Goal: Task Accomplishment & Management: Use online tool/utility

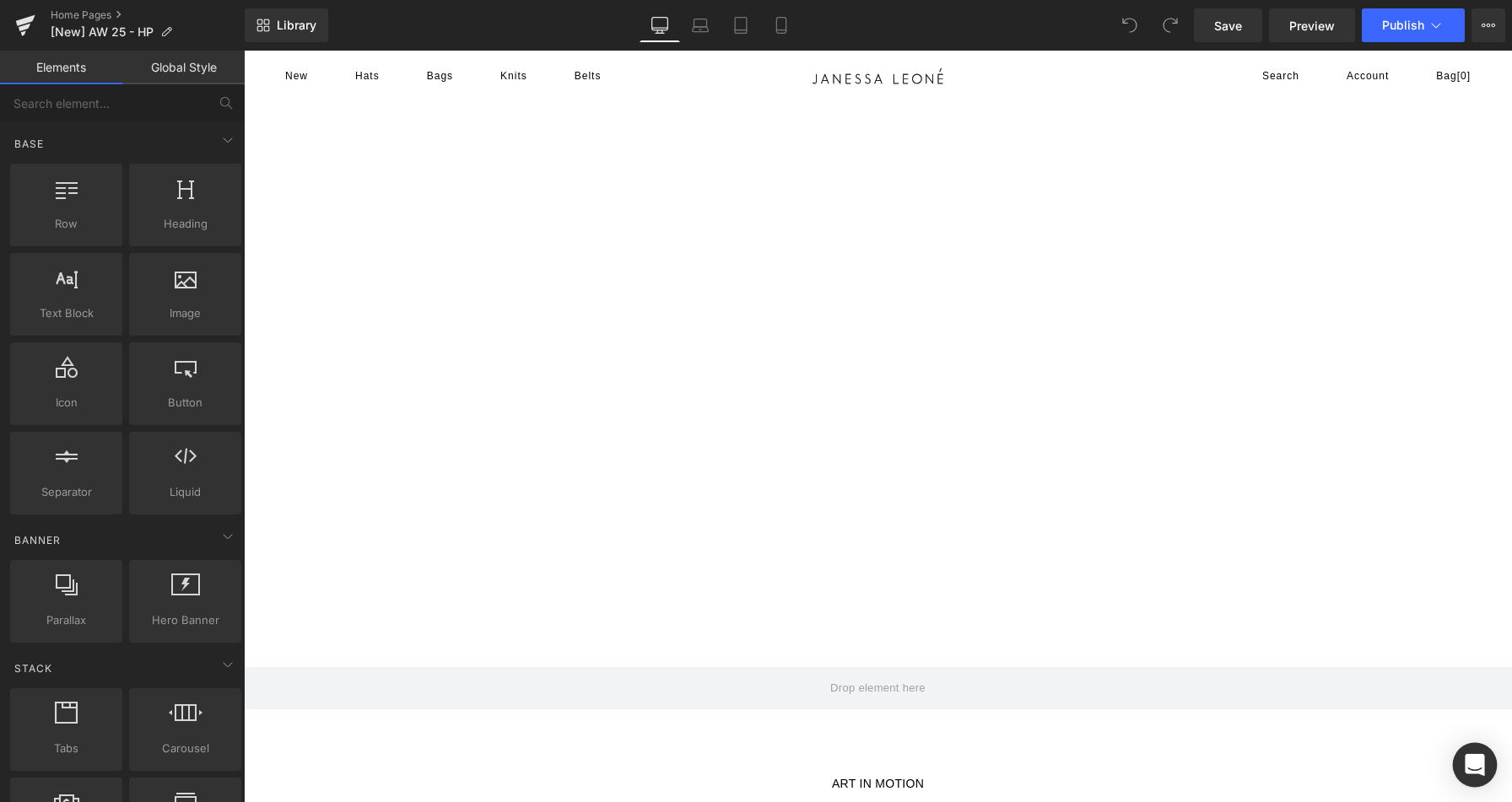
click at [1474, 763] on icon "Open Intercom Messenger" at bounding box center [1473, 764] width 19 height 22
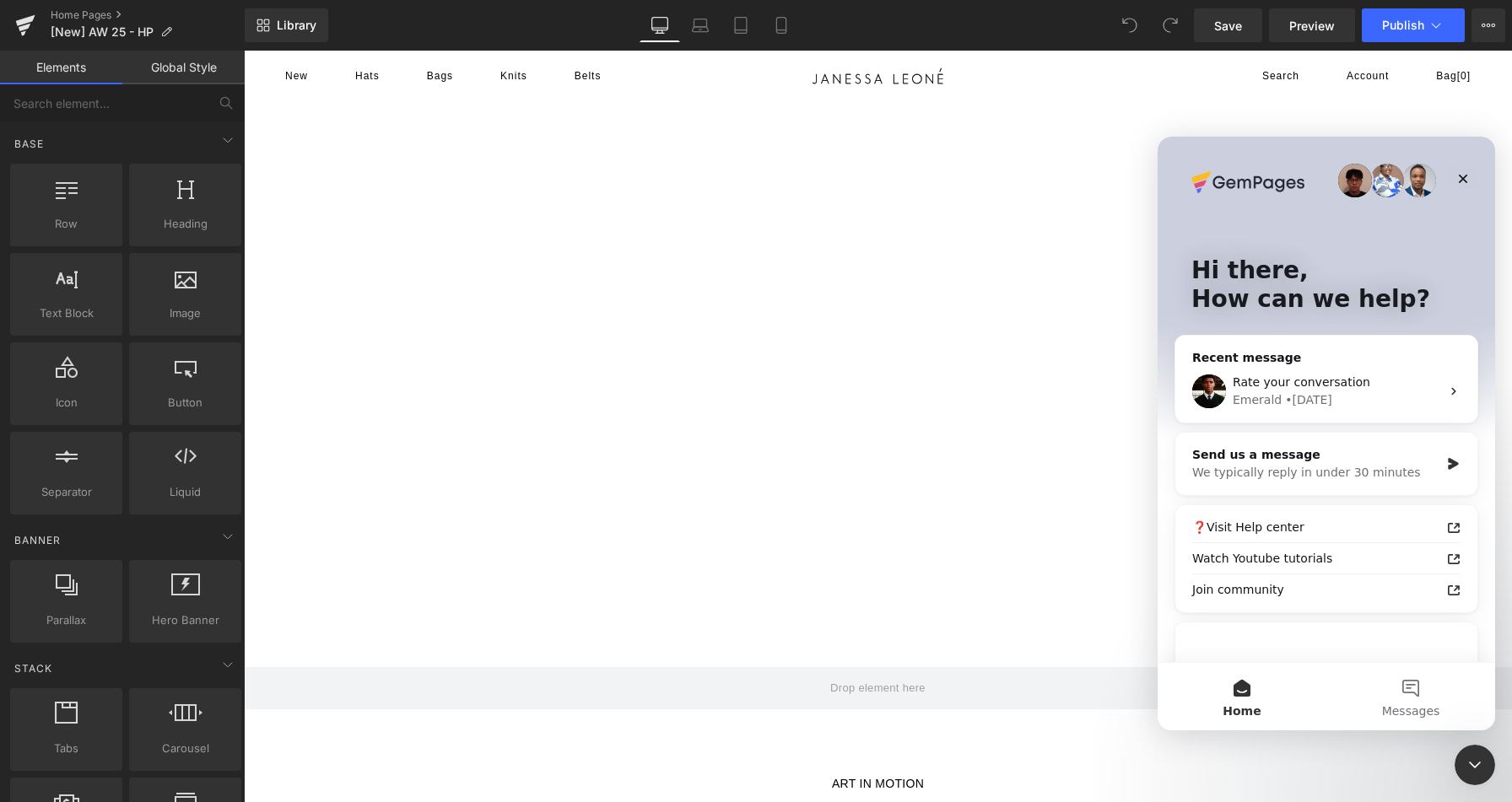
scroll to position [77, 0]
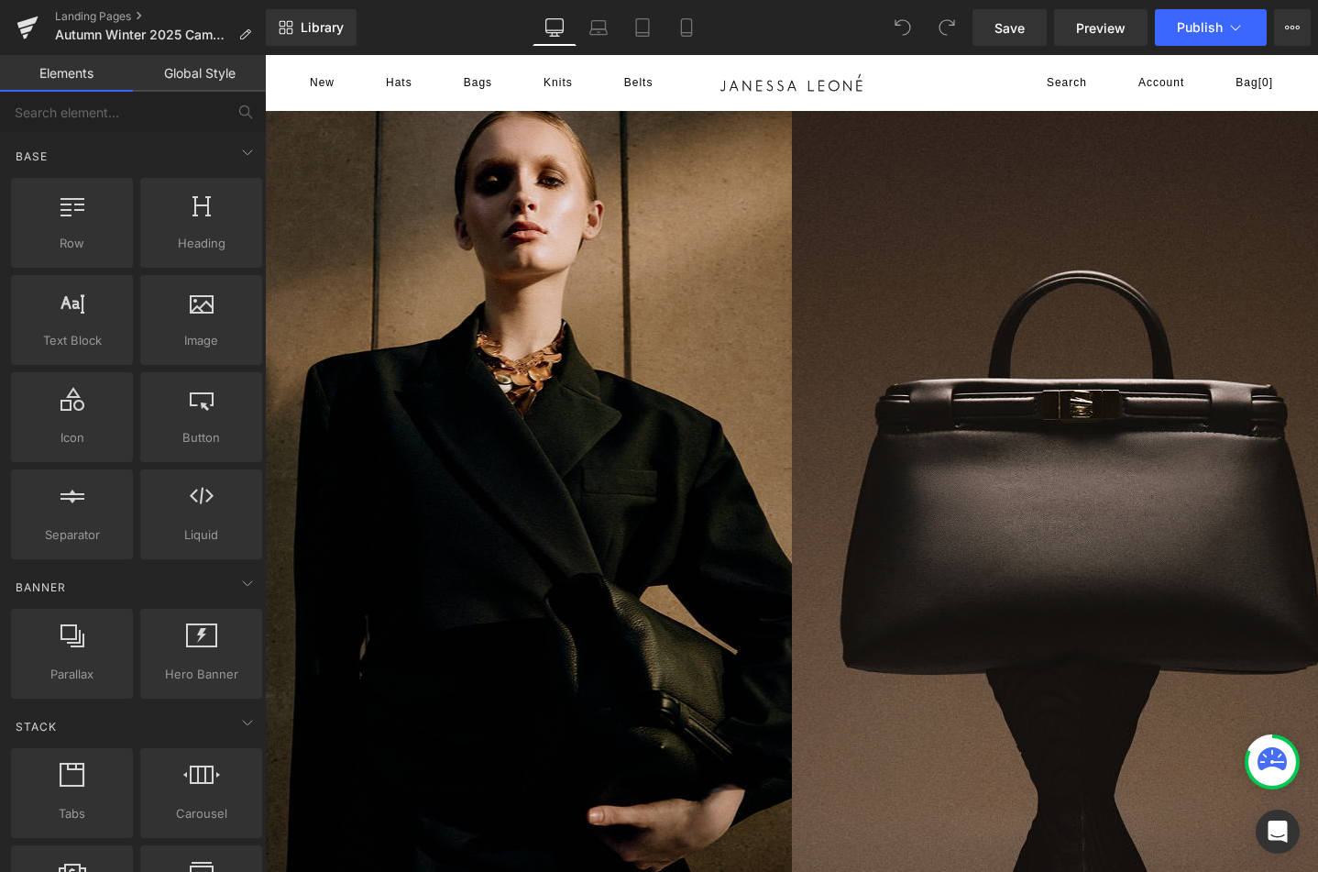
click at [1269, 774] on icon at bounding box center [1272, 761] width 29 height 29
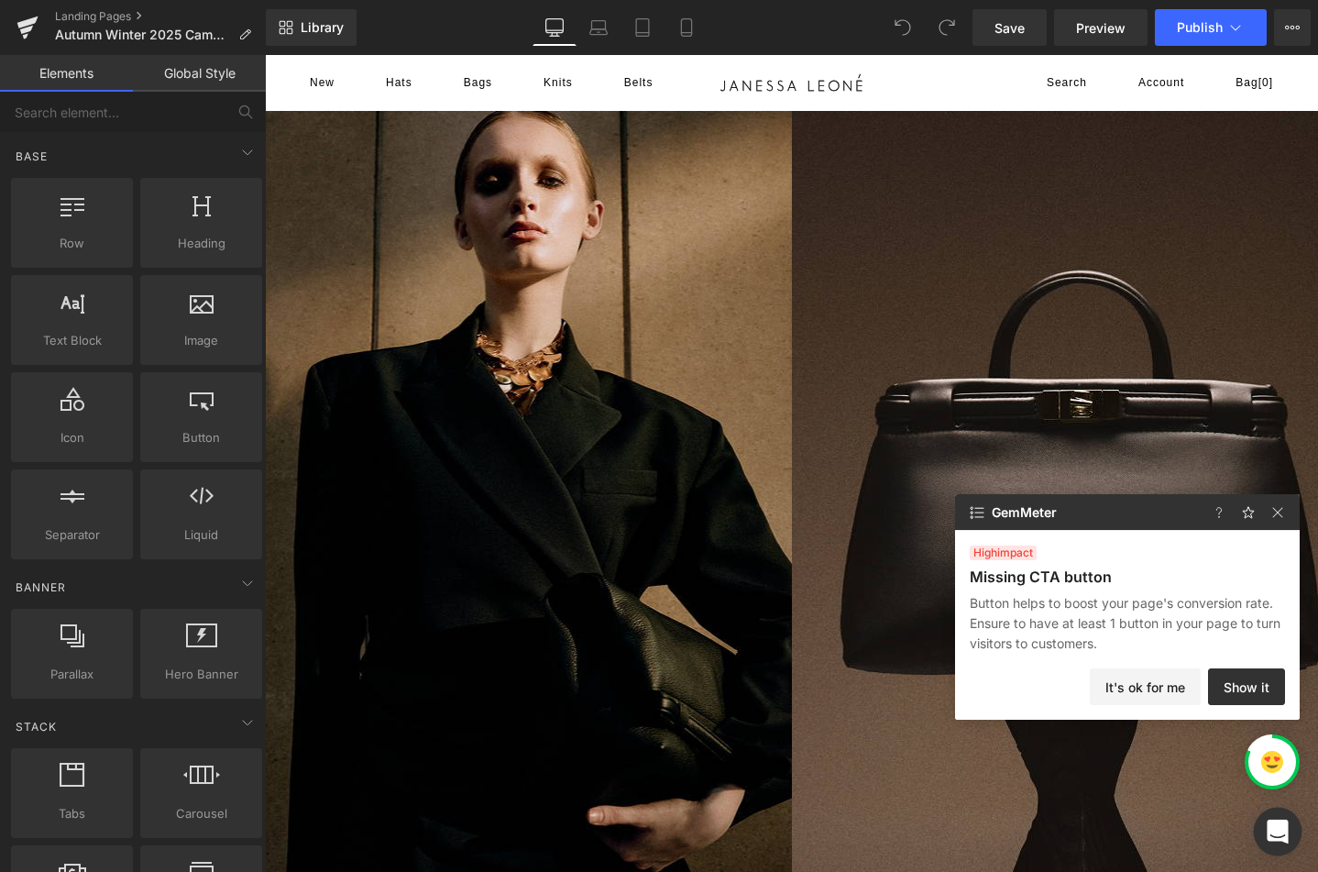
click at [1281, 832] on icon "Open Intercom Messenger" at bounding box center [1277, 831] width 21 height 24
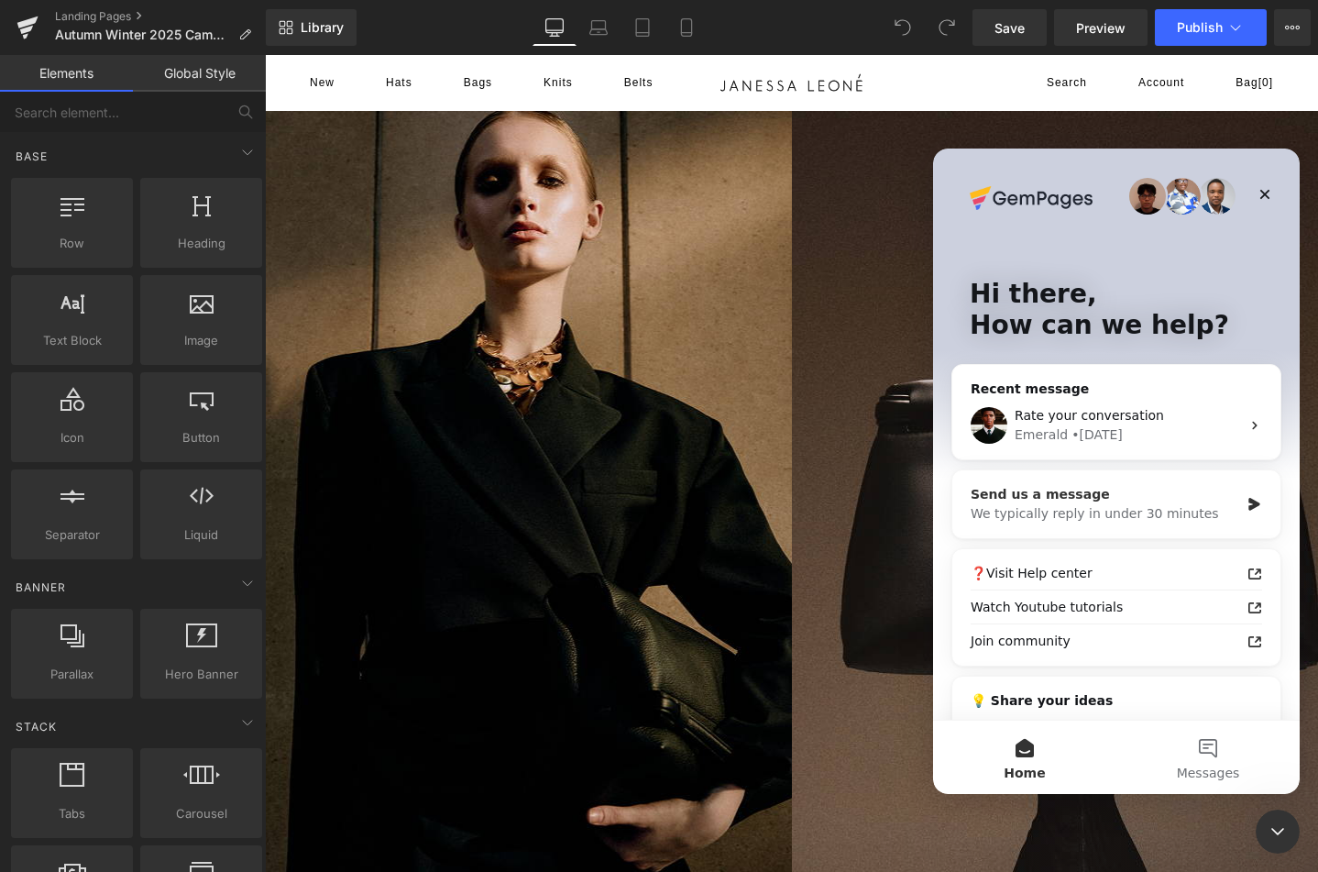
scroll to position [84, 0]
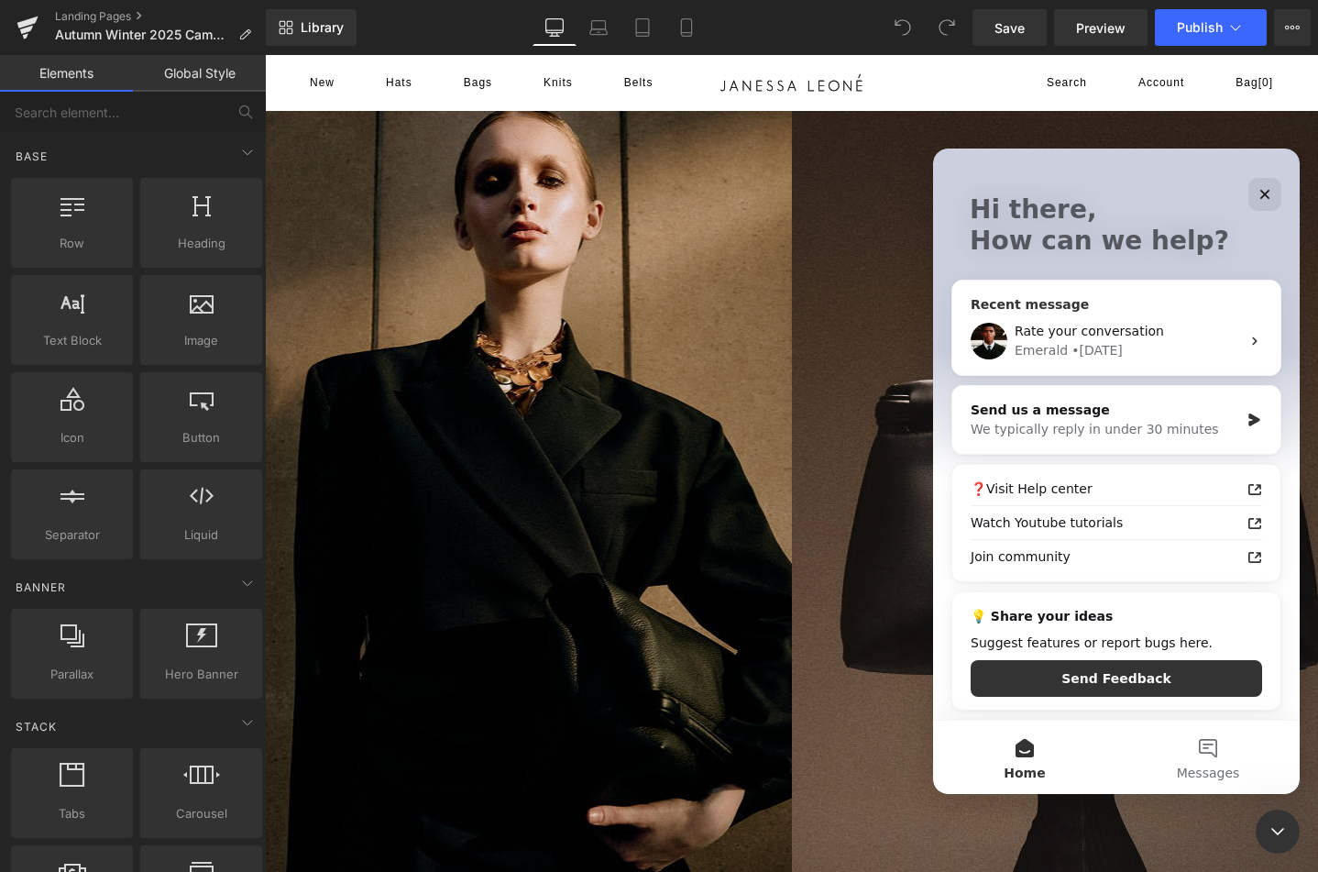
click at [1178, 320] on div "Rate your conversation Emerald • 6d ago" at bounding box center [1116, 341] width 328 height 68
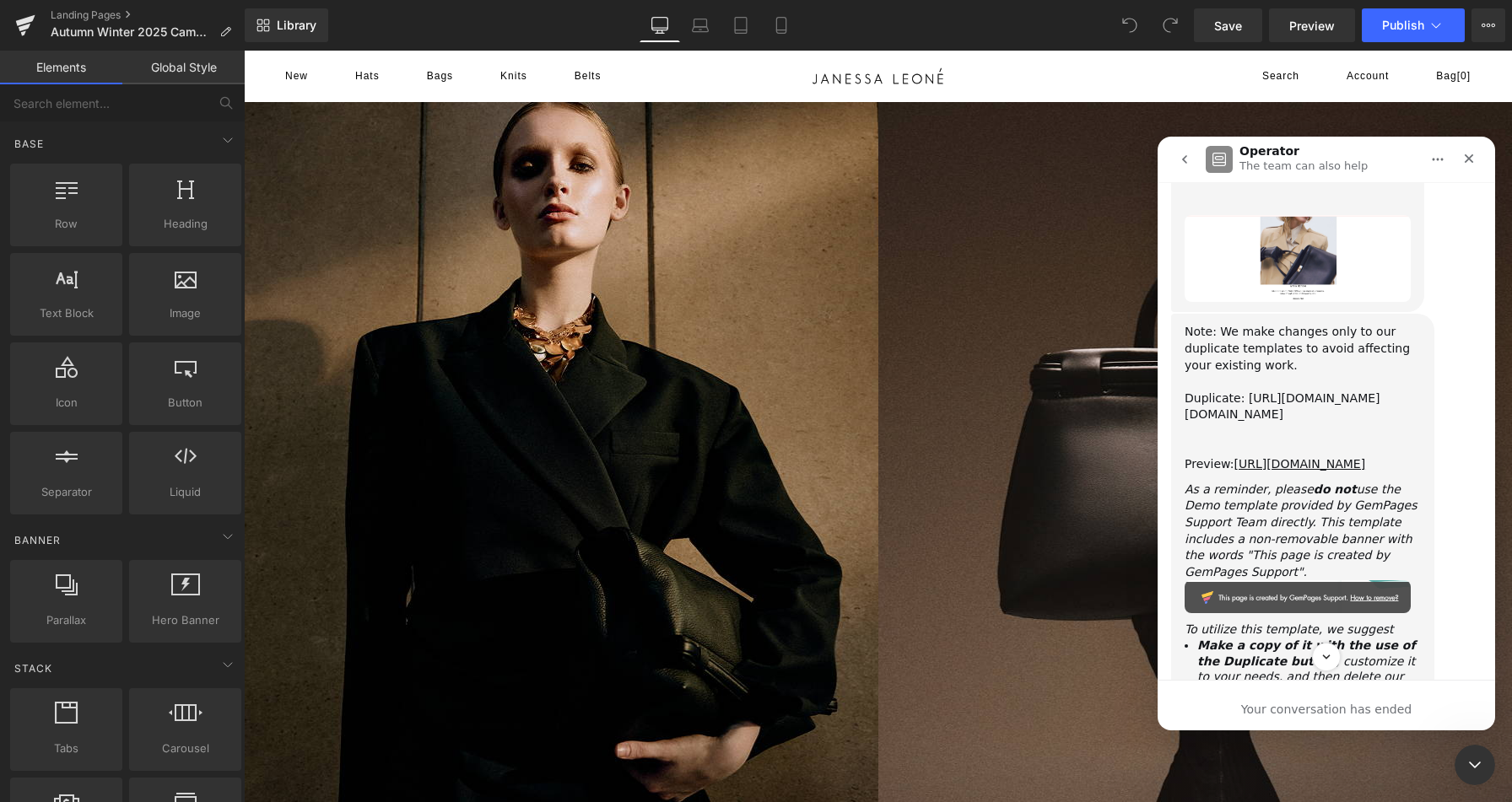
scroll to position [26743, 0]
click at [1440, 336] on div "Note: We make changes only to our duplicate templates to avoid affecting your e…" at bounding box center [1325, 547] width 310 height 470
drag, startPoint x: 1260, startPoint y: 445, endPoint x: 1275, endPoint y: 490, distance: 47.4
click at [1275, 490] on div "As a reminder, please do not use the Demo template provided by GemPages Support…" at bounding box center [1302, 530] width 237 height 99
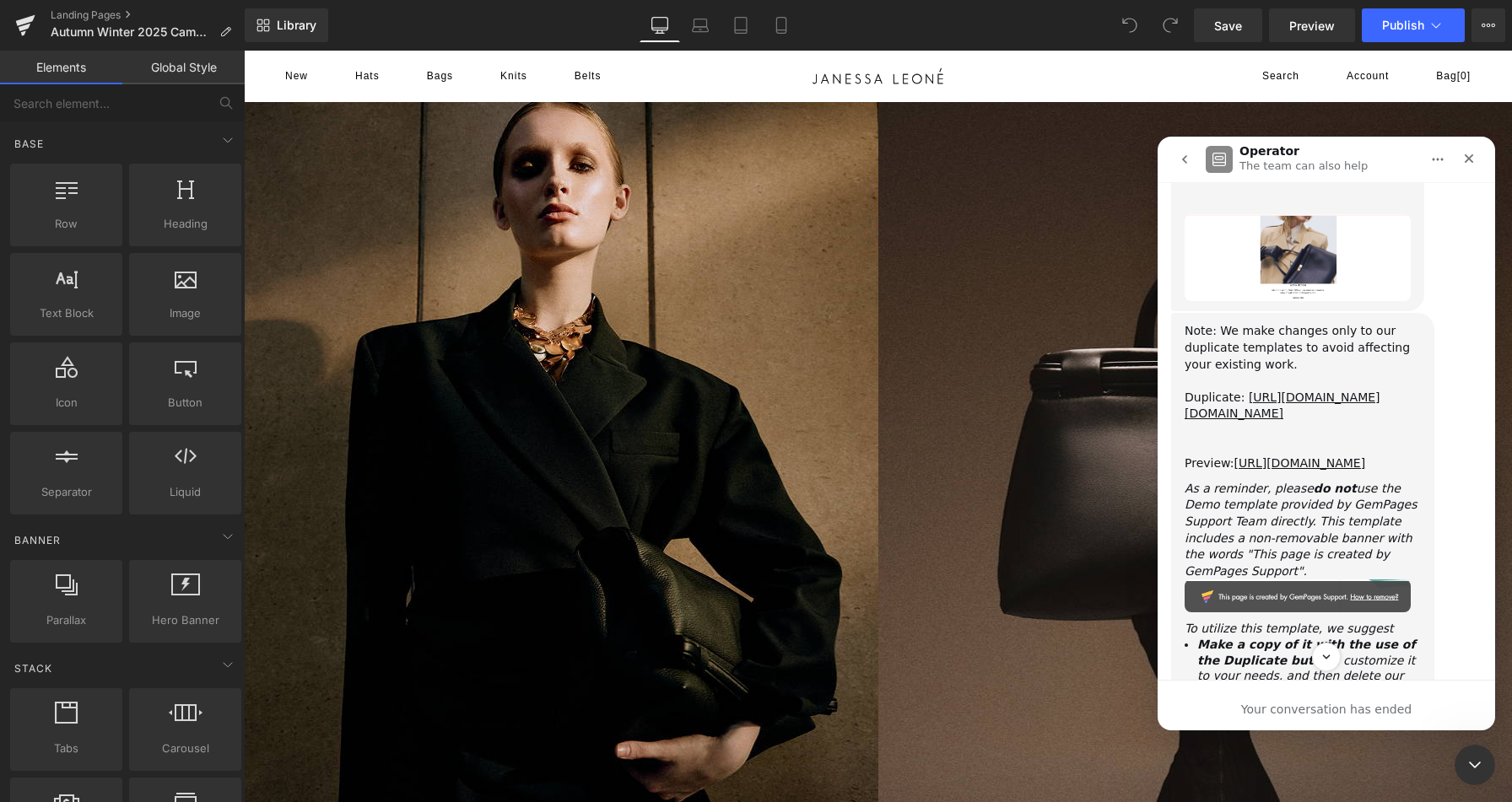
drag, startPoint x: 29, startPoint y: 24, endPoint x: 65, endPoint y: 207, distance: 186.5
click at [29, 24] on div at bounding box center [756, 375] width 1512 height 751
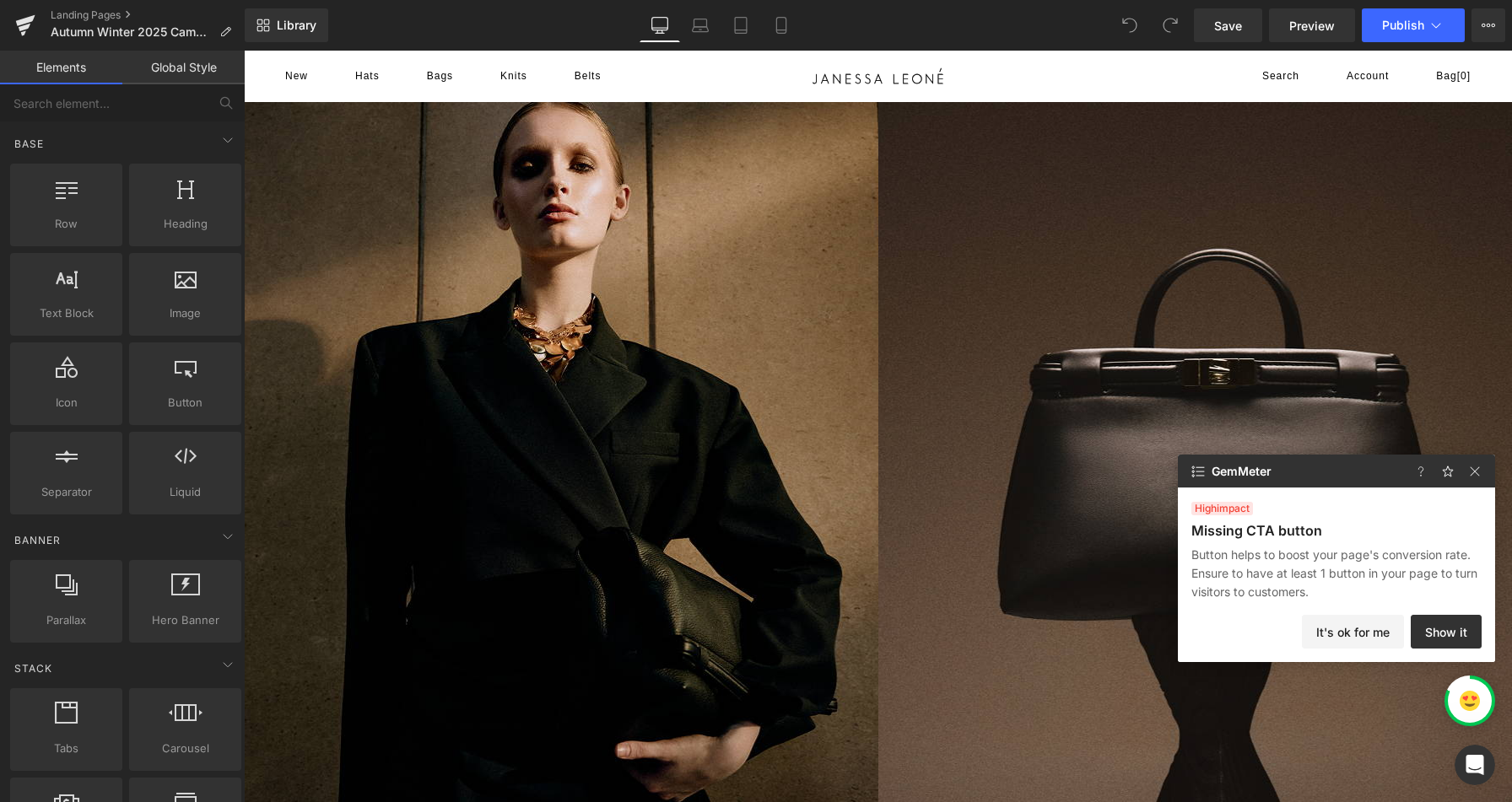
scroll to position [27568, 0]
click at [23, 24] on icon at bounding box center [25, 20] width 19 height 11
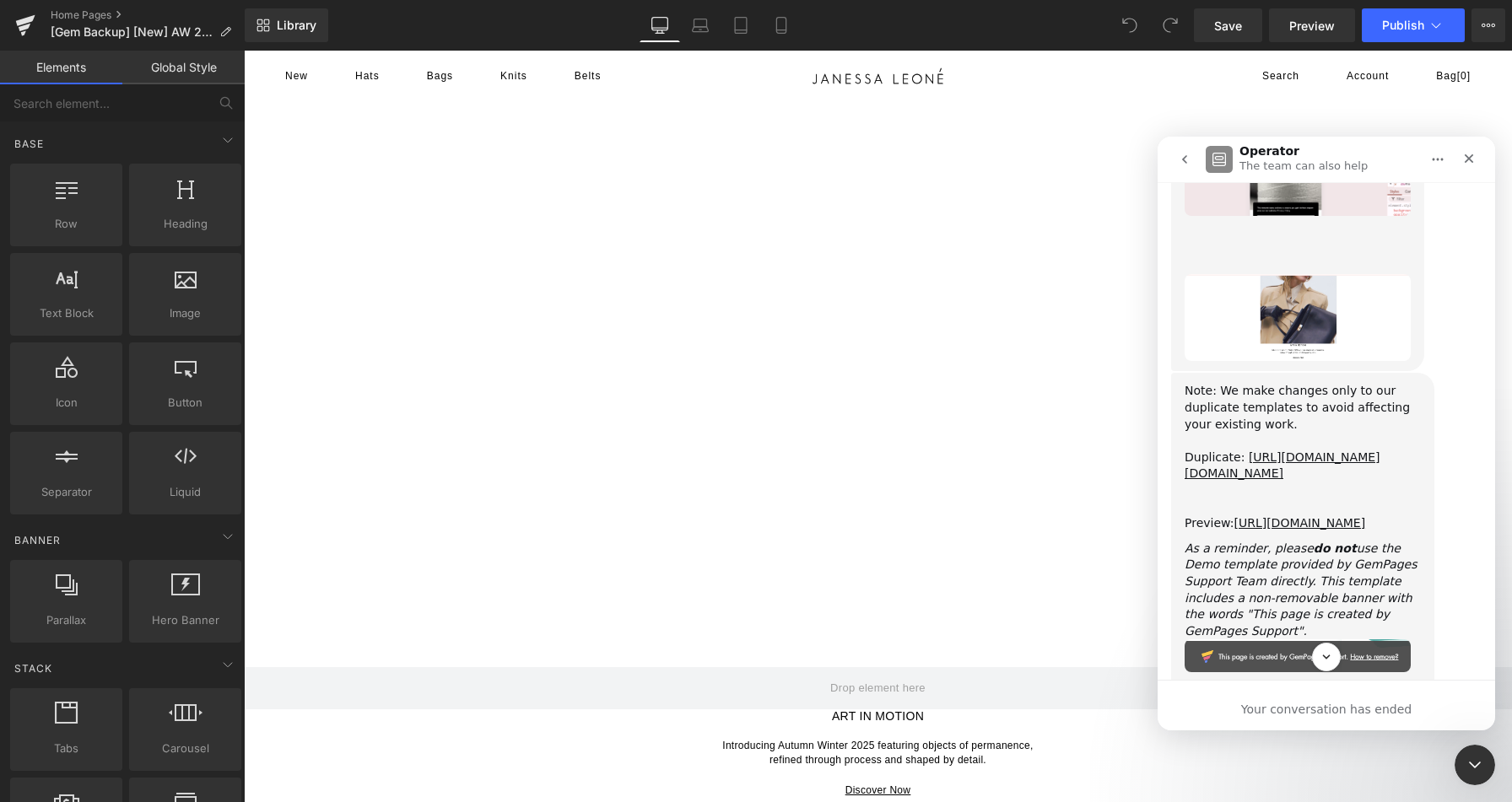
scroll to position [26678, 0]
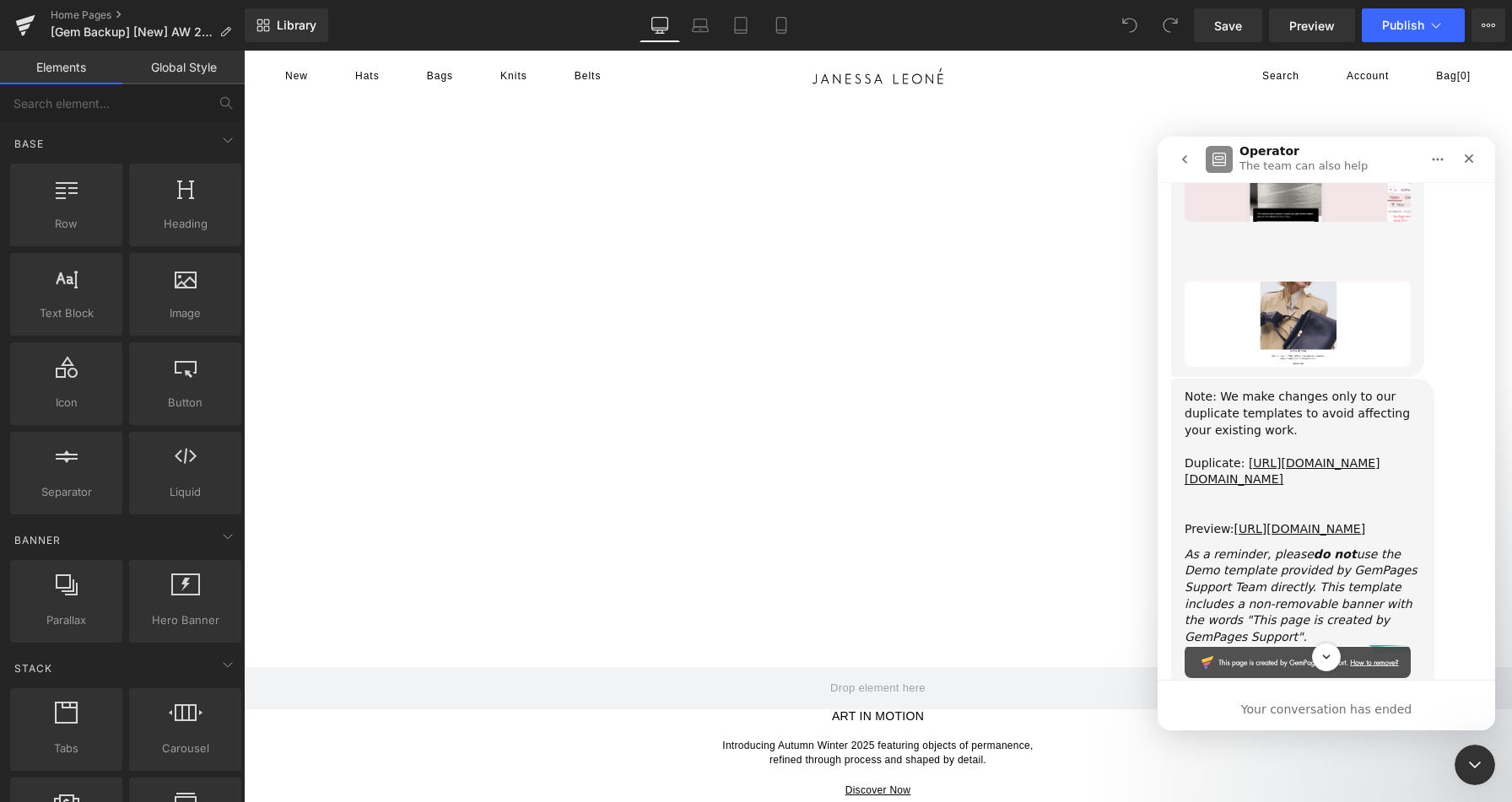
click at [1270, 521] on div "Preview: https://janessaleone.com/a/gempages?preview=1757019992&type=template-i…" at bounding box center [1302, 529] width 237 height 17
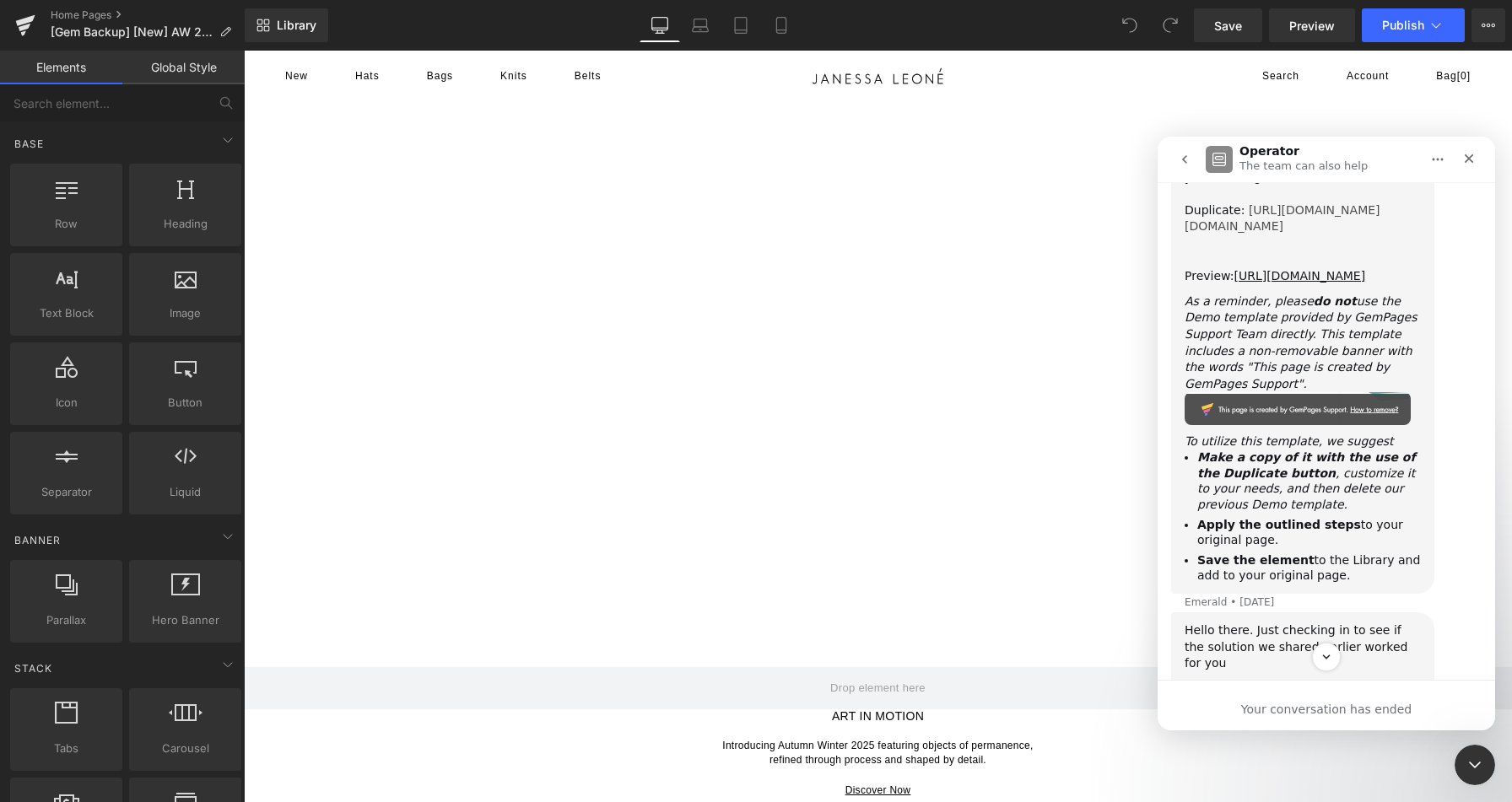
scroll to position [26945, 0]
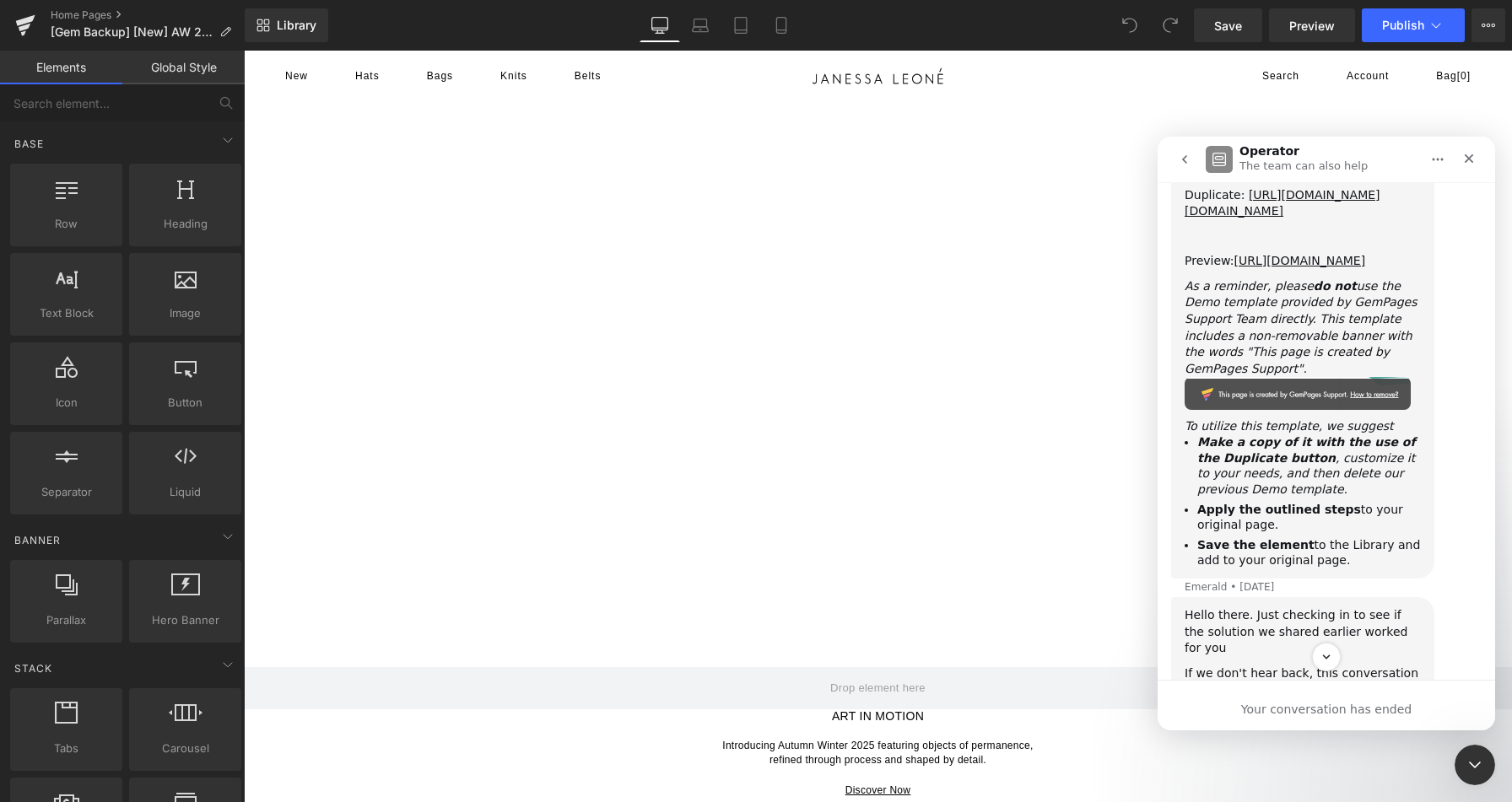
click at [222, 33] on div at bounding box center [756, 375] width 1512 height 751
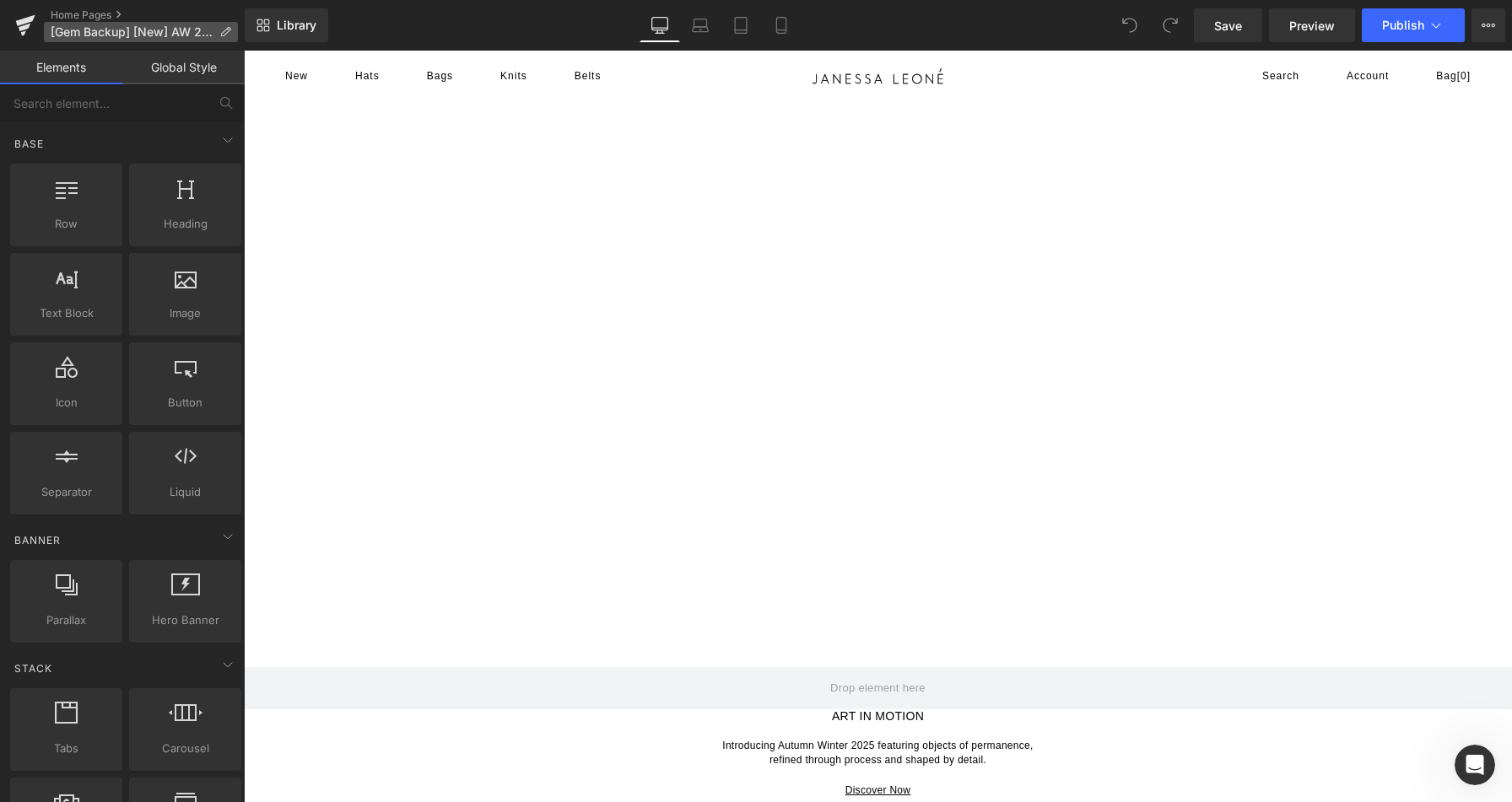
click at [225, 30] on icon at bounding box center [225, 31] width 12 height 12
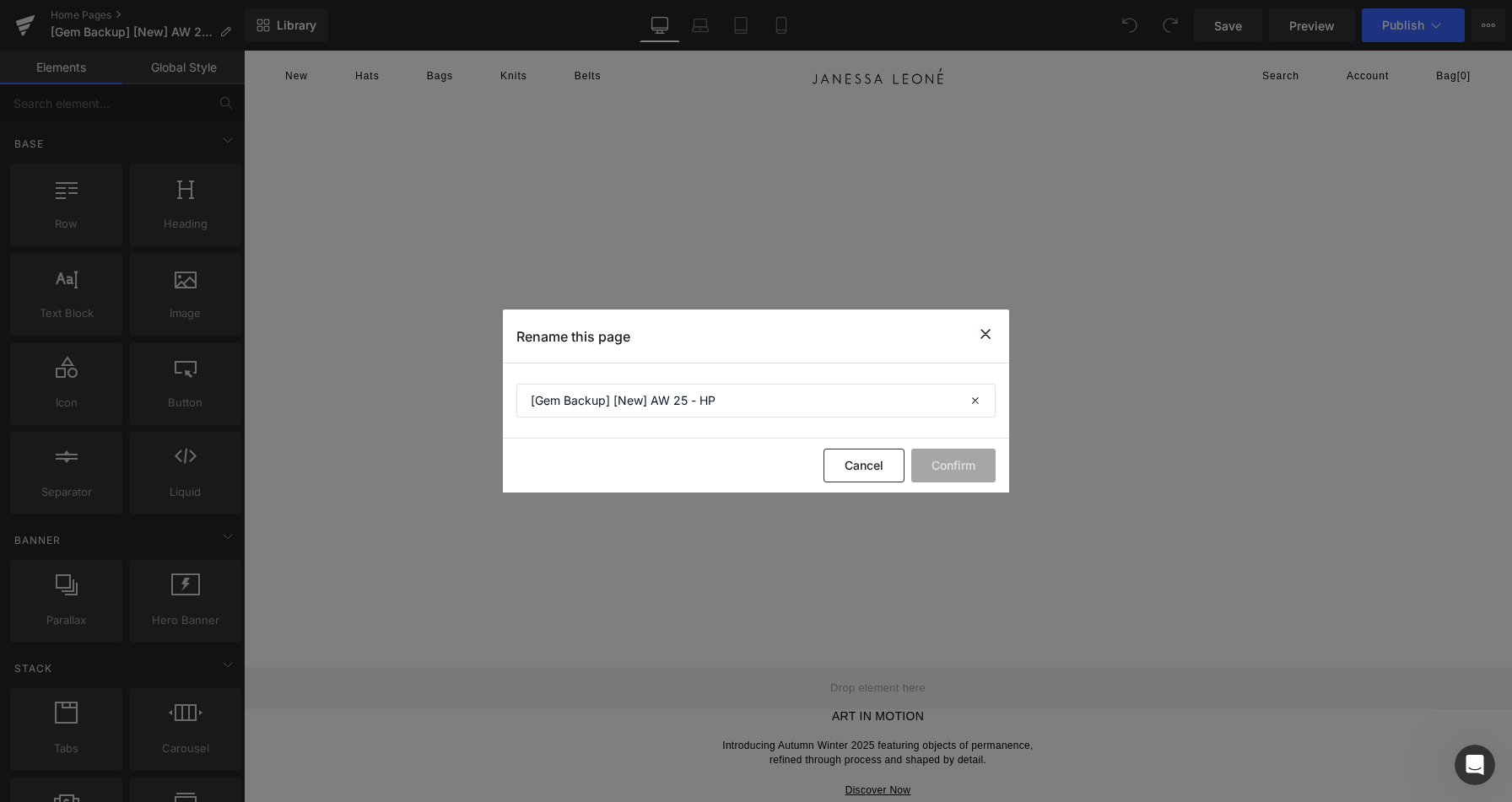
scroll to position [27568, 0]
click at [981, 333] on icon at bounding box center [986, 334] width 20 height 21
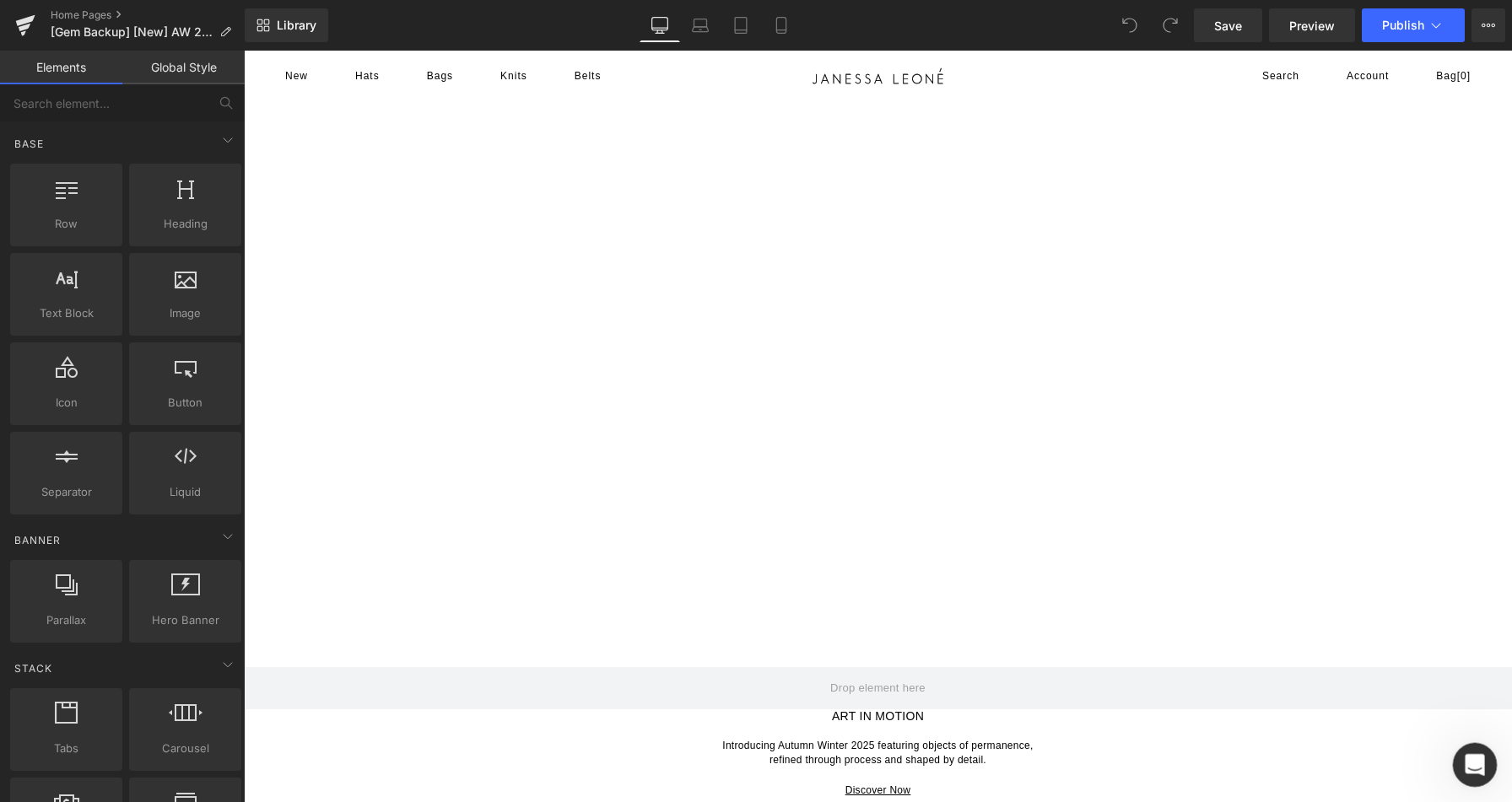
click at [1471, 758] on icon "Open Intercom Messenger" at bounding box center [1472, 762] width 28 height 28
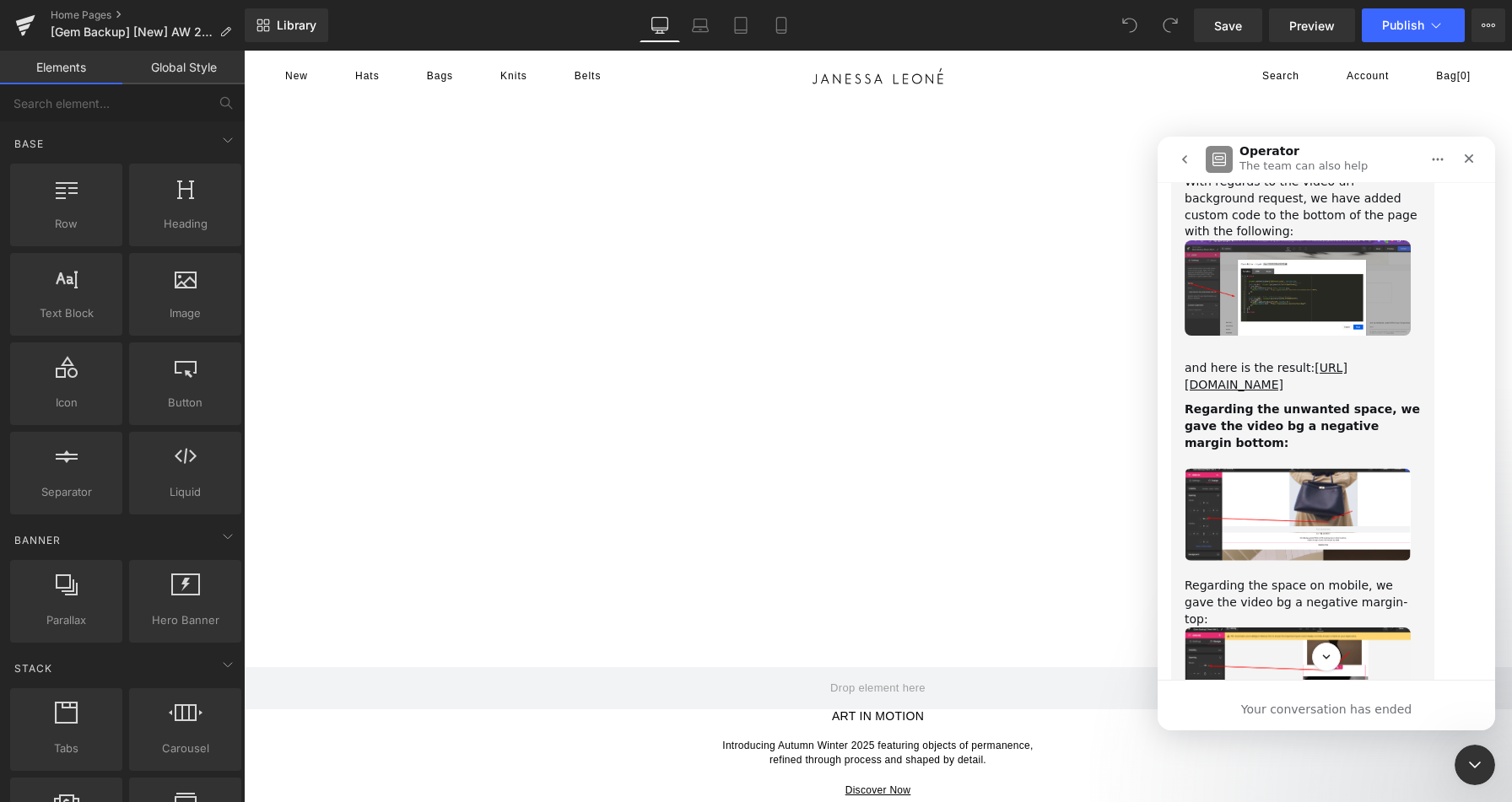
scroll to position [26000, 0]
click at [1322, 626] on img "Emerald says…" at bounding box center [1298, 674] width 226 height 96
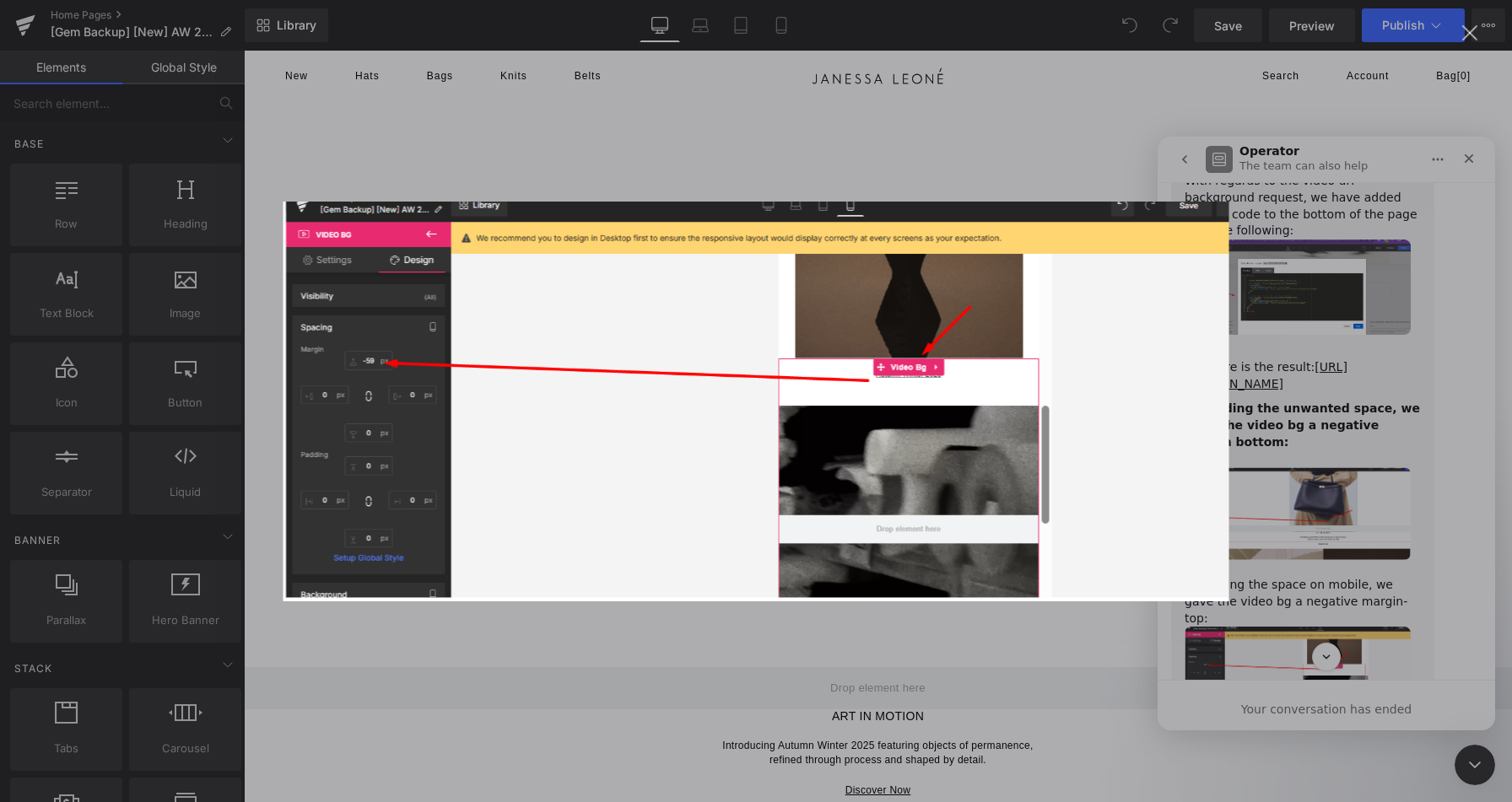
click at [1322, 464] on div "Intercom messenger" at bounding box center [756, 401] width 1512 height 802
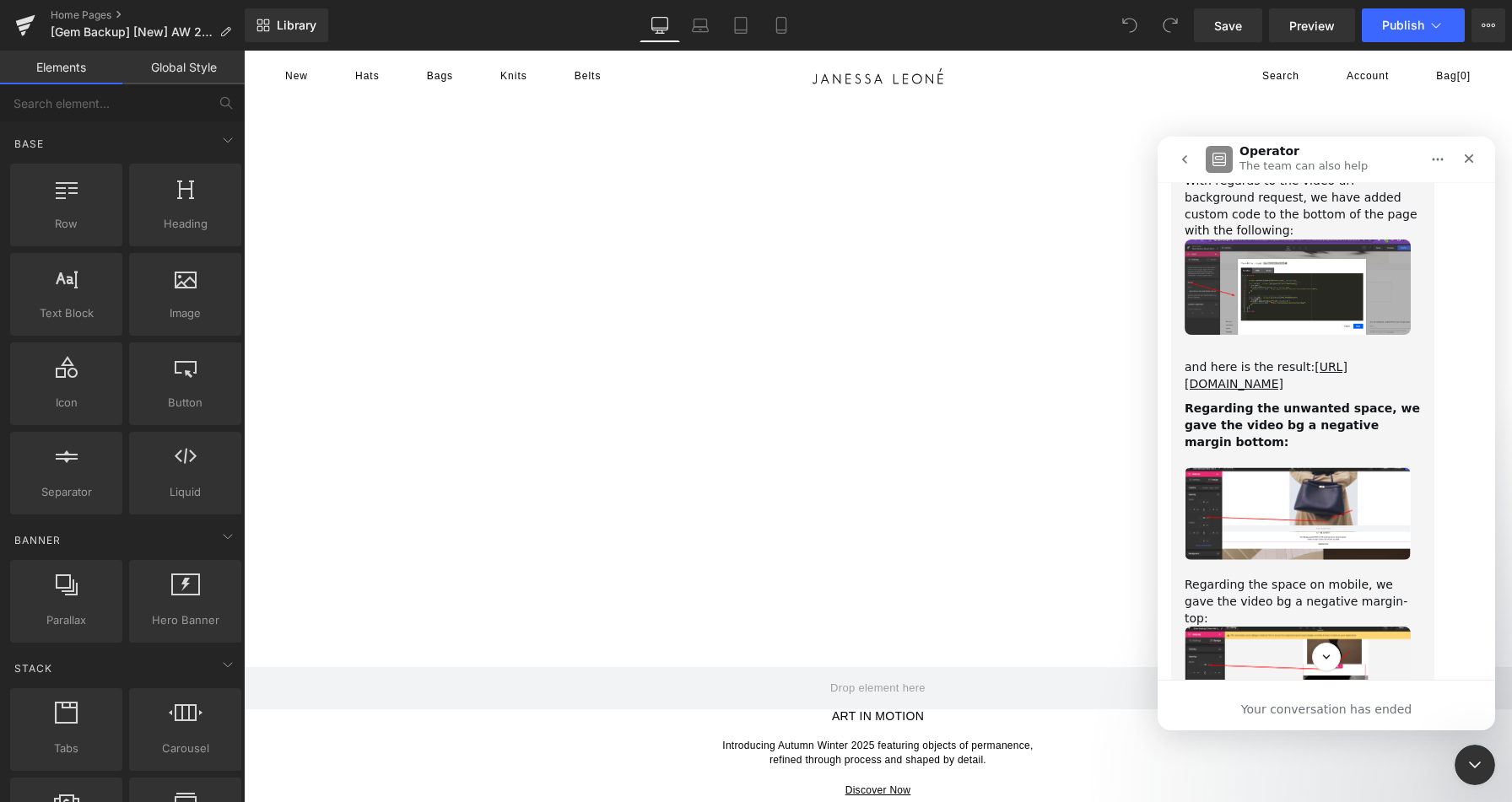
click at [1345, 467] on img "Emerald says…" at bounding box center [1298, 514] width 226 height 94
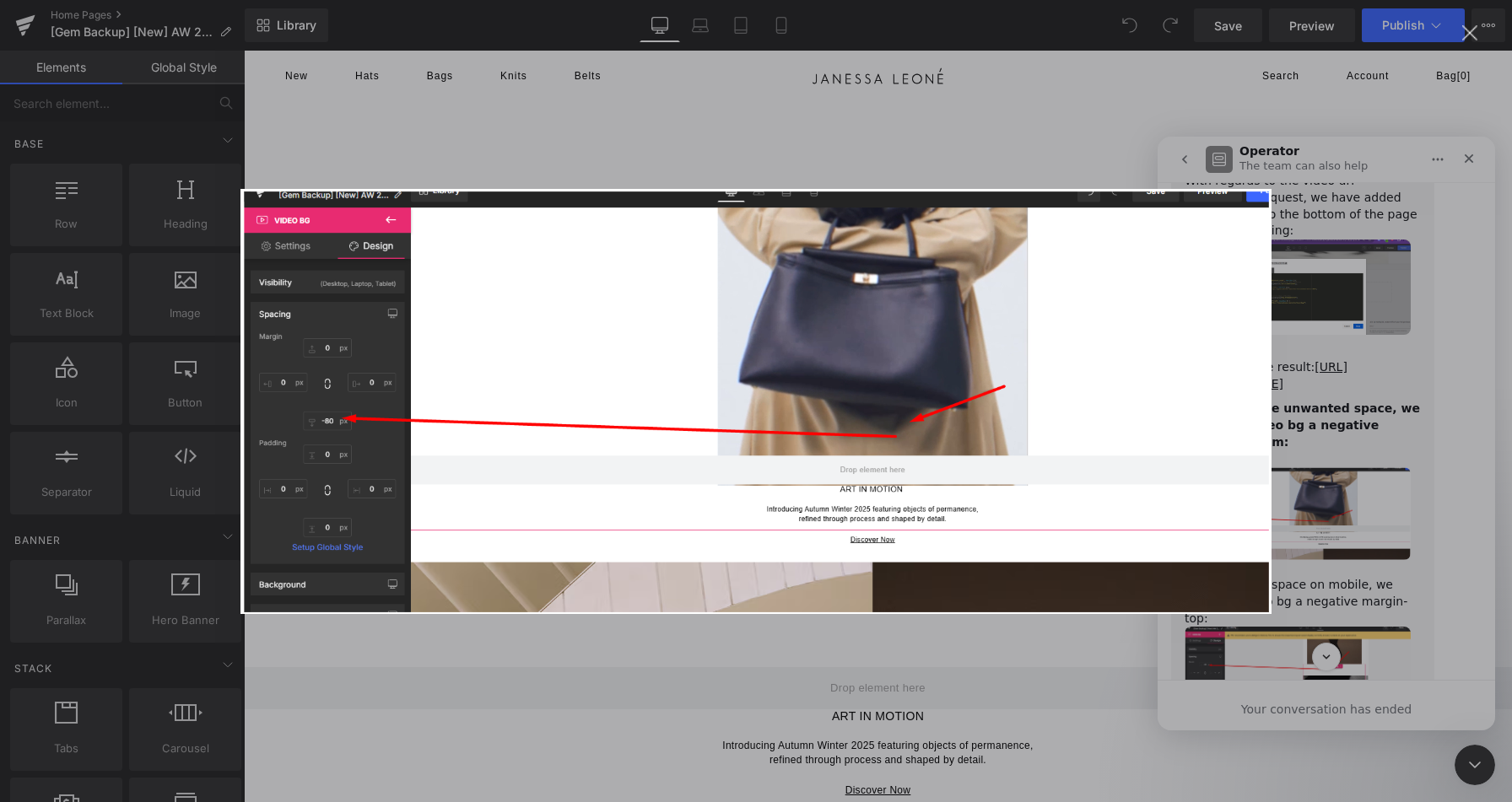
click at [1401, 316] on div "Intercom messenger" at bounding box center [756, 401] width 1512 height 802
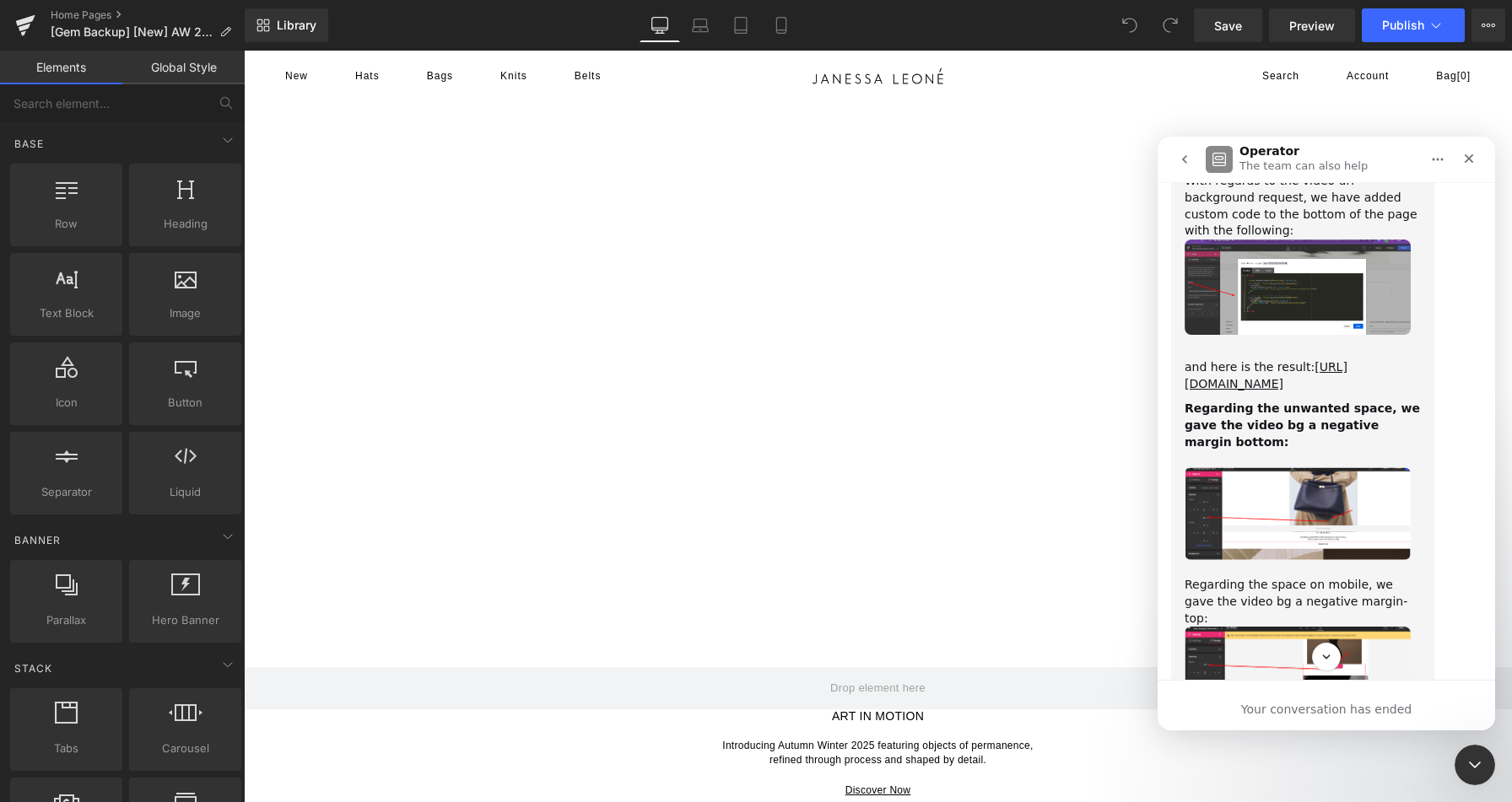
click at [1338, 467] on img "Emerald says…" at bounding box center [1298, 514] width 226 height 94
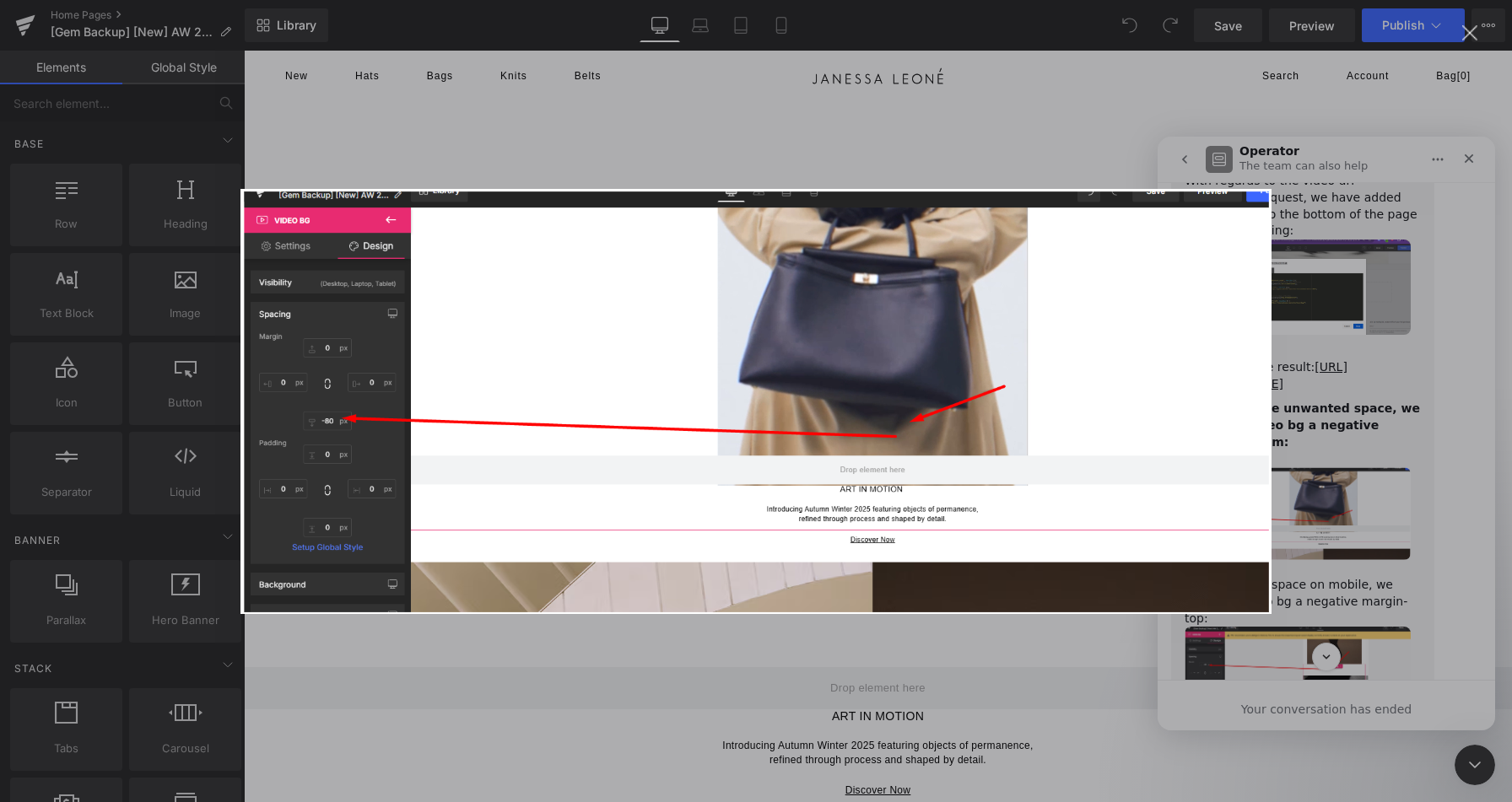
click at [1373, 321] on div "Intercom messenger" at bounding box center [756, 401] width 1512 height 802
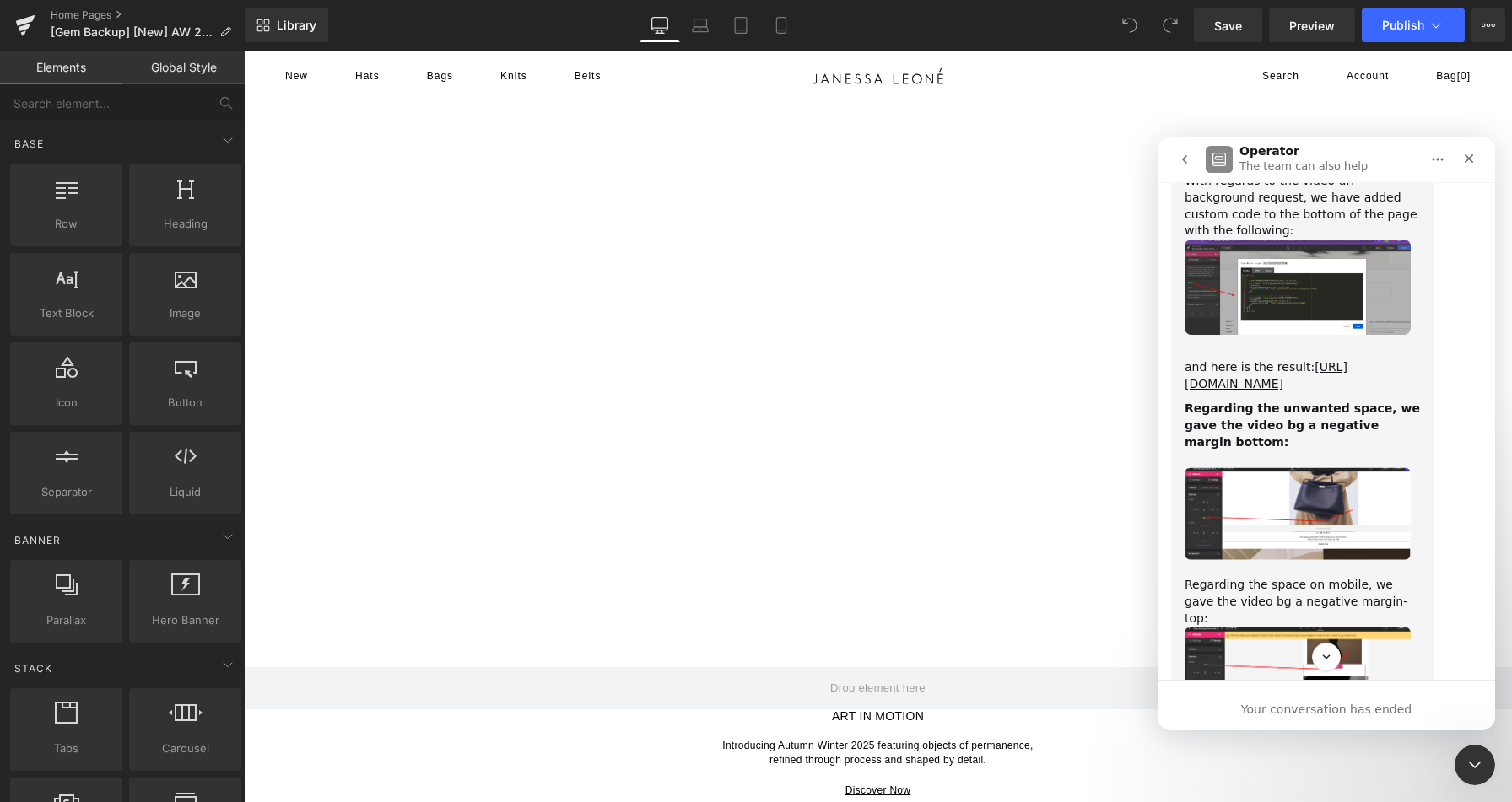
click at [912, 588] on div at bounding box center [756, 375] width 1512 height 751
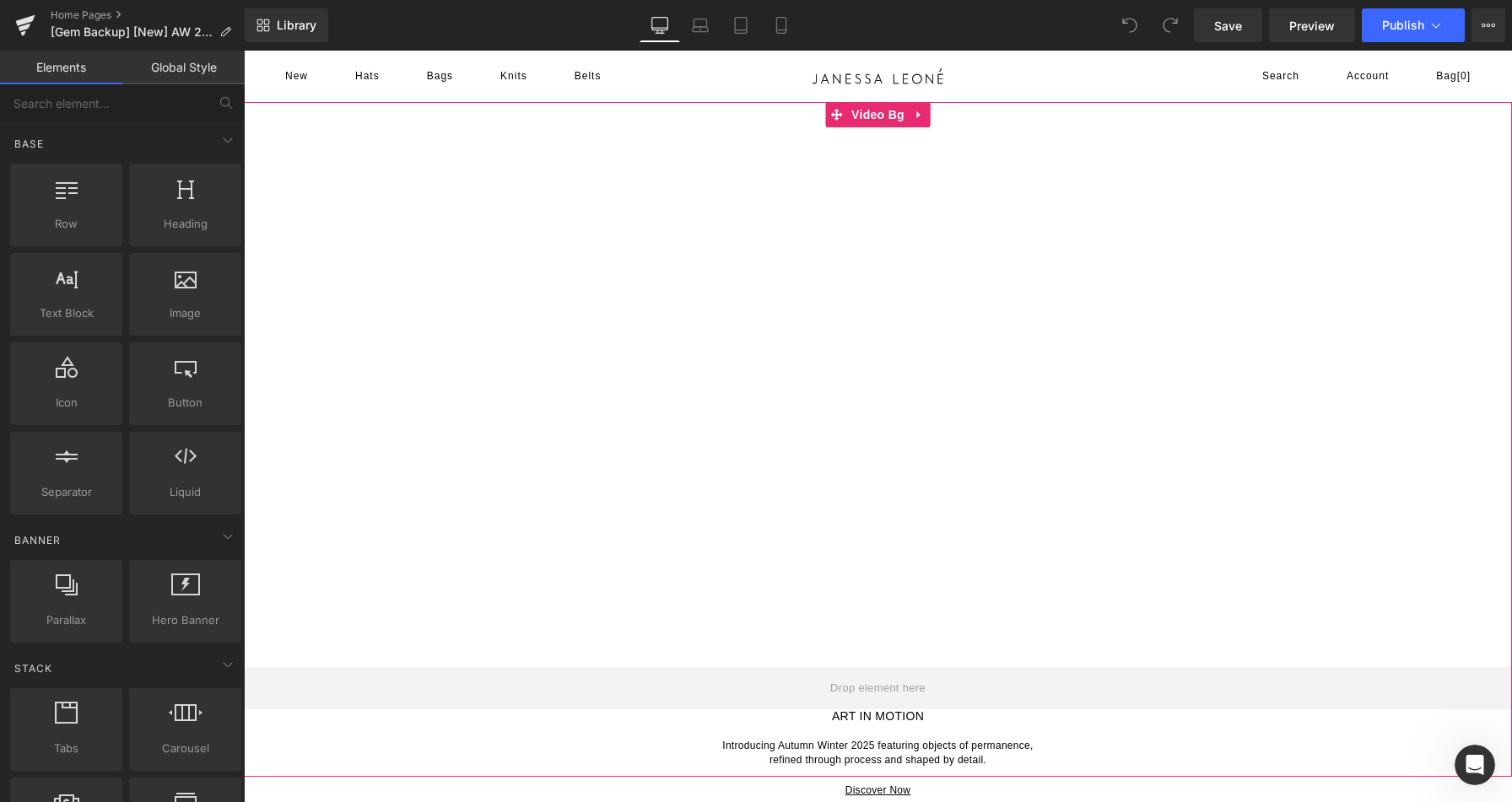
click at [841, 612] on div at bounding box center [878, 439] width 1268 height 674
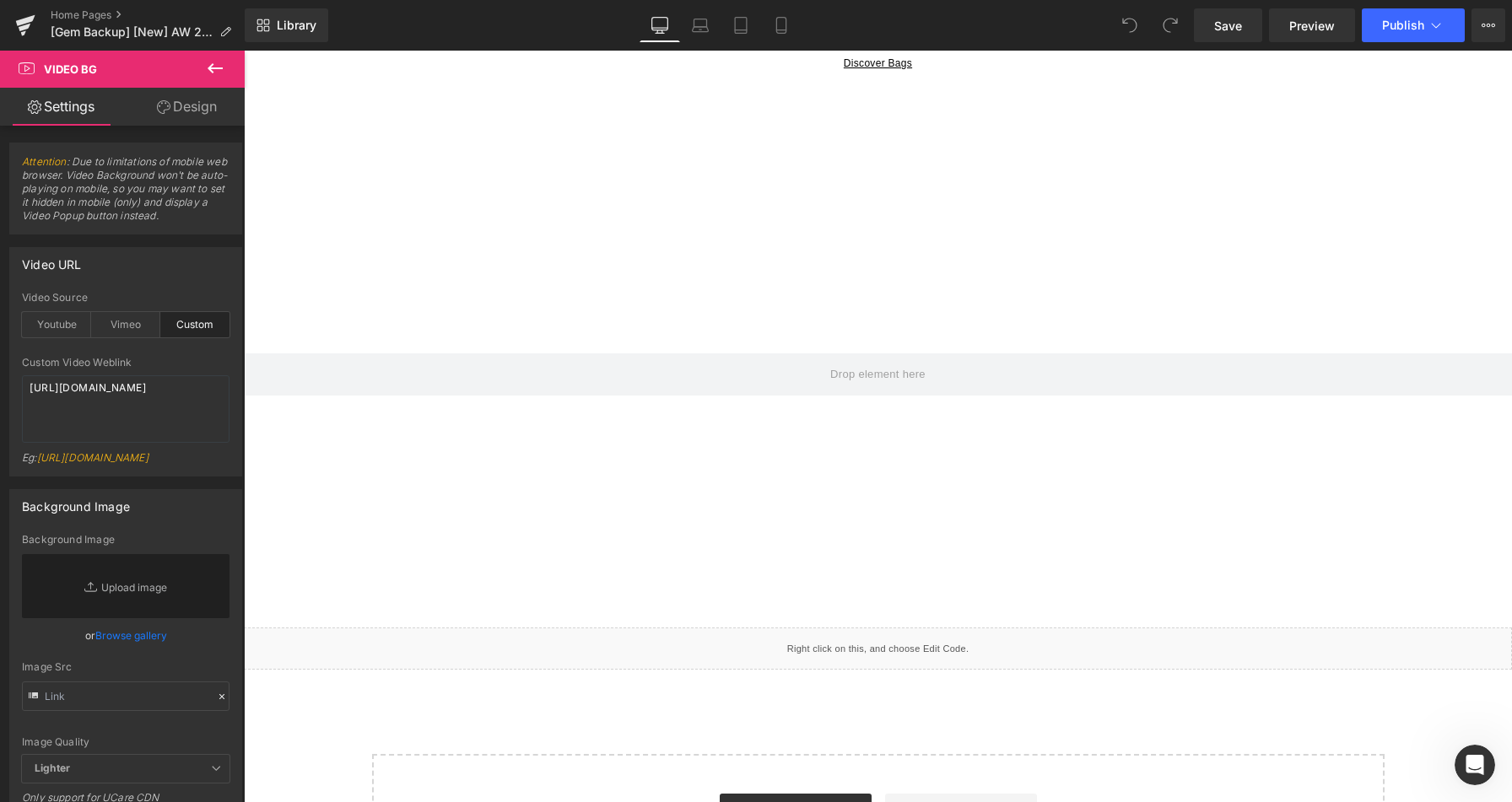
scroll to position [1720, 0]
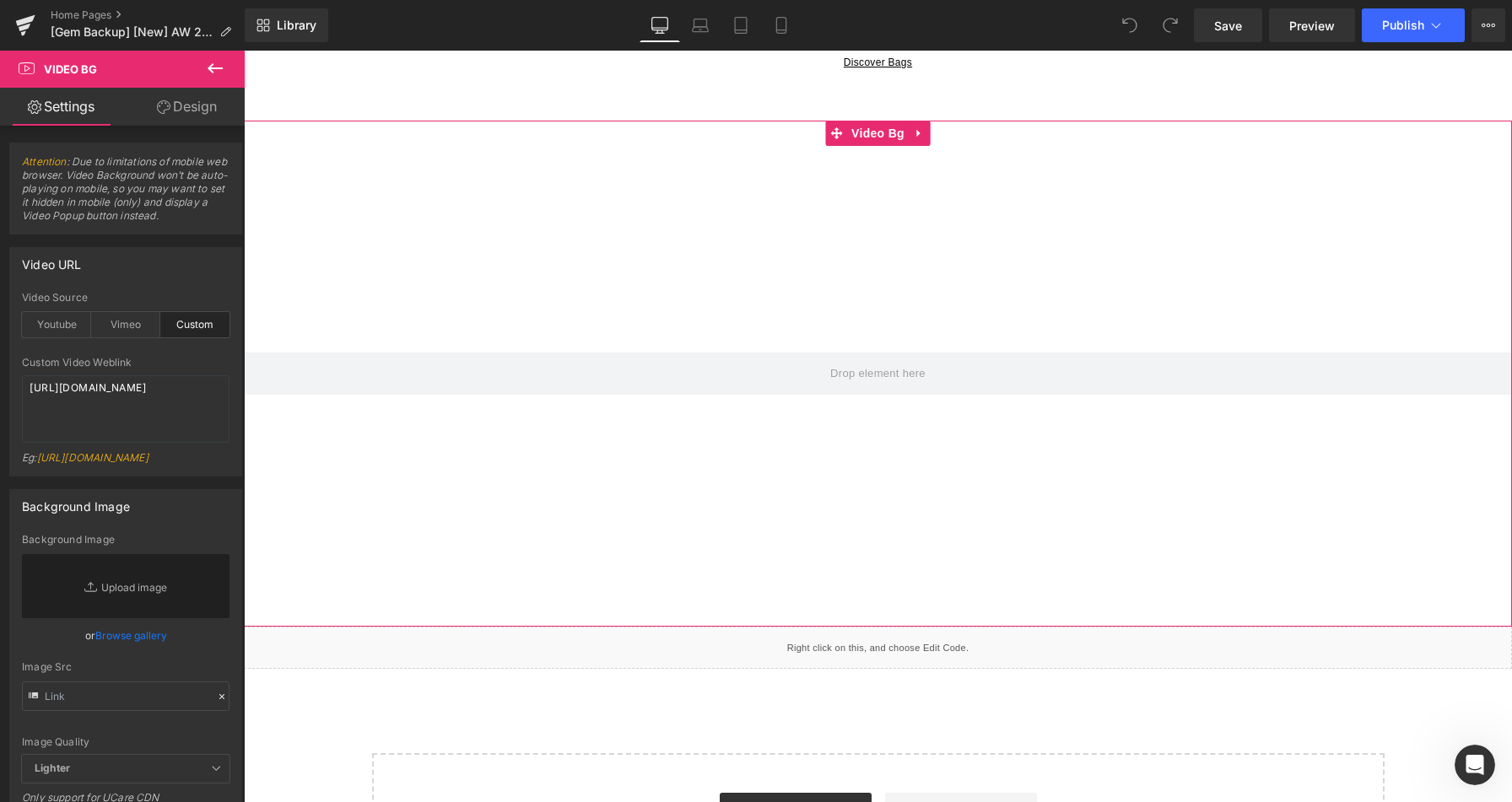
click at [895, 428] on div at bounding box center [878, 373] width 1268 height 506
click at [869, 134] on span "Video Bg" at bounding box center [877, 132] width 62 height 25
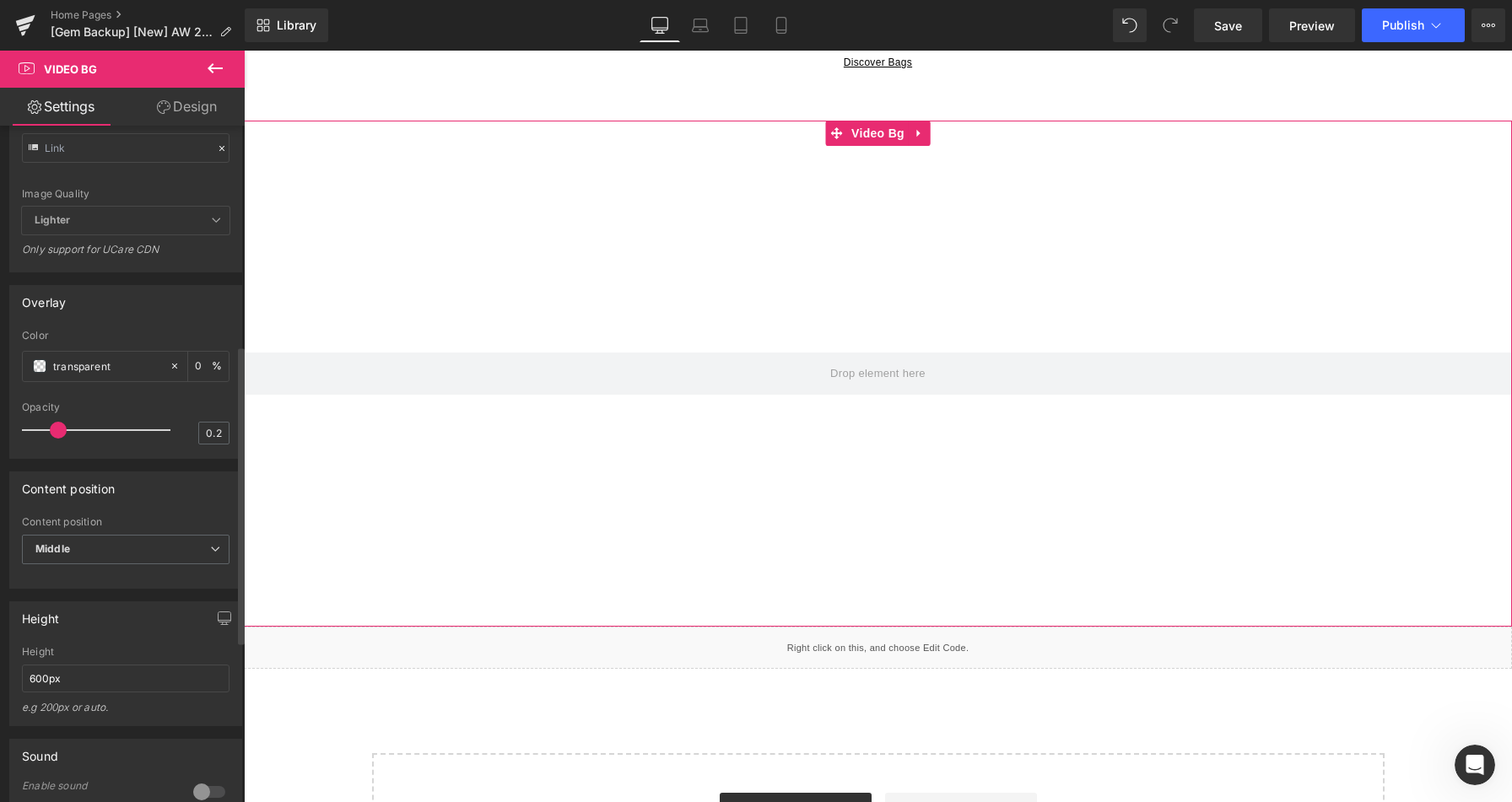
scroll to position [0, 0]
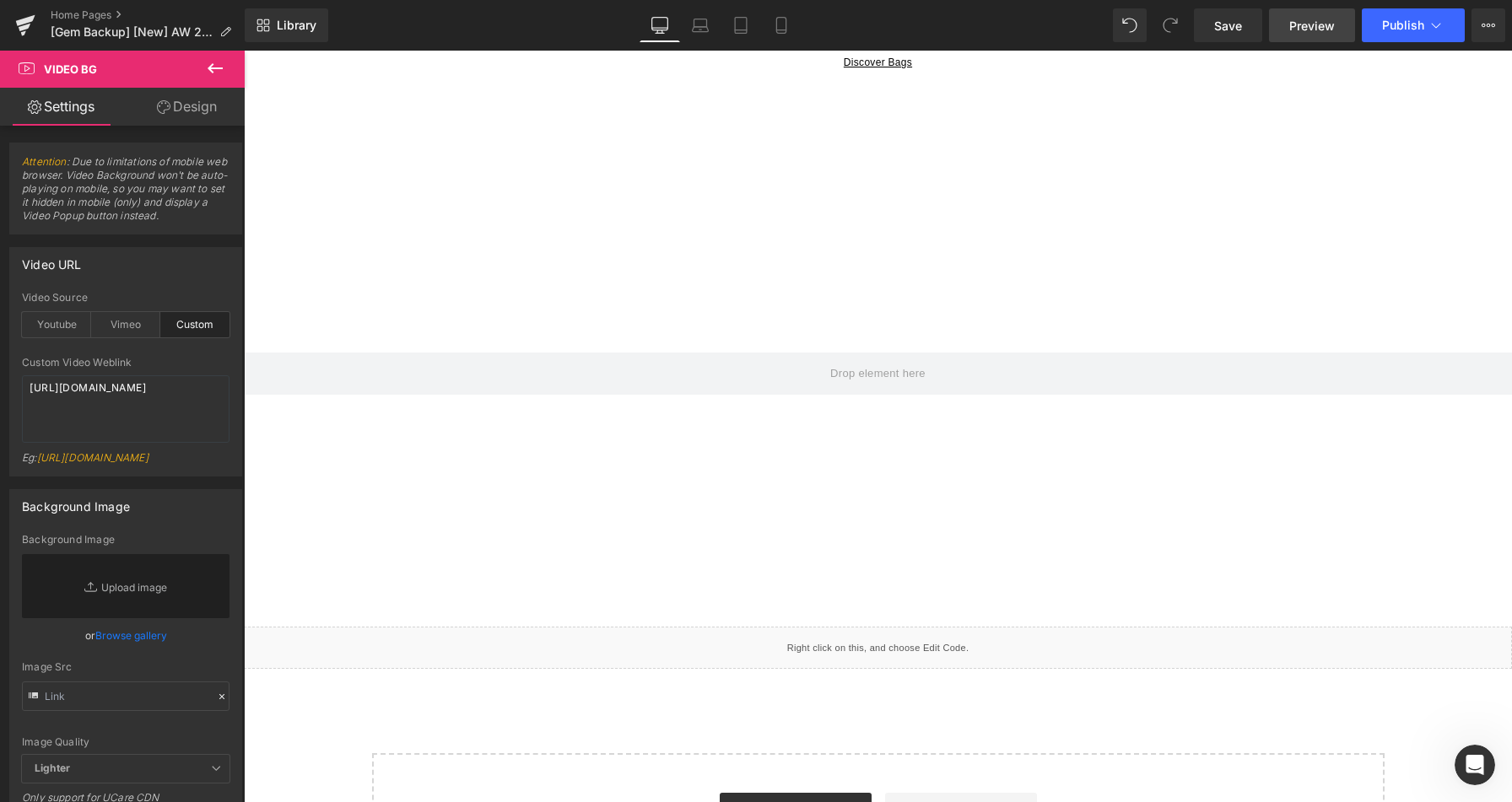
click at [1314, 26] on span "Preview" at bounding box center [1311, 25] width 45 height 17
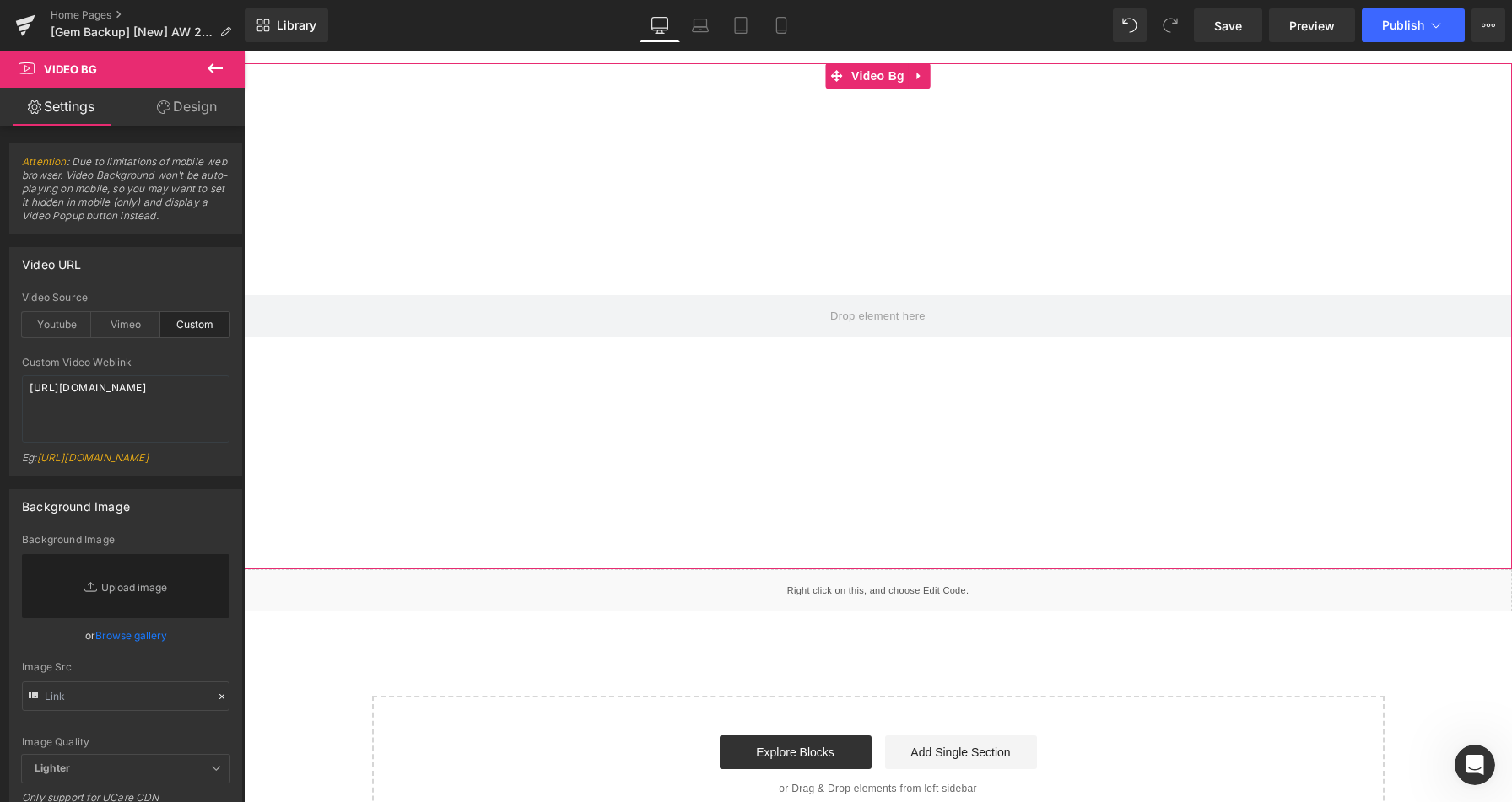
scroll to position [1778, 0]
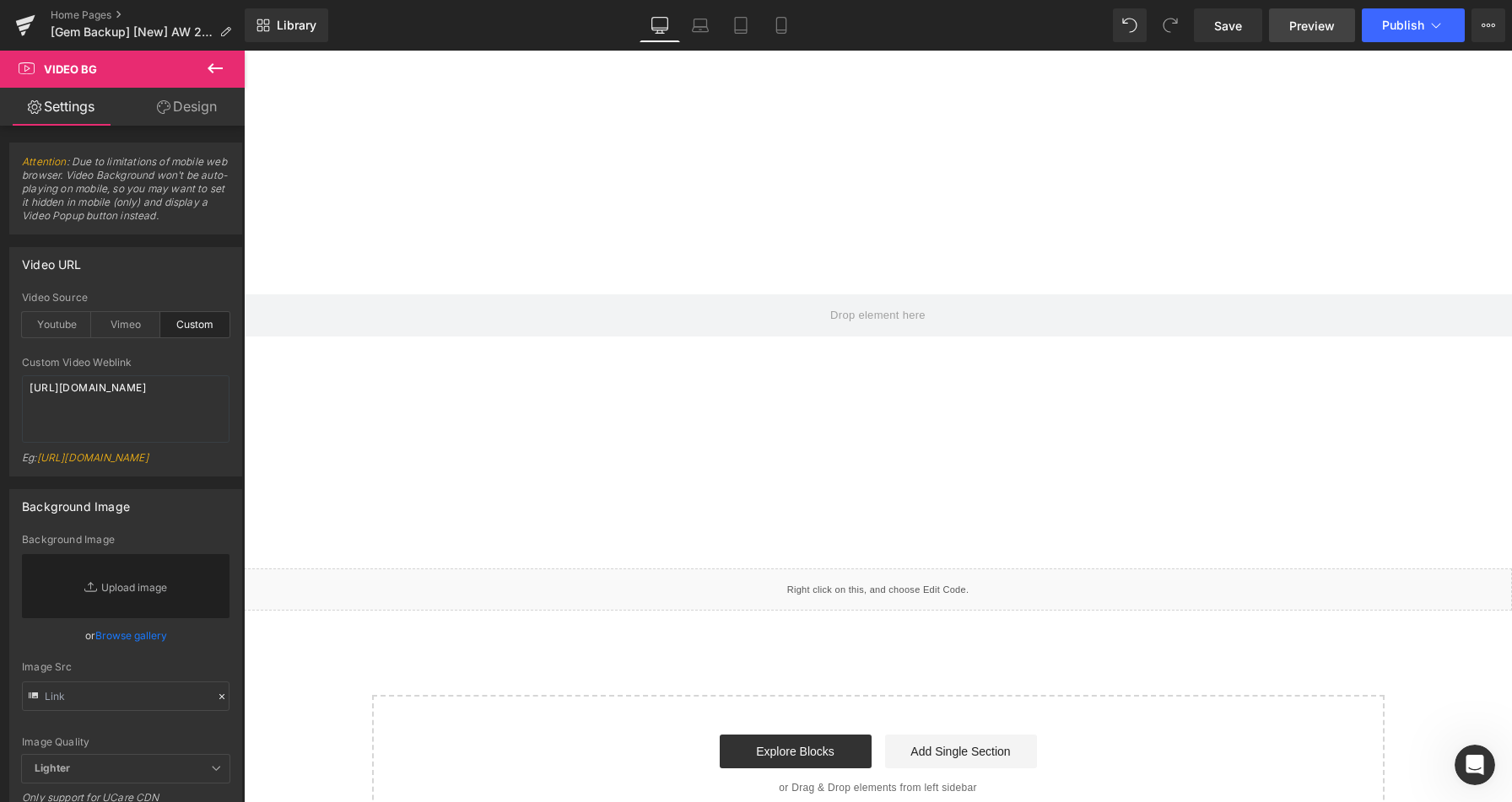
click at [1308, 22] on span "Preview" at bounding box center [1311, 25] width 45 height 17
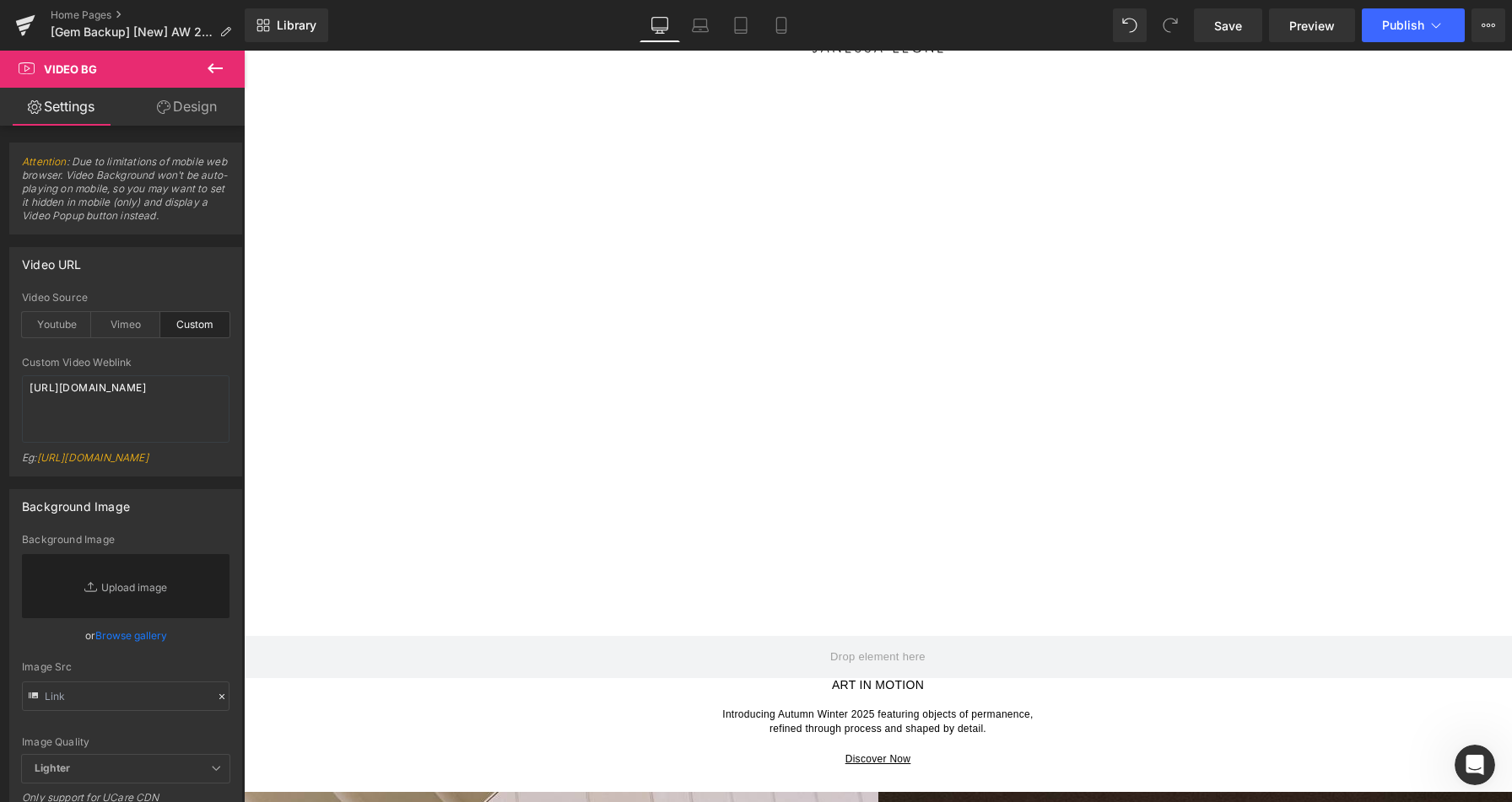
scroll to position [0, 0]
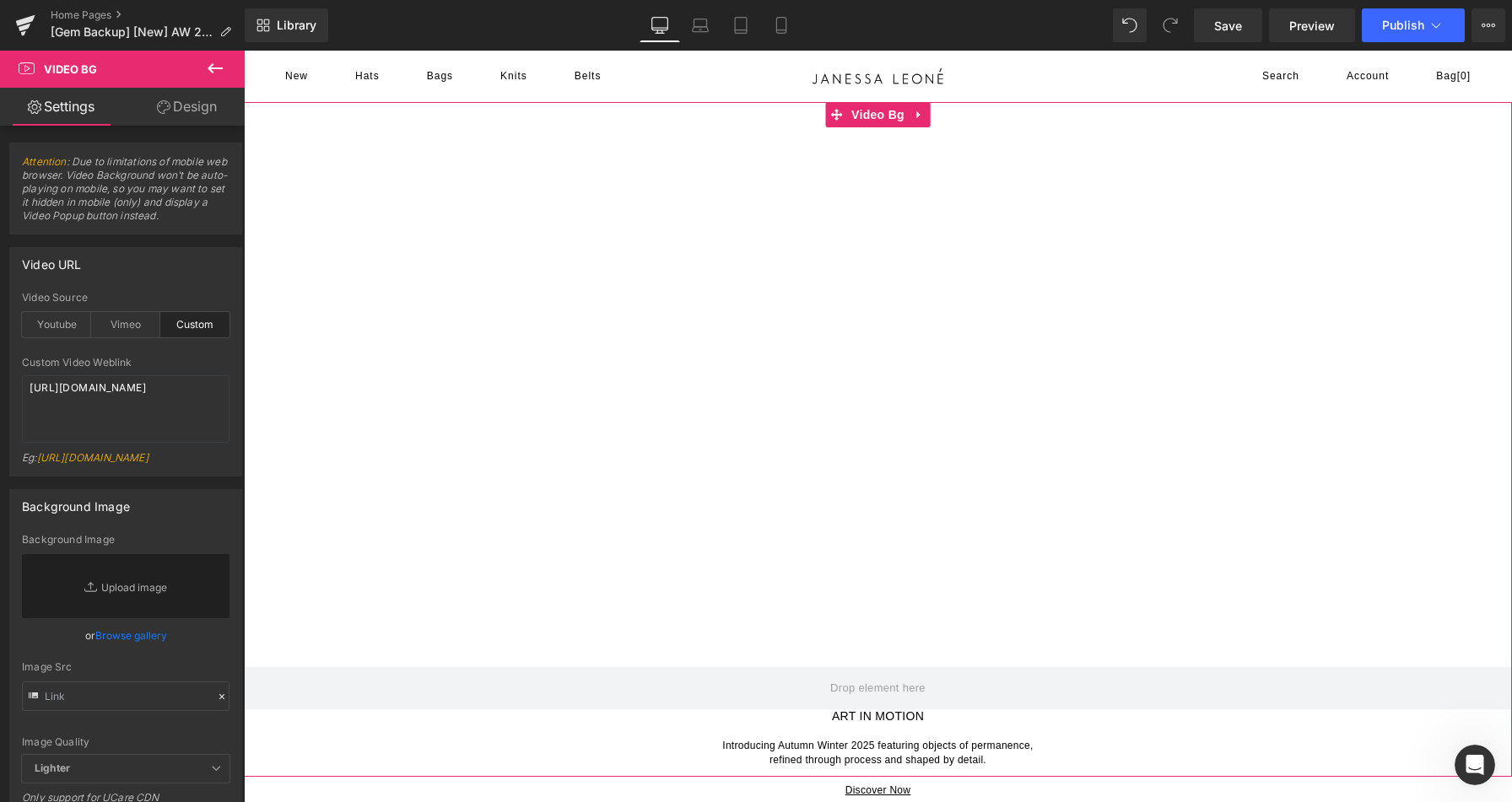
click at [561, 376] on div at bounding box center [878, 439] width 1268 height 674
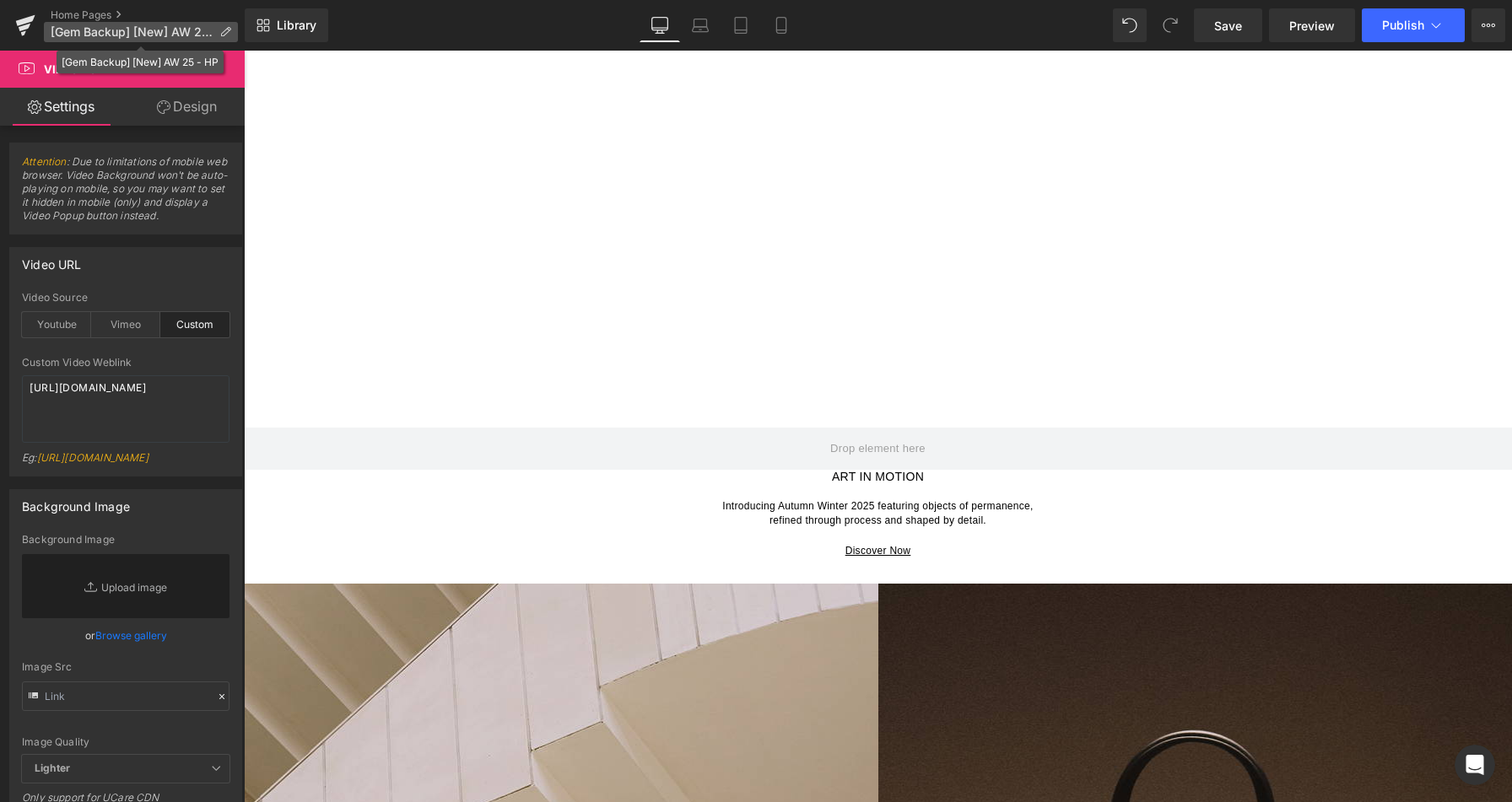
click at [215, 26] on p "[Gem Backup] [New] AW 25 - HP" at bounding box center [141, 32] width 194 height 20
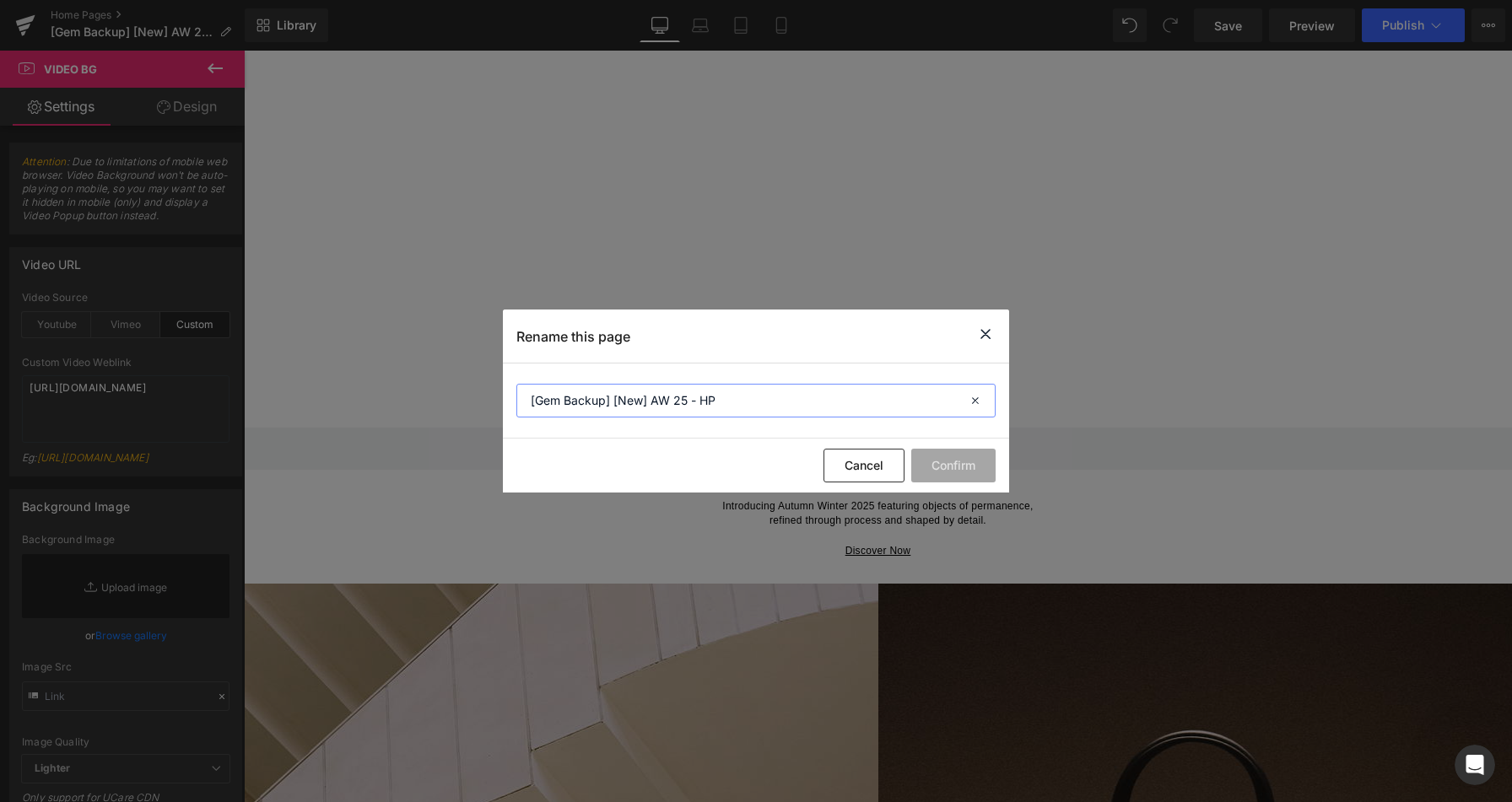
click at [659, 397] on input "[Gem Backup] [New] AW 25 - HP" at bounding box center [756, 400] width 479 height 34
click at [982, 331] on icon at bounding box center [986, 334] width 20 height 21
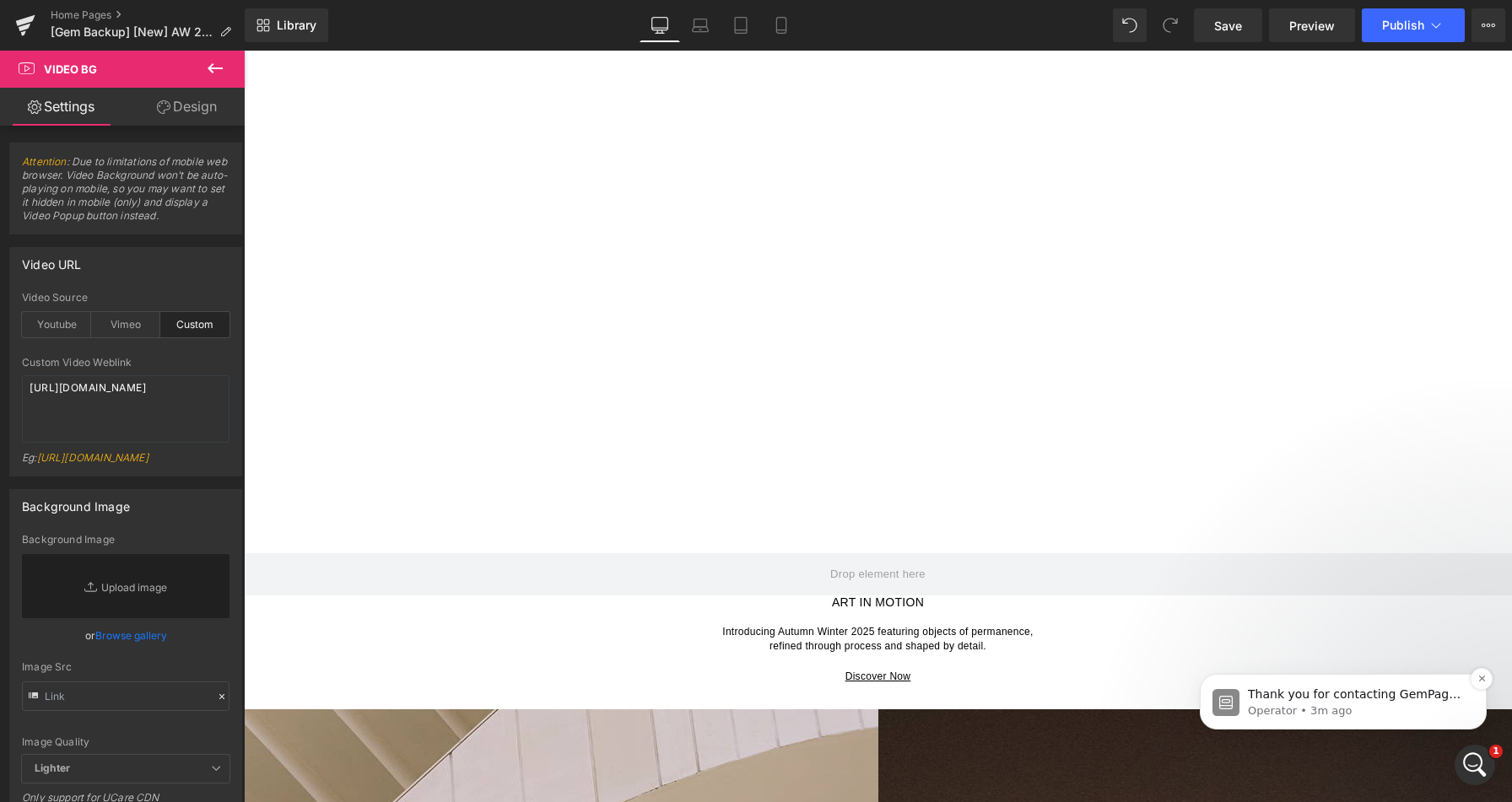
click at [1279, 688] on p "Thank you for contacting GemPages Support! 👋 Our support team will assist you s…" at bounding box center [1356, 694] width 217 height 17
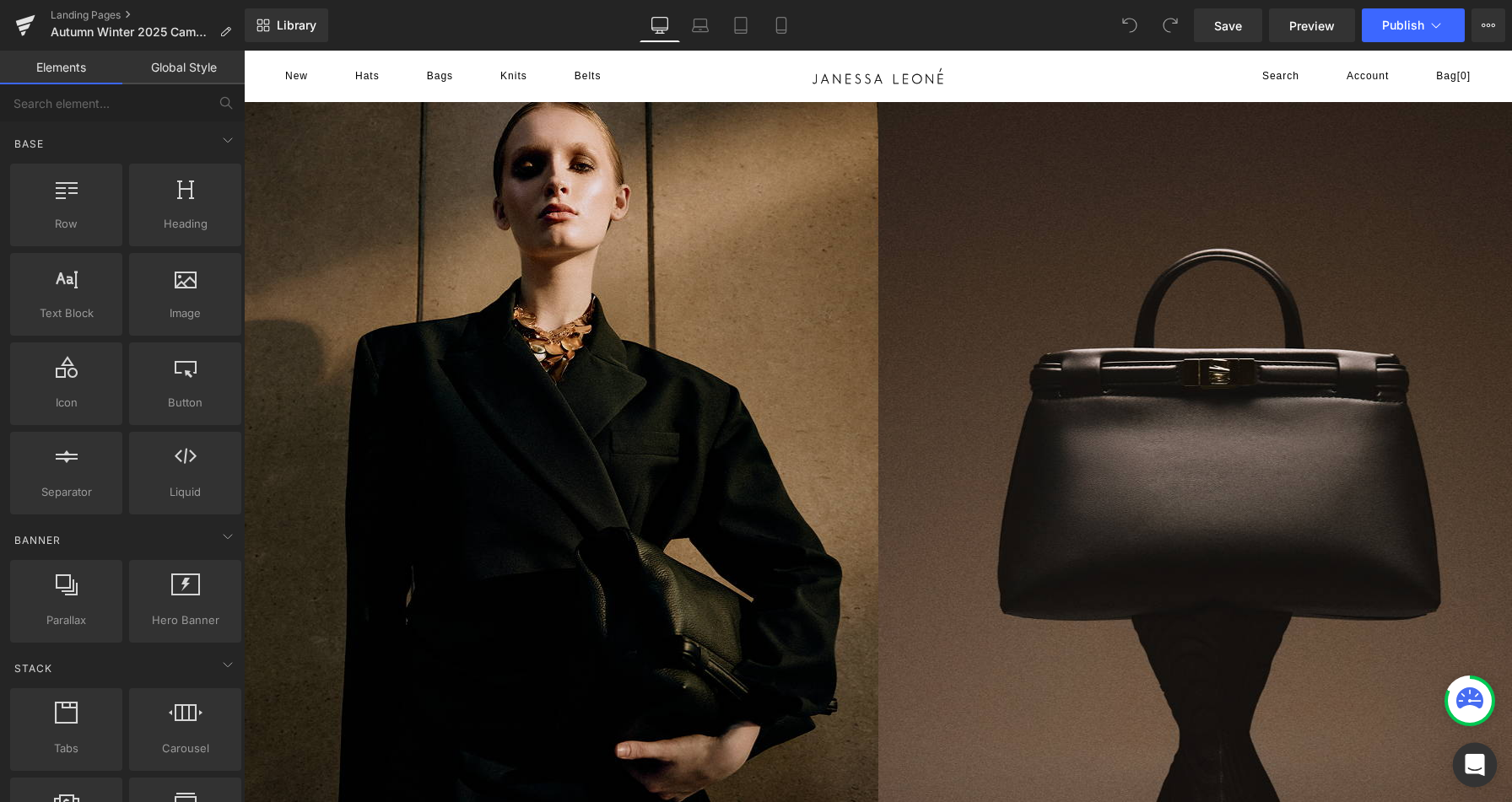
click at [1473, 764] on icon "Open Intercom Messenger" at bounding box center [1473, 764] width 19 height 22
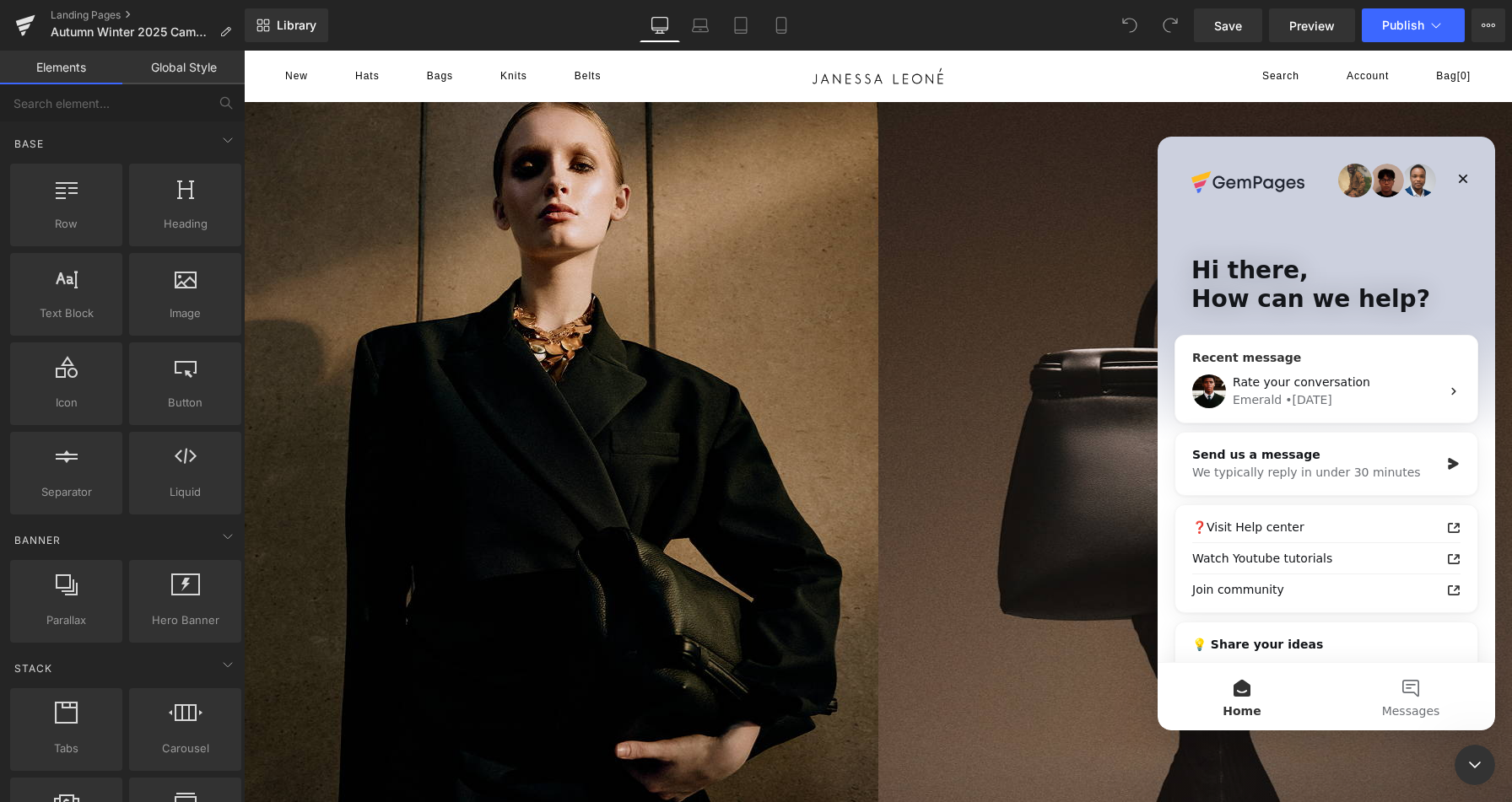
click at [1402, 391] on div "Emerald • 6d ago" at bounding box center [1335, 399] width 207 height 17
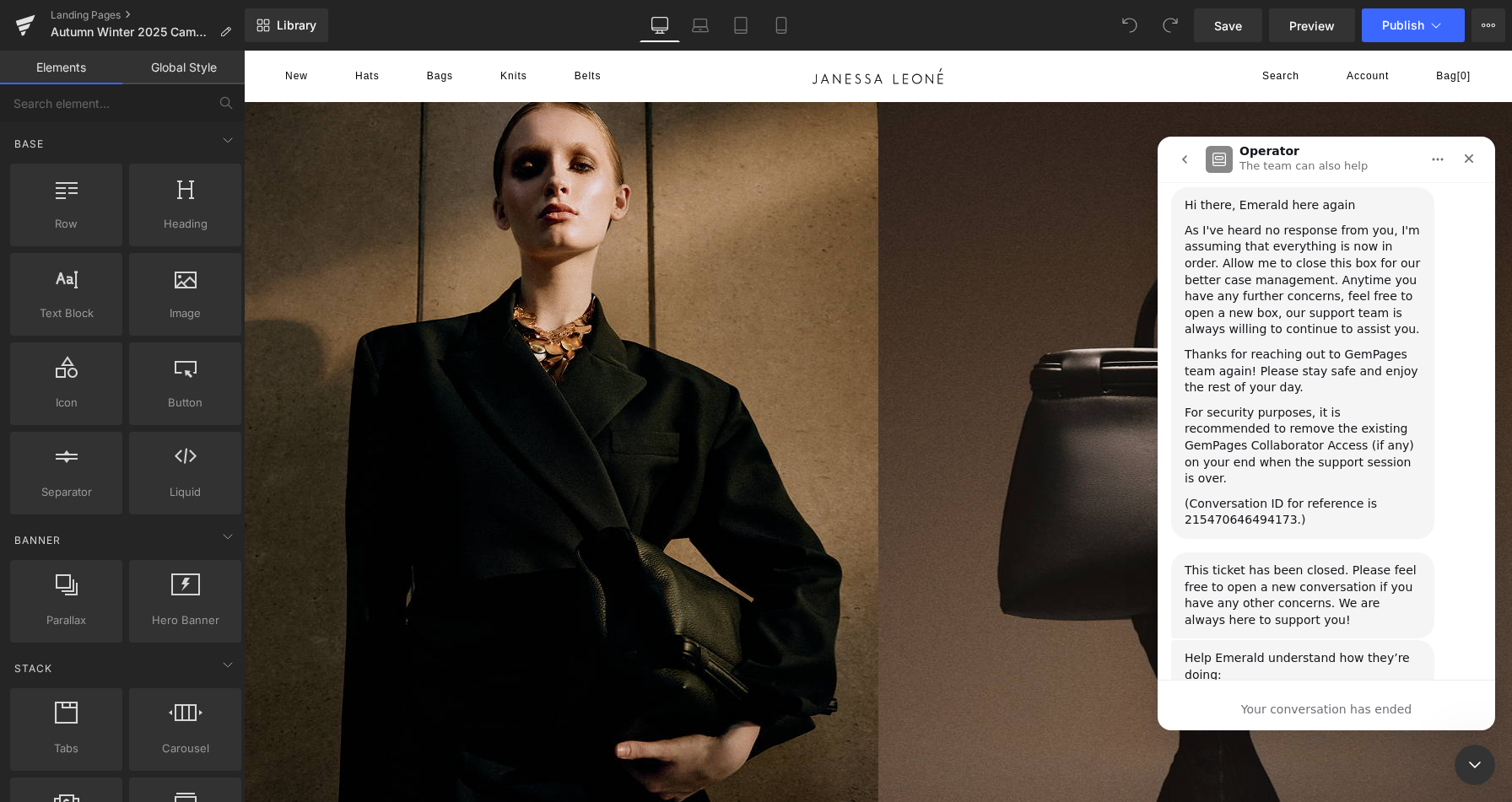
scroll to position [27568, 0]
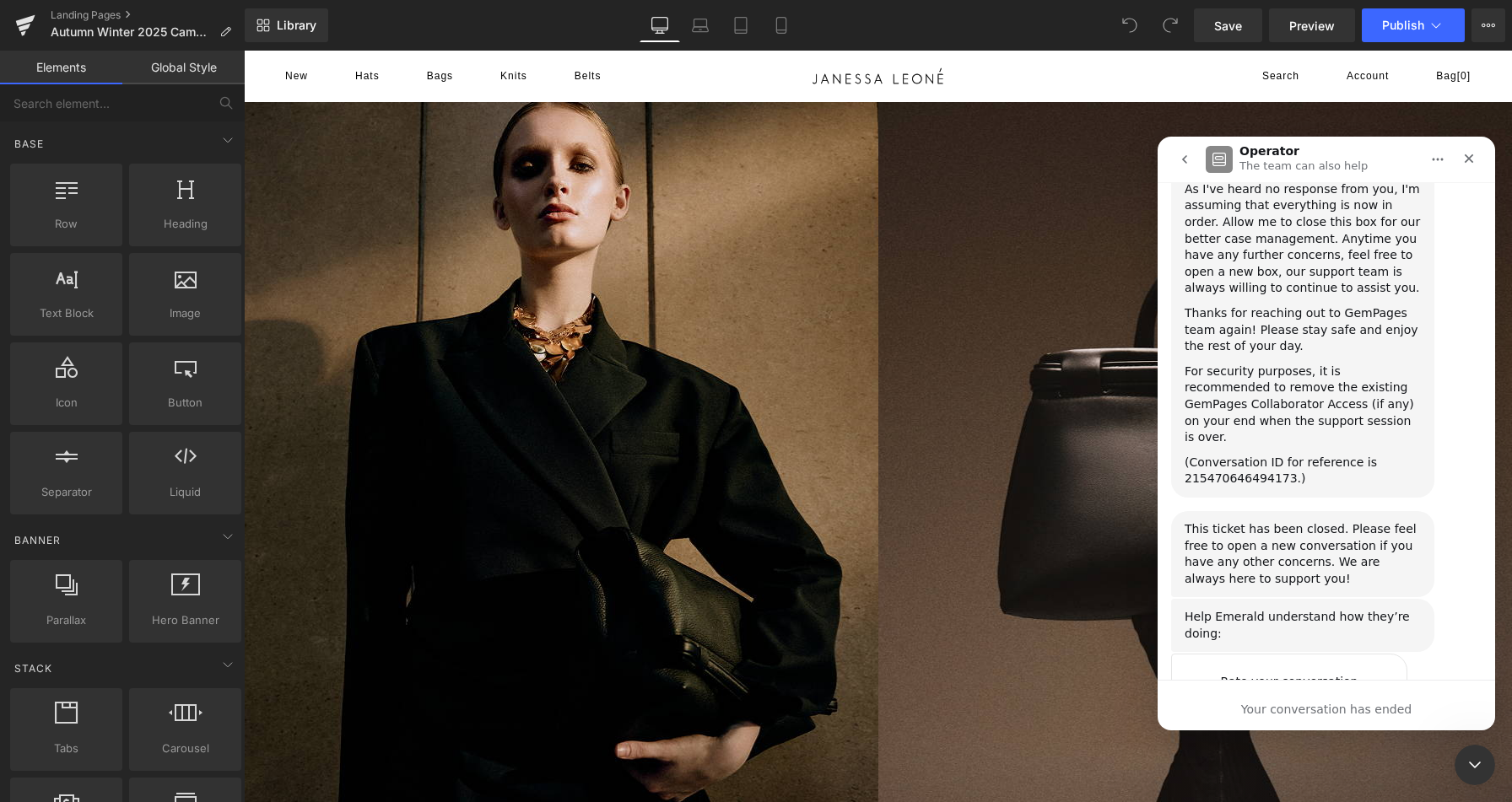
click at [1185, 156] on icon "go back" at bounding box center [1183, 159] width 5 height 8
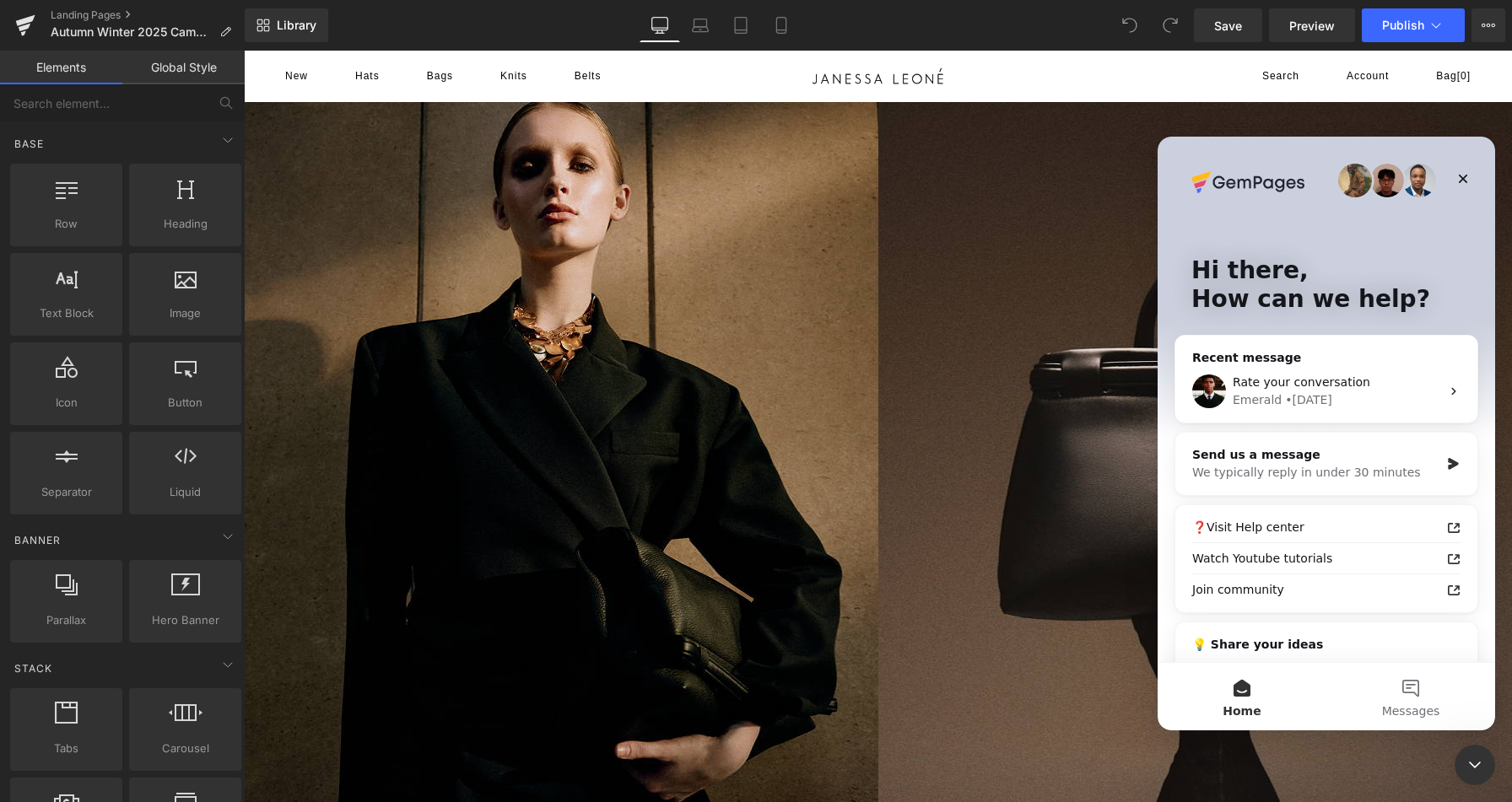
scroll to position [0, 0]
click at [1324, 381] on span "Rate your conversation" at bounding box center [1300, 382] width 137 height 14
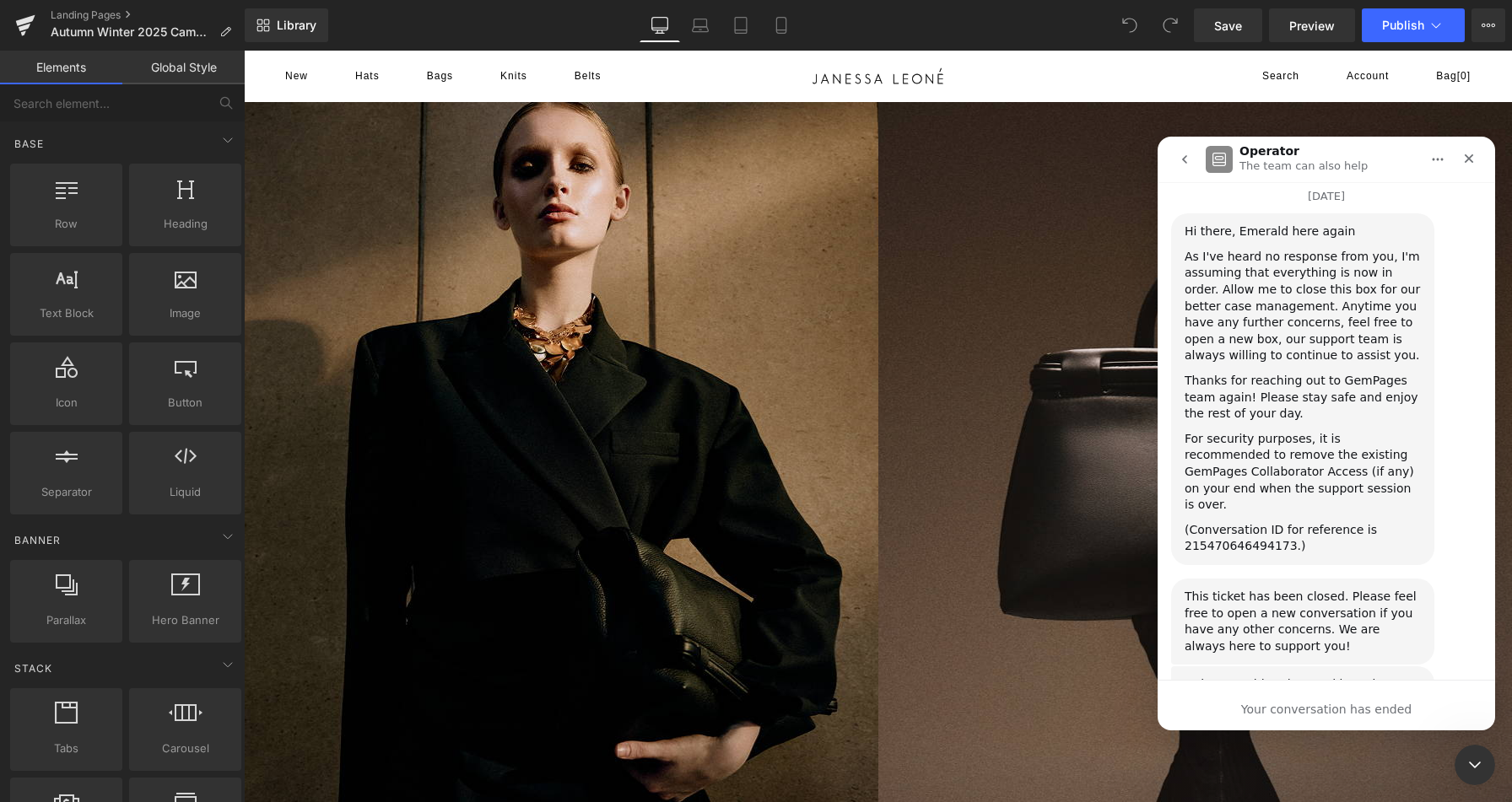
scroll to position [27568, 0]
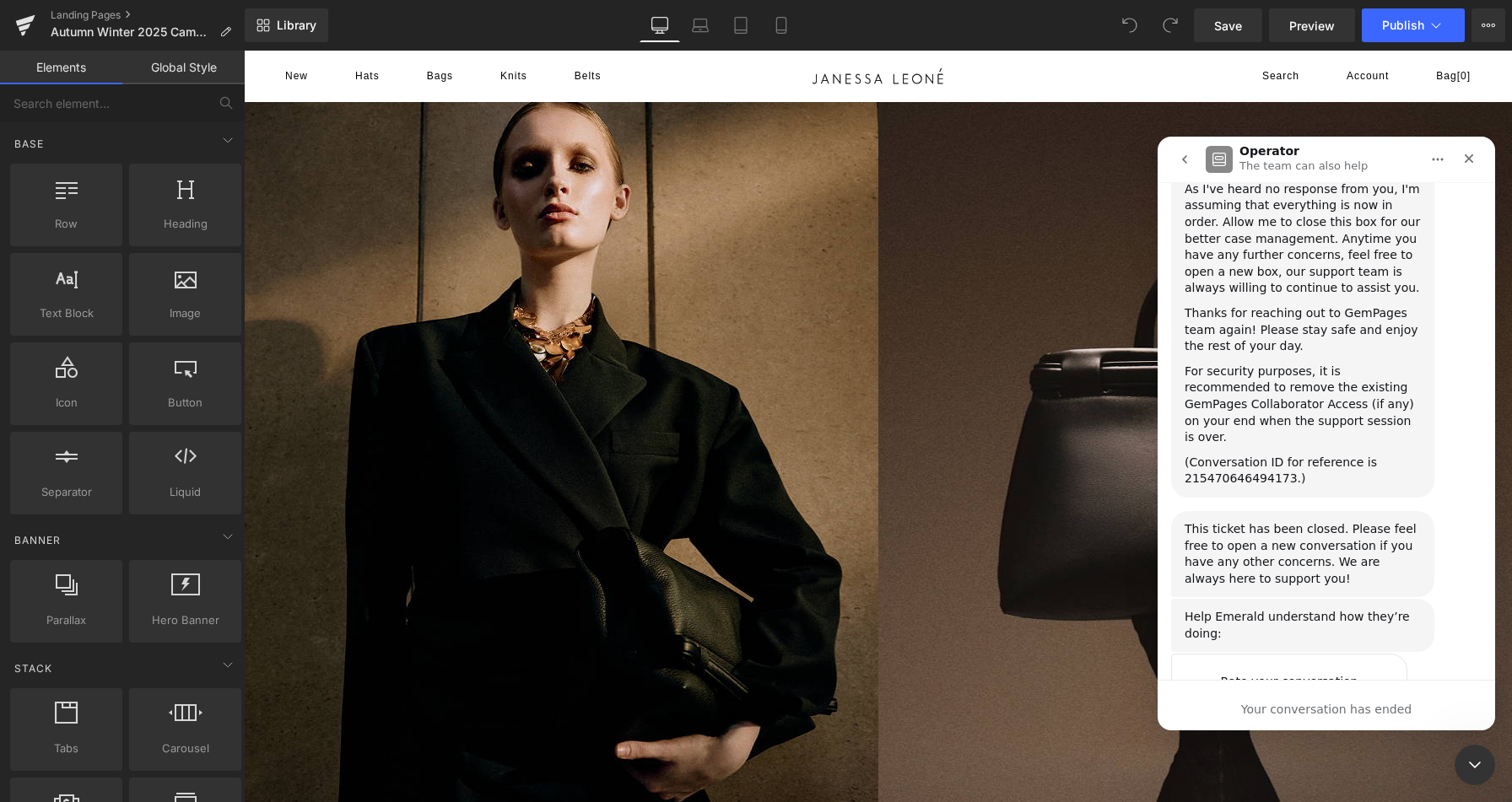
click at [1252, 454] on div "(Conversation ID for reference is 215470646494173.)" at bounding box center [1302, 471] width 237 height 33
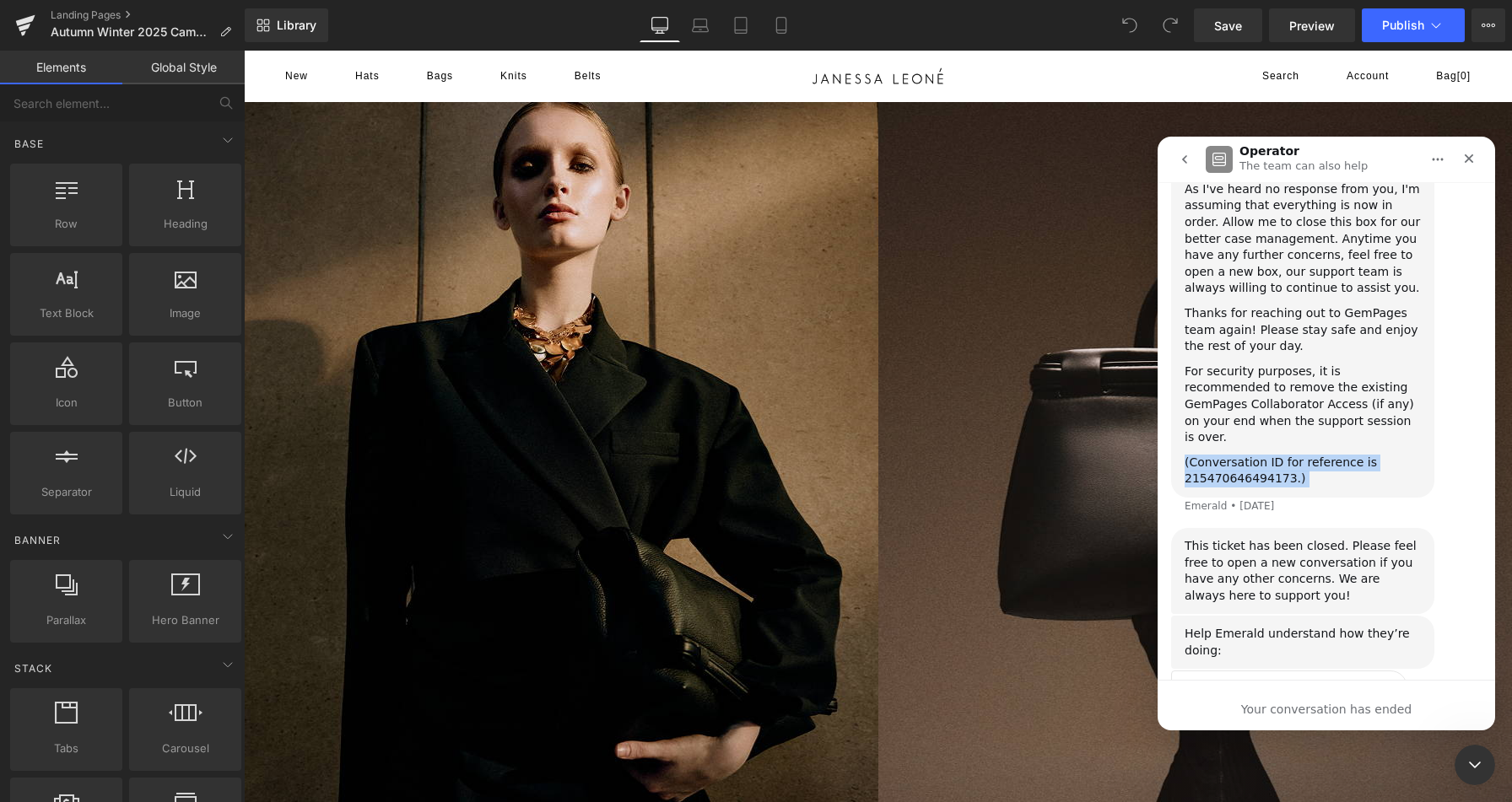
scroll to position [27585, 0]
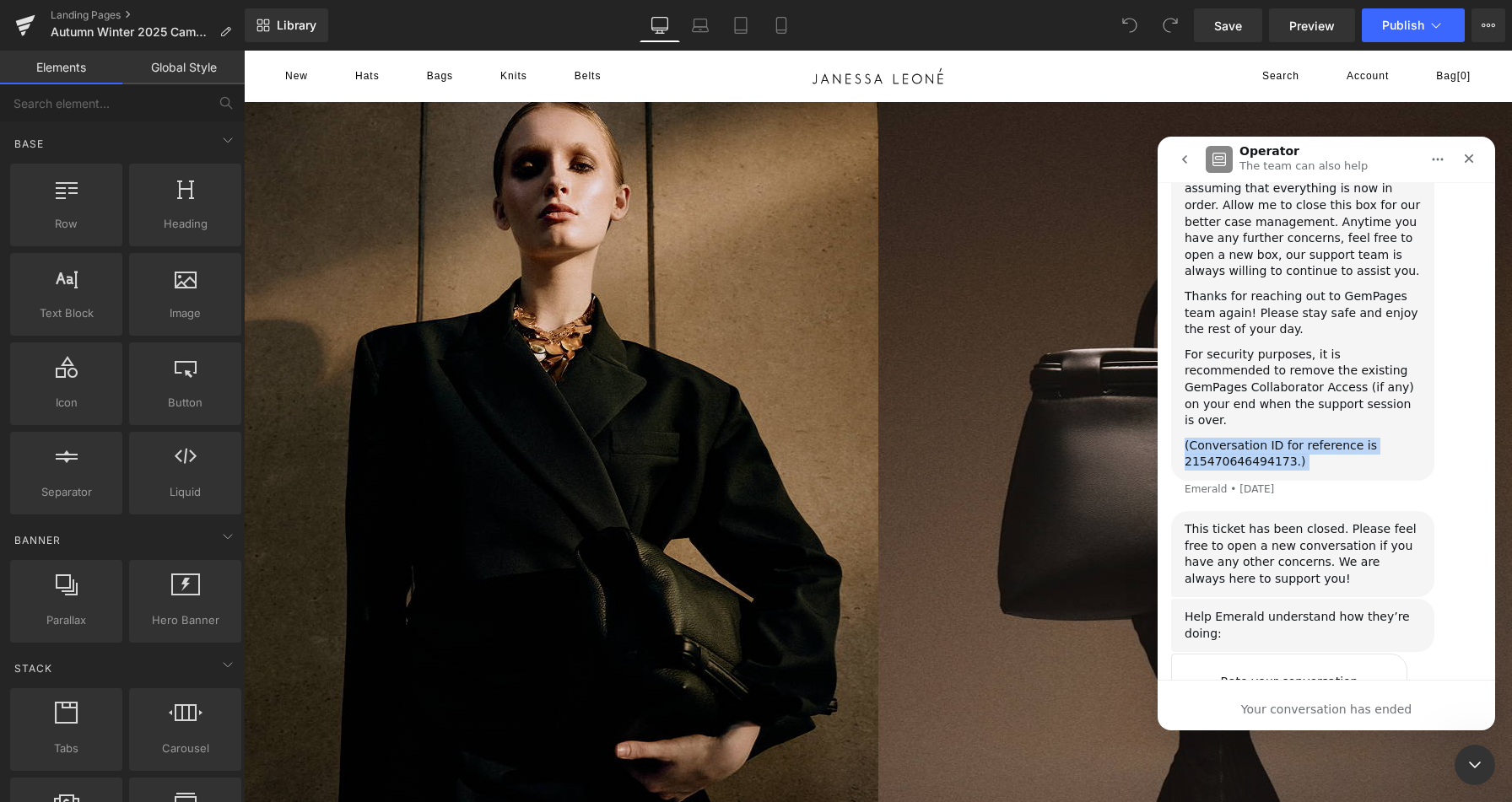
copy div "(Conversation ID for reference is 215470646494173.)"
click at [1185, 166] on button "go back" at bounding box center [1183, 159] width 32 height 32
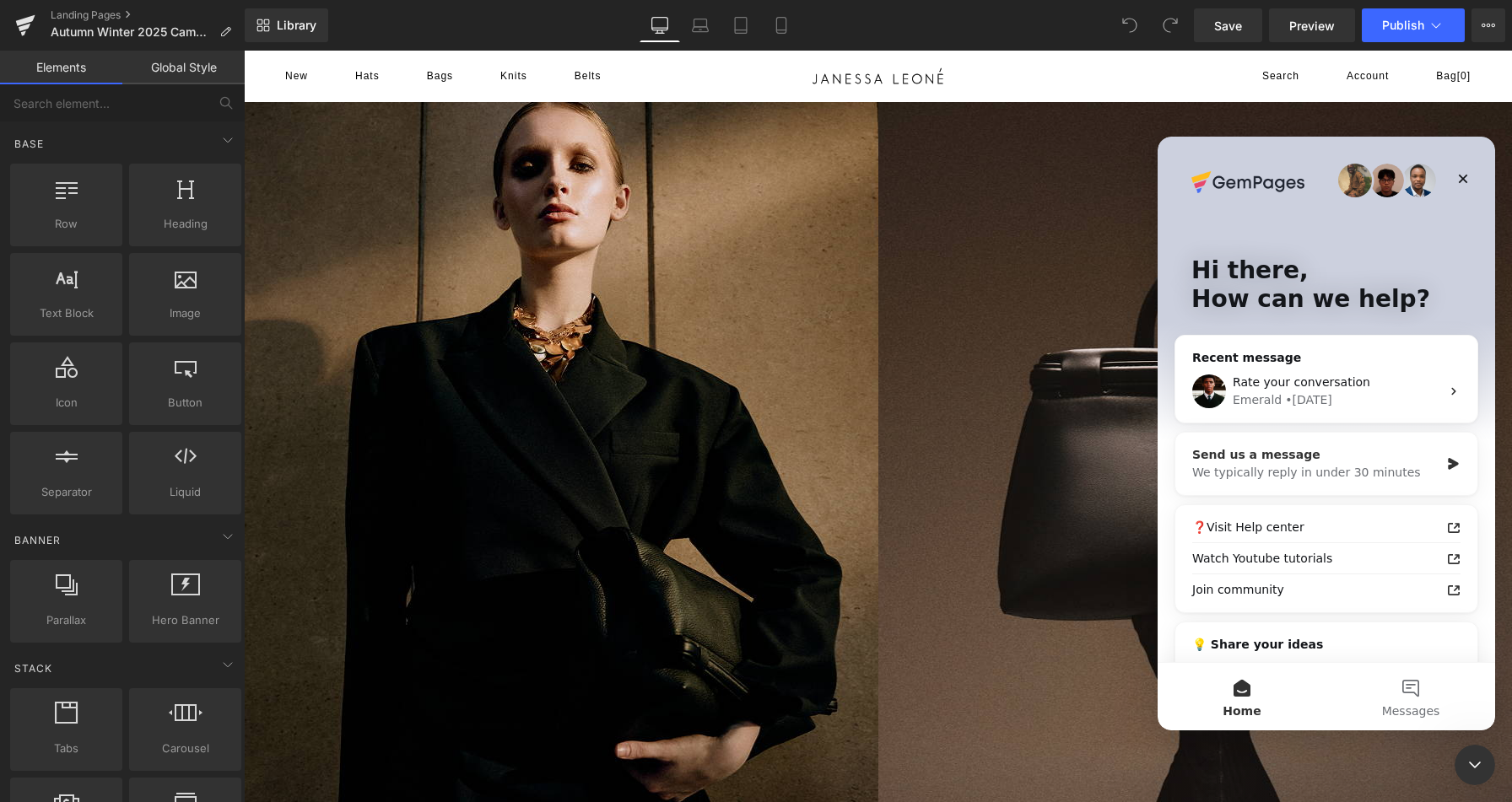
click at [1360, 471] on div "We typically reply in under 30 minutes" at bounding box center [1315, 472] width 248 height 17
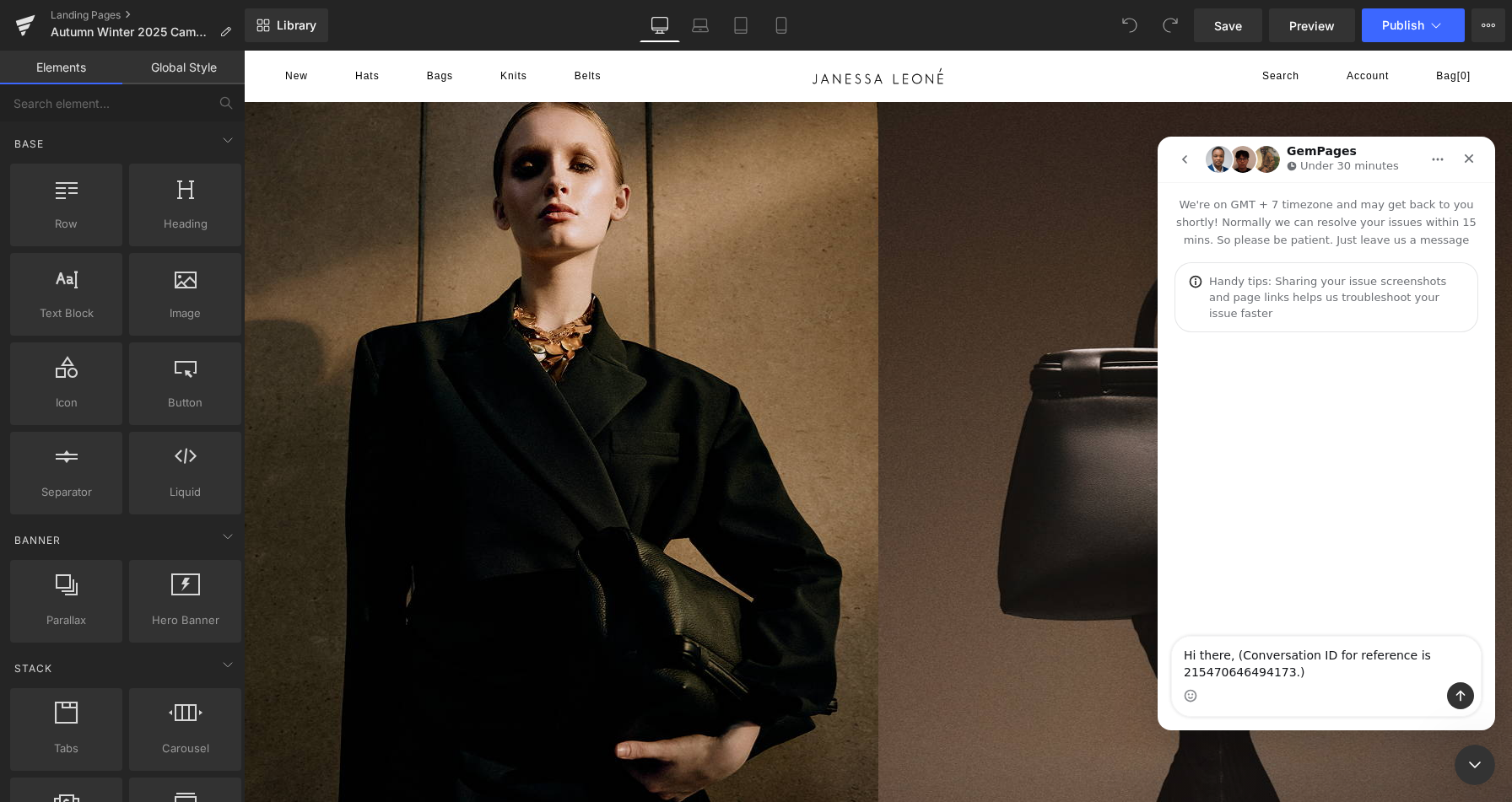
click at [1235, 638] on textarea "Hi there, (Conversation ID for reference is 215470646494173.)" at bounding box center [1325, 659] width 308 height 45
drag, startPoint x: 1274, startPoint y: 637, endPoint x: 1349, endPoint y: 636, distance: 75.0
click at [1349, 636] on textarea "Hi there, per a previous conversation with your team (Conversation ID for refer…" at bounding box center [1325, 651] width 308 height 63
click at [1420, 660] on textarea "Hi there, per a previous conversation with your team (Conversation ID - 2154706…" at bounding box center [1325, 659] width 308 height 45
click at [1366, 659] on textarea "Hi there, per a previous conversation with your team (Conversation ID - 2154706…" at bounding box center [1325, 642] width 308 height 79
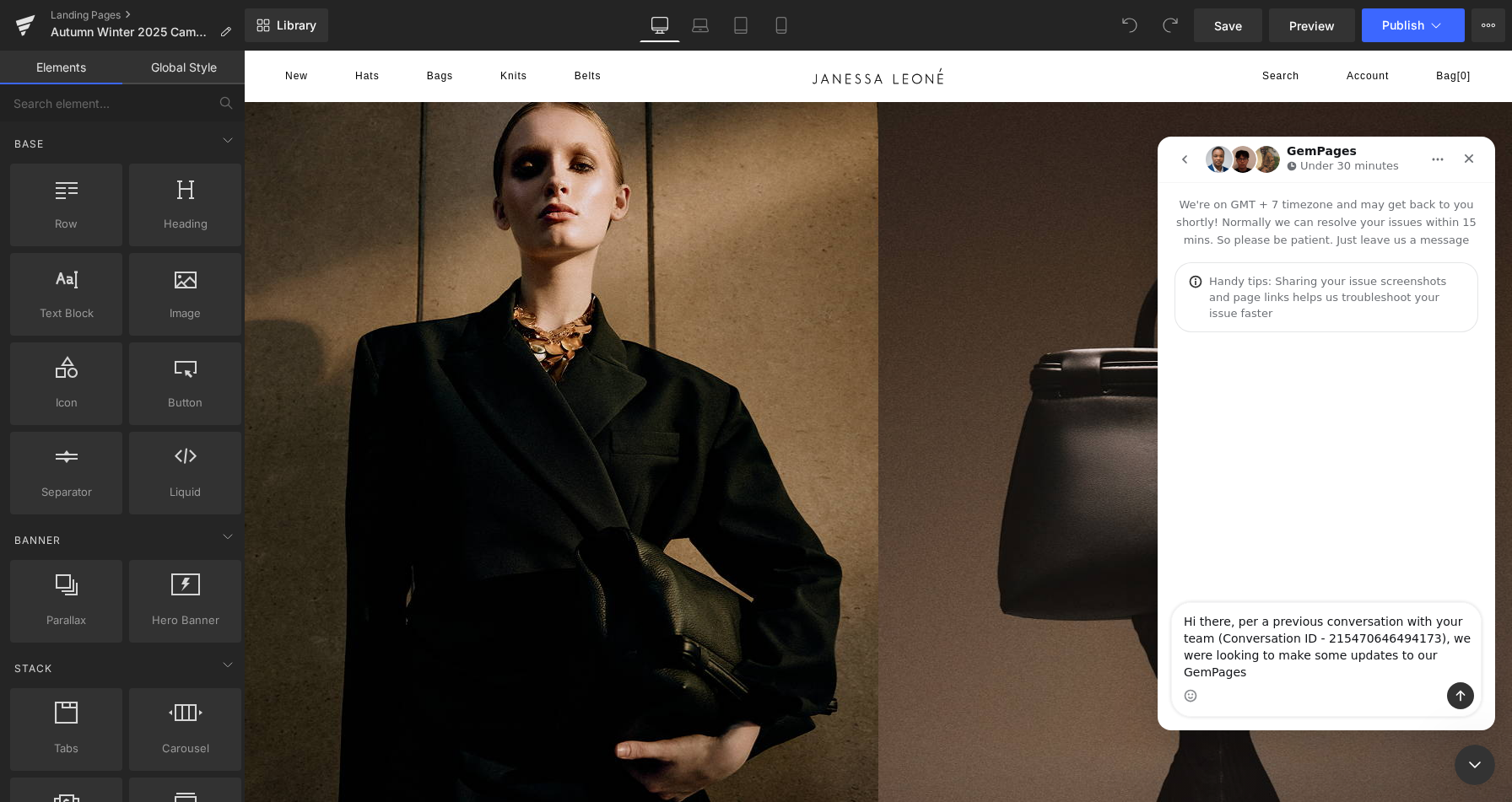
click at [1366, 659] on textarea "Hi there, per a previous conversation with your team (Conversation ID - 2154706…" at bounding box center [1325, 642] width 308 height 79
click at [1331, 660] on textarea "Hi there, per a previous conversation with your team (Conversation ID - 2154706…" at bounding box center [1325, 642] width 308 height 79
click at [1373, 645] on textarea "Hi there, per a previous conversation with your team (Conversation ID - 2154706…" at bounding box center [1325, 642] width 308 height 79
click at [1451, 641] on textarea "Hi there, per a previous conversation with your team (Conversation ID - 2154706…" at bounding box center [1325, 642] width 308 height 79
click at [1355, 669] on textarea "Hi there, per a previous conversation with your team (Conversation ID - 2154706…" at bounding box center [1325, 642] width 308 height 79
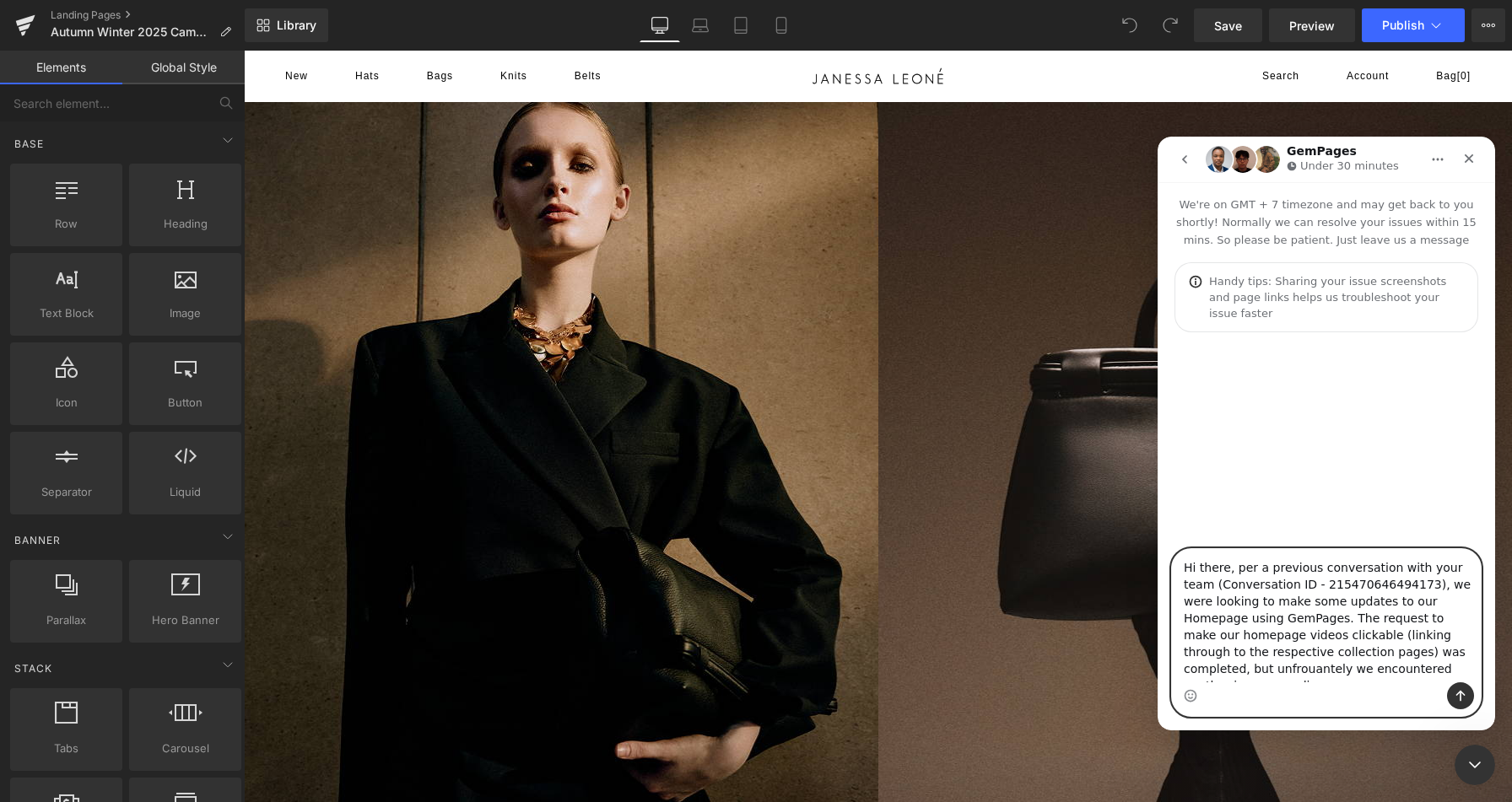
scroll to position [10, 0]
click at [1301, 682] on textarea "Hi there, per a previous conversation with your team (Conversation ID - 2154706…" at bounding box center [1325, 615] width 308 height 133
click at [1309, 661] on textarea "Hi there, per a previous conversation with your team (Conversation ID - 2154706…" at bounding box center [1325, 615] width 308 height 133
click at [1317, 675] on textarea "Hi there, per a previous conversation with your team (Conversation ID - 2154706…" at bounding box center [1325, 615] width 308 height 133
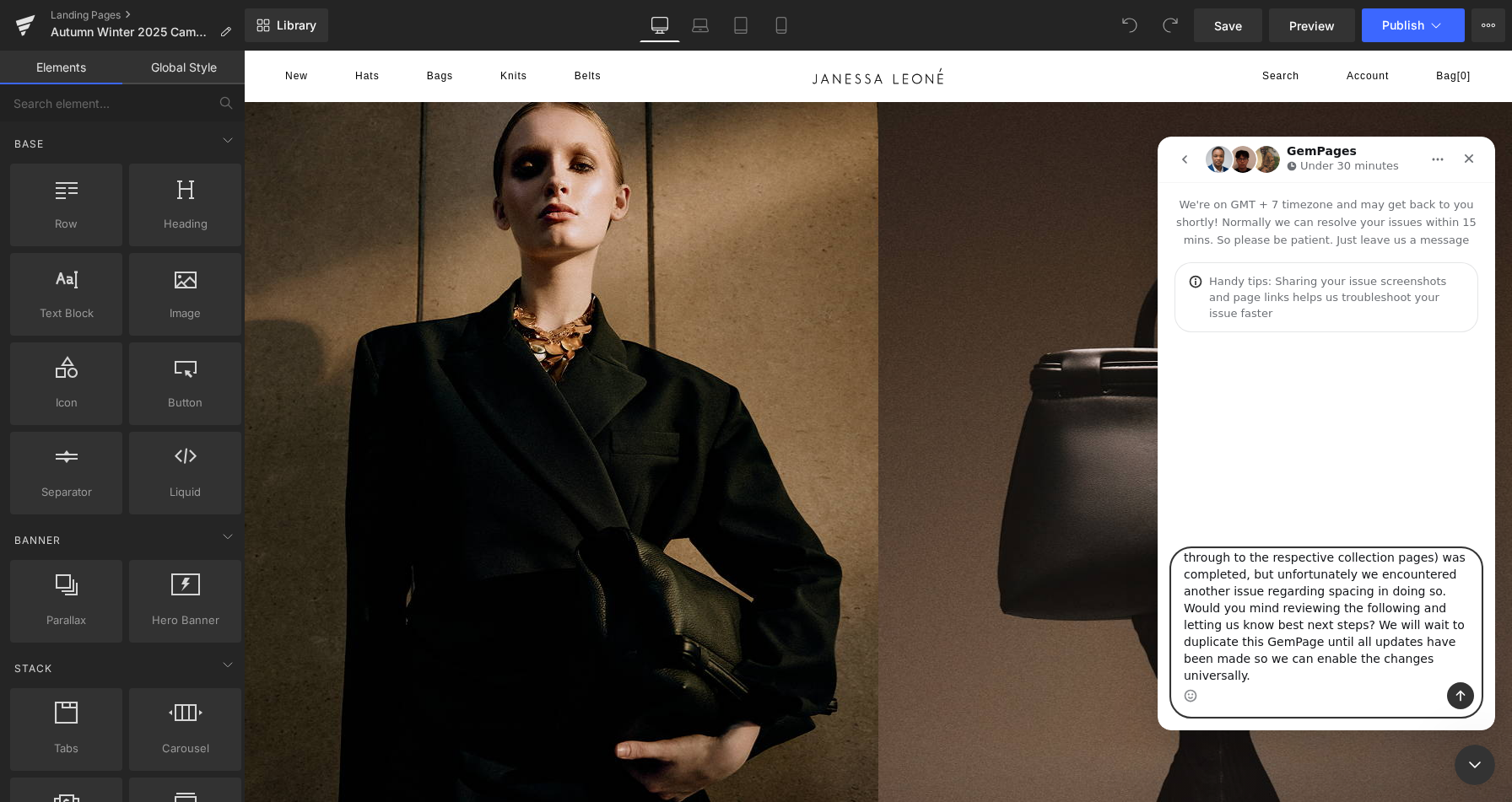
scroll to position [111, 0]
paste textarea "[Gem Backup] [New] AW 25 - HP"
paste textarea "[URL][DOMAIN_NAME]"
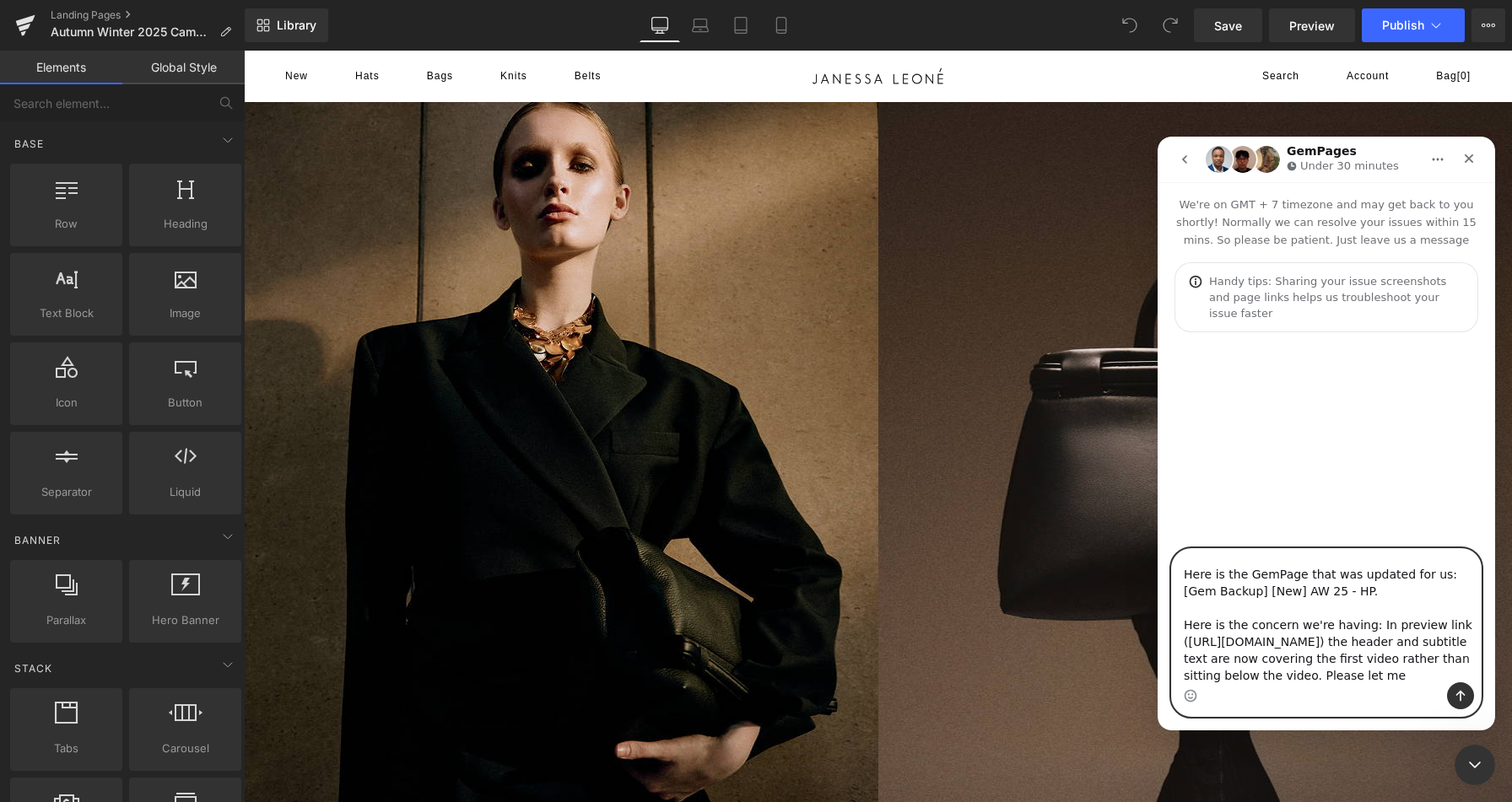
scroll to position [246, 0]
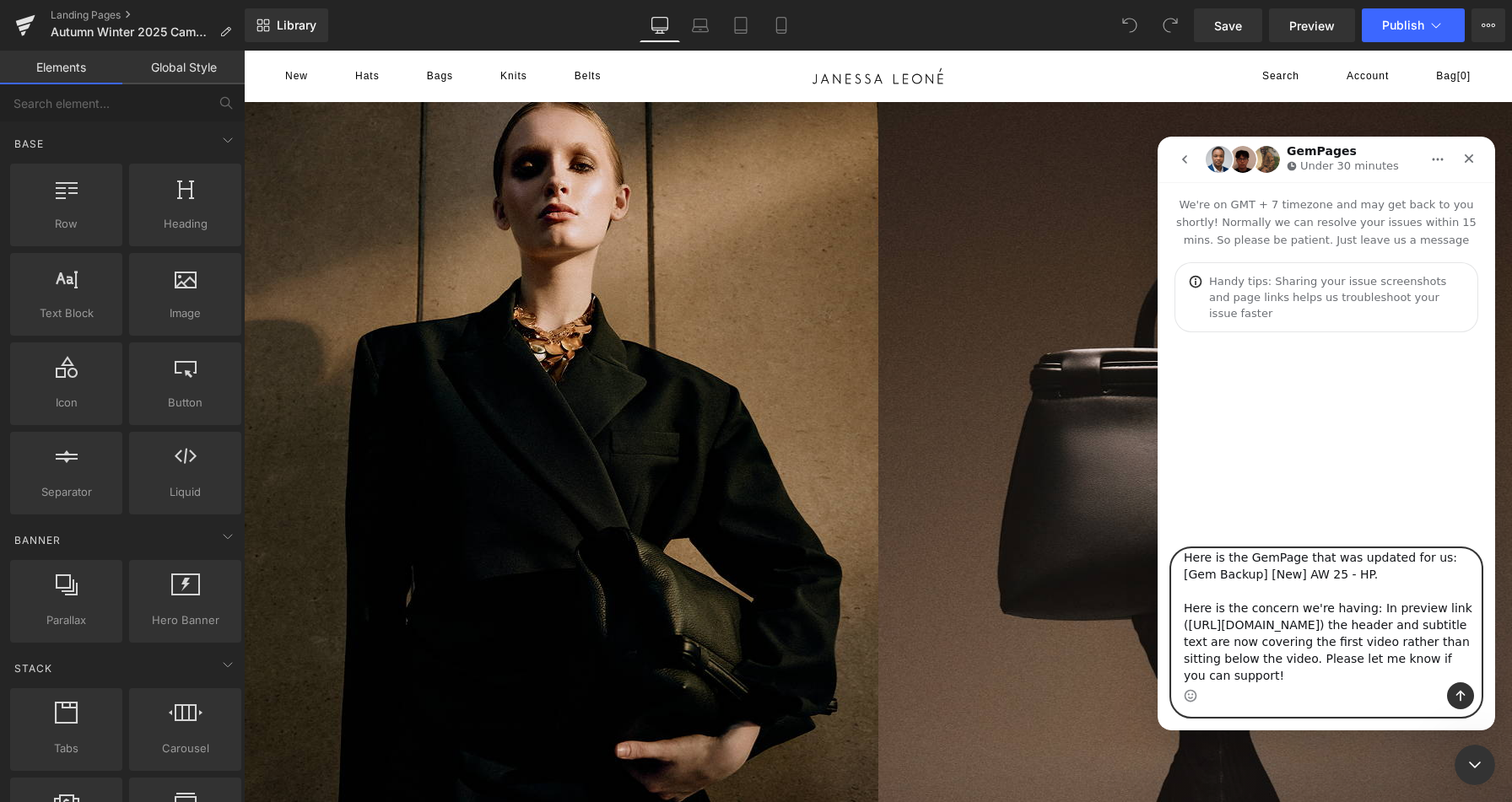
type textarea "Hi there, per a previous conversation with your team (Conversation ID - 2154706…"
click at [1461, 691] on icon "Send a message…" at bounding box center [1460, 695] width 14 height 14
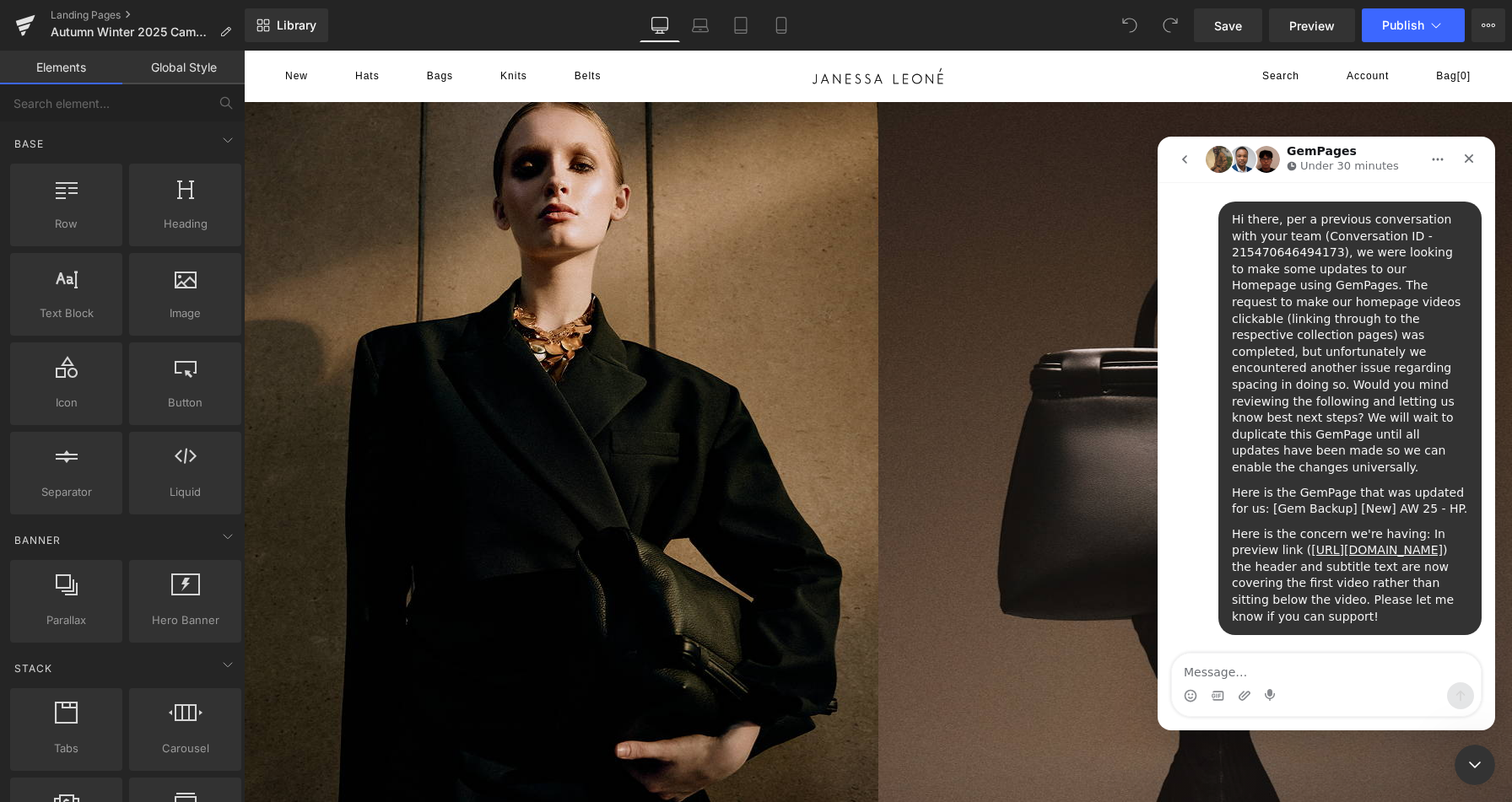
scroll to position [152, 0]
click at [1182, 159] on icon "go back" at bounding box center [1183, 159] width 5 height 8
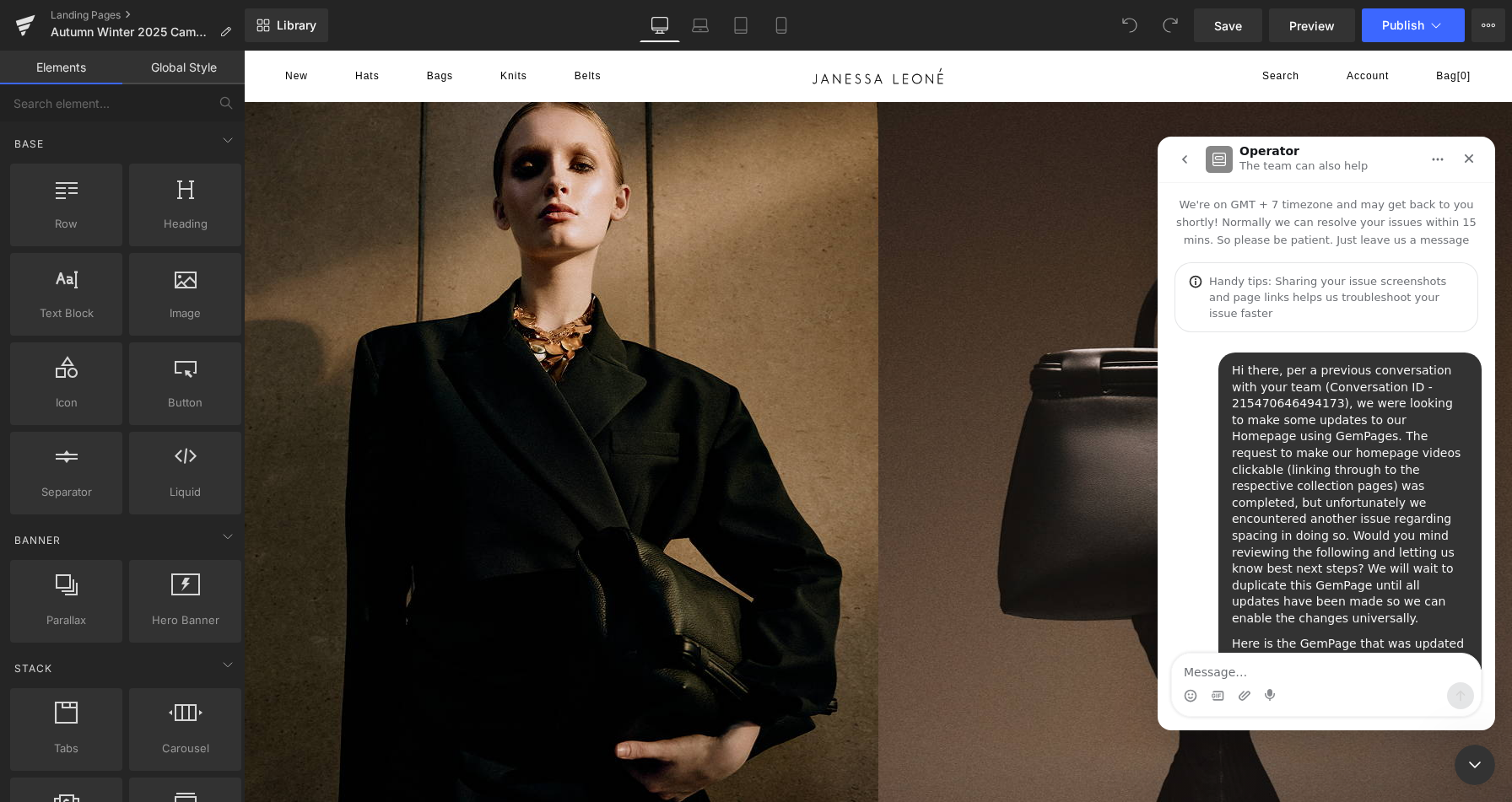
scroll to position [132, 0]
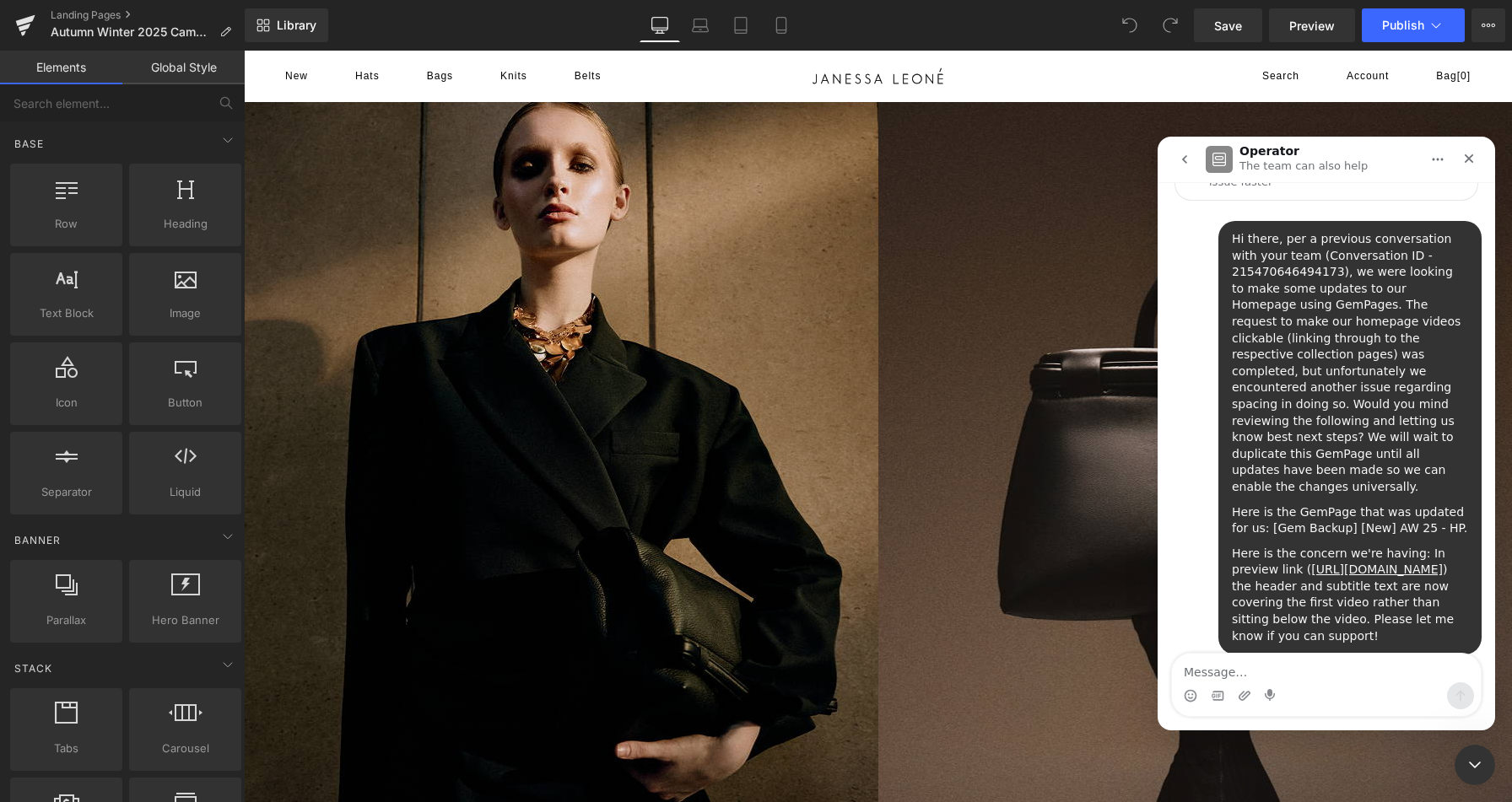
click at [1175, 147] on button "go back" at bounding box center [1183, 159] width 32 height 32
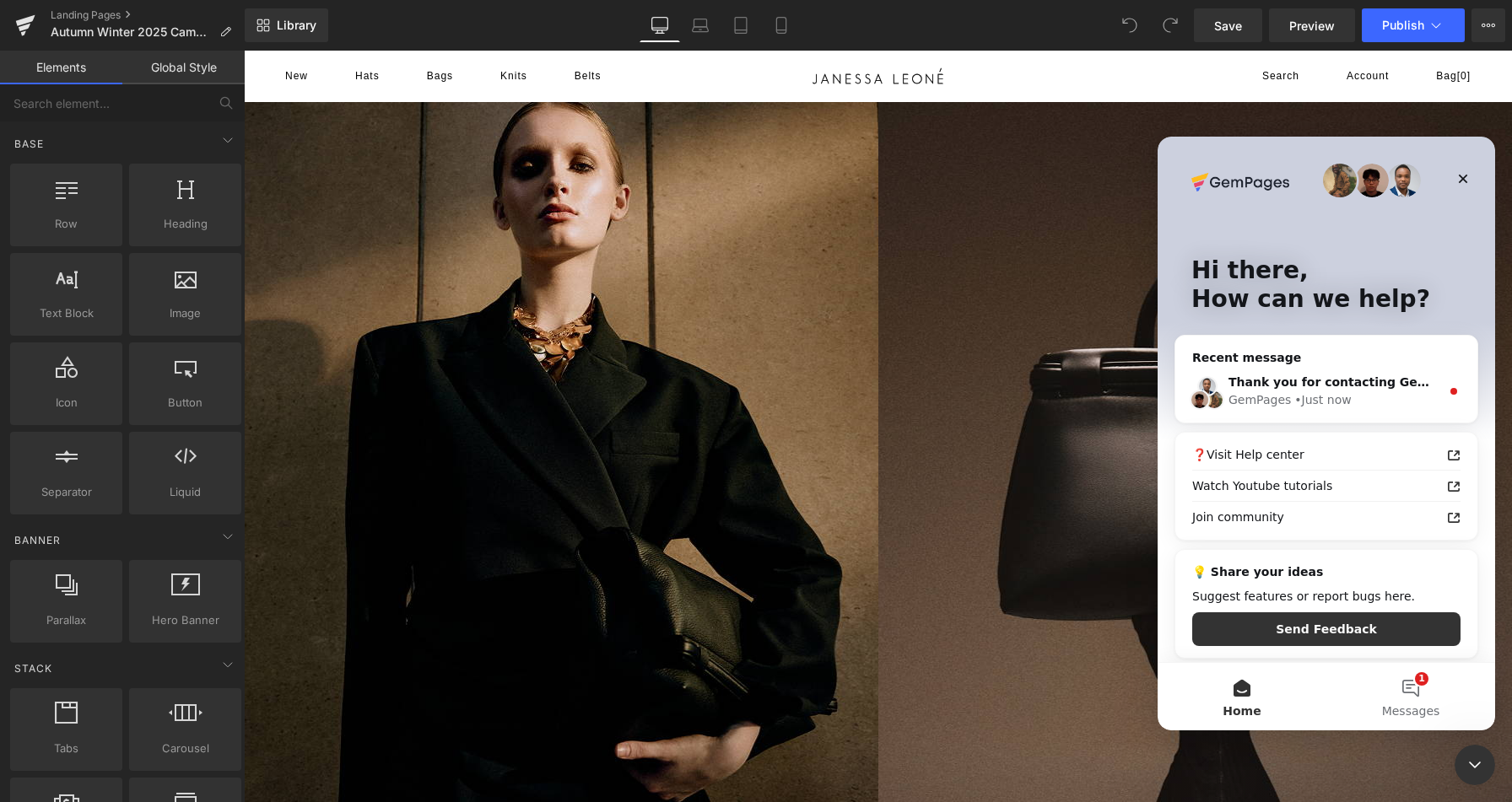
scroll to position [0, 0]
click at [1320, 369] on div "Thank you for contacting GemPages Support! 👋 Our support team will assist you s…" at bounding box center [1326, 391] width 302 height 63
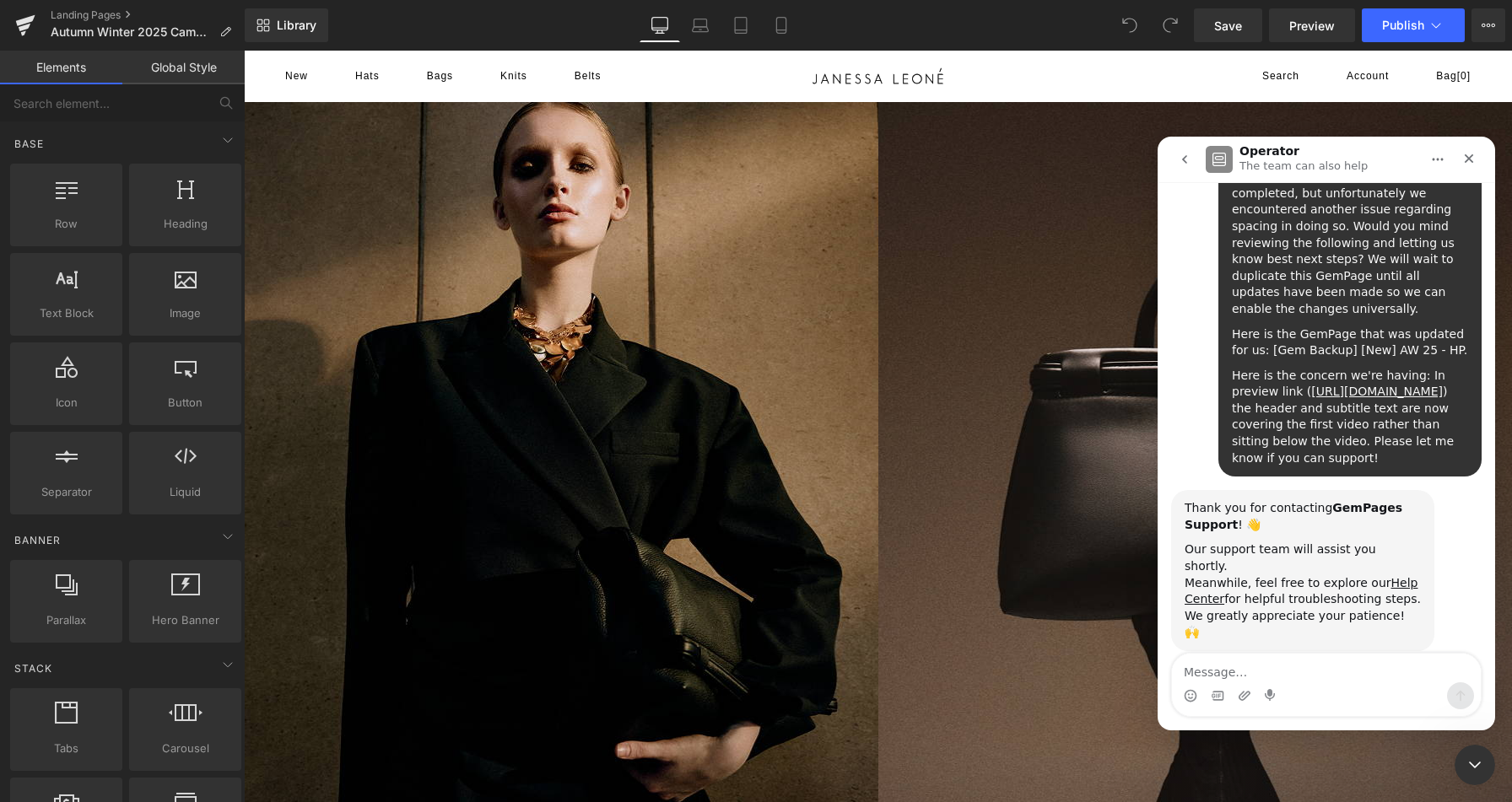
scroll to position [309, 0]
click at [1185, 155] on icon "go back" at bounding box center [1183, 159] width 5 height 8
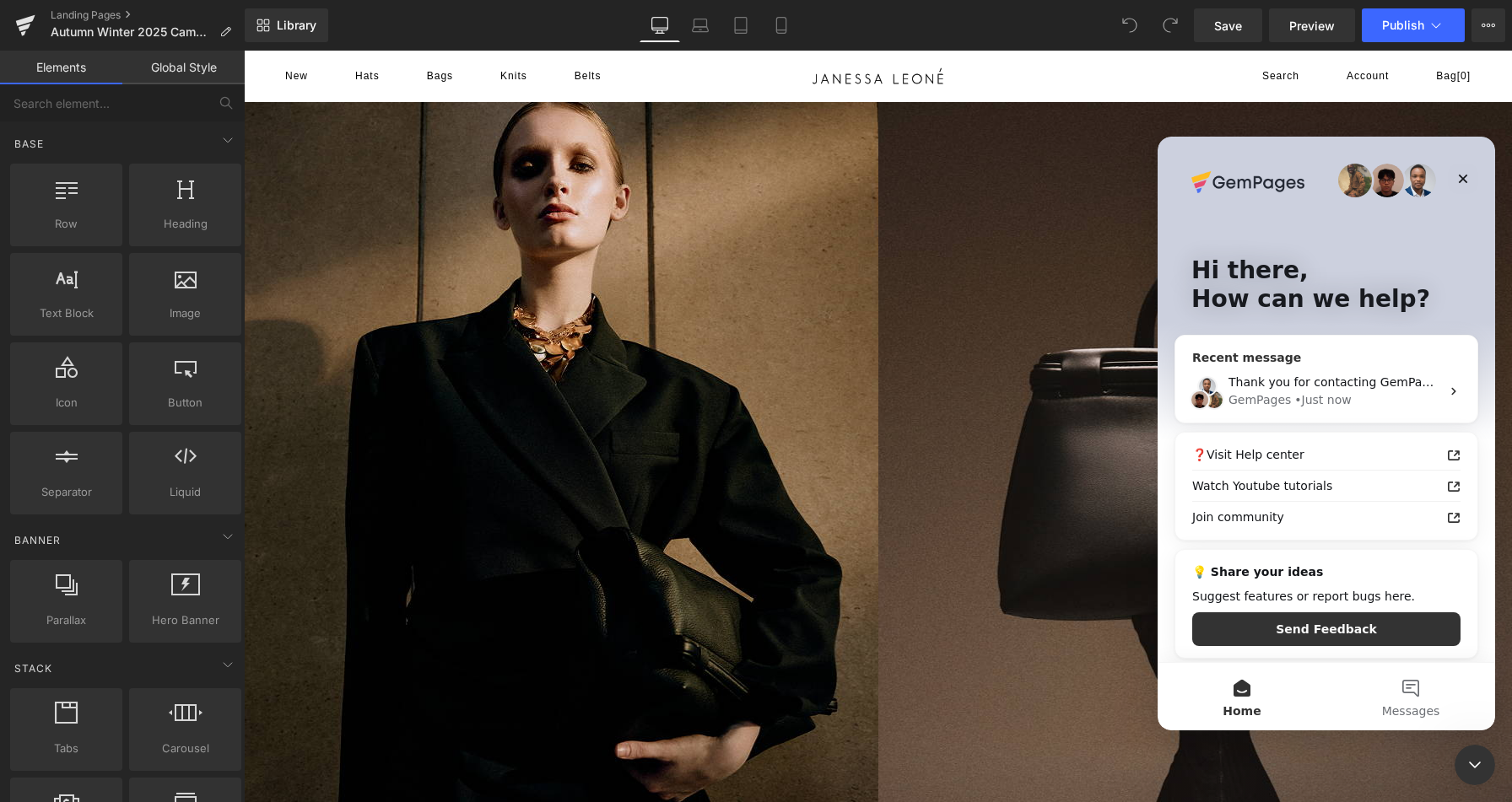
scroll to position [5, 0]
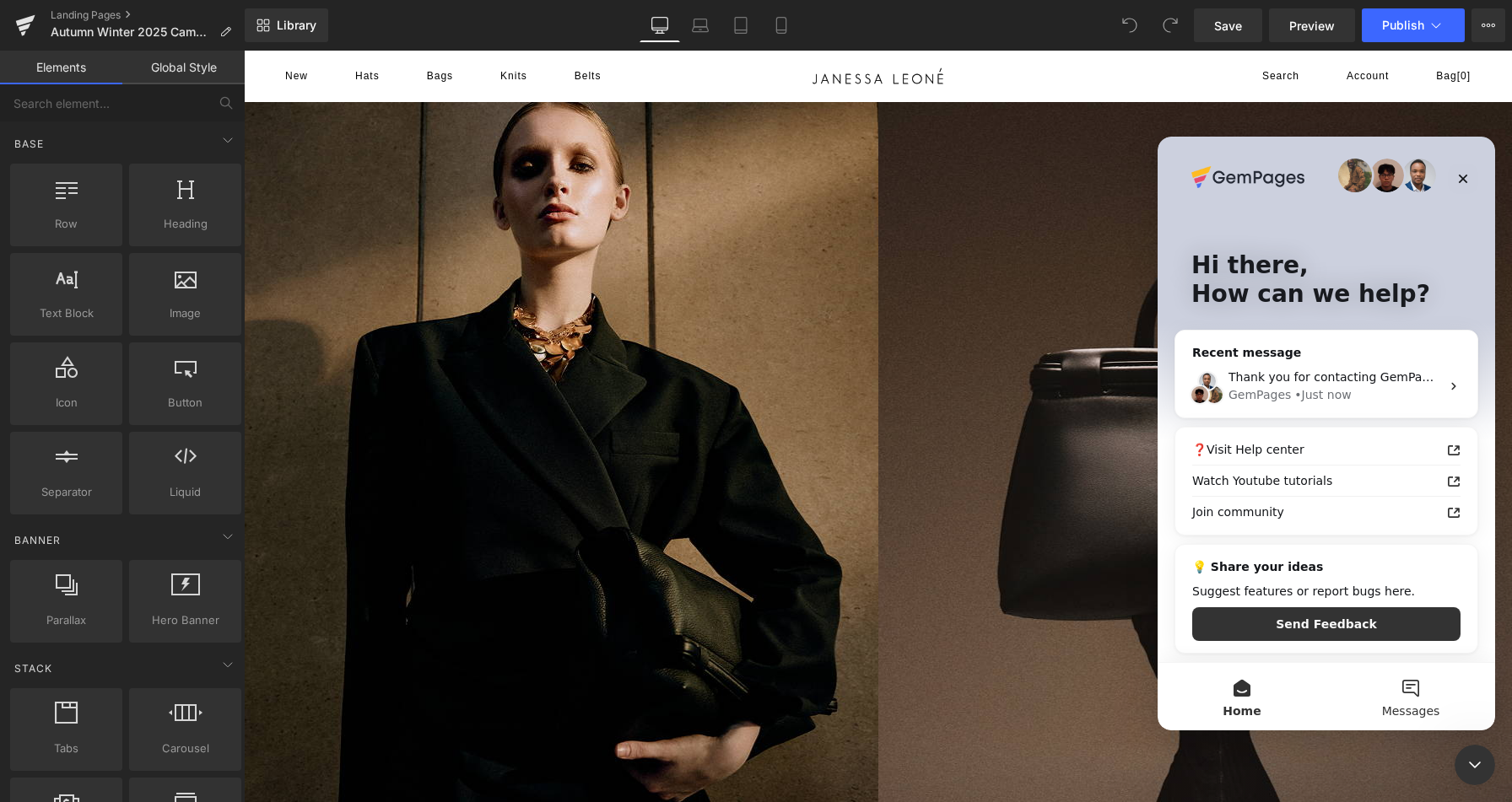
click at [1408, 691] on button "Messages" at bounding box center [1410, 695] width 168 height 67
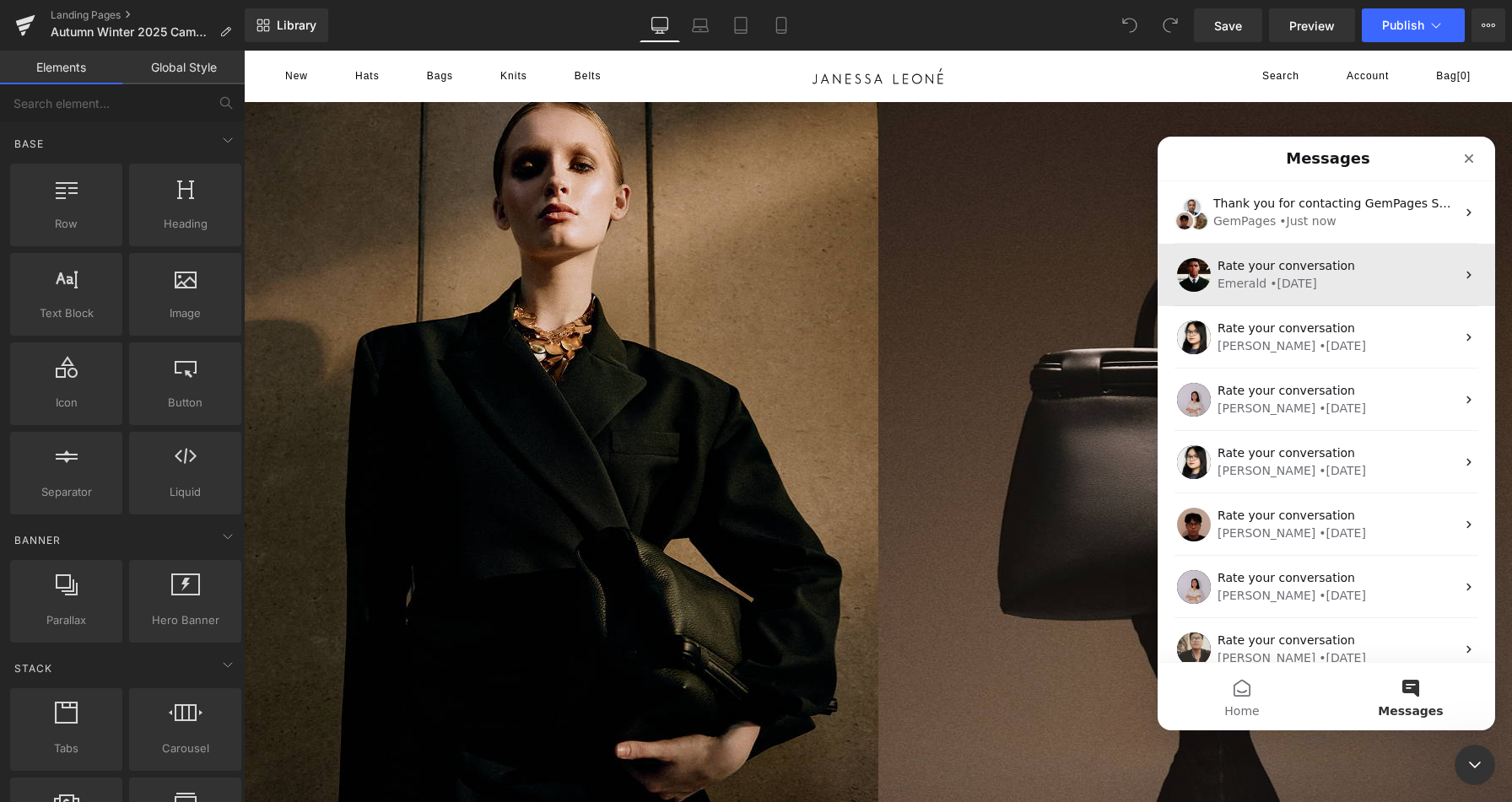
click at [1380, 286] on div "Emerald • [DATE]" at bounding box center [1336, 283] width 237 height 17
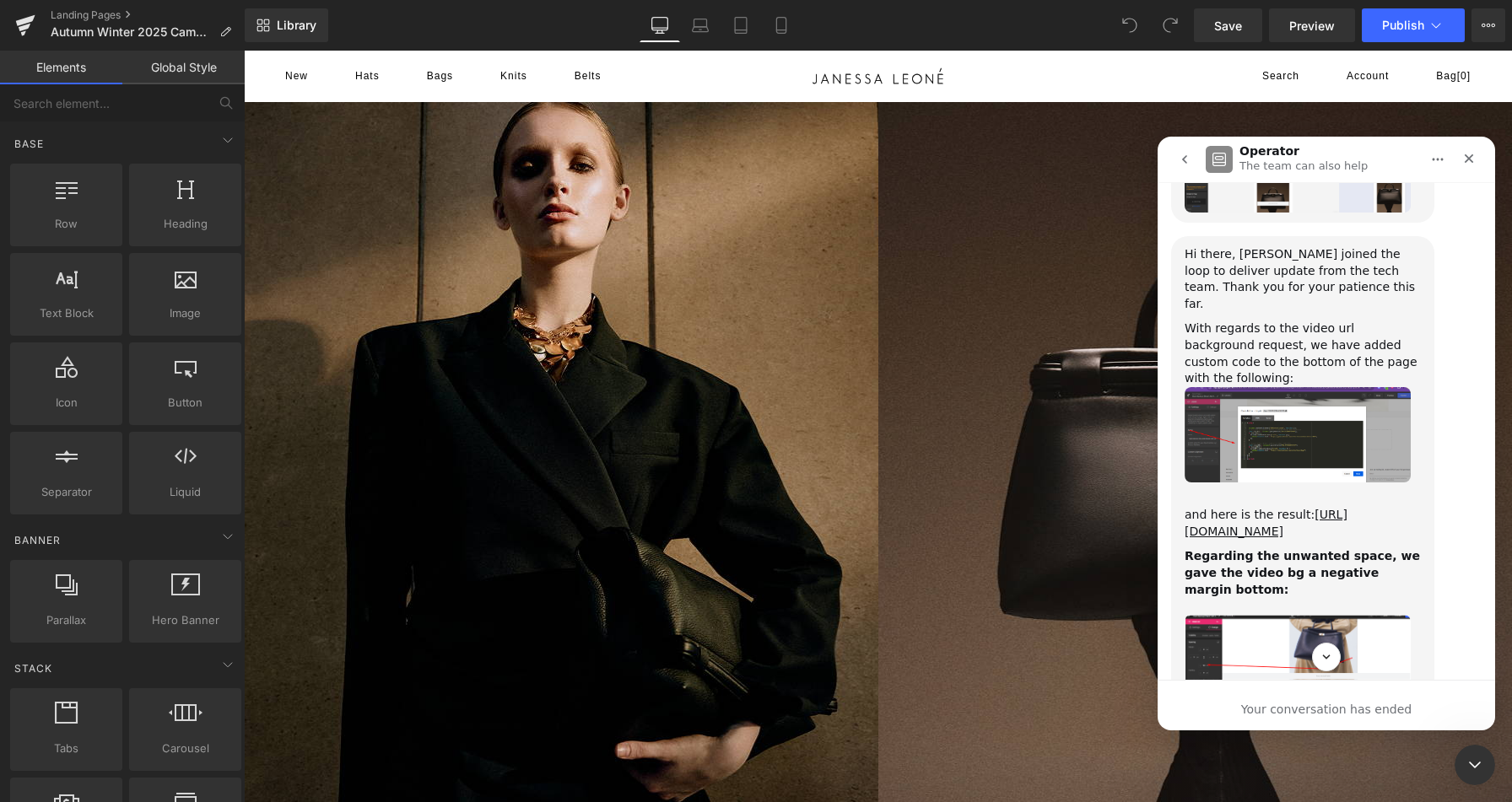
scroll to position [25904, 0]
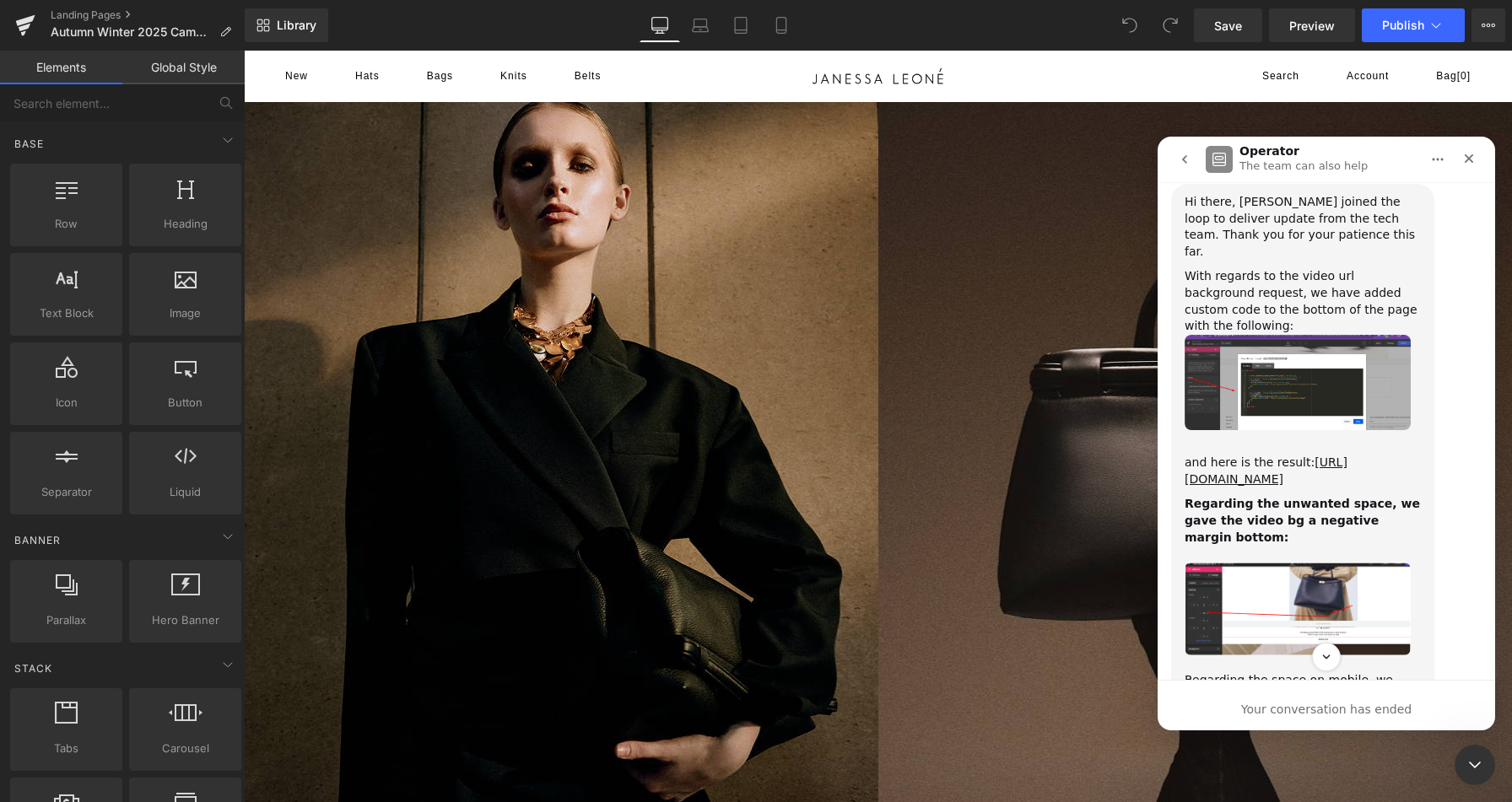
click at [1330, 562] on img "Emerald says…" at bounding box center [1298, 609] width 226 height 94
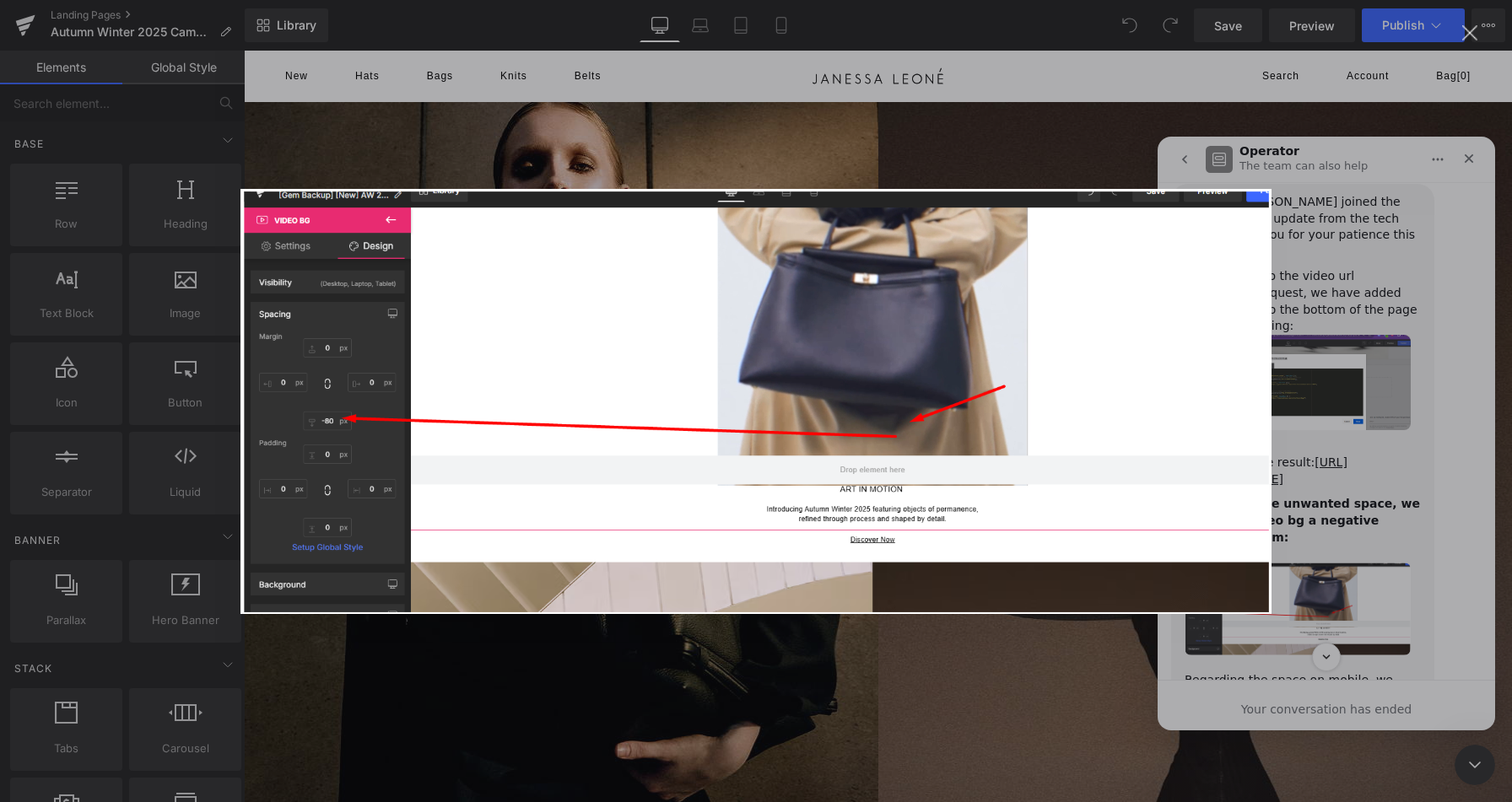
click at [1330, 441] on div "Intercom messenger" at bounding box center [756, 401] width 1512 height 802
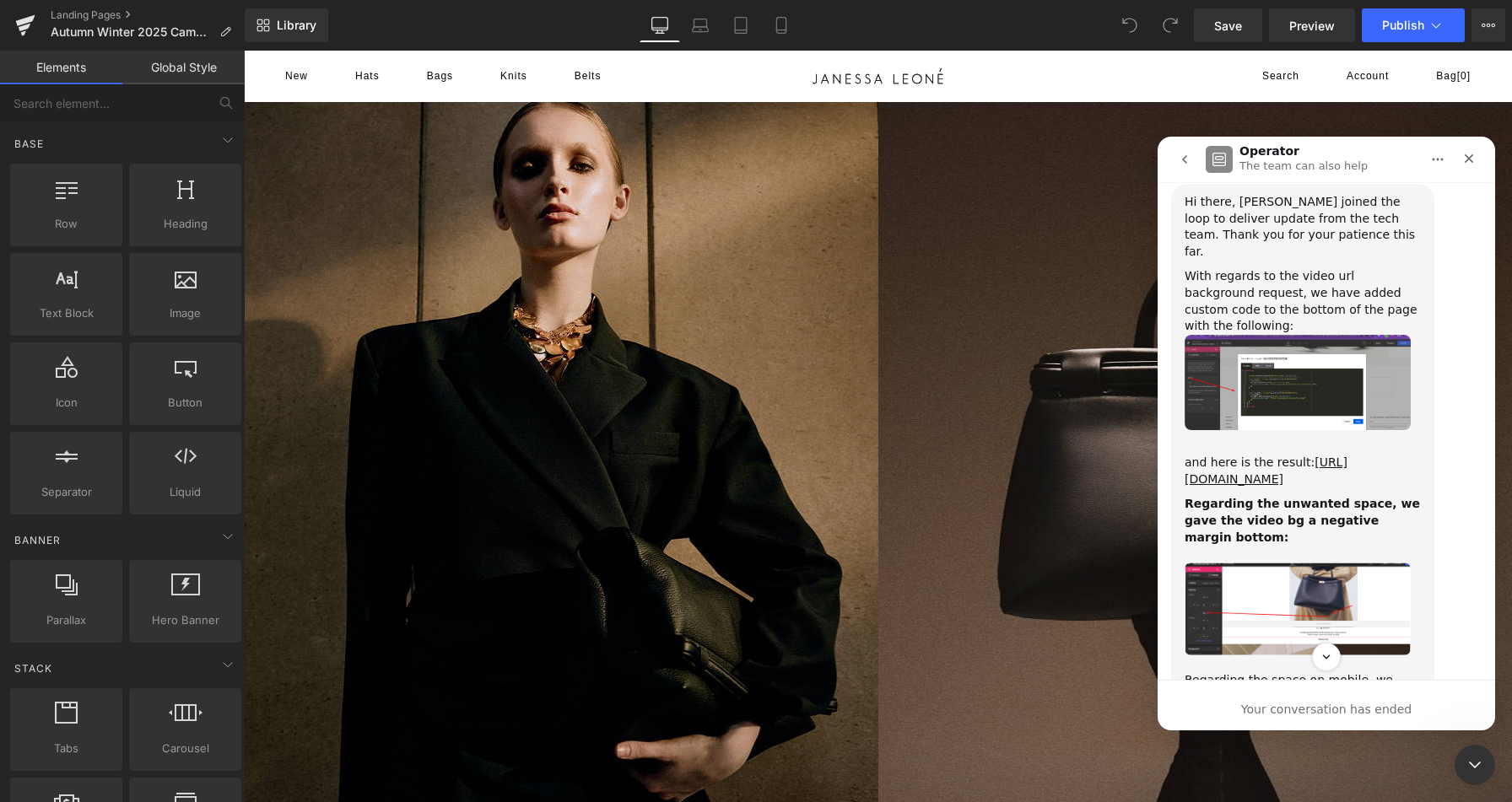
click at [1306, 562] on img "Emerald says…" at bounding box center [1298, 609] width 226 height 94
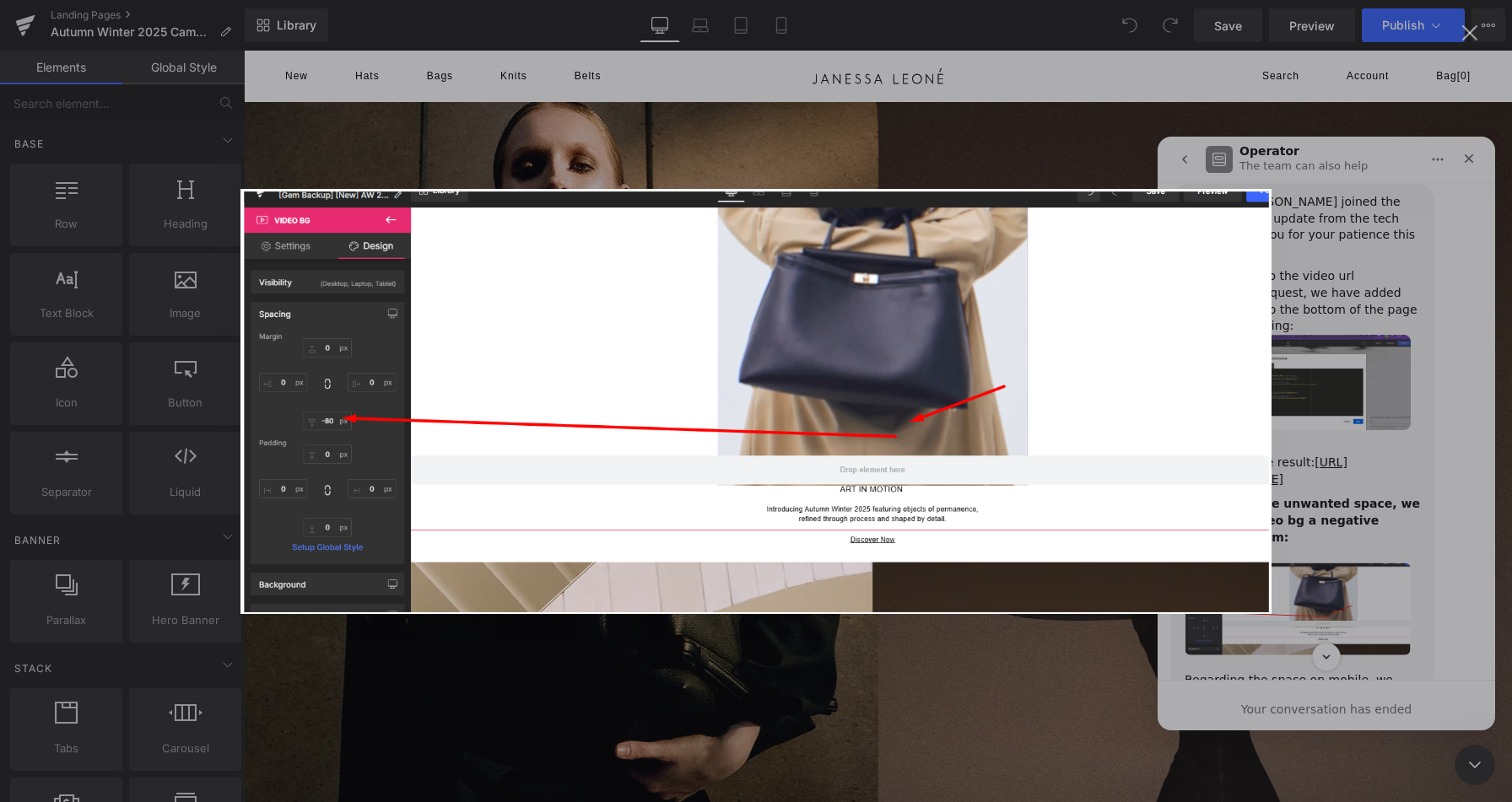
click at [1306, 420] on div "Intercom messenger" at bounding box center [756, 401] width 1512 height 802
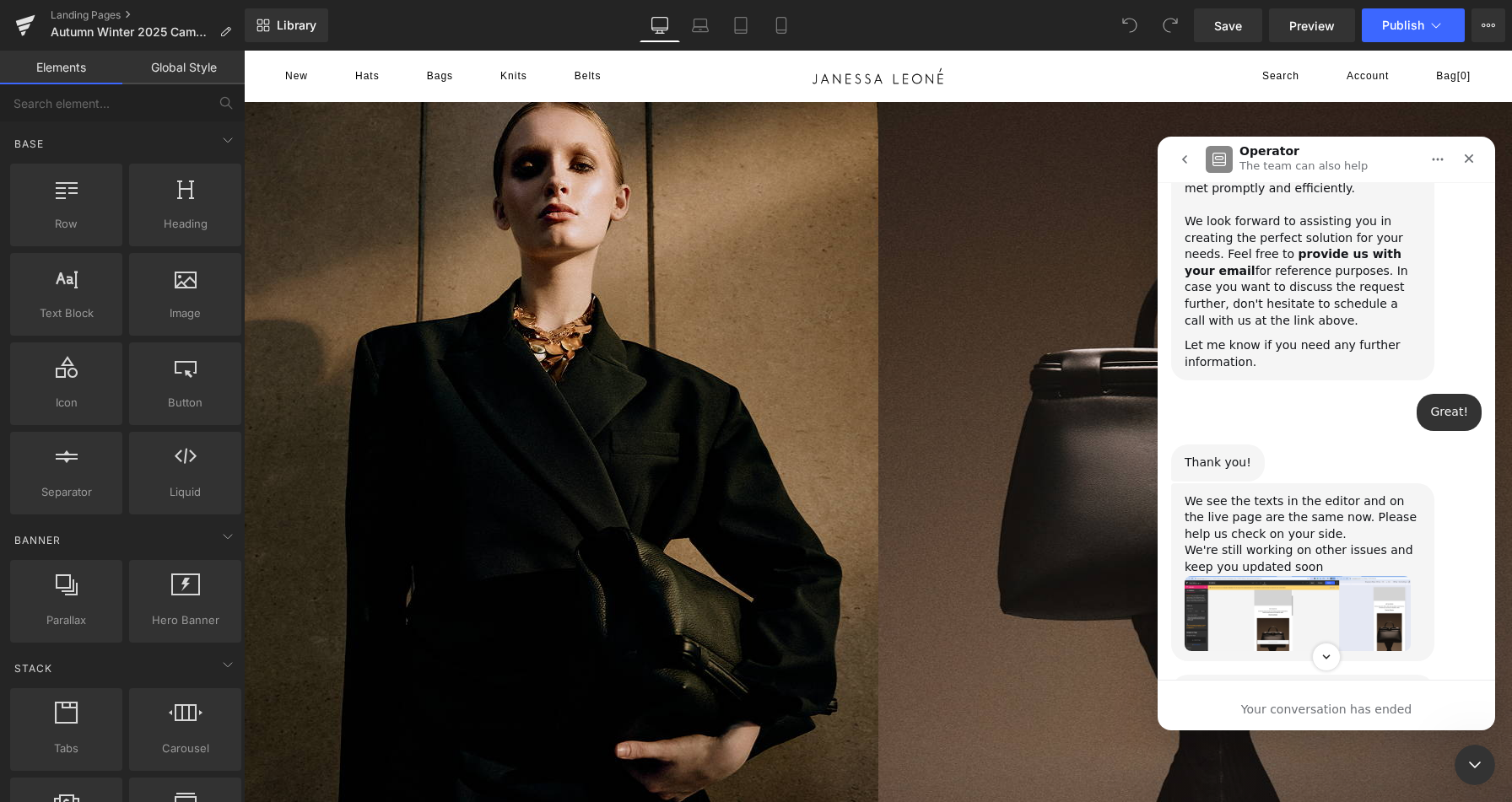
scroll to position [25409, 0]
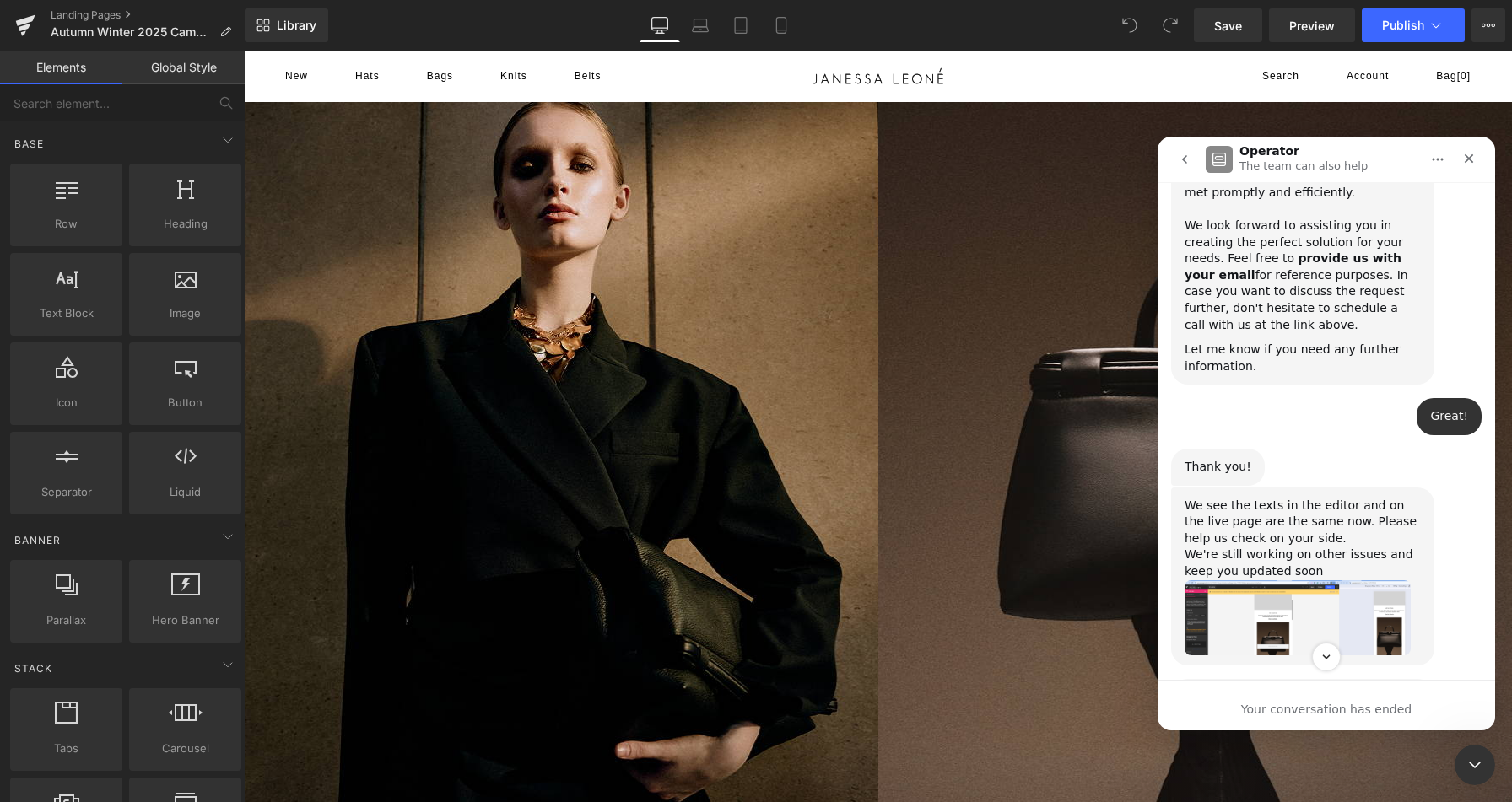
click at [1304, 580] on img "Pauline says…" at bounding box center [1298, 618] width 226 height 75
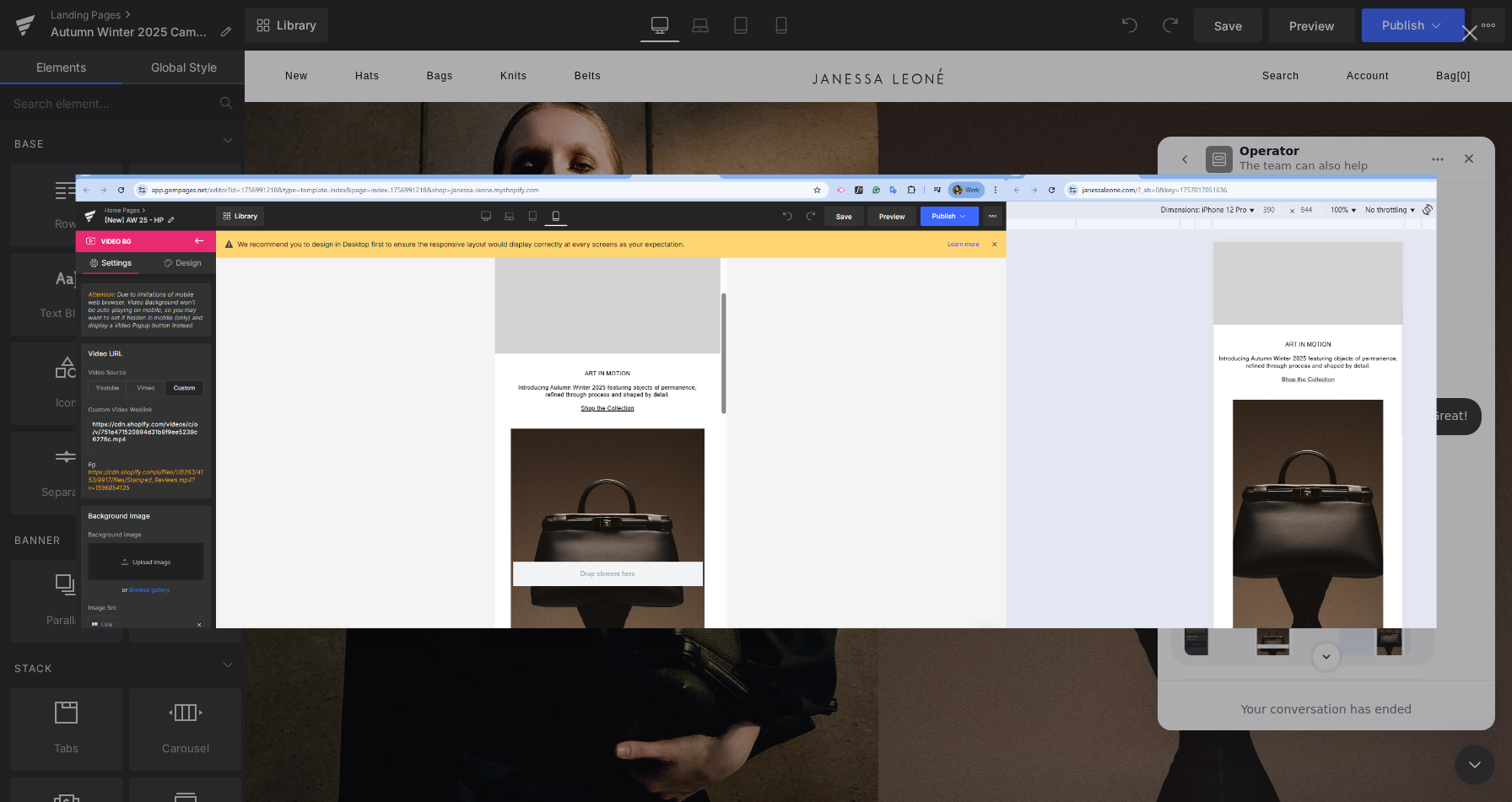
click at [1304, 450] on img "Close" at bounding box center [756, 400] width 1360 height 453
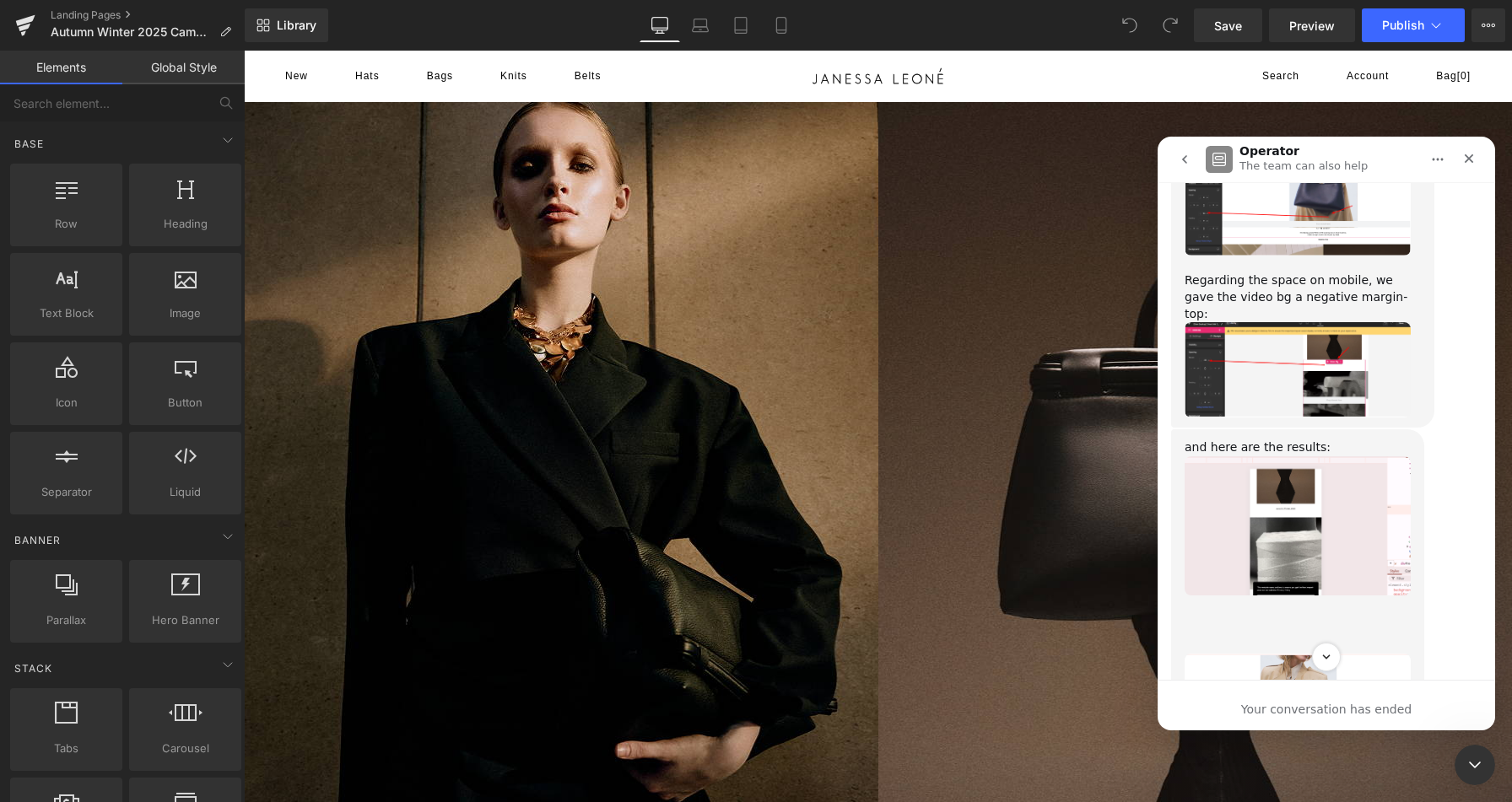
scroll to position [26307, 0]
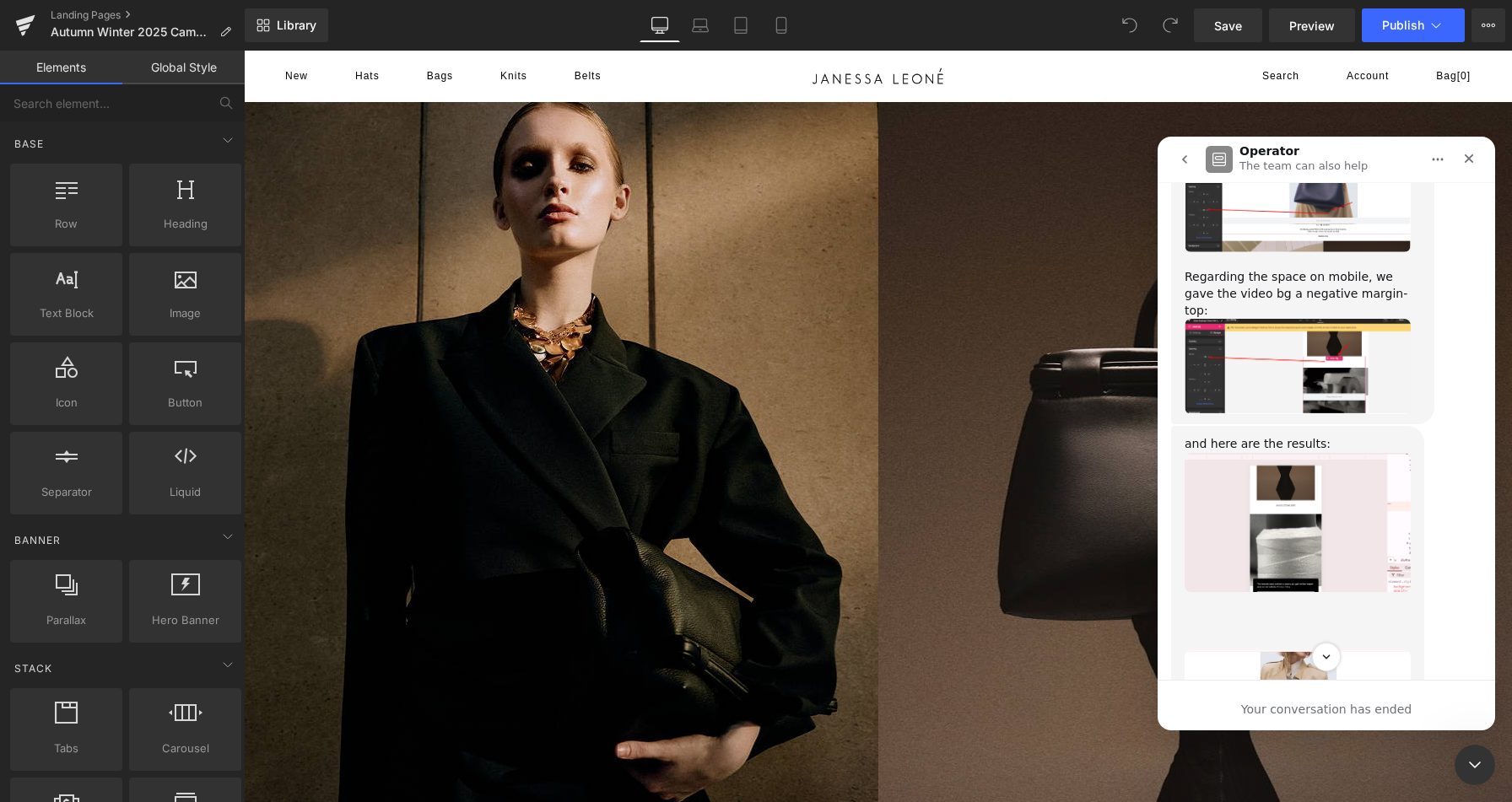
click at [1332, 650] on img "Emerald says…" at bounding box center [1298, 693] width 226 height 87
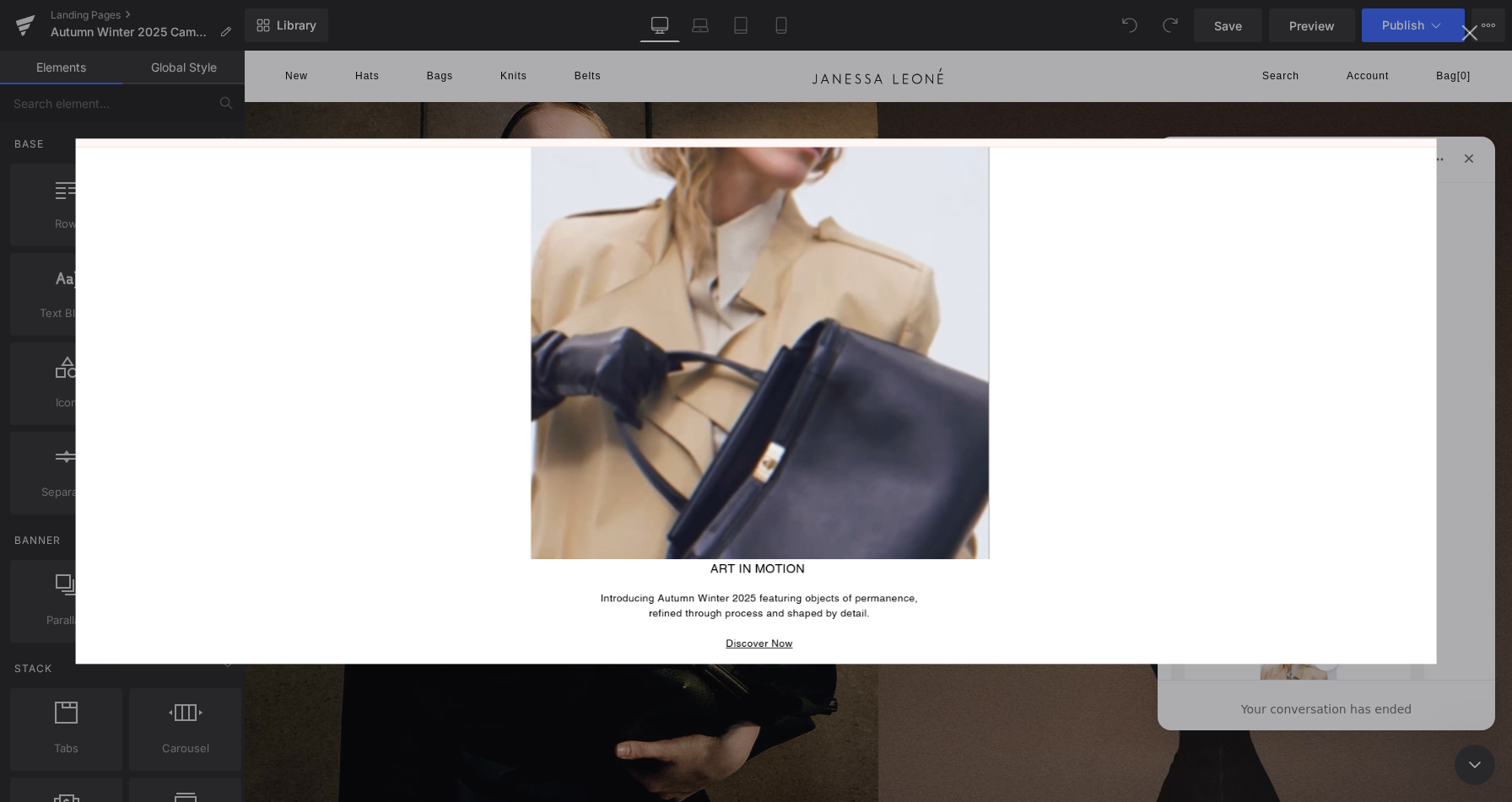
click at [1471, 159] on div "Intercom messenger" at bounding box center [756, 401] width 1512 height 802
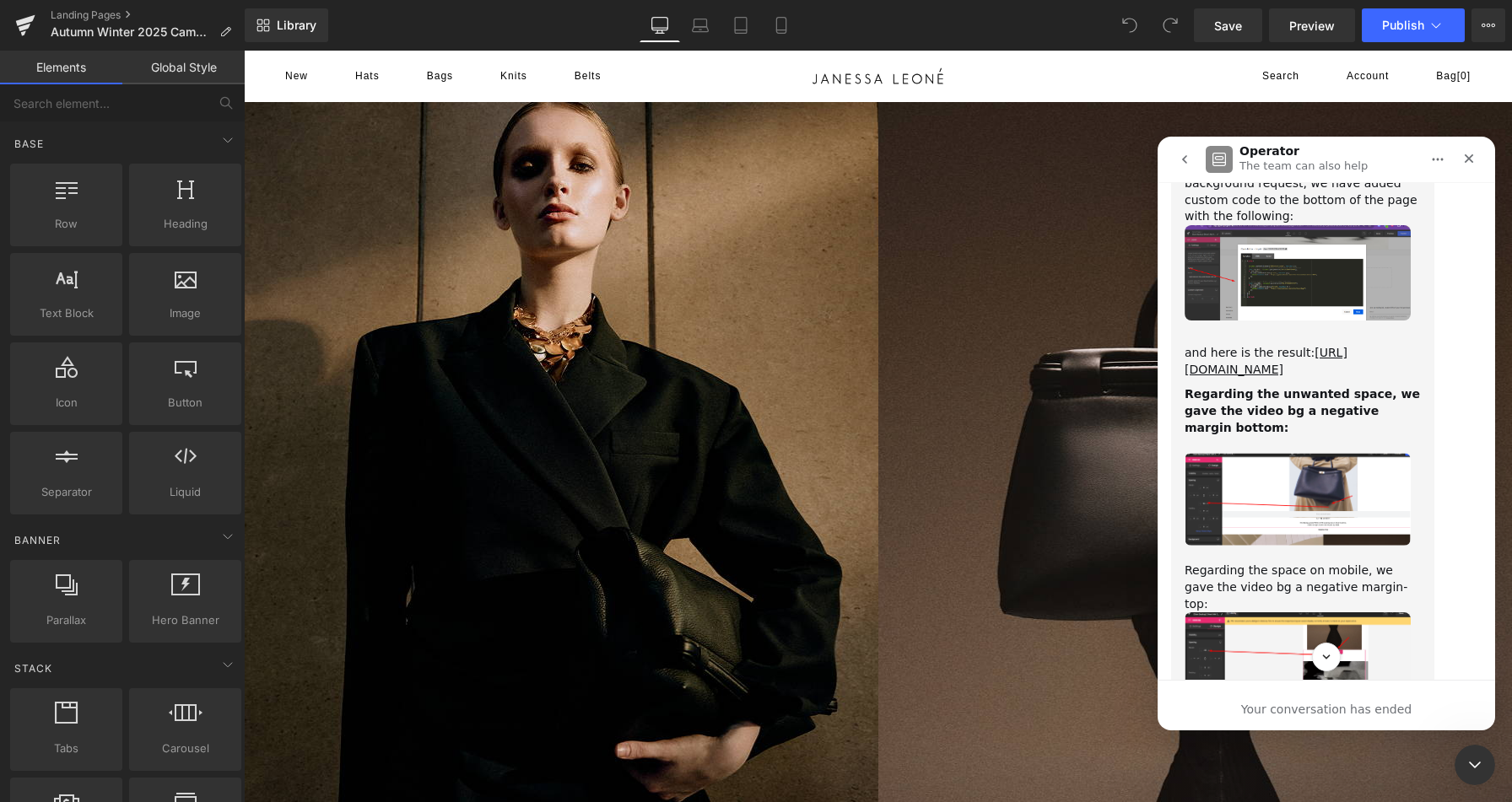
scroll to position [26009, 0]
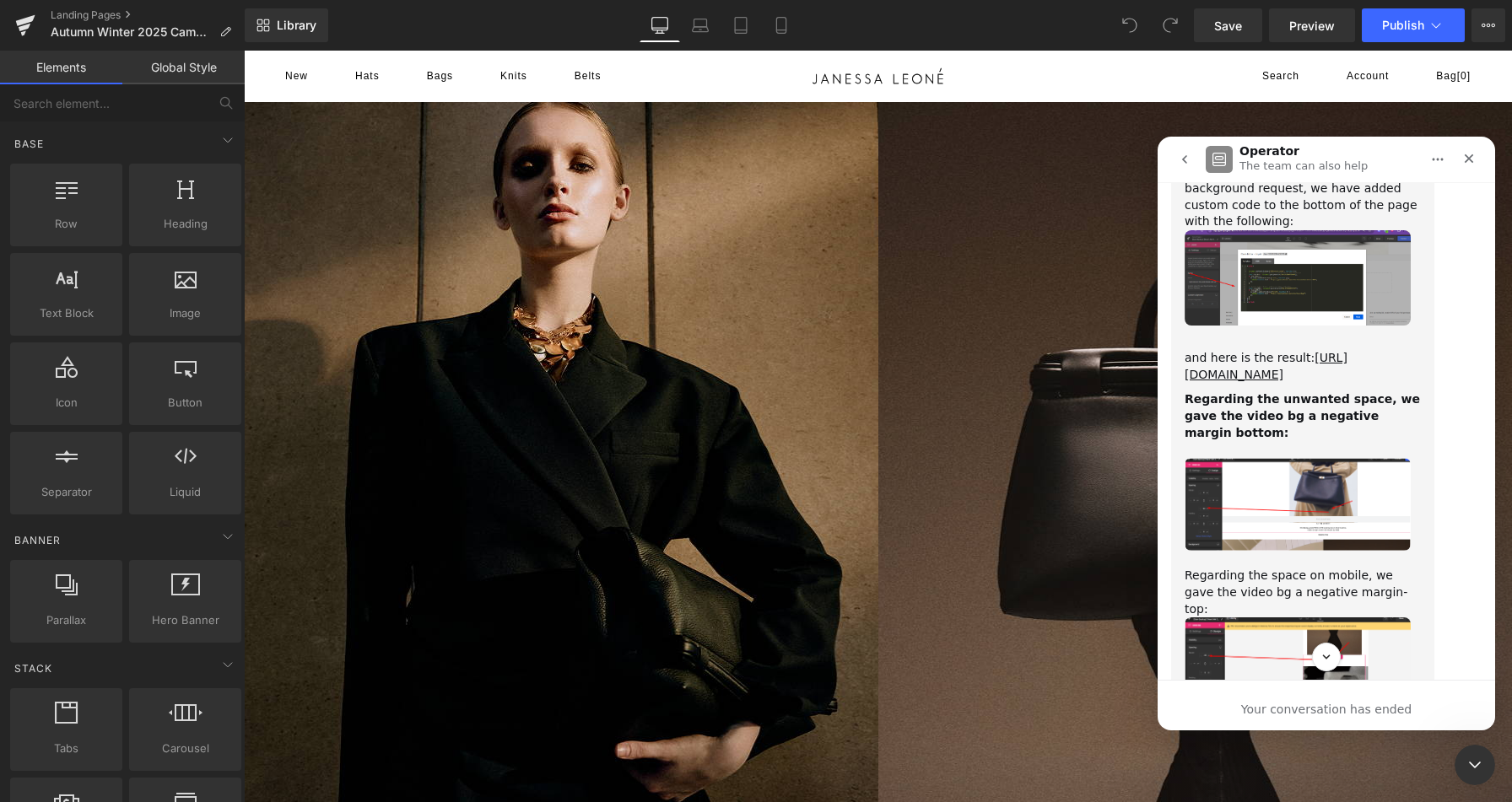
click at [1330, 617] on img "Emerald says…" at bounding box center [1298, 665] width 226 height 96
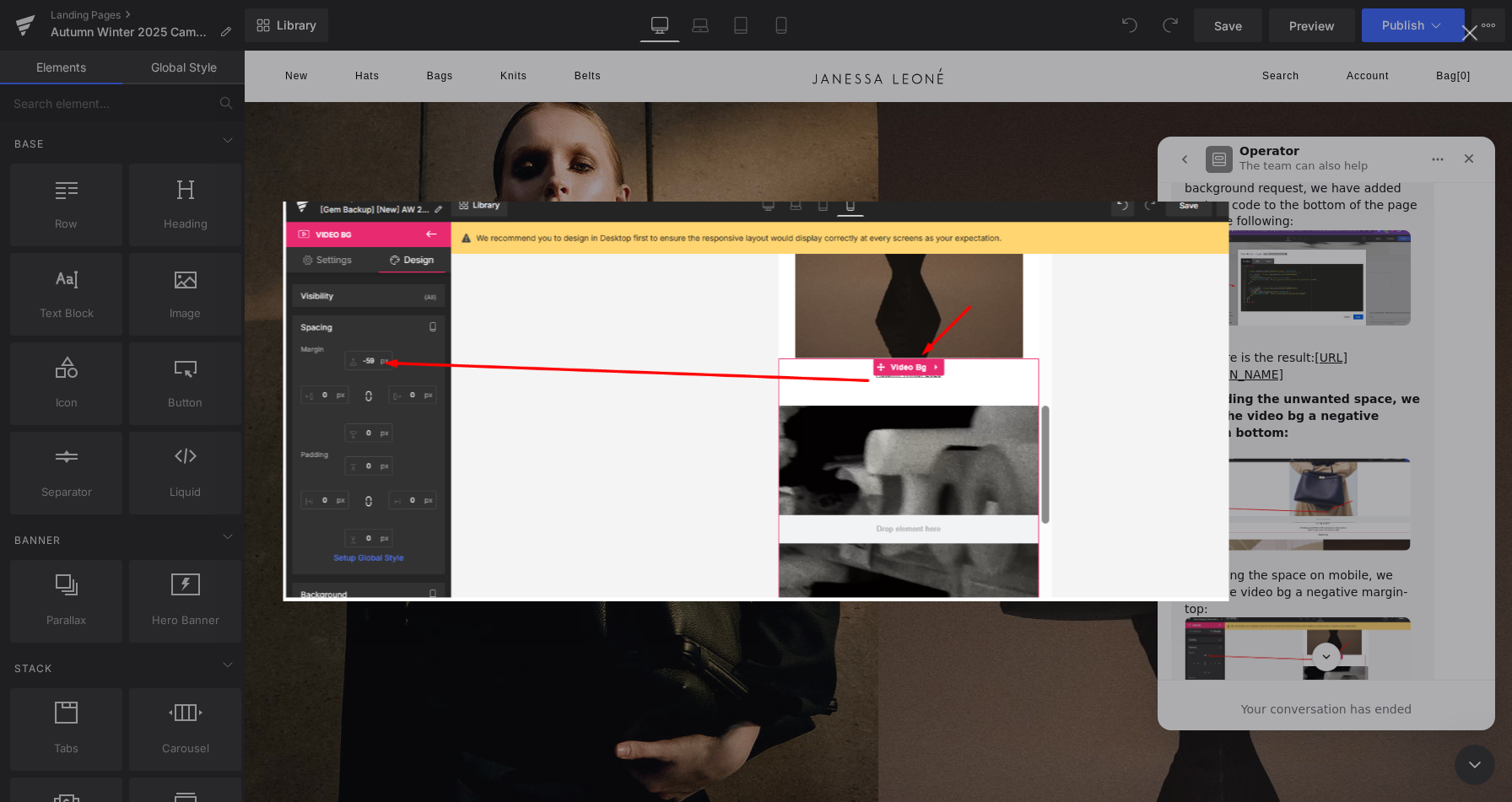
click at [1358, 477] on div "Intercom messenger" at bounding box center [756, 401] width 1512 height 802
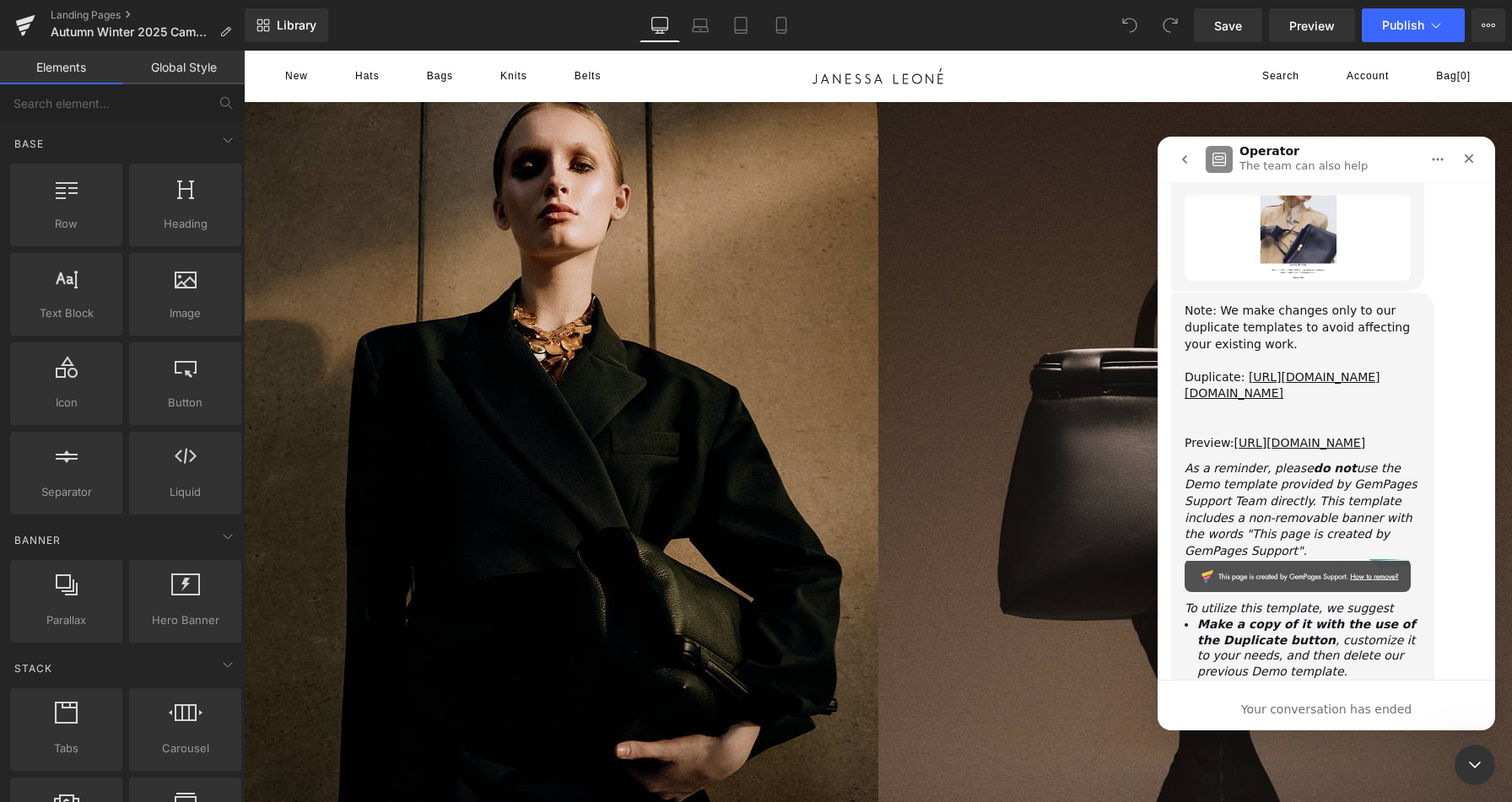
scroll to position [27568, 0]
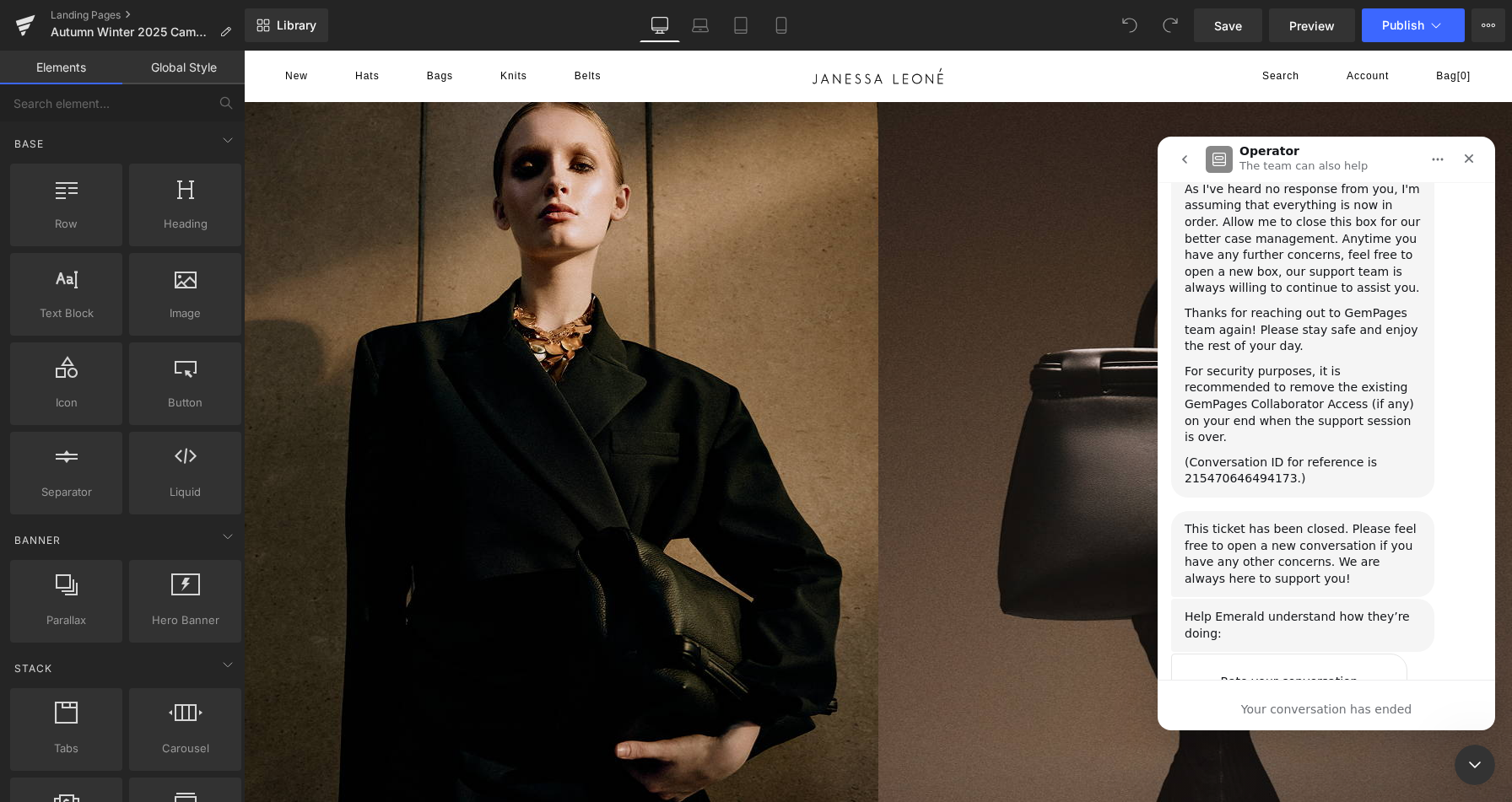
click at [1187, 168] on button "go back" at bounding box center [1183, 159] width 32 height 32
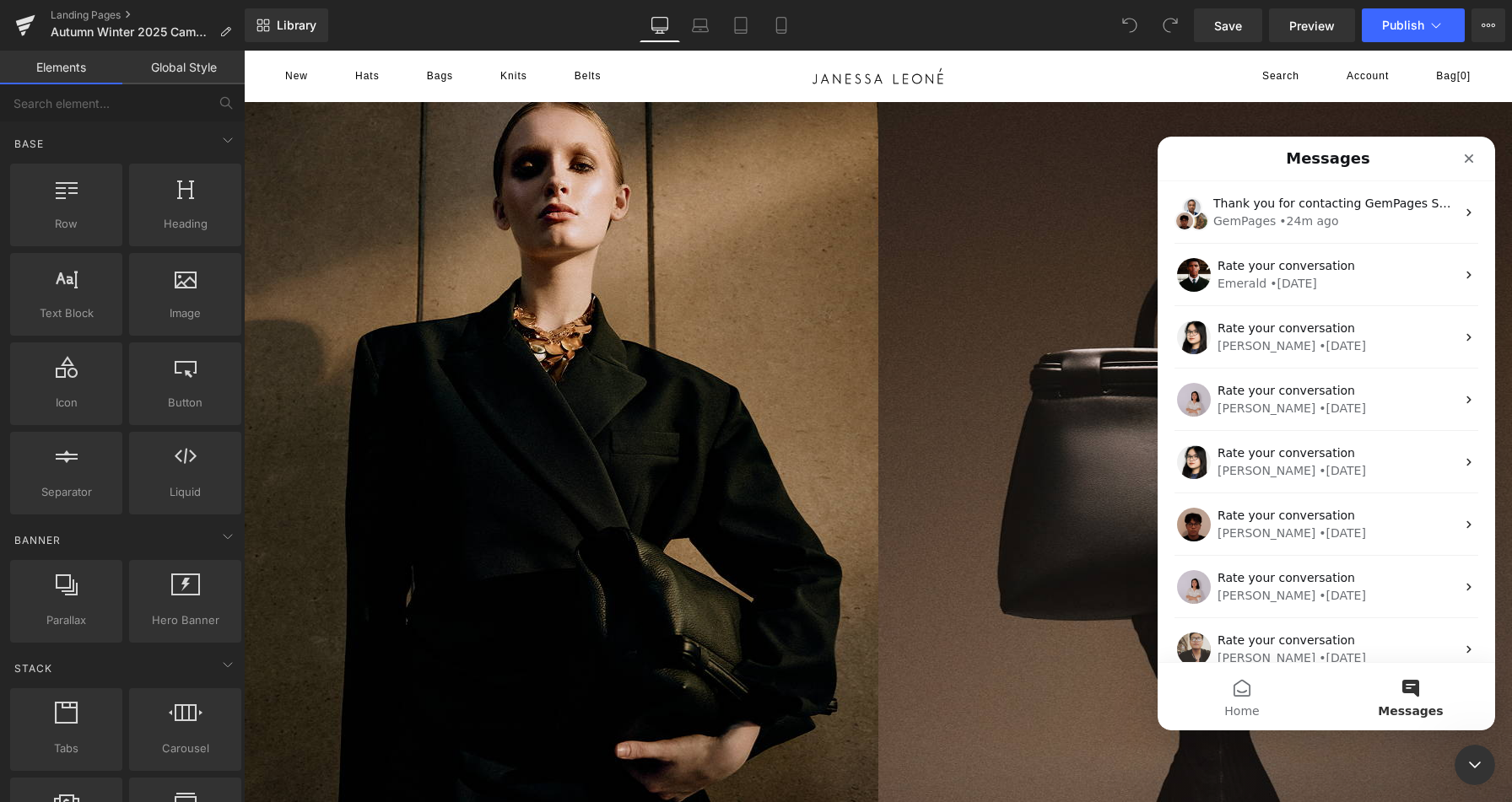
scroll to position [0, 0]
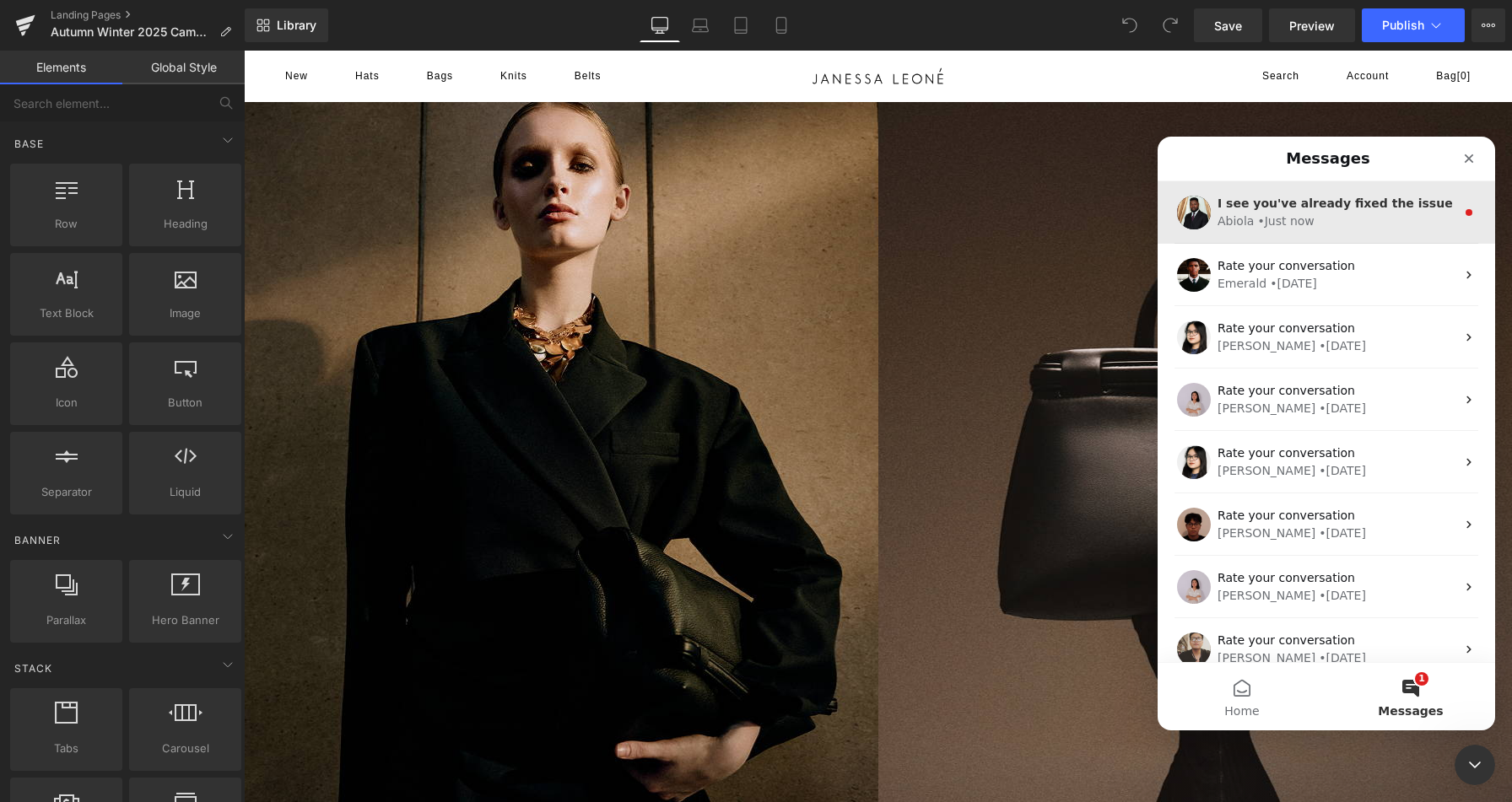
click at [1332, 217] on div "Abiola • Just now" at bounding box center [1336, 221] width 237 height 17
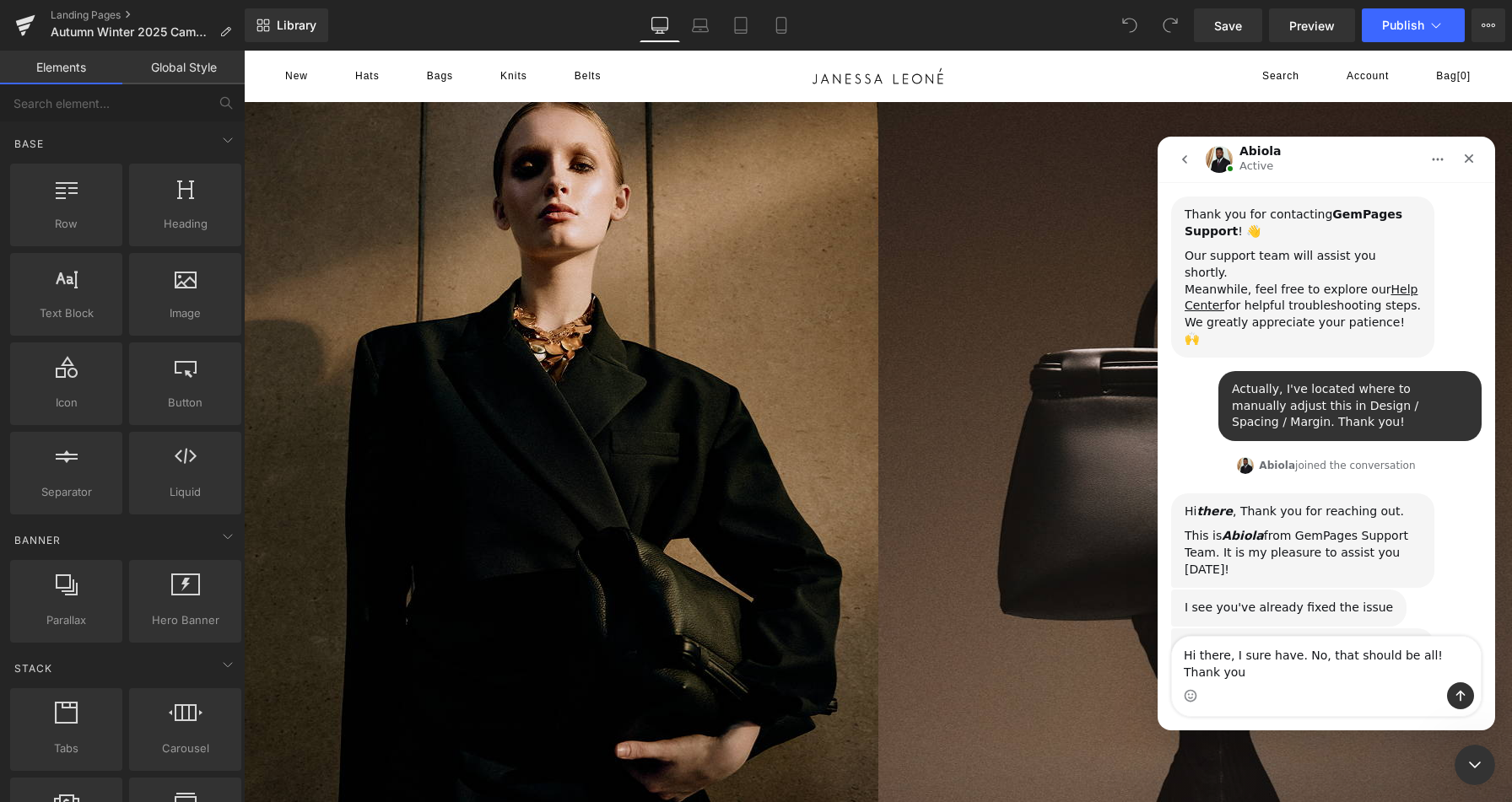
scroll to position [617, 0]
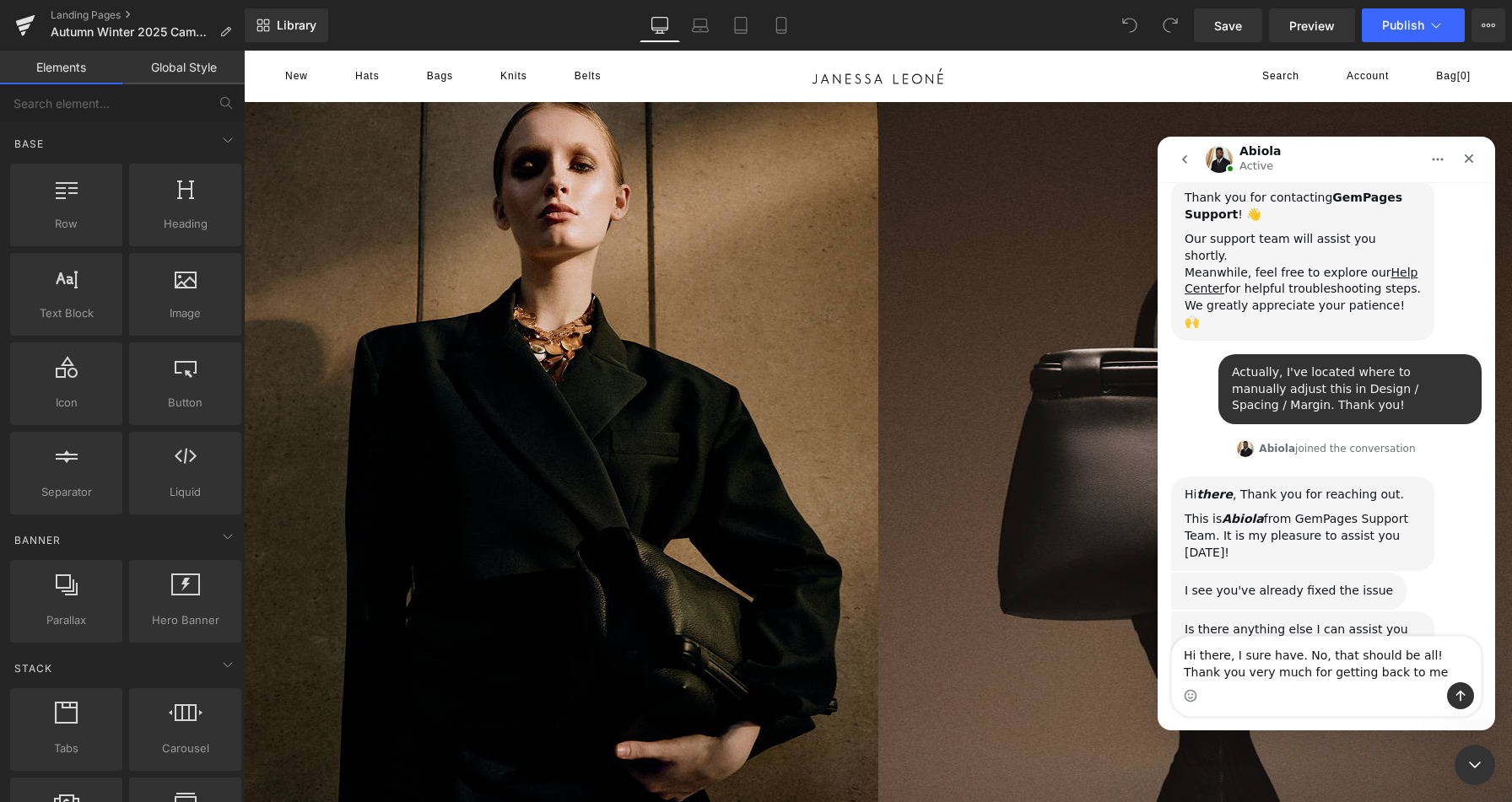
type textarea "Hi there, I sure have. No, that should be all! Thank you very much for getting …"
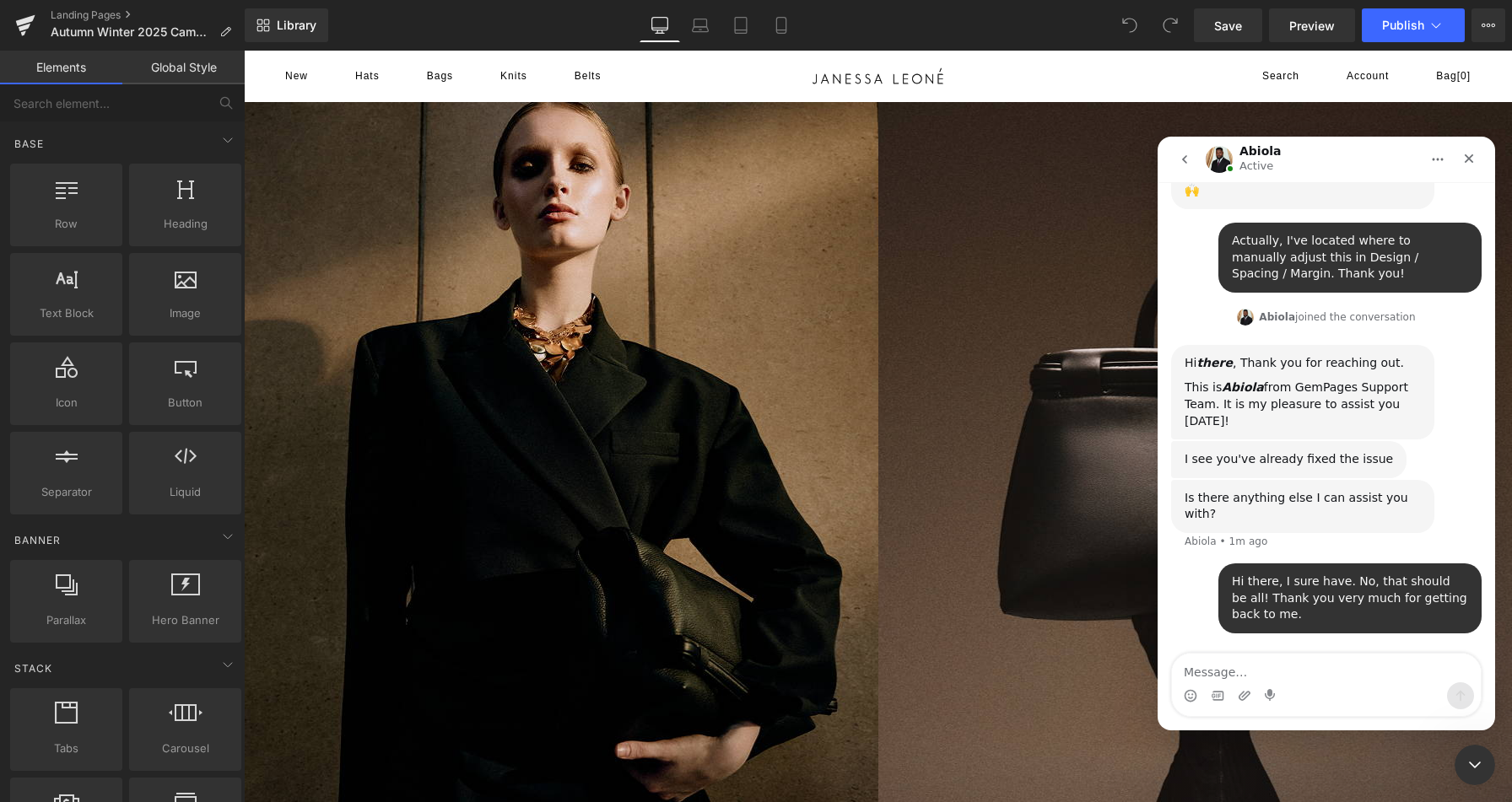
scroll to position [683, 0]
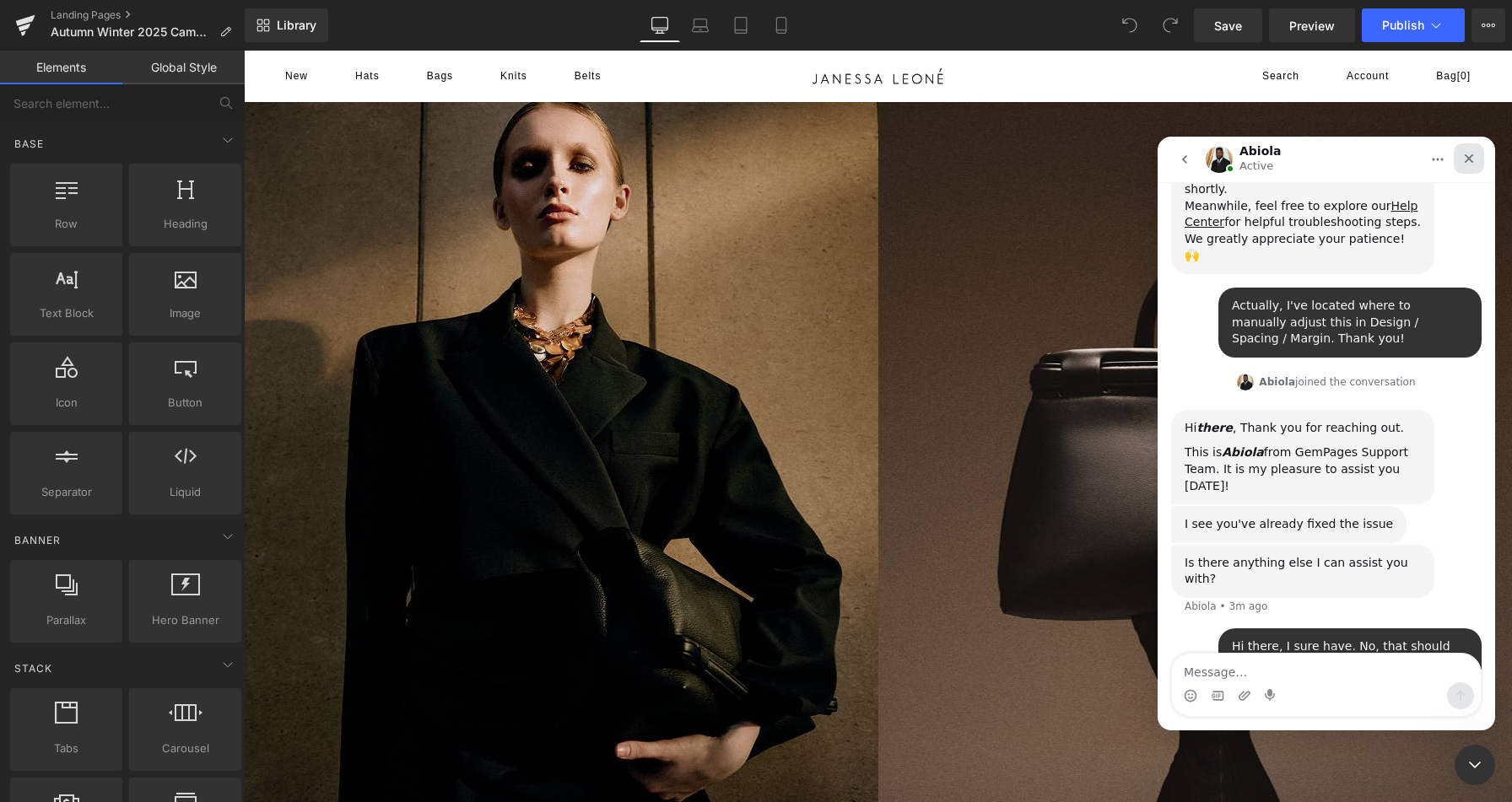
click at [1471, 154] on icon "Close" at bounding box center [1468, 158] width 14 height 14
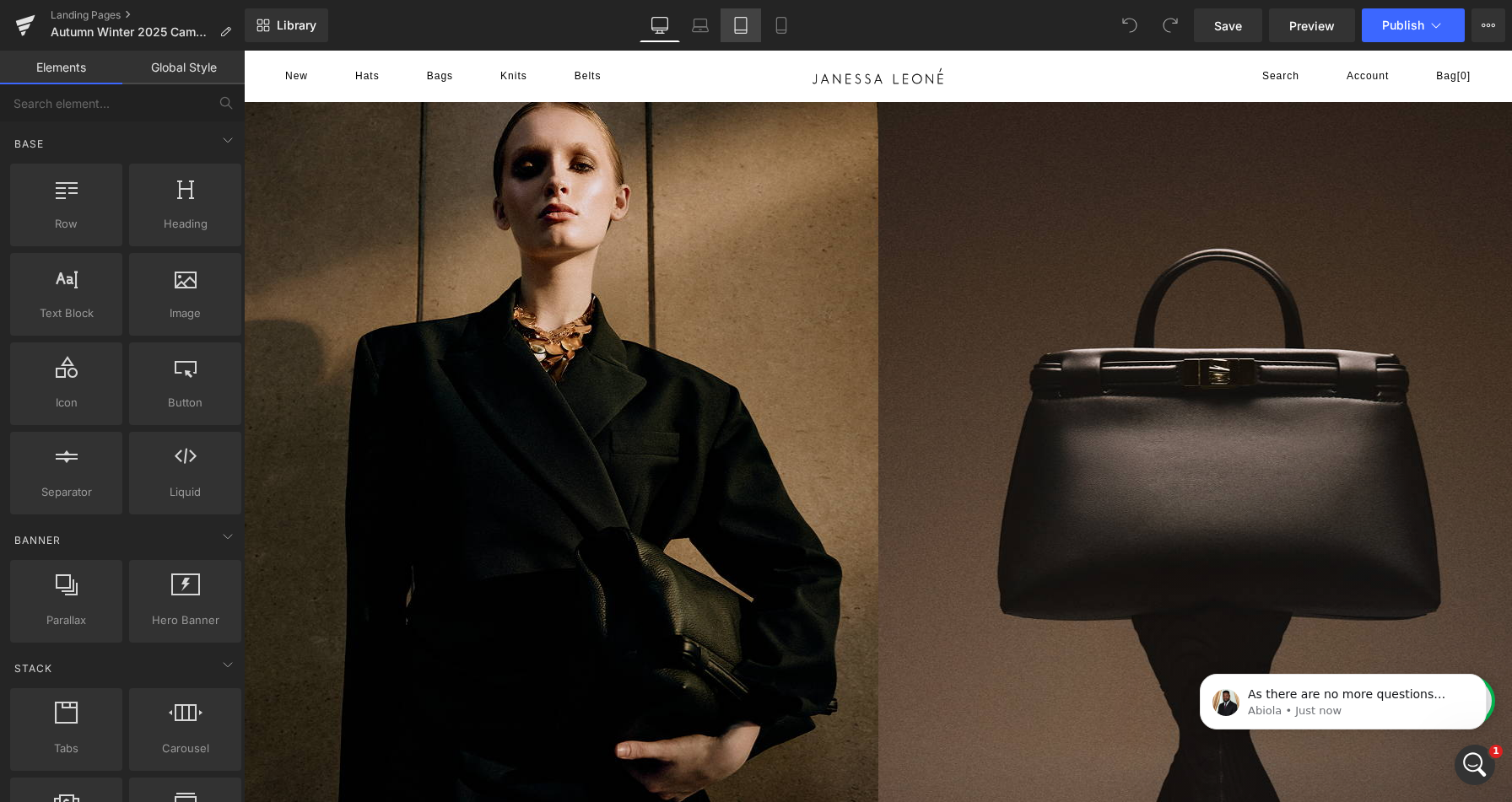
scroll to position [955, 0]
click at [1328, 685] on div "As there are no more questions being raised, this conversation shall be closed.…" at bounding box center [1356, 694] width 223 height 22
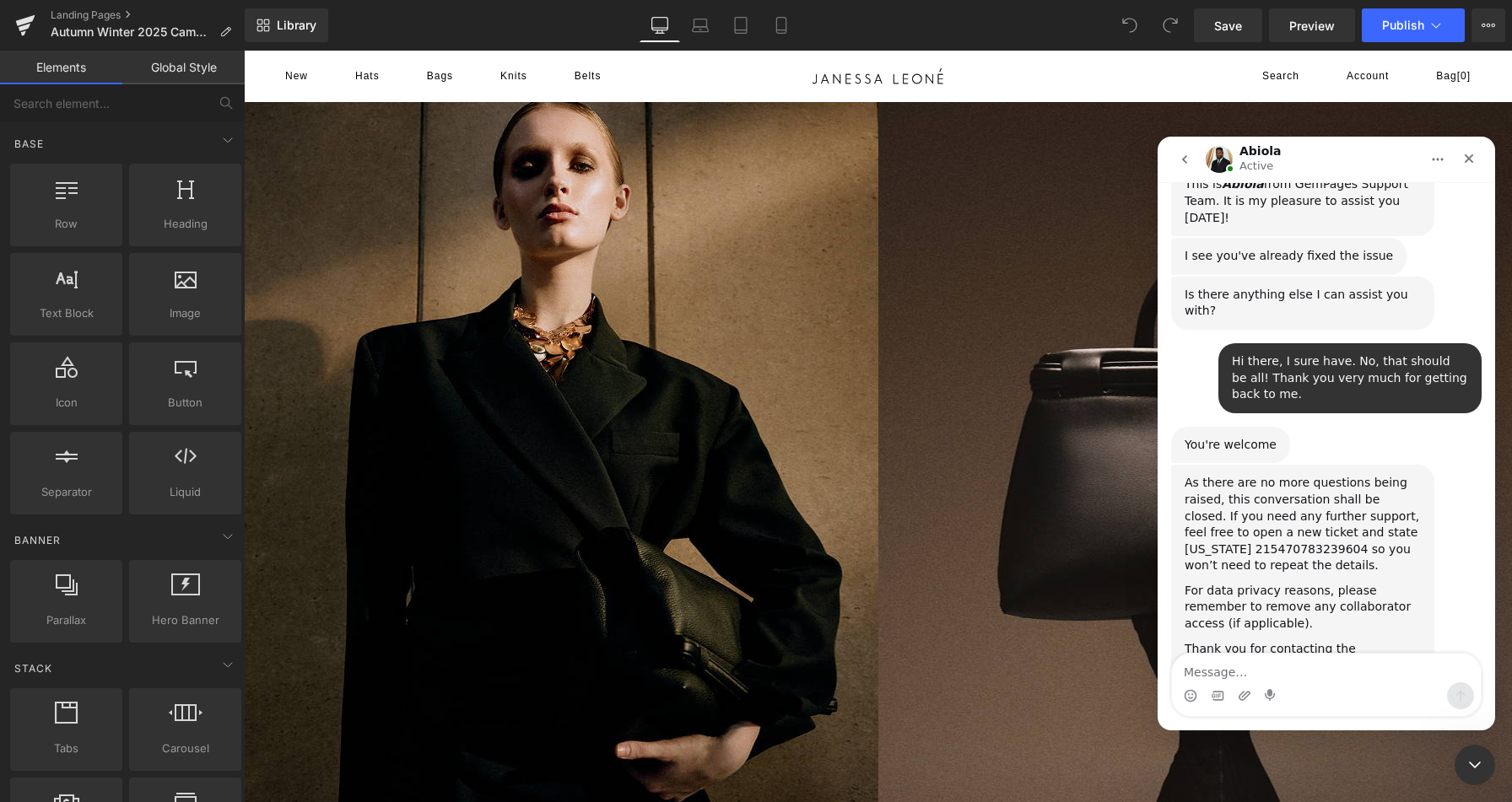
drag, startPoint x: 1183, startPoint y: 158, endPoint x: 2394, endPoint y: 260, distance: 1215.3
click at [1183, 158] on icon "go back" at bounding box center [1183, 159] width 5 height 8
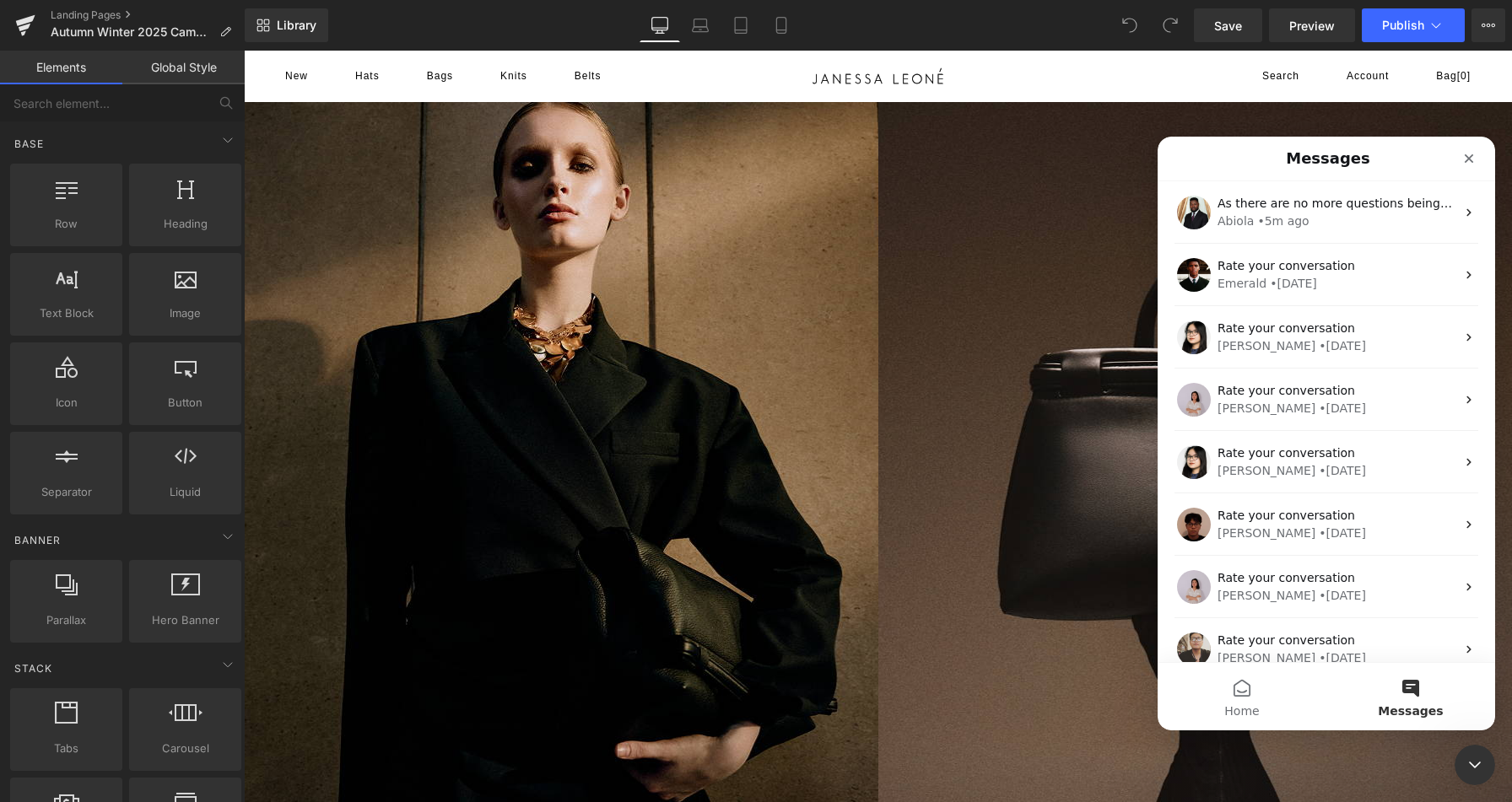
click at [1467, 158] on icon "Close" at bounding box center [1468, 158] width 14 height 14
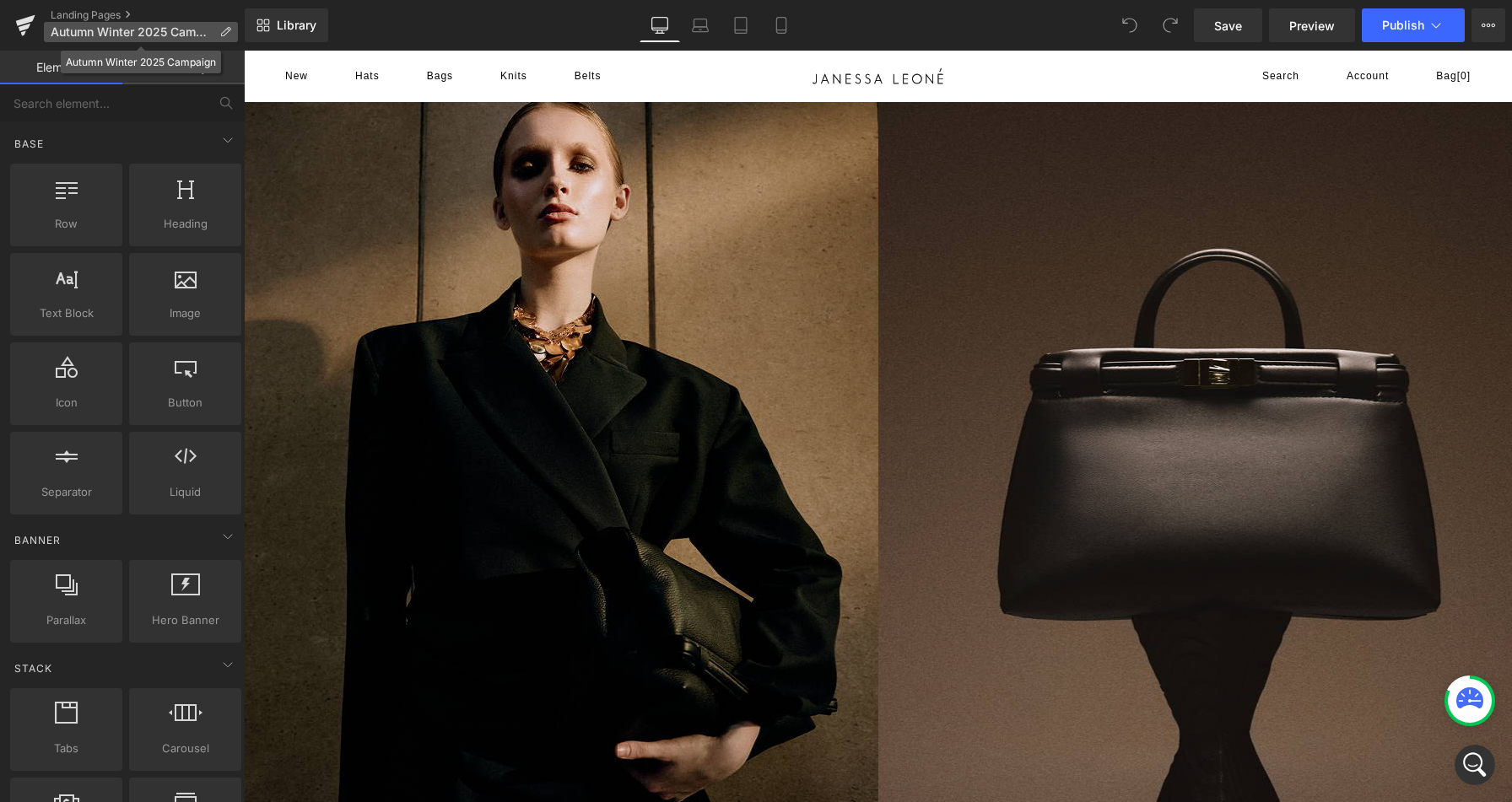
click at [154, 29] on span "Autumn Winter 2025 Campaign" at bounding box center [132, 31] width 162 height 14
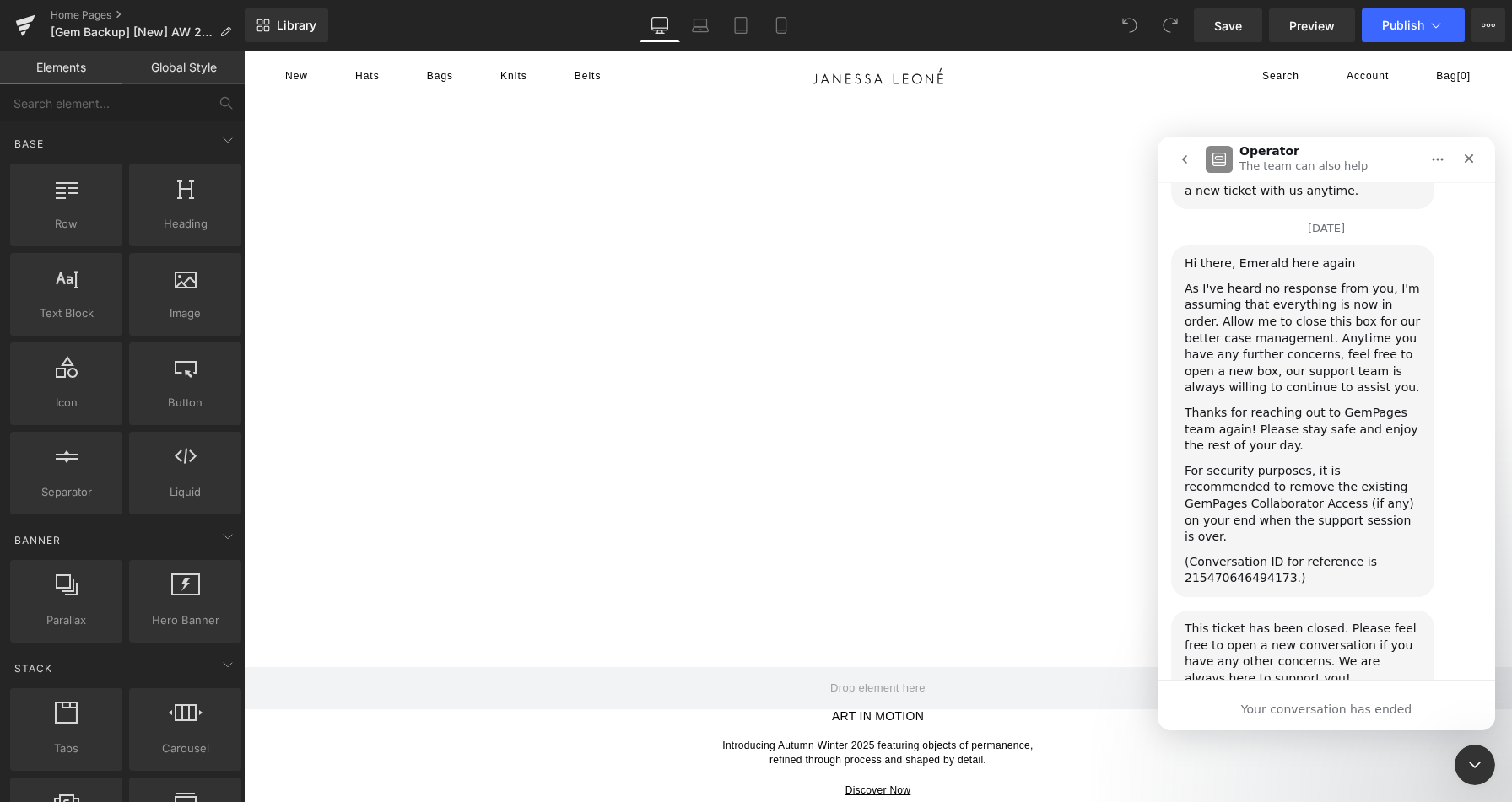
scroll to position [27568, 0]
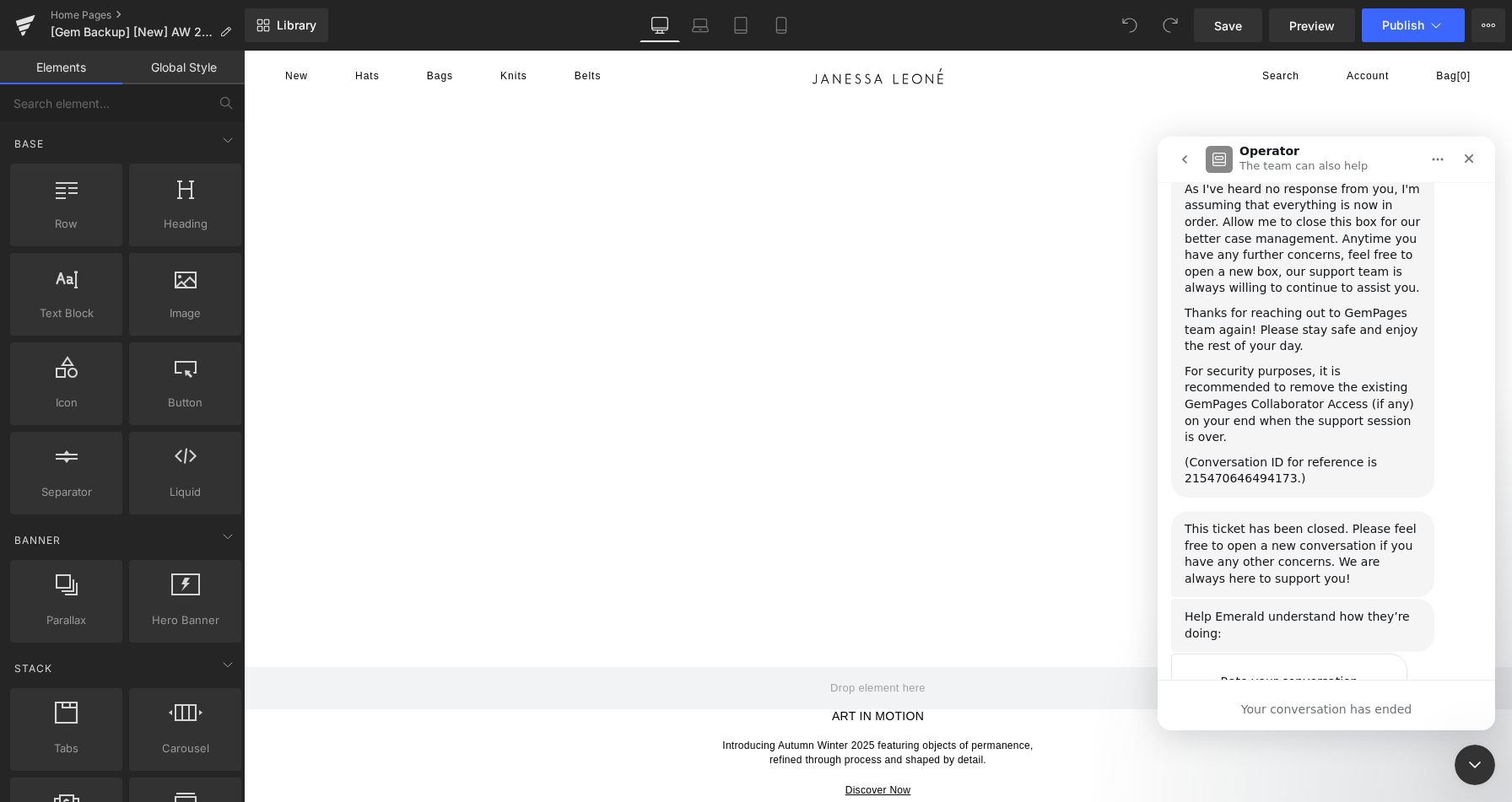
click at [1190, 163] on icon "go back" at bounding box center [1184, 159] width 14 height 14
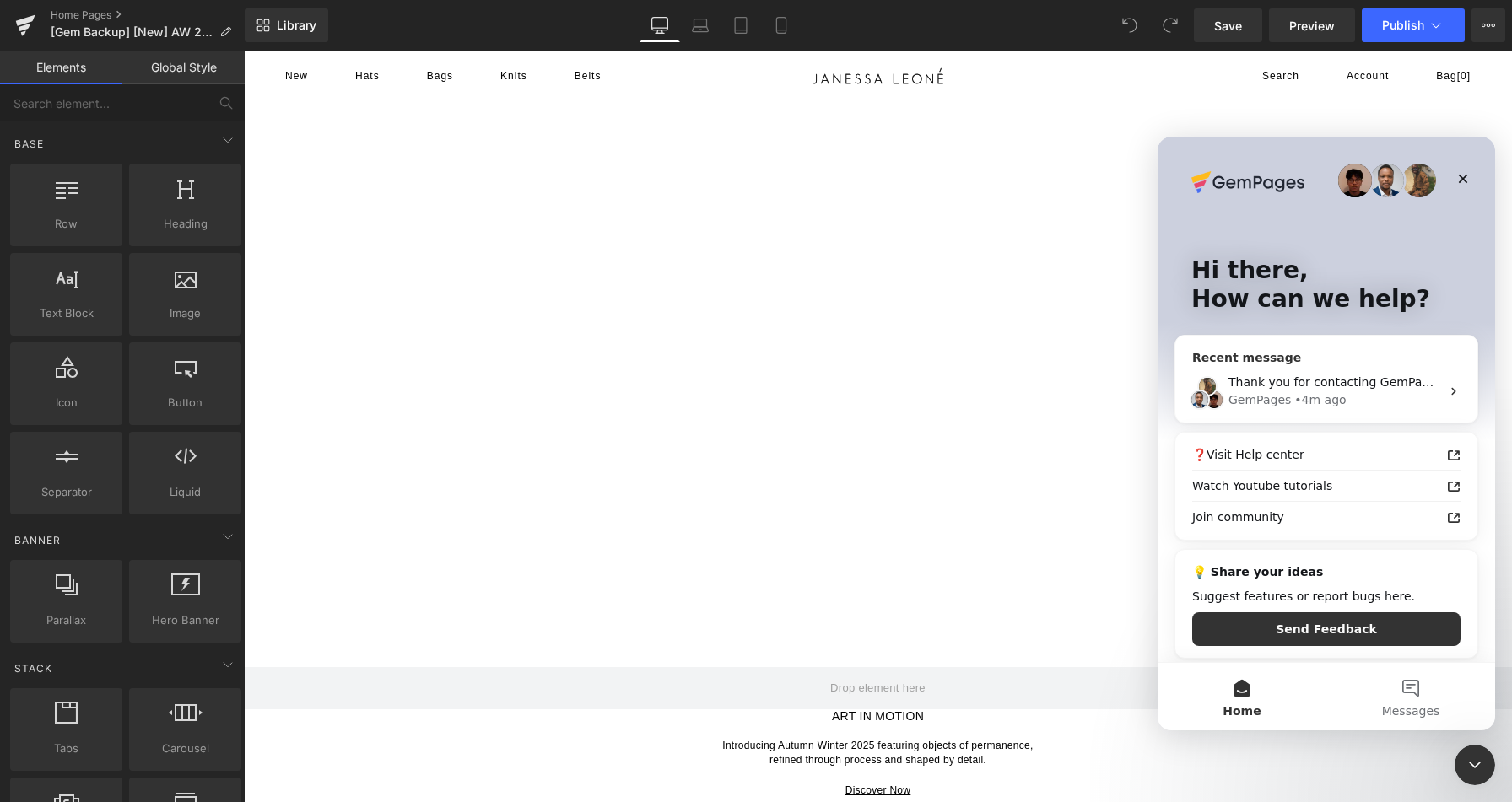
scroll to position [0, 0]
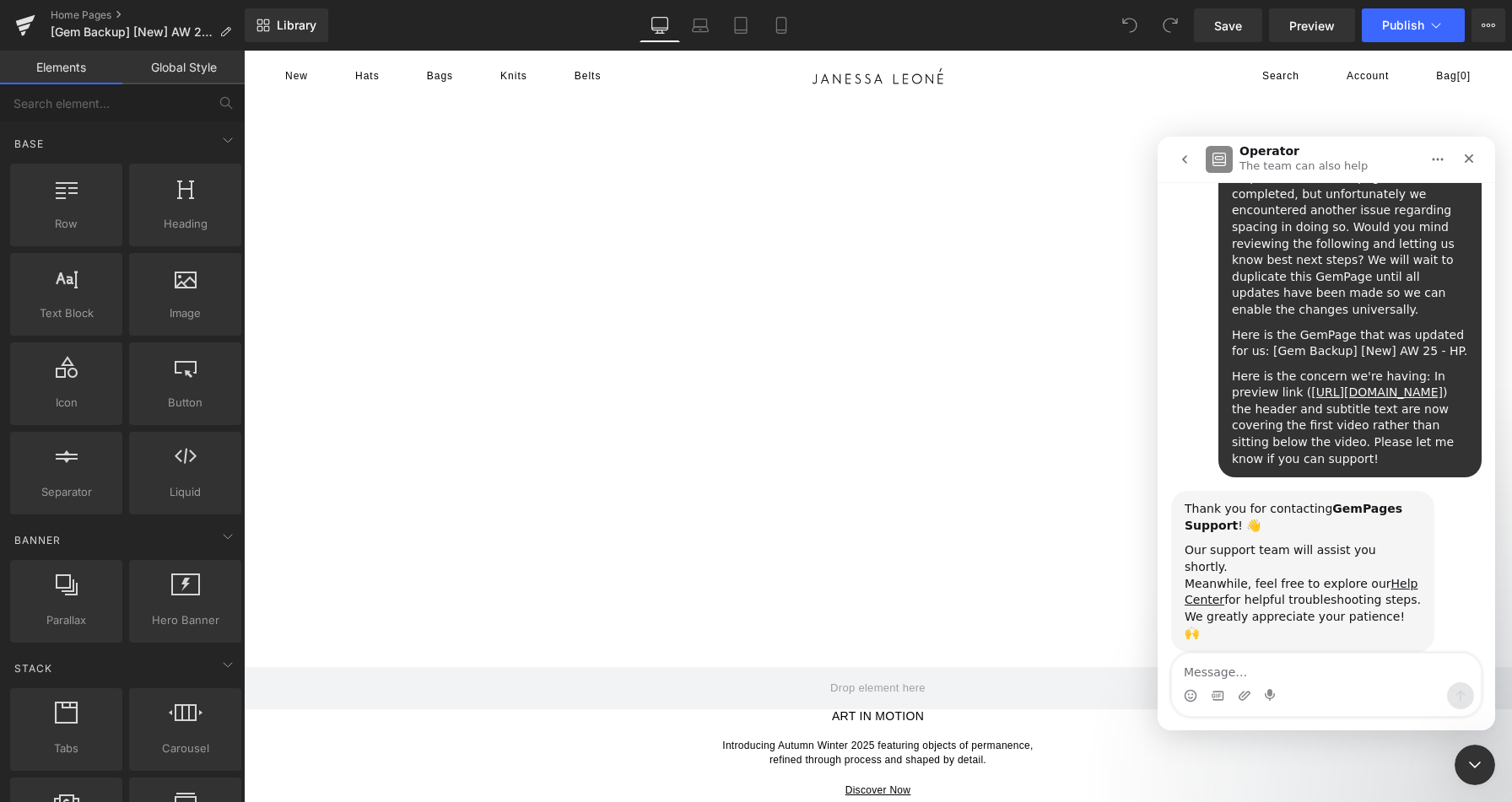
scroll to position [309, 0]
click at [1188, 157] on icon "go back" at bounding box center [1184, 159] width 14 height 14
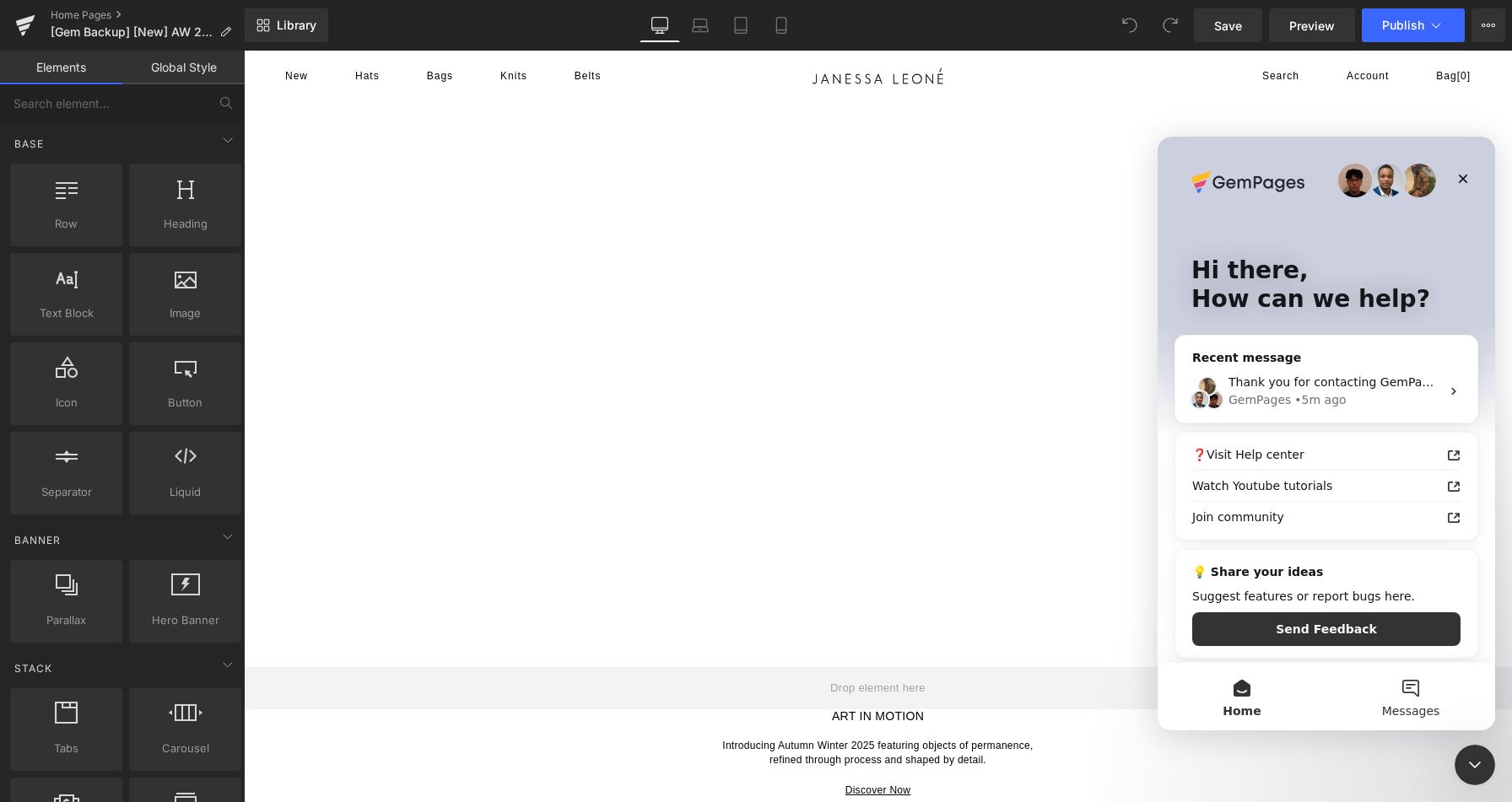
click at [1410, 698] on button "Messages" at bounding box center [1410, 695] width 168 height 67
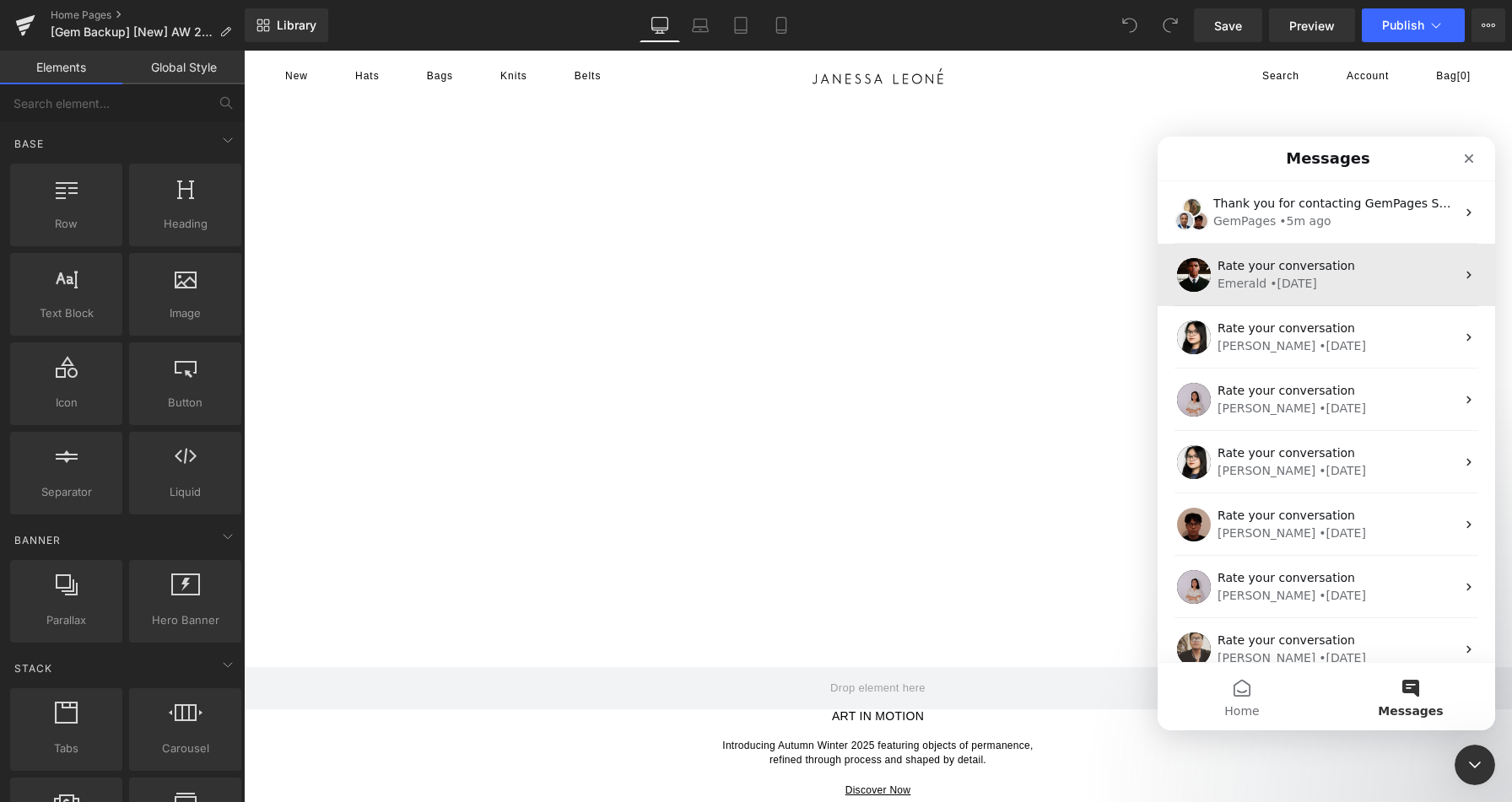
click at [1369, 281] on div "Emerald • [DATE]" at bounding box center [1336, 283] width 237 height 17
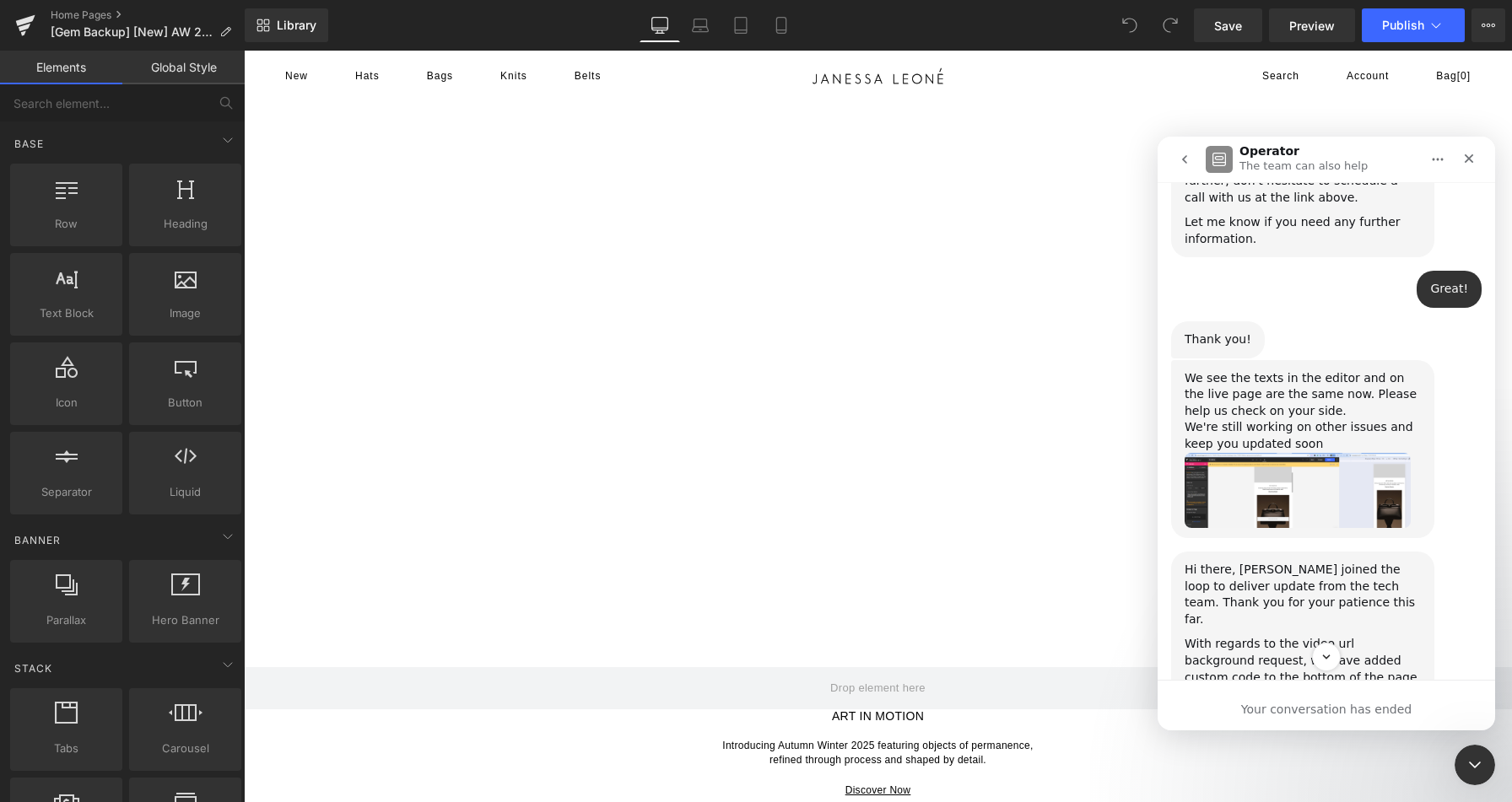
scroll to position [25543, 0]
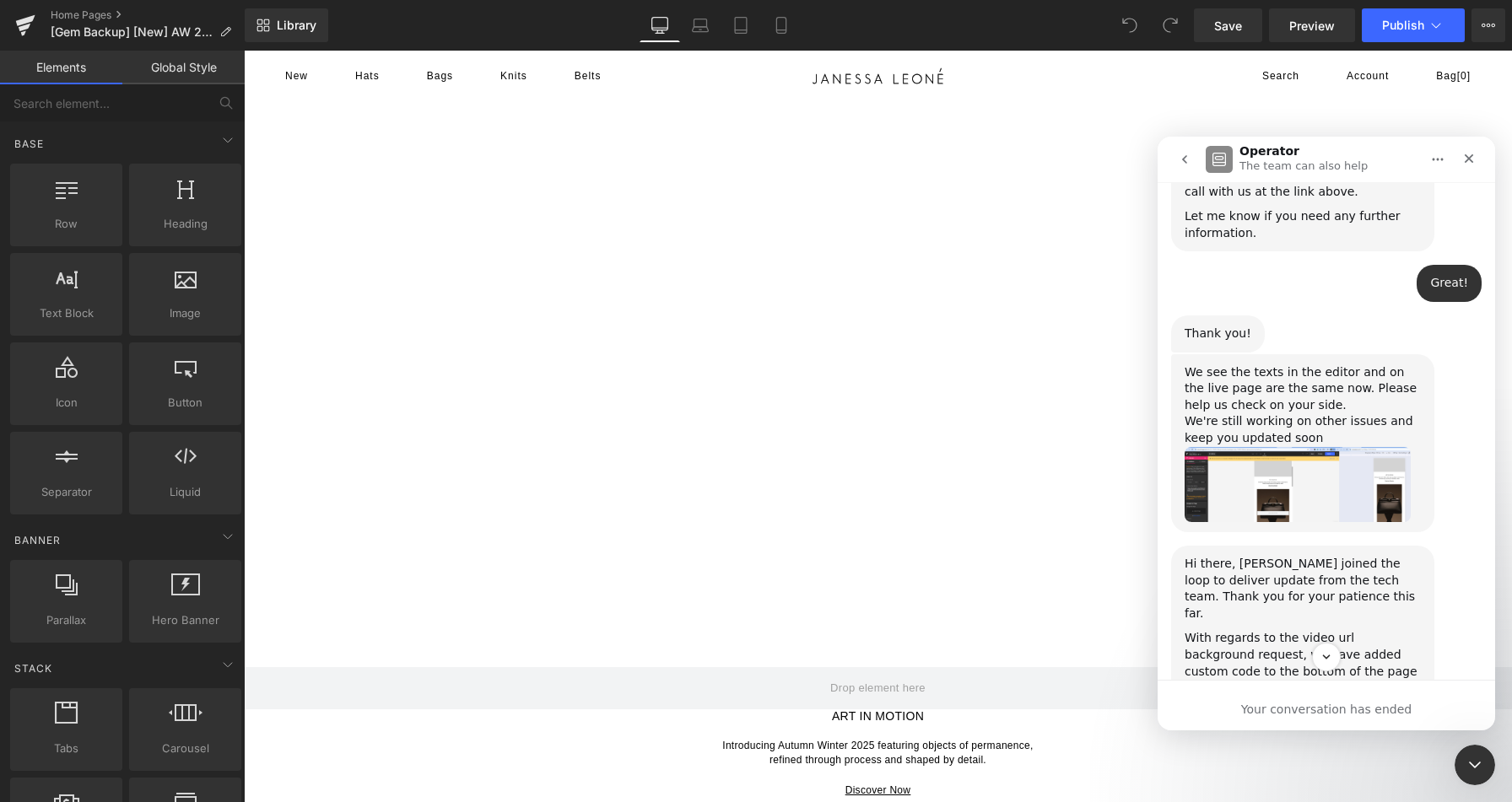
click at [1300, 364] on div "We see the texts in the editor and on the live page are the same now. Please he…" at bounding box center [1302, 389] width 237 height 50
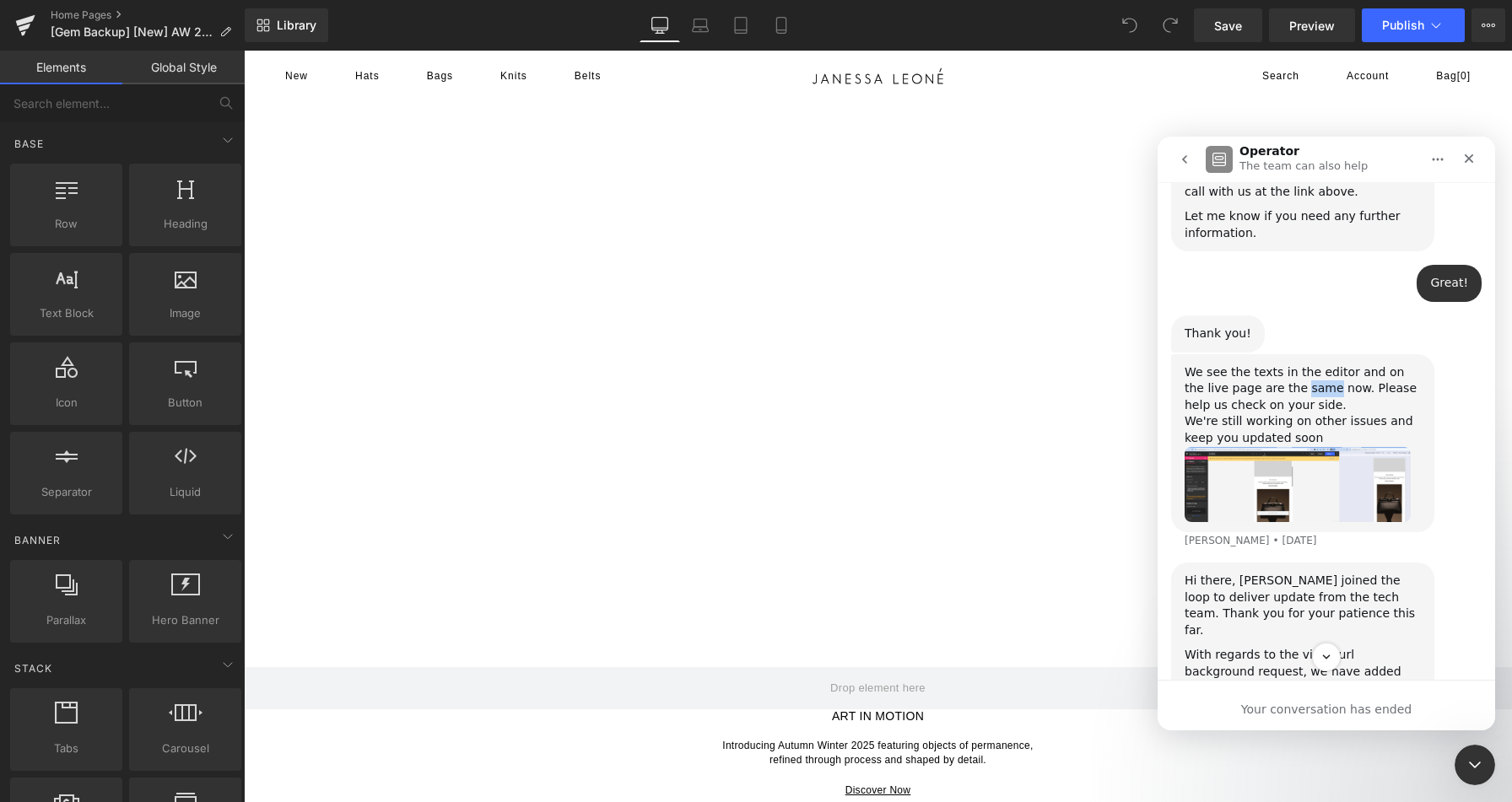
click at [1300, 364] on div "We see the texts in the editor and on the live page are the same now. Please he…" at bounding box center [1302, 389] width 237 height 50
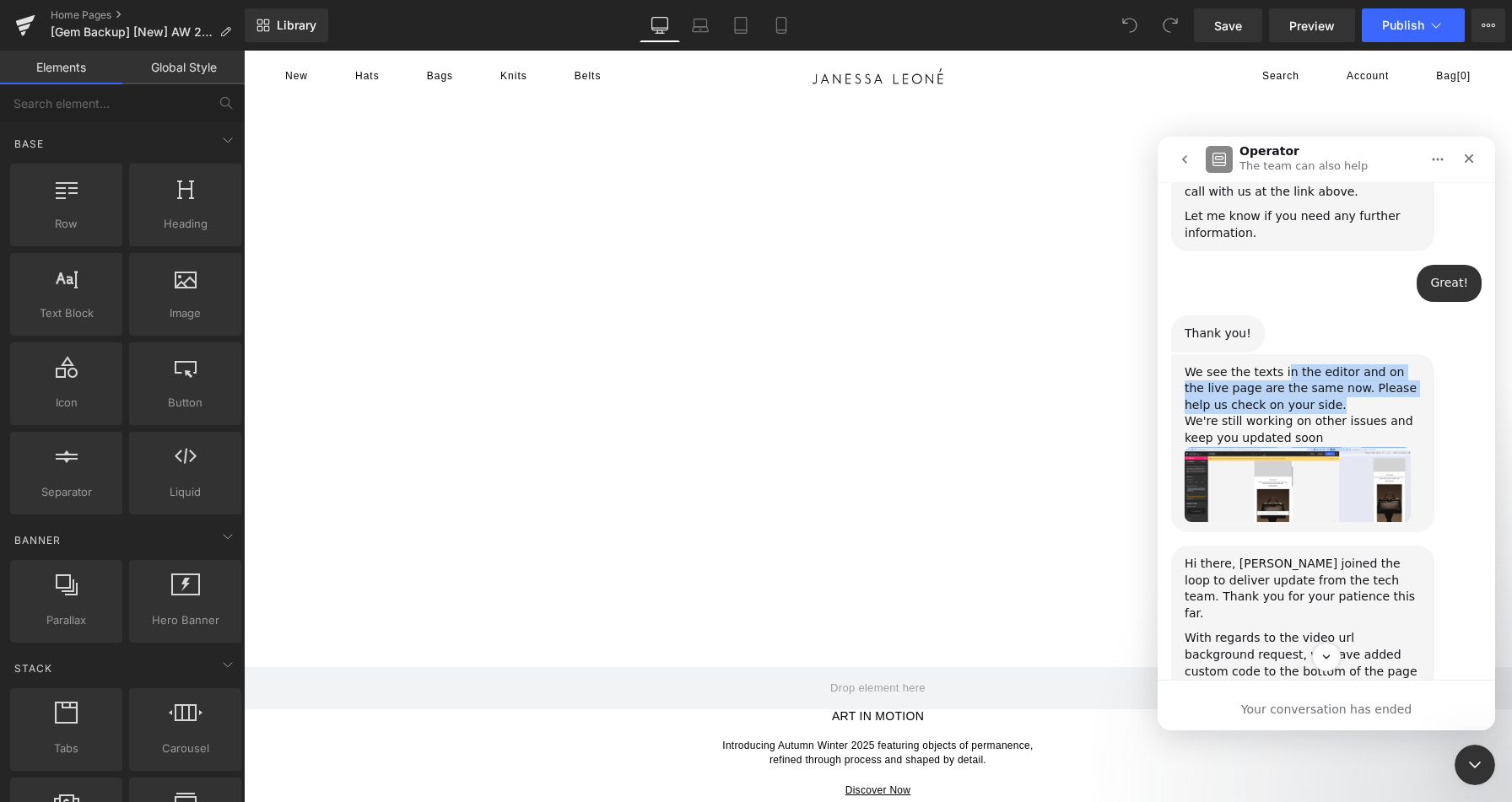
drag, startPoint x: 1279, startPoint y: 223, endPoint x: 1339, endPoint y: 258, distance: 69.5
click at [1339, 364] on div "We see the texts in the editor and on the live page are the same now. Please he…" at bounding box center [1302, 389] width 237 height 50
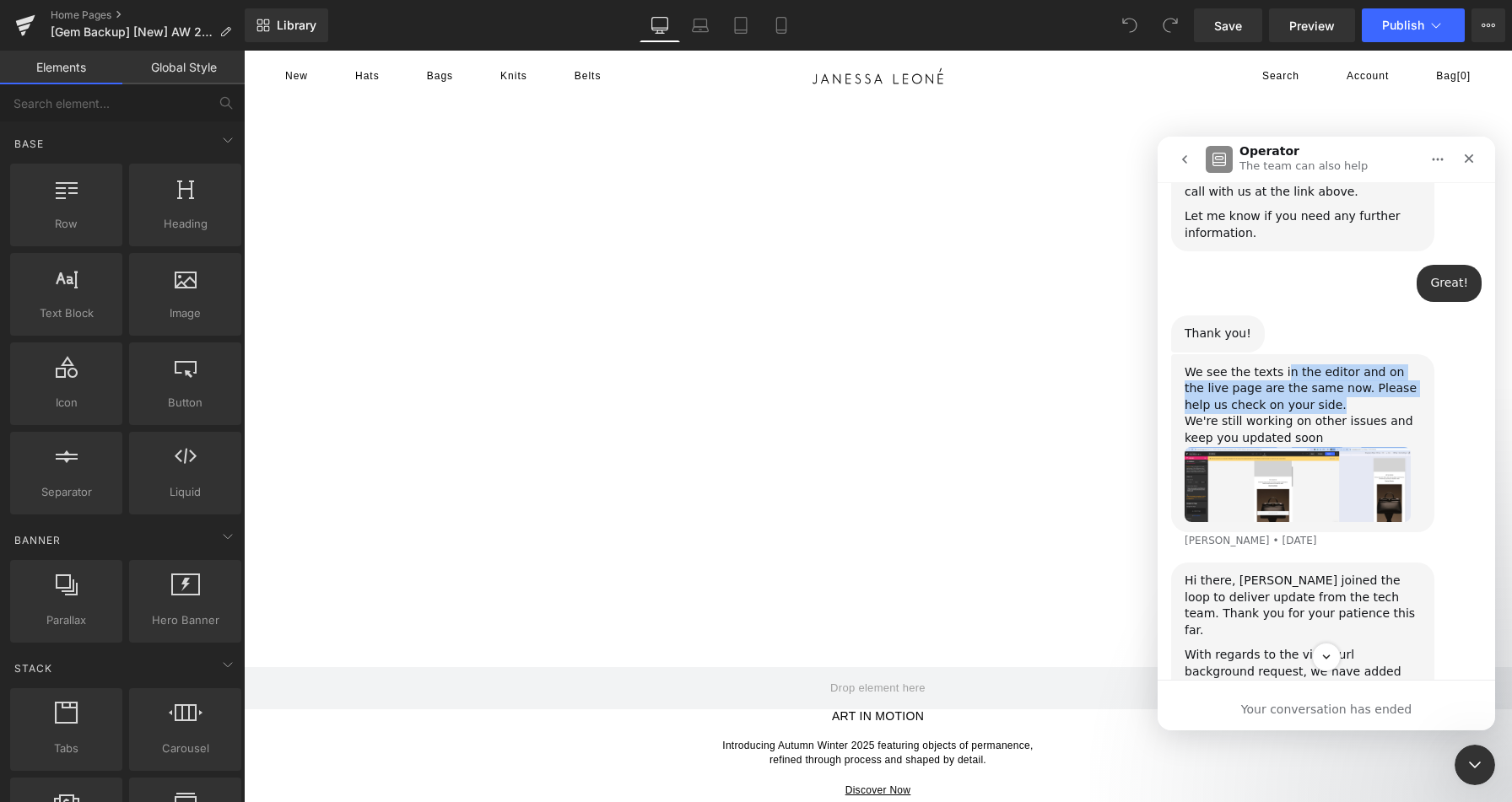
click at [1365, 364] on div "We see the texts in the editor and on the live page are the same now. Please he…" at bounding box center [1302, 389] width 237 height 50
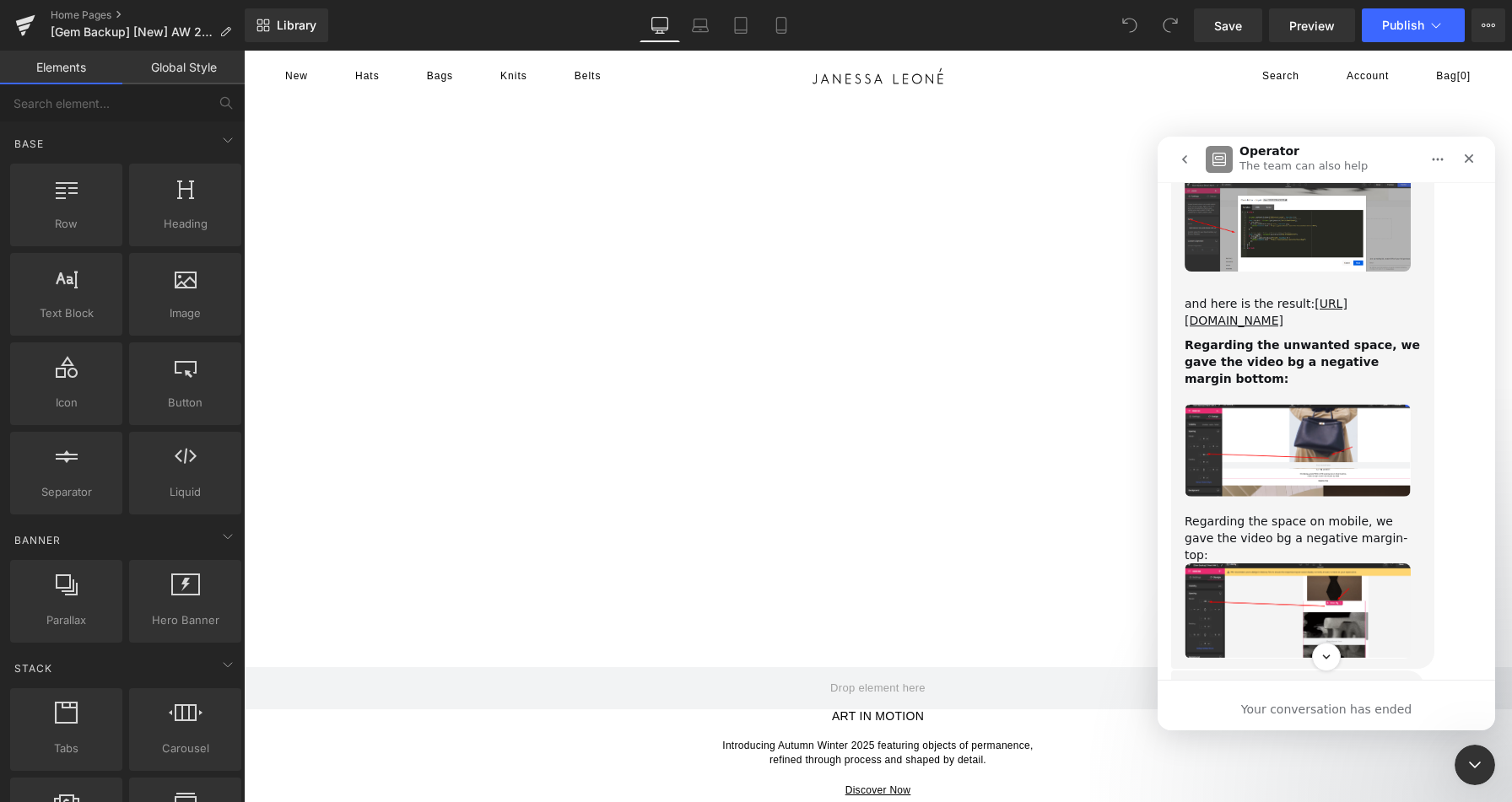
scroll to position [26093, 0]
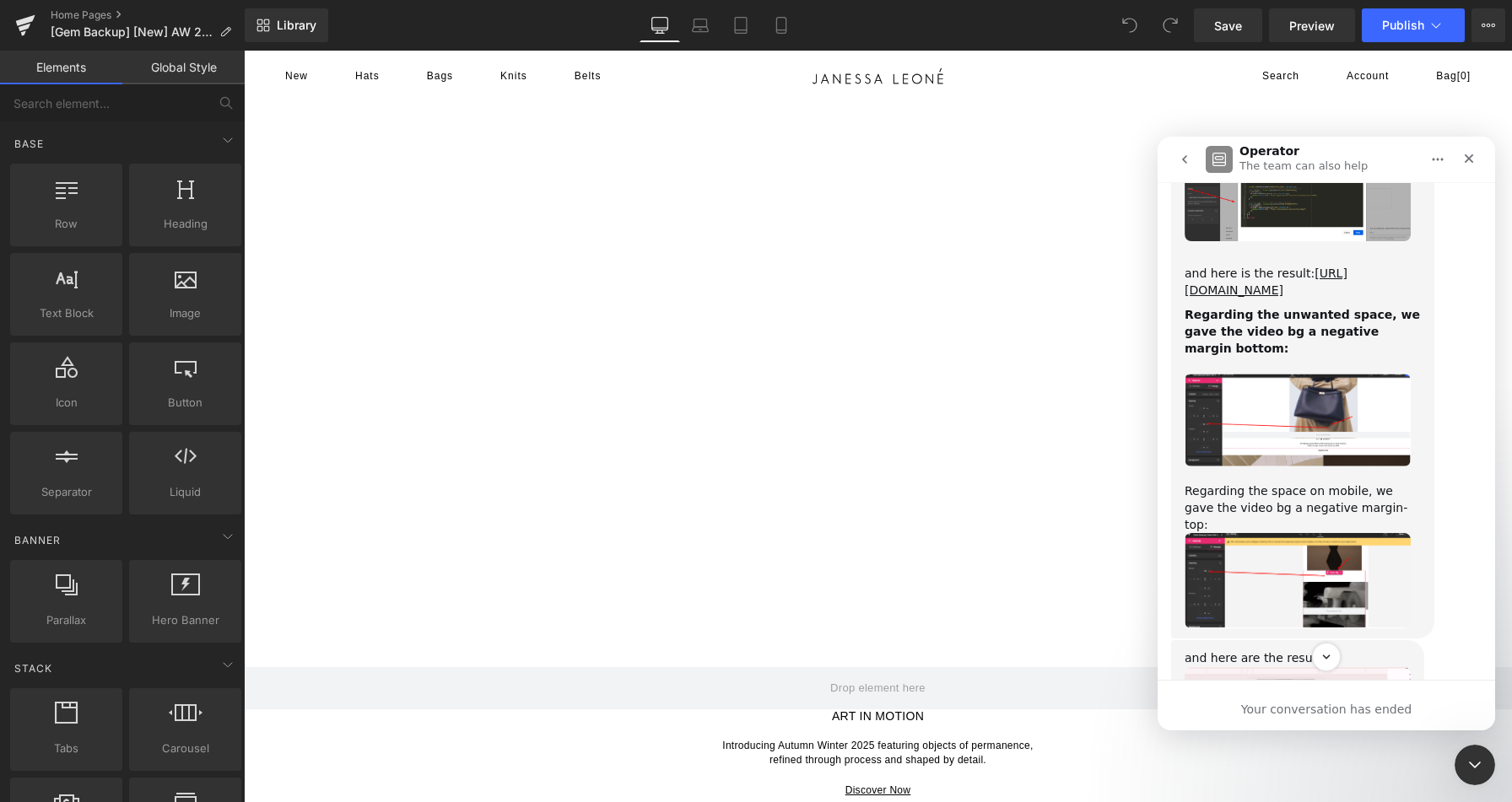
click at [1291, 667] on img "Emerald says…" at bounding box center [1298, 736] width 226 height 139
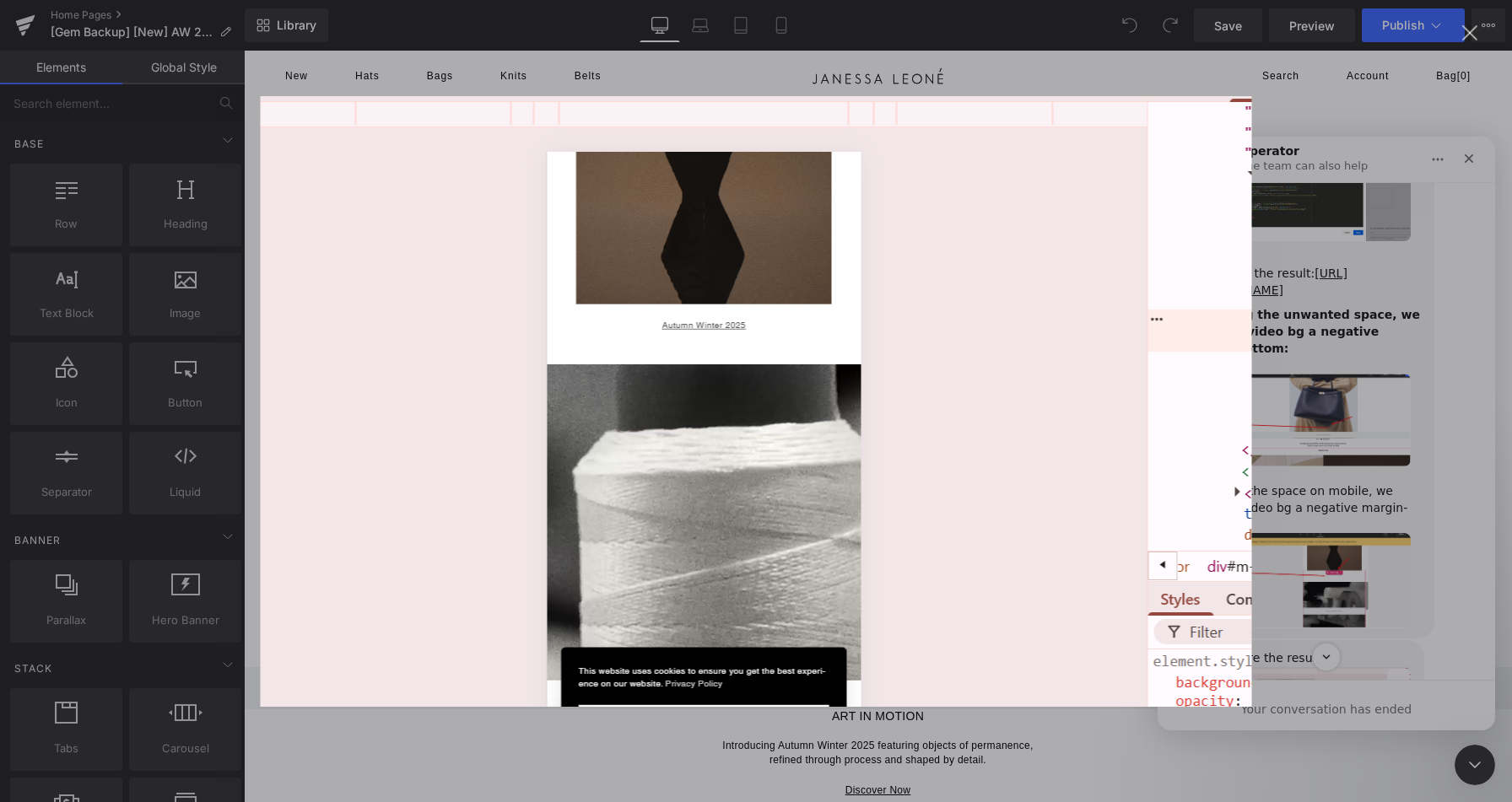
click at [1365, 460] on div "Intercom messenger" at bounding box center [756, 401] width 1512 height 802
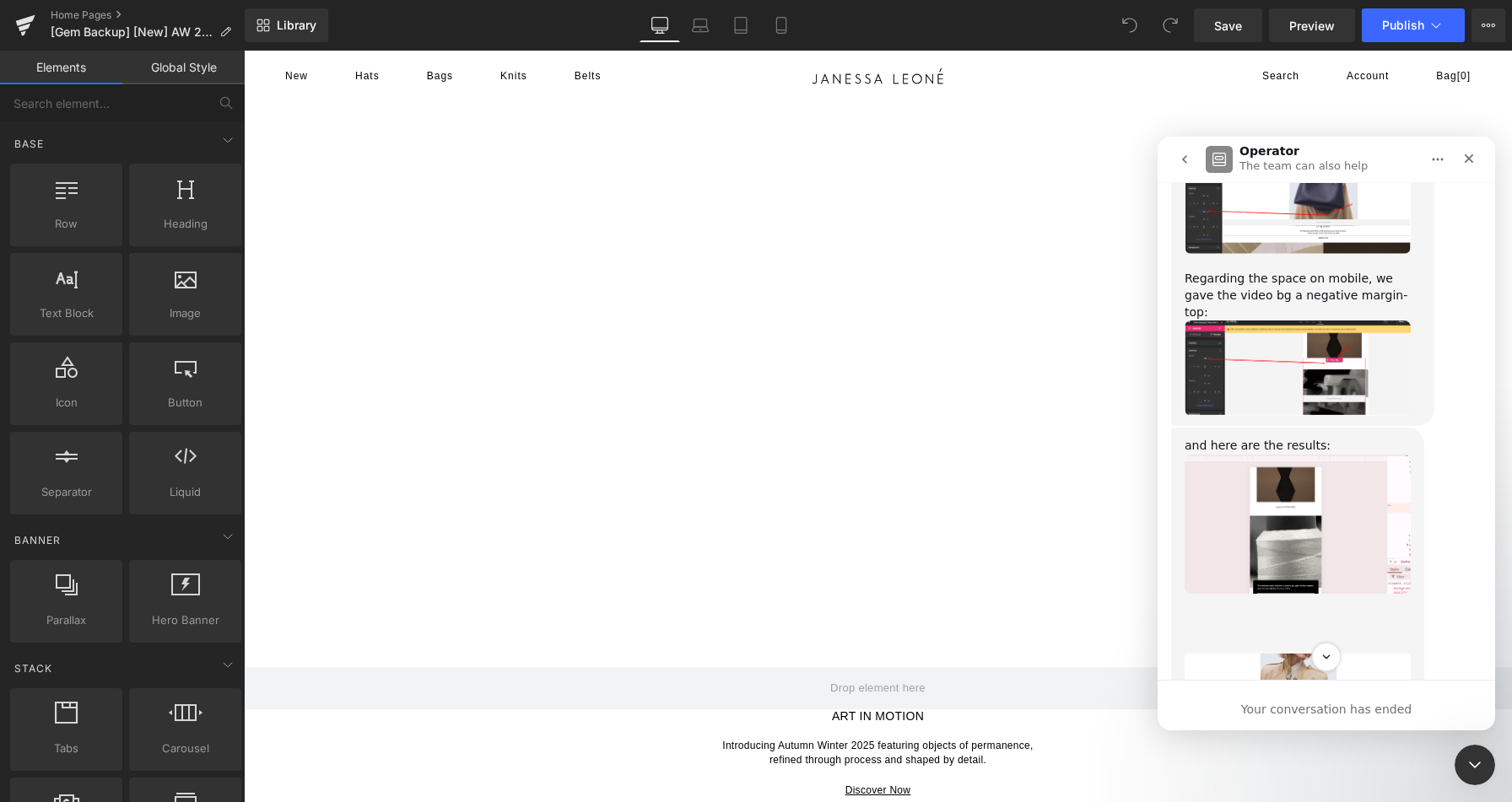
scroll to position [26385, 0]
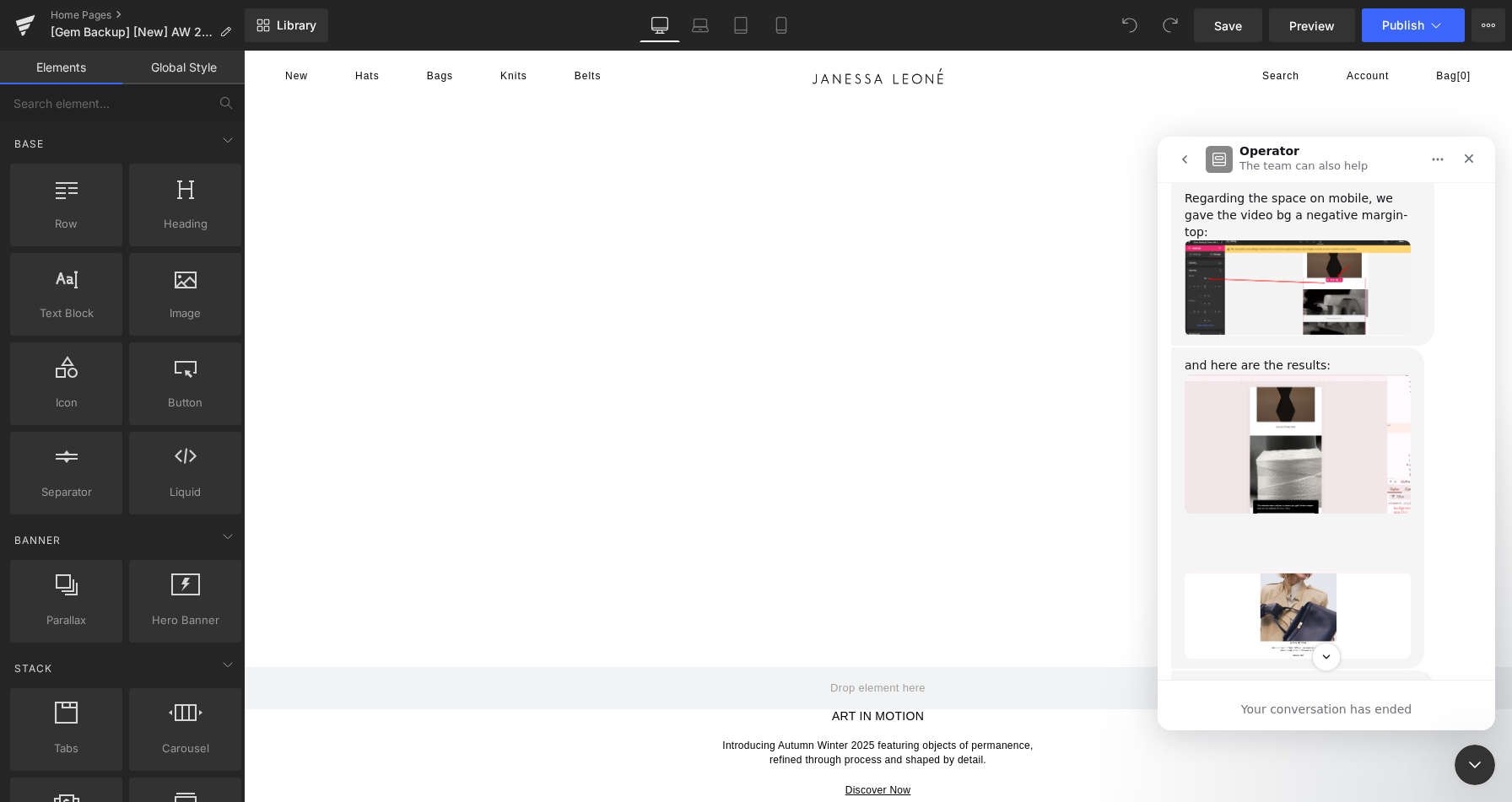
click at [1318, 571] on img "Emerald says…" at bounding box center [1298, 614] width 226 height 87
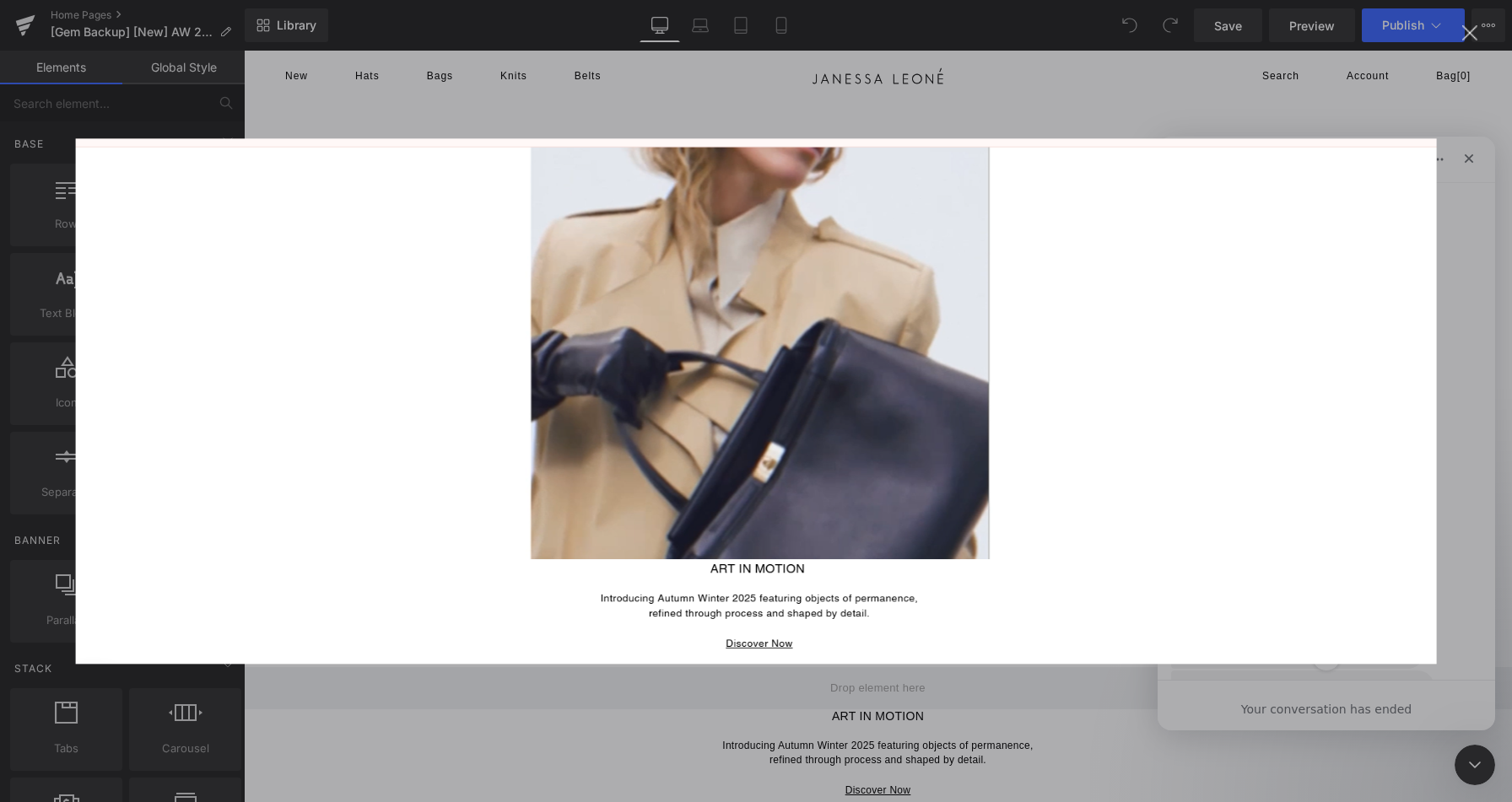
click at [1472, 344] on div "Intercom messenger" at bounding box center [756, 401] width 1512 height 802
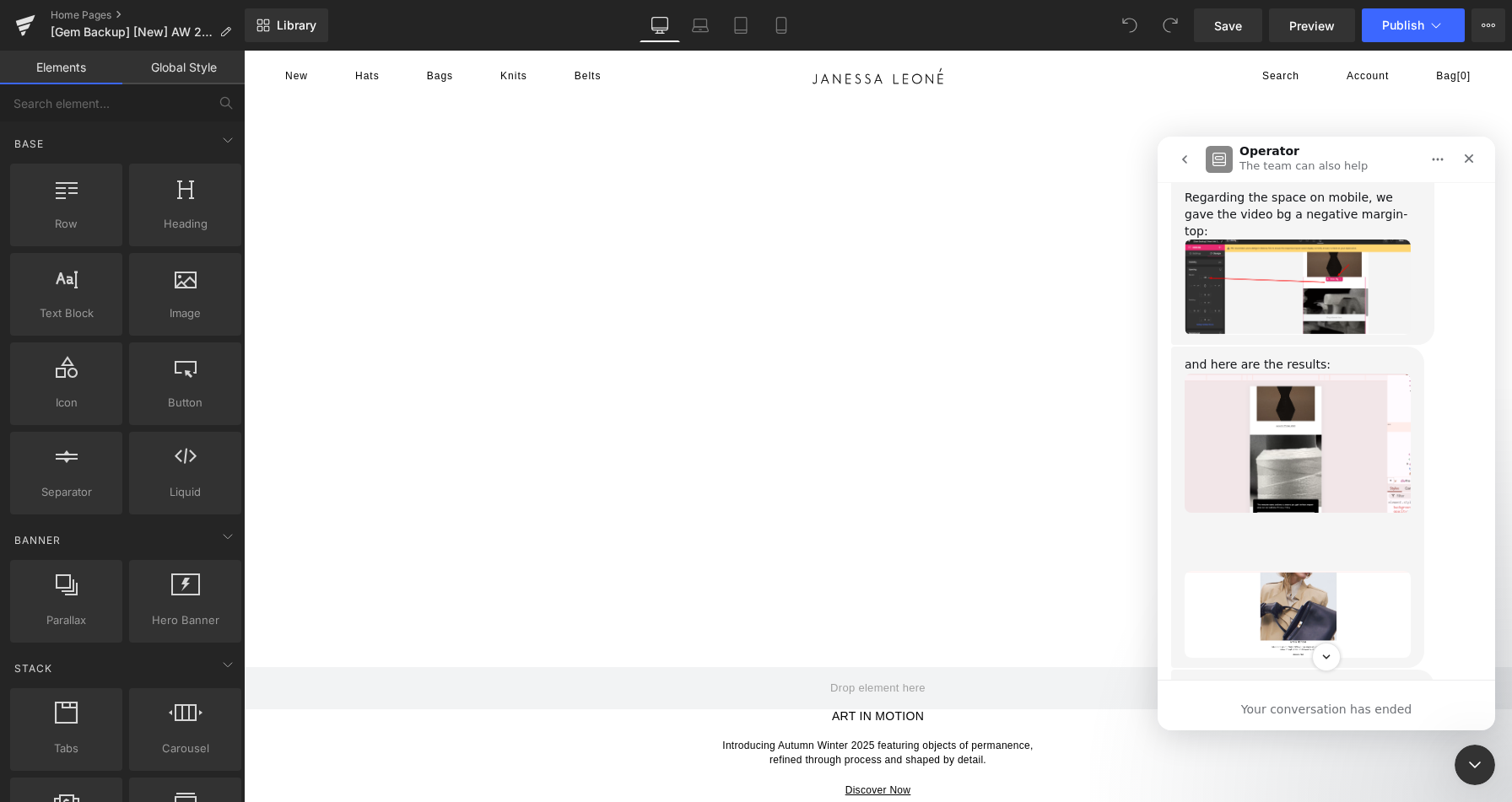
scroll to position [26383, 0]
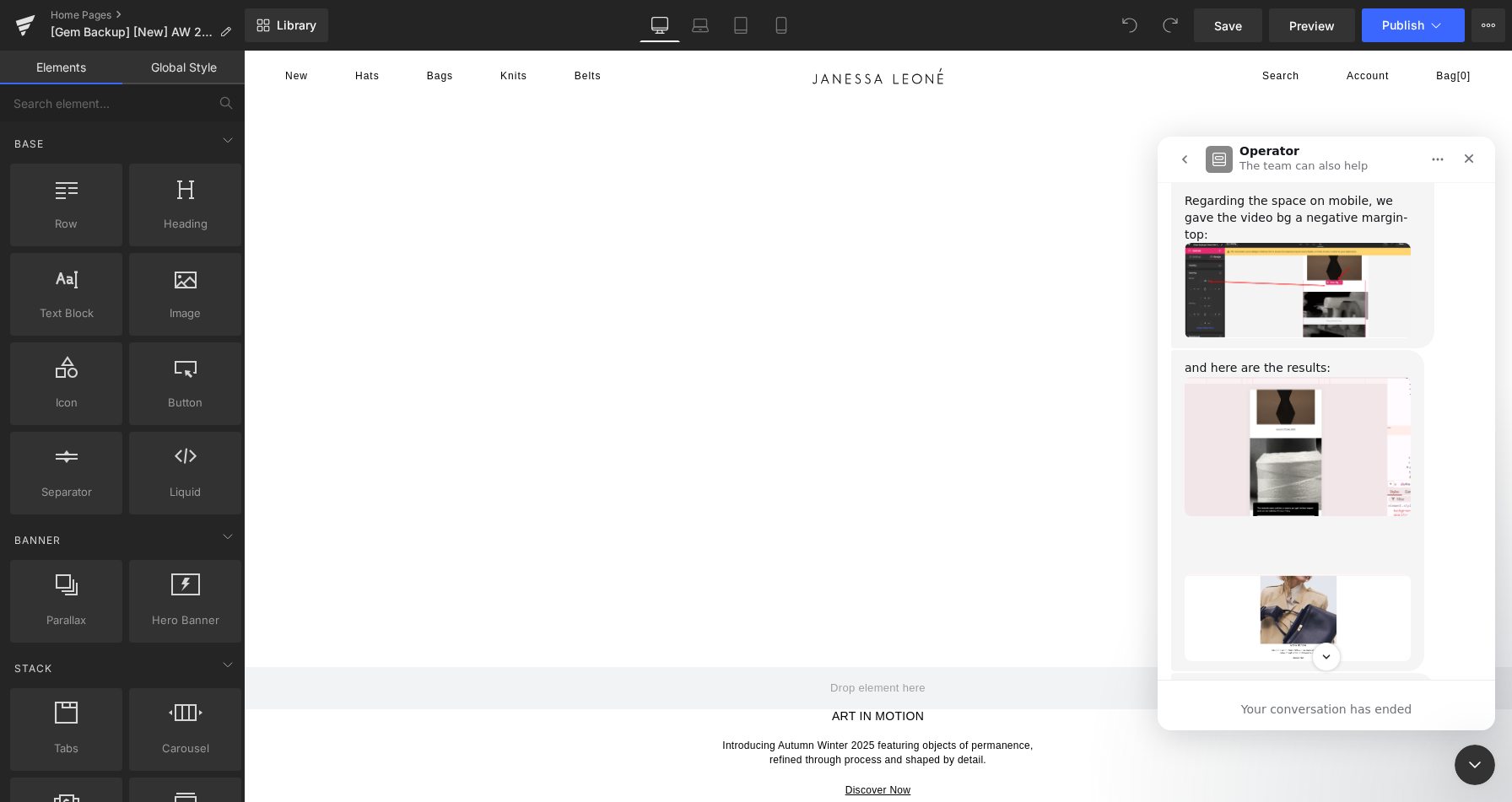
click at [1330, 574] on img "Emerald says…" at bounding box center [1298, 617] width 226 height 87
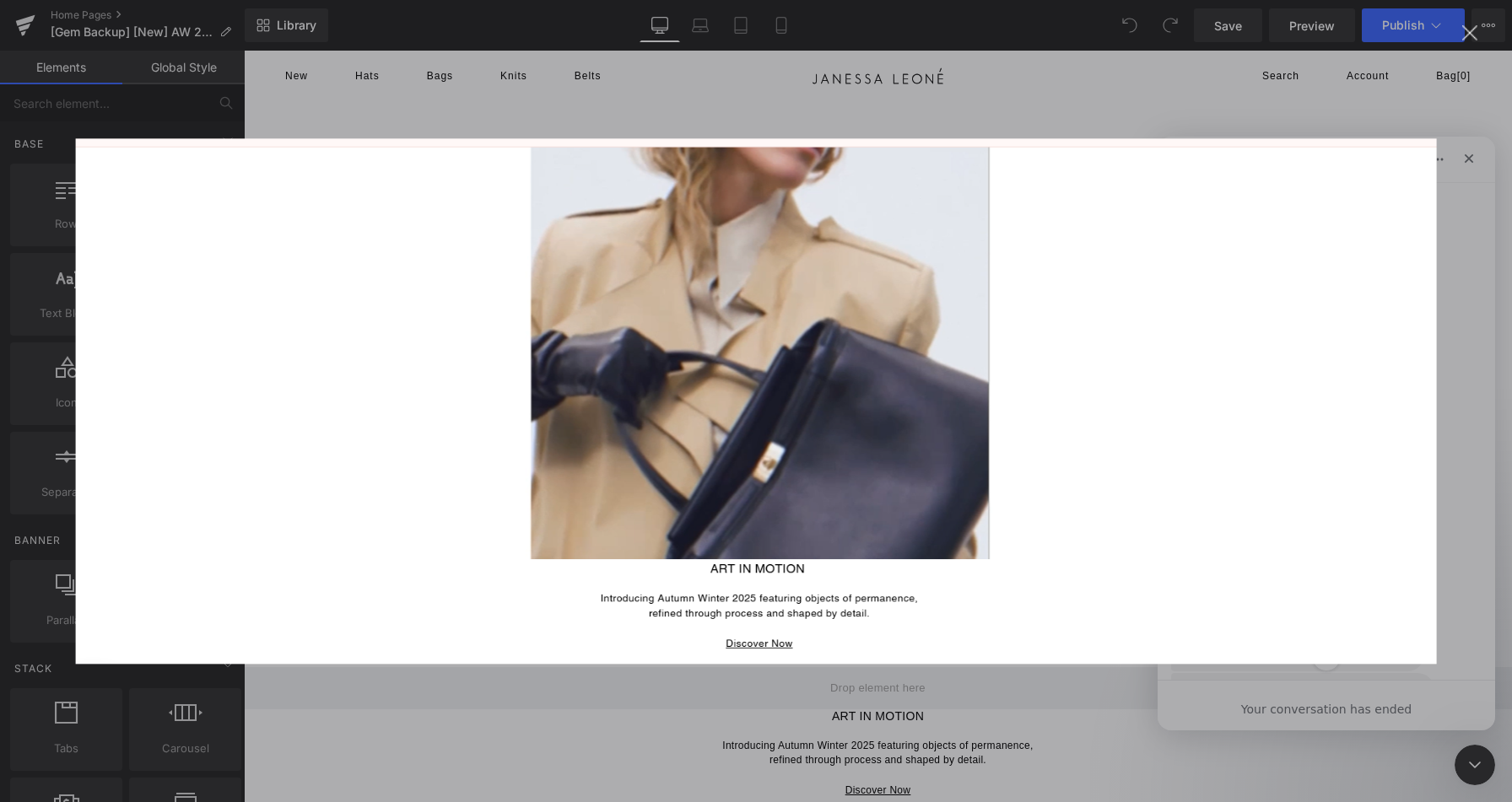
click at [1460, 317] on div "Intercom messenger" at bounding box center [756, 401] width 1512 height 802
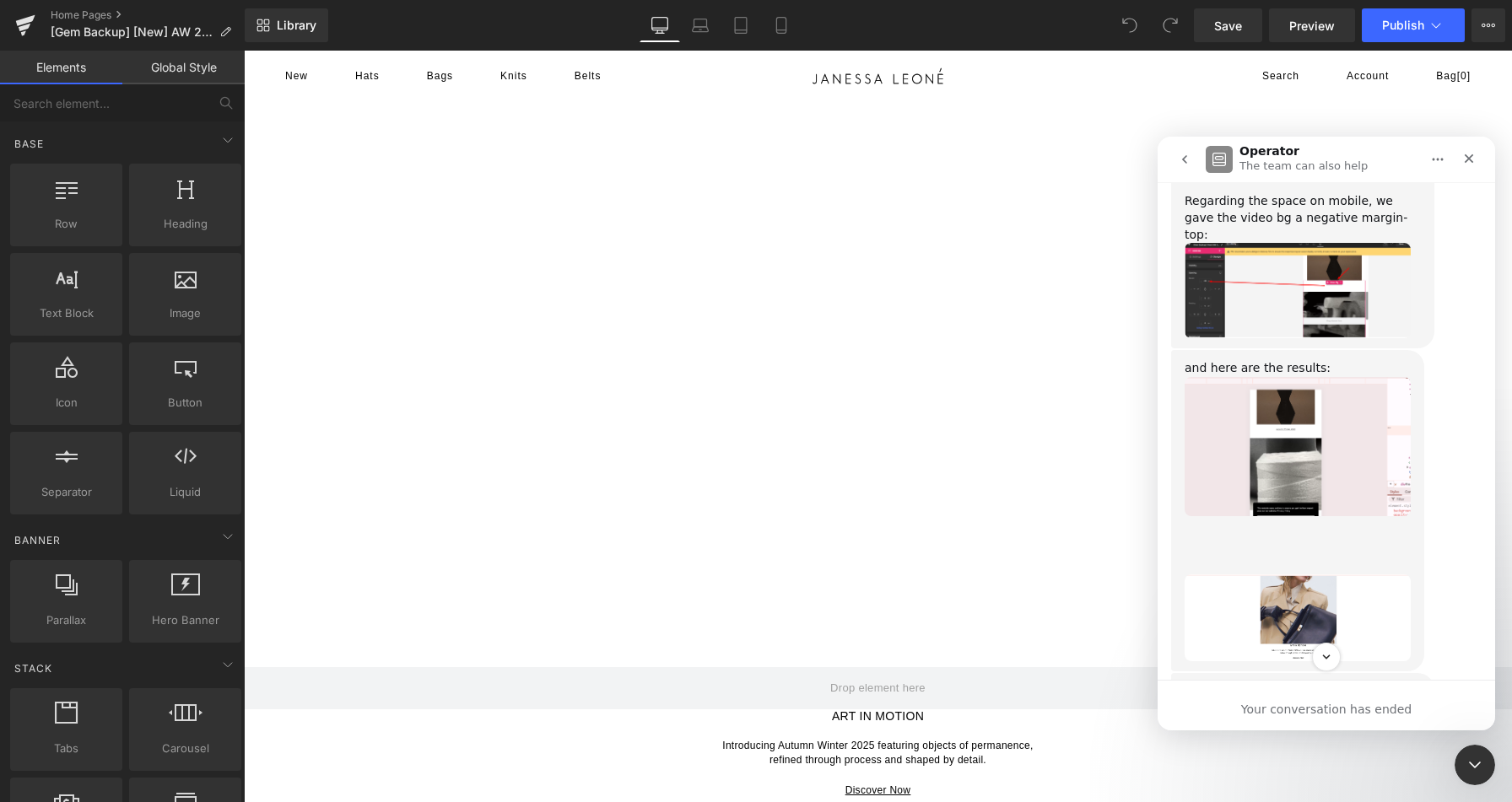
click at [1323, 26] on div at bounding box center [756, 375] width 1512 height 751
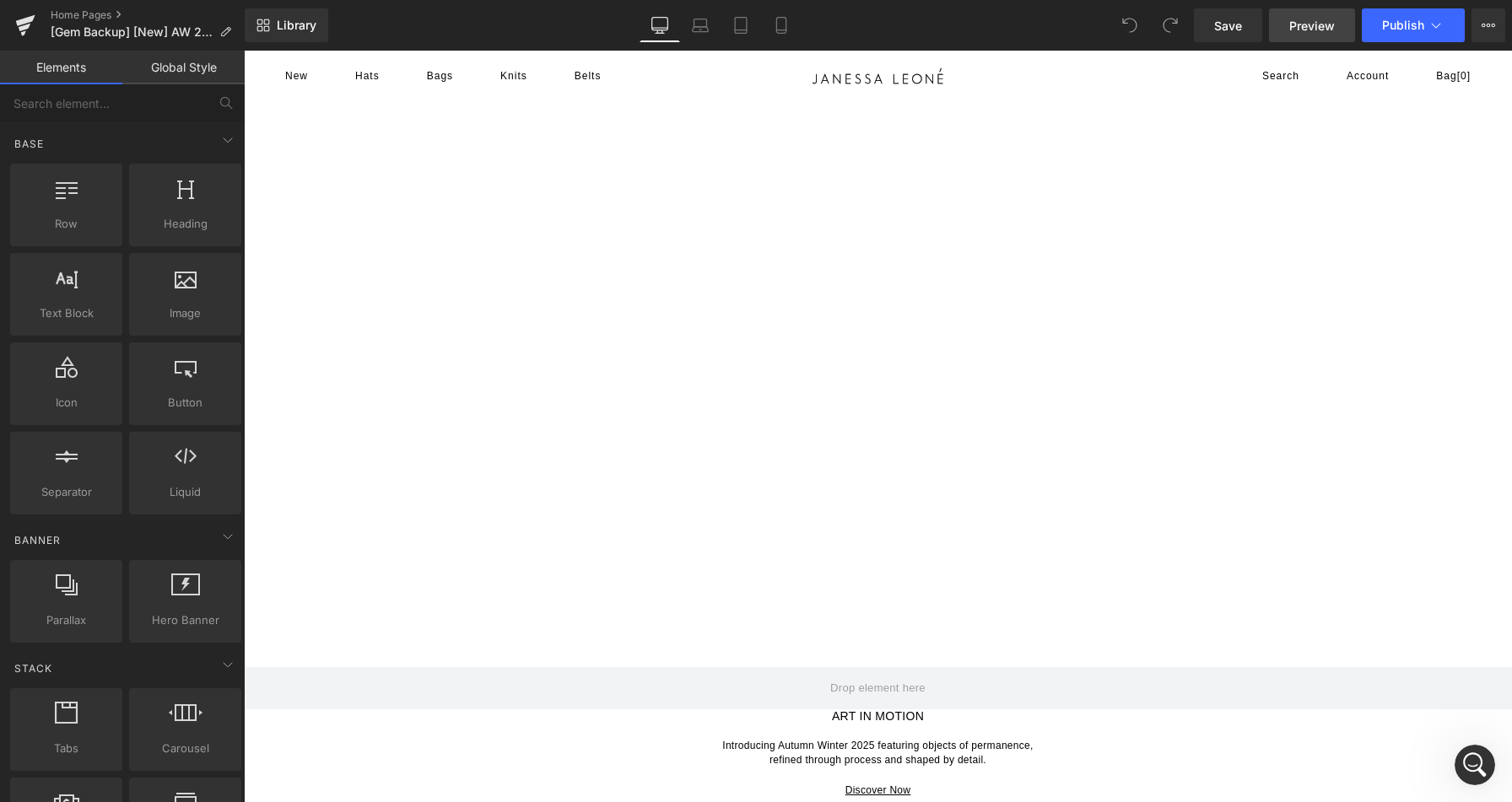
click at [1315, 19] on span "Preview" at bounding box center [1311, 25] width 45 height 17
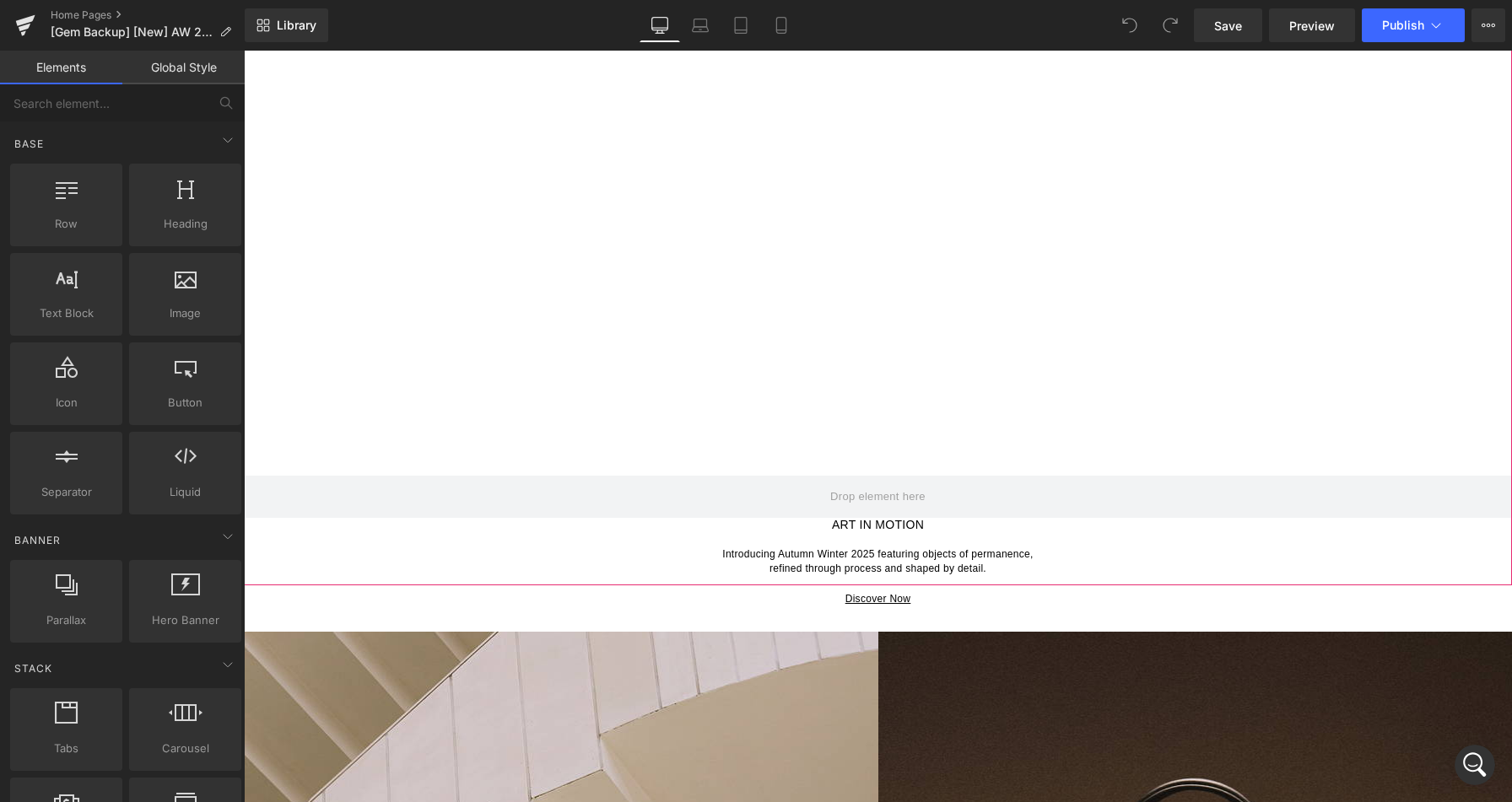
scroll to position [233, 0]
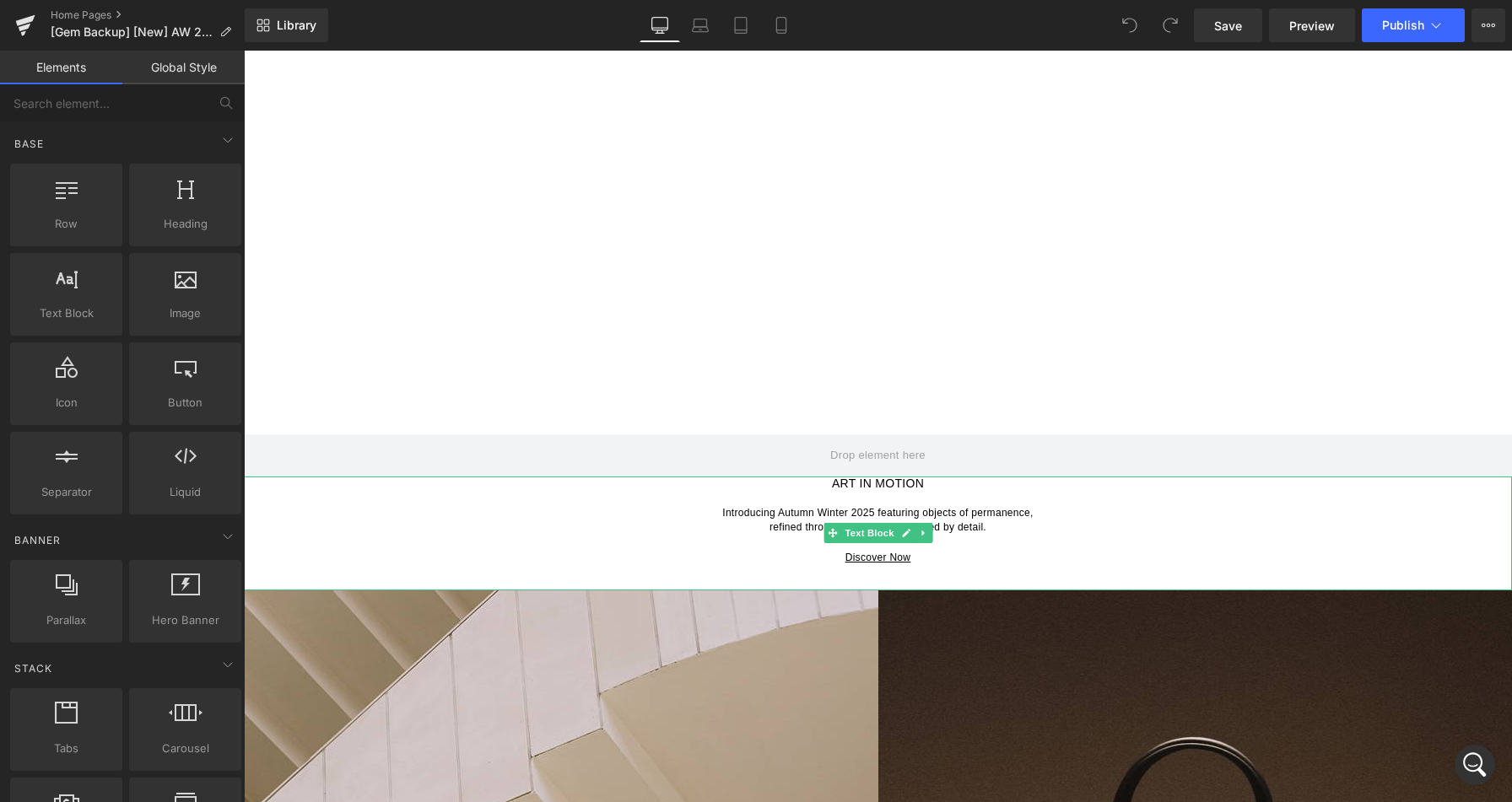
click at [836, 498] on p "To enrich screen reader interactions, please activate Accessibility in Grammarl…" at bounding box center [878, 498] width 1268 height 15
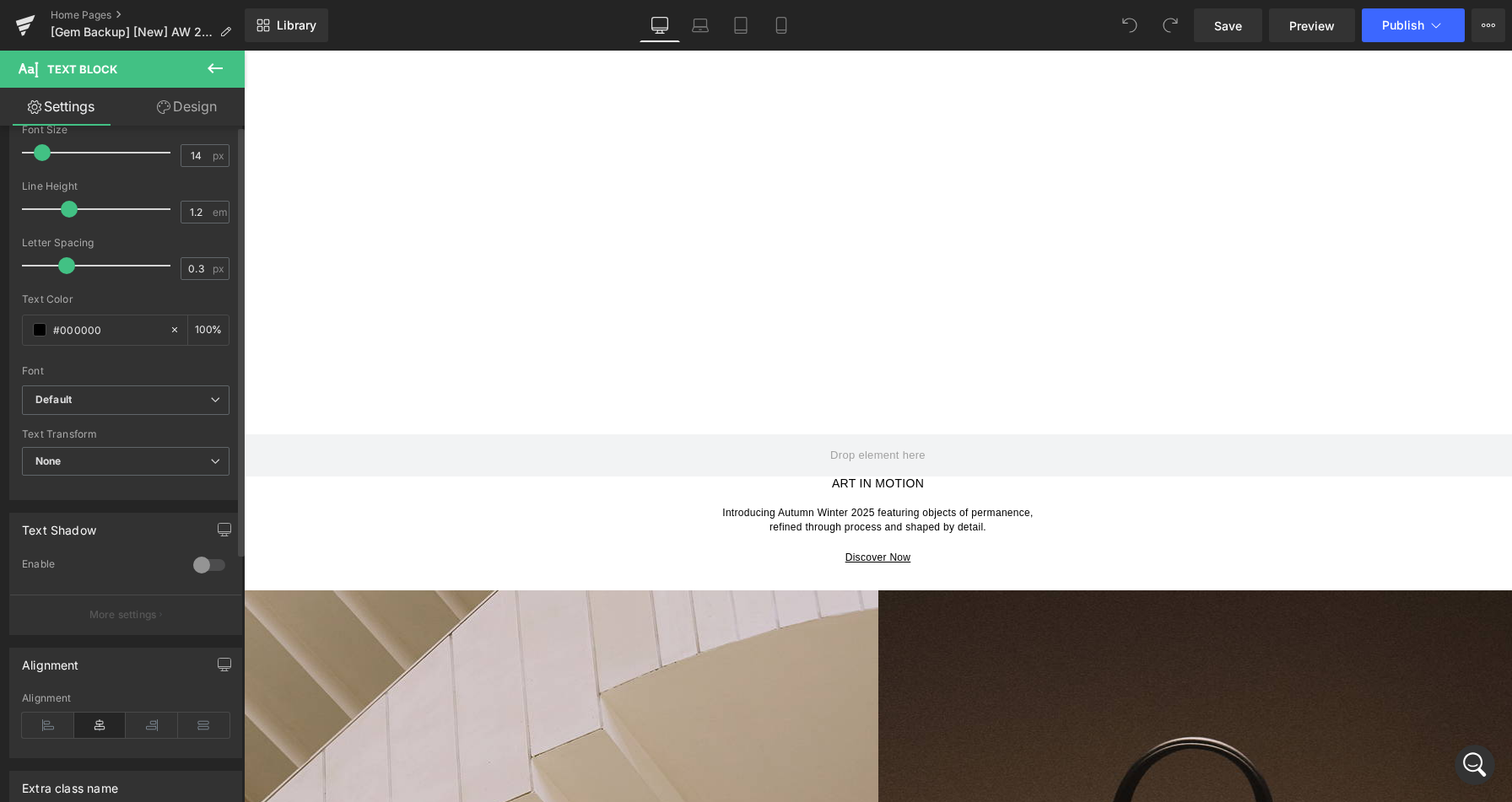
scroll to position [0, 0]
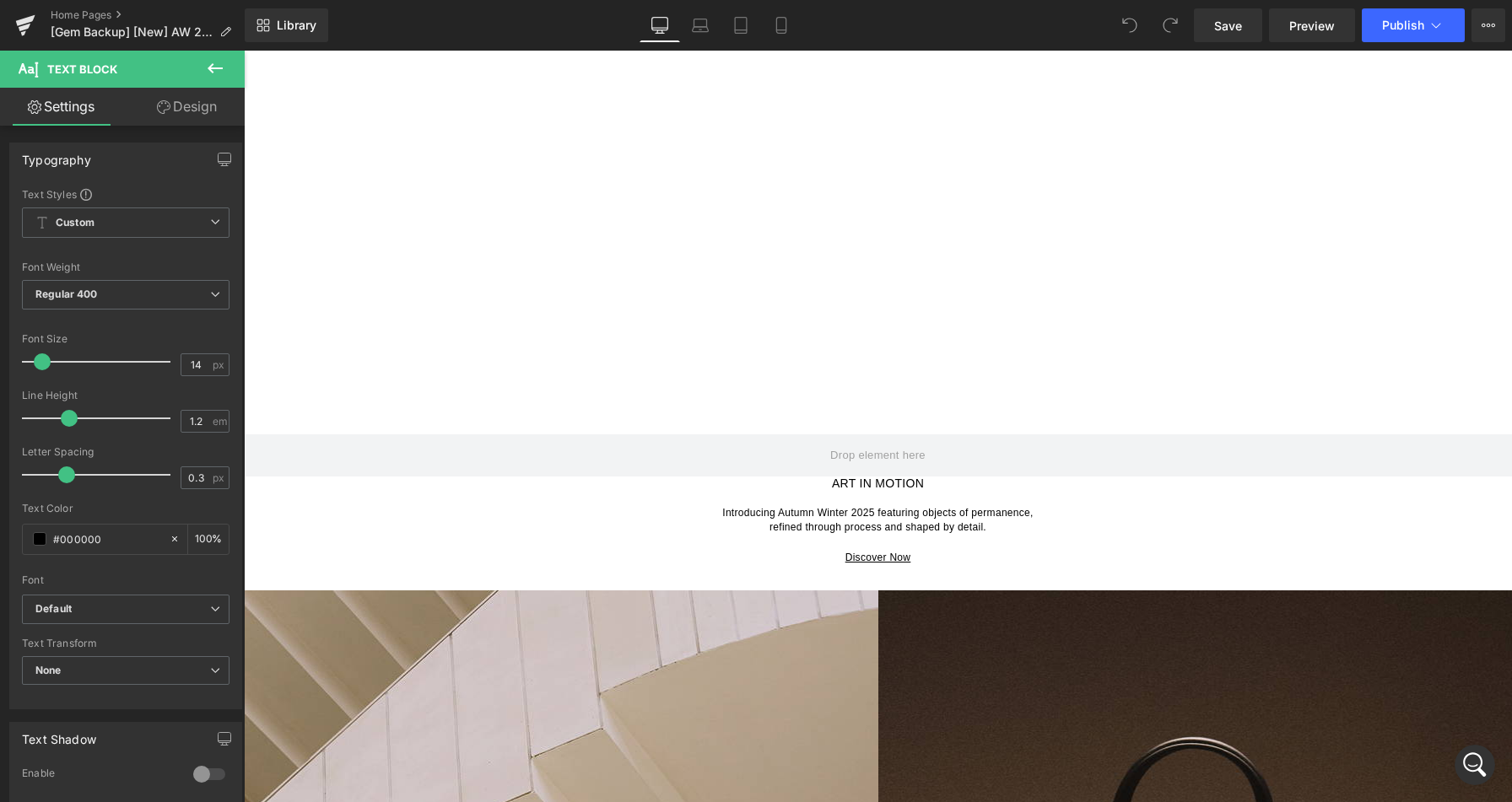
click at [177, 111] on link "Design" at bounding box center [187, 106] width 122 height 38
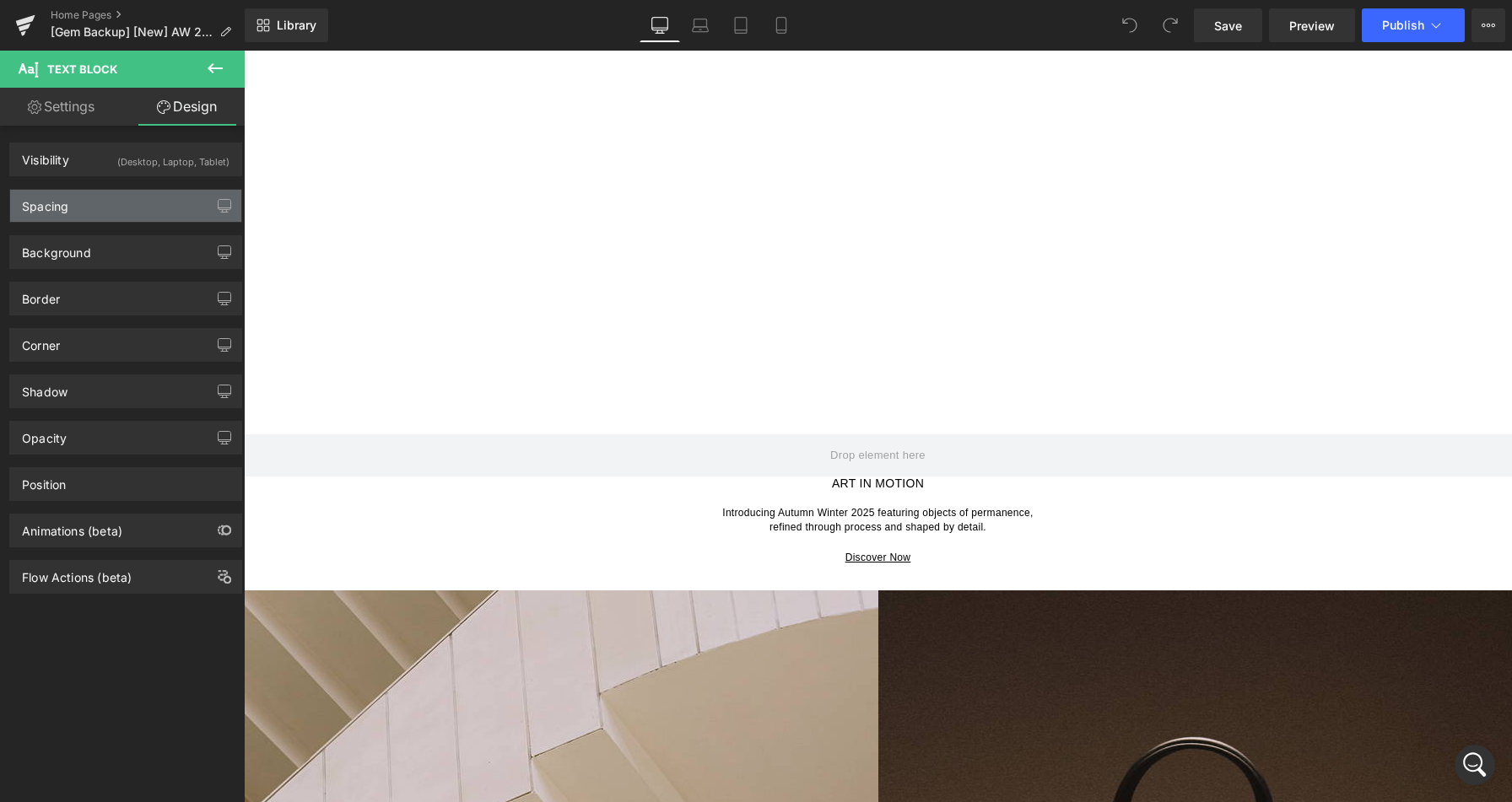
click at [112, 203] on div "Spacing" at bounding box center [125, 205] width 231 height 32
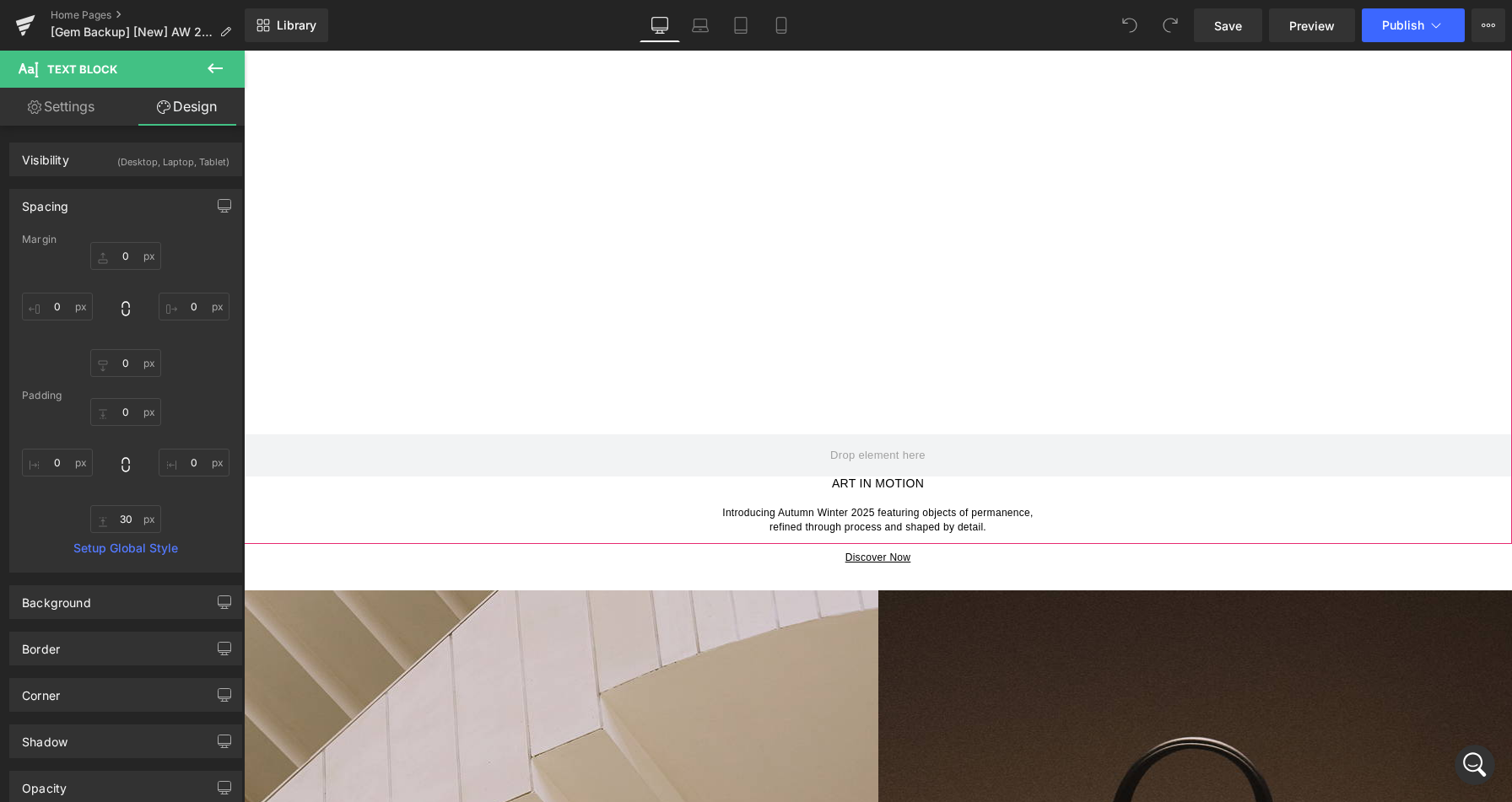
click at [480, 373] on div at bounding box center [878, 206] width 1268 height 674
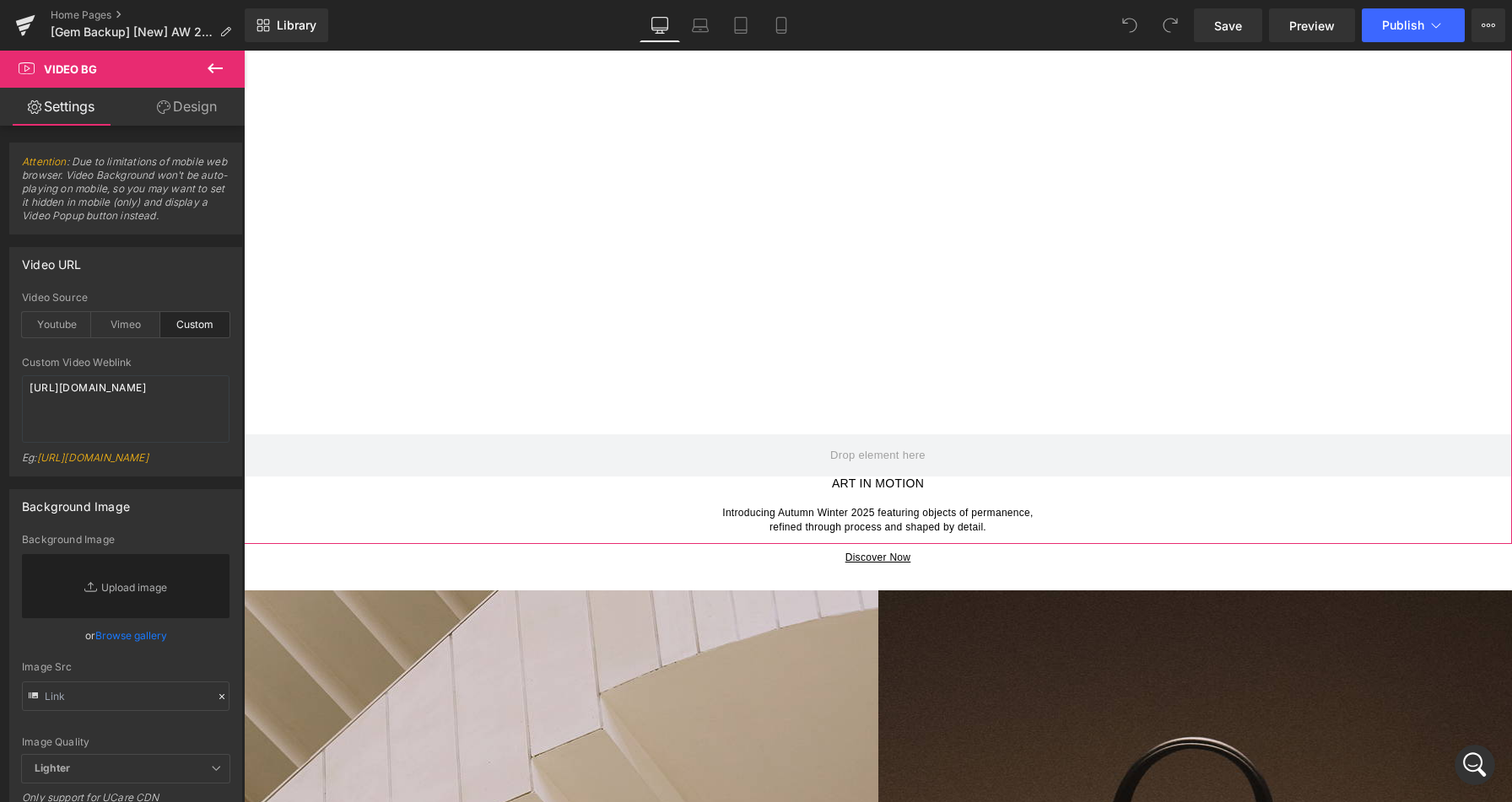
click at [171, 108] on link "Design" at bounding box center [187, 106] width 122 height 38
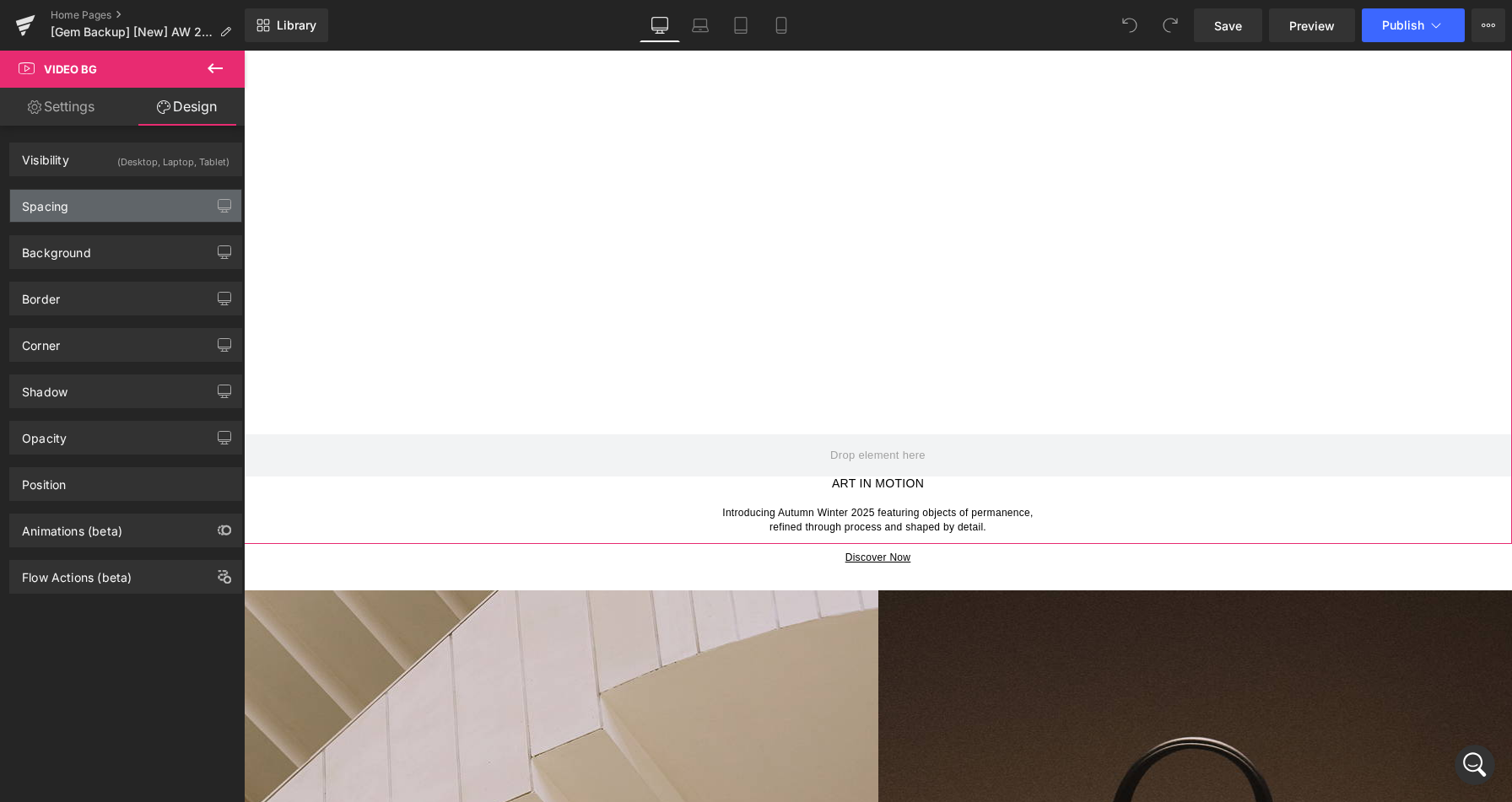
click at [96, 212] on div "Spacing" at bounding box center [125, 205] width 231 height 32
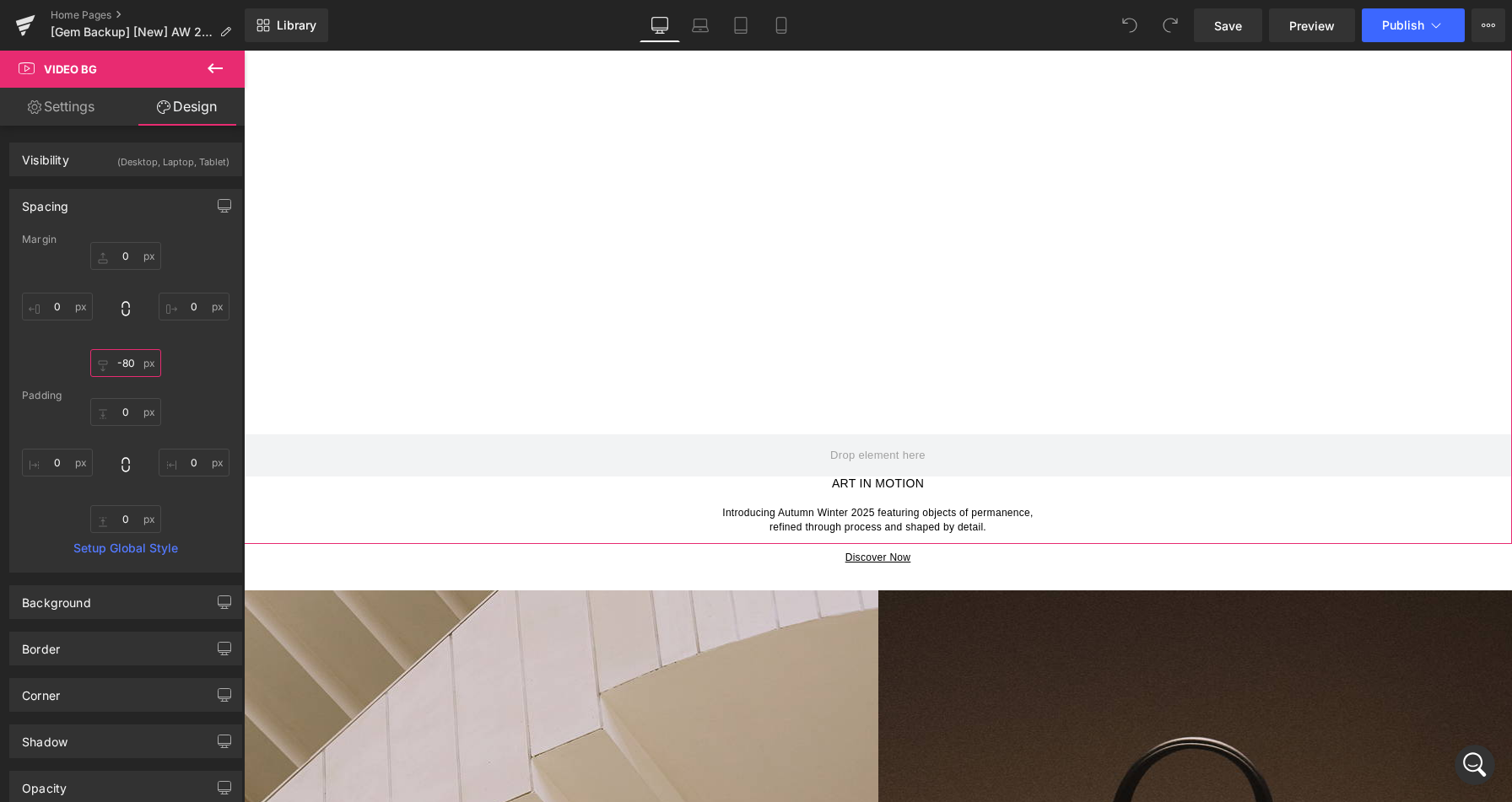
click at [124, 361] on input "-80" at bounding box center [125, 362] width 71 height 28
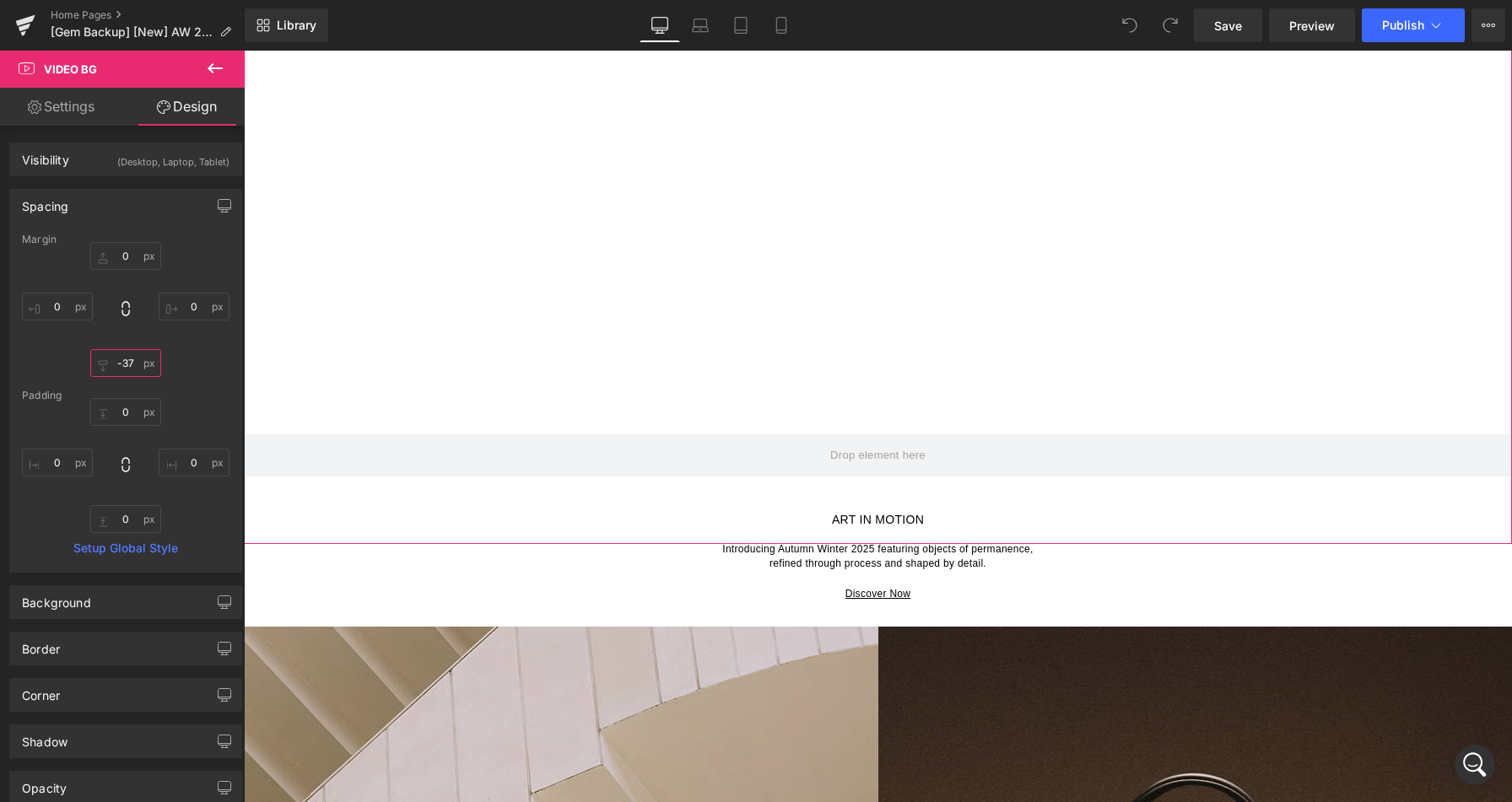
type input "-37"
click at [190, 361] on div "0px 0 0px 0 -37 -37 0px 0" at bounding box center [125, 309] width 207 height 135
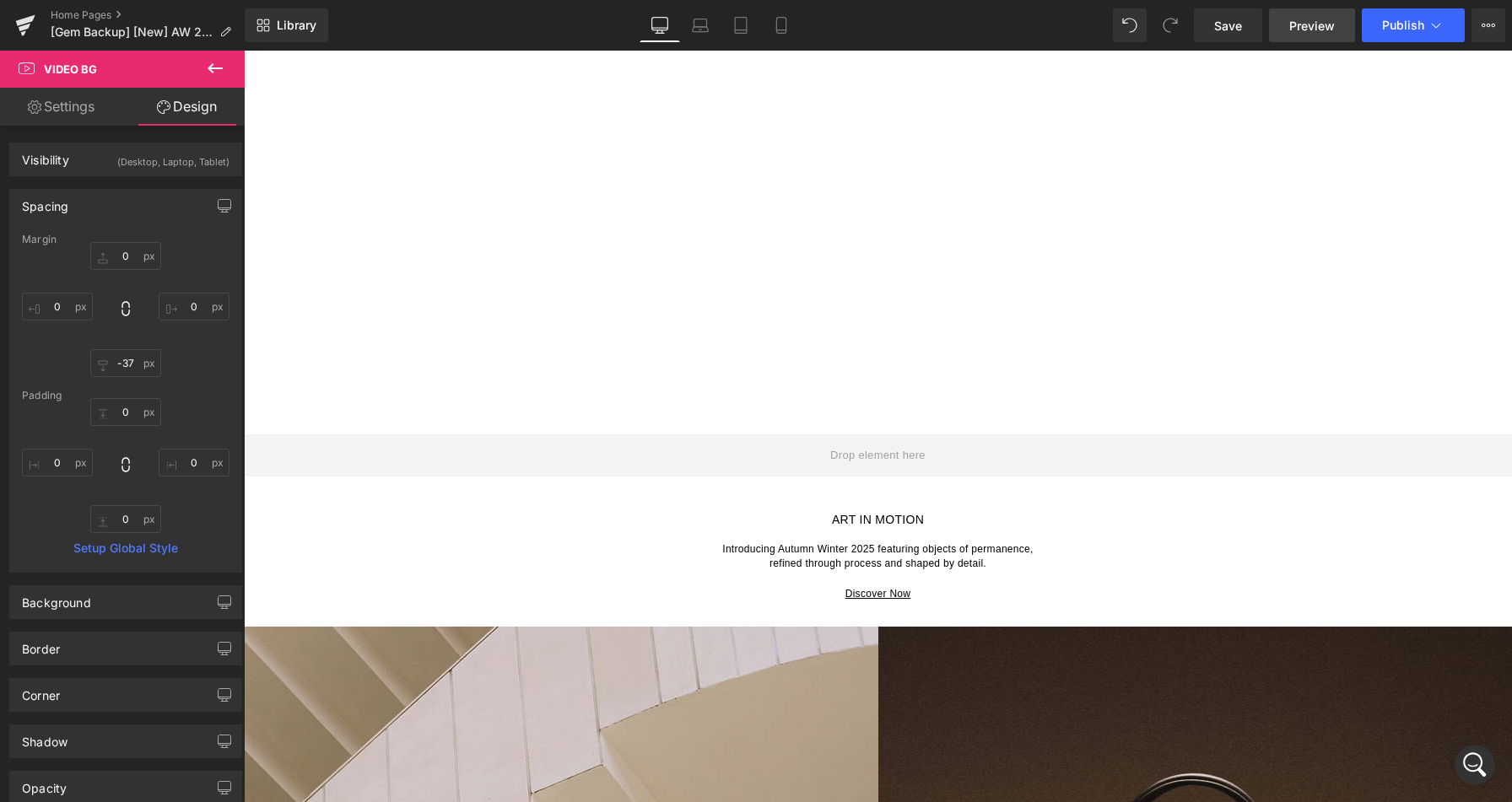
click at [1306, 31] on span "Preview" at bounding box center [1311, 25] width 45 height 17
click at [1472, 757] on icon "Open Intercom Messenger" at bounding box center [1472, 762] width 12 height 14
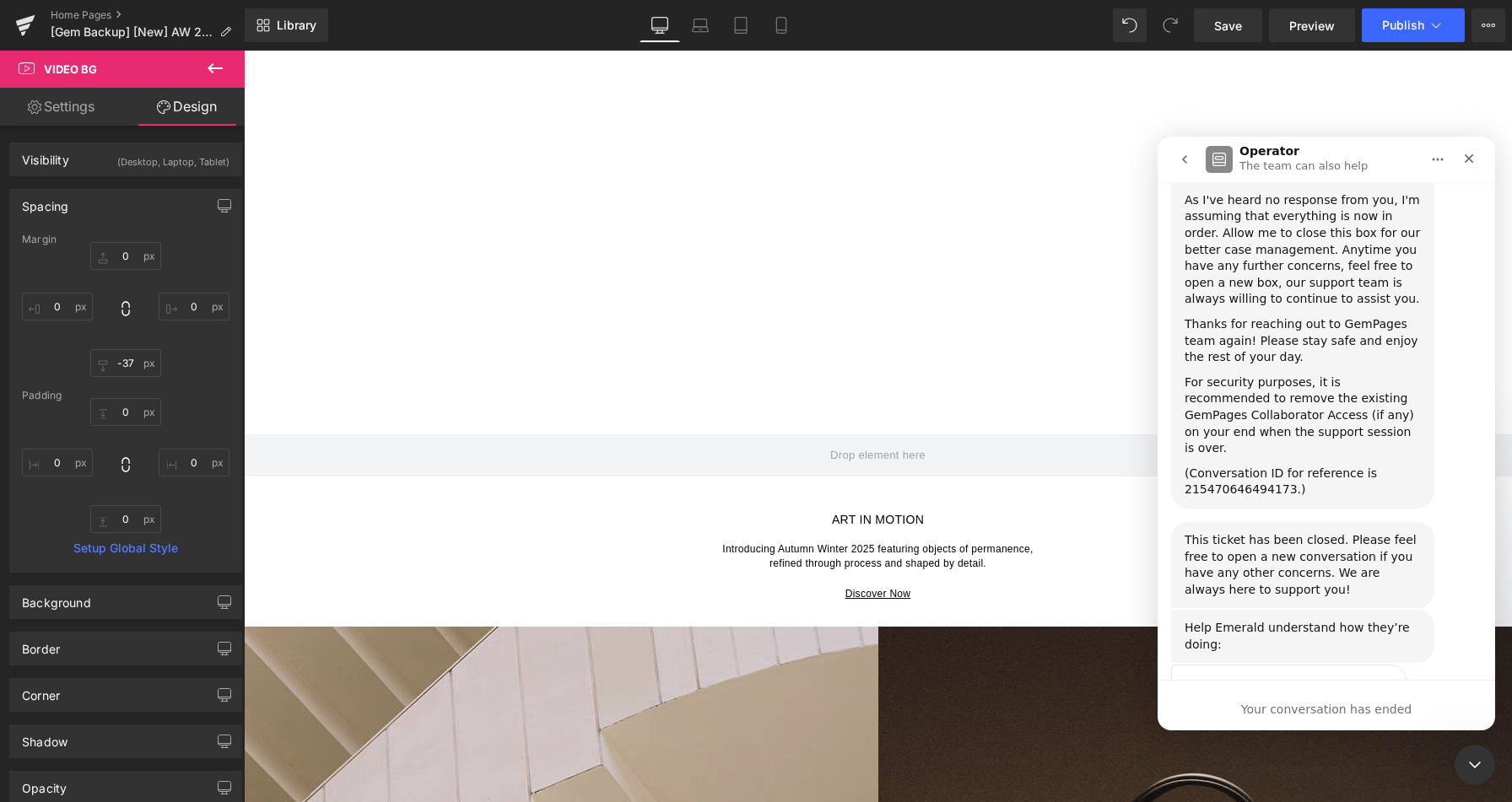
scroll to position [27568, 0]
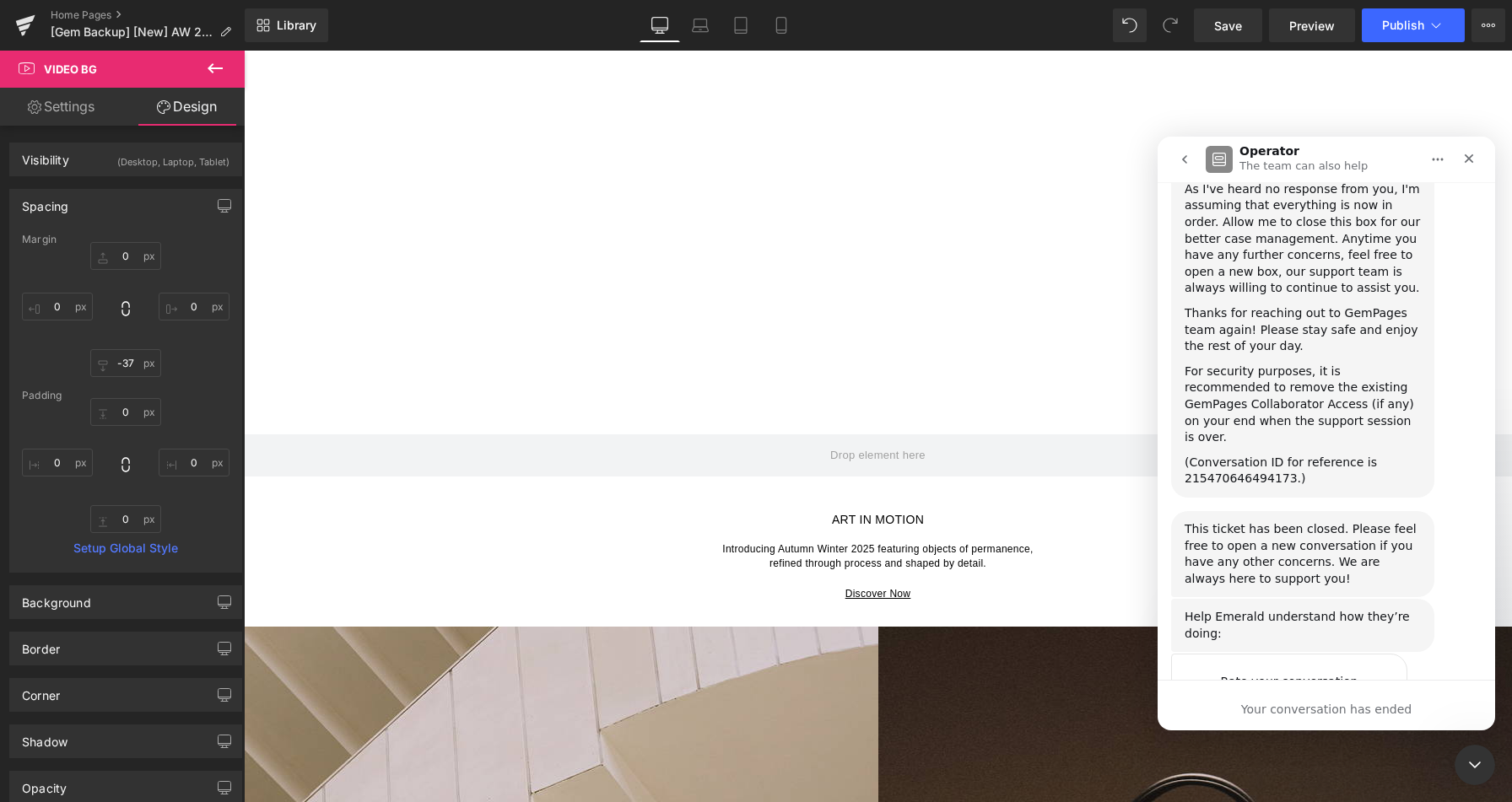
click at [1179, 160] on icon "go back" at bounding box center [1184, 159] width 14 height 14
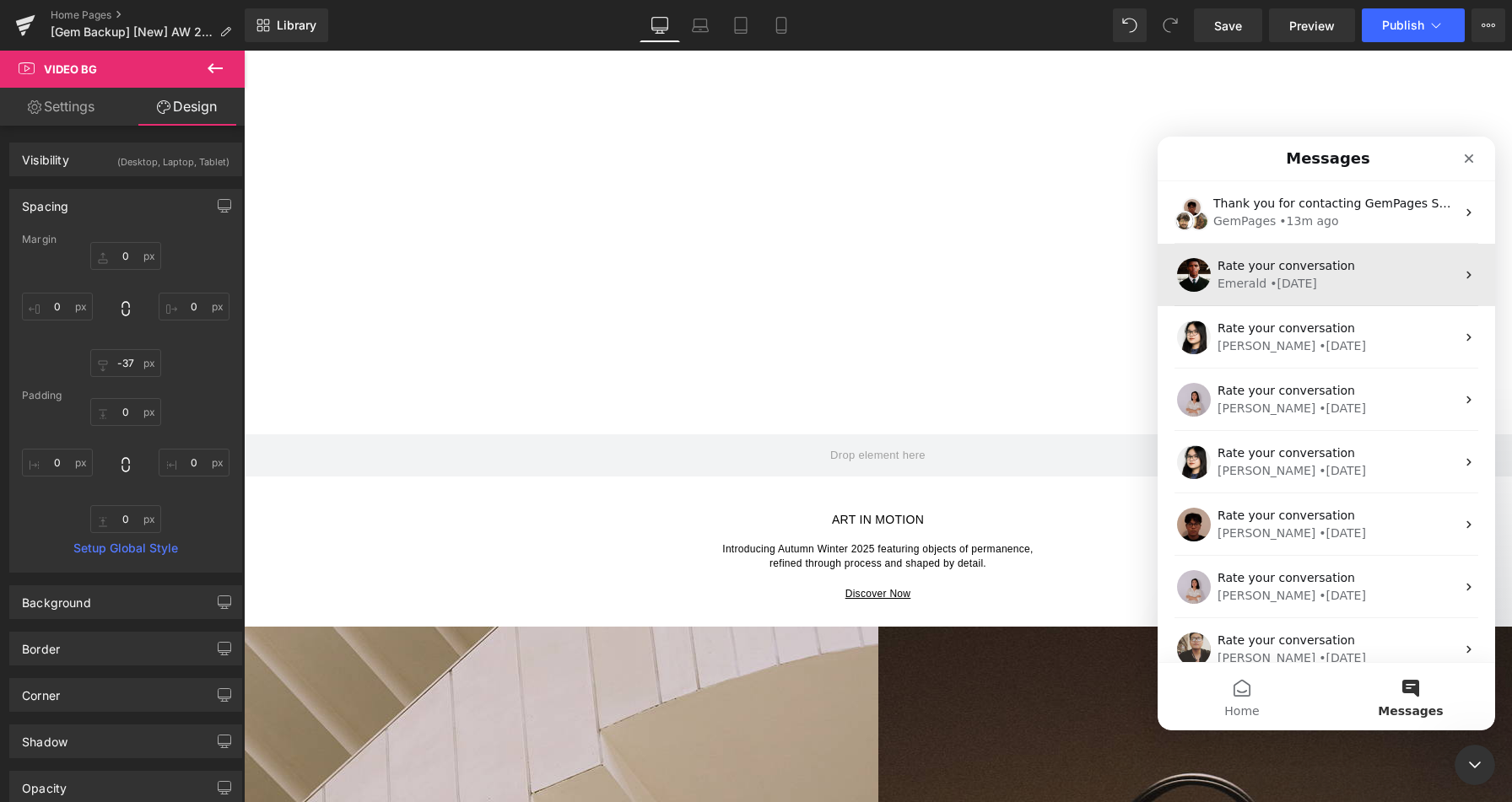
scroll to position [0, 0]
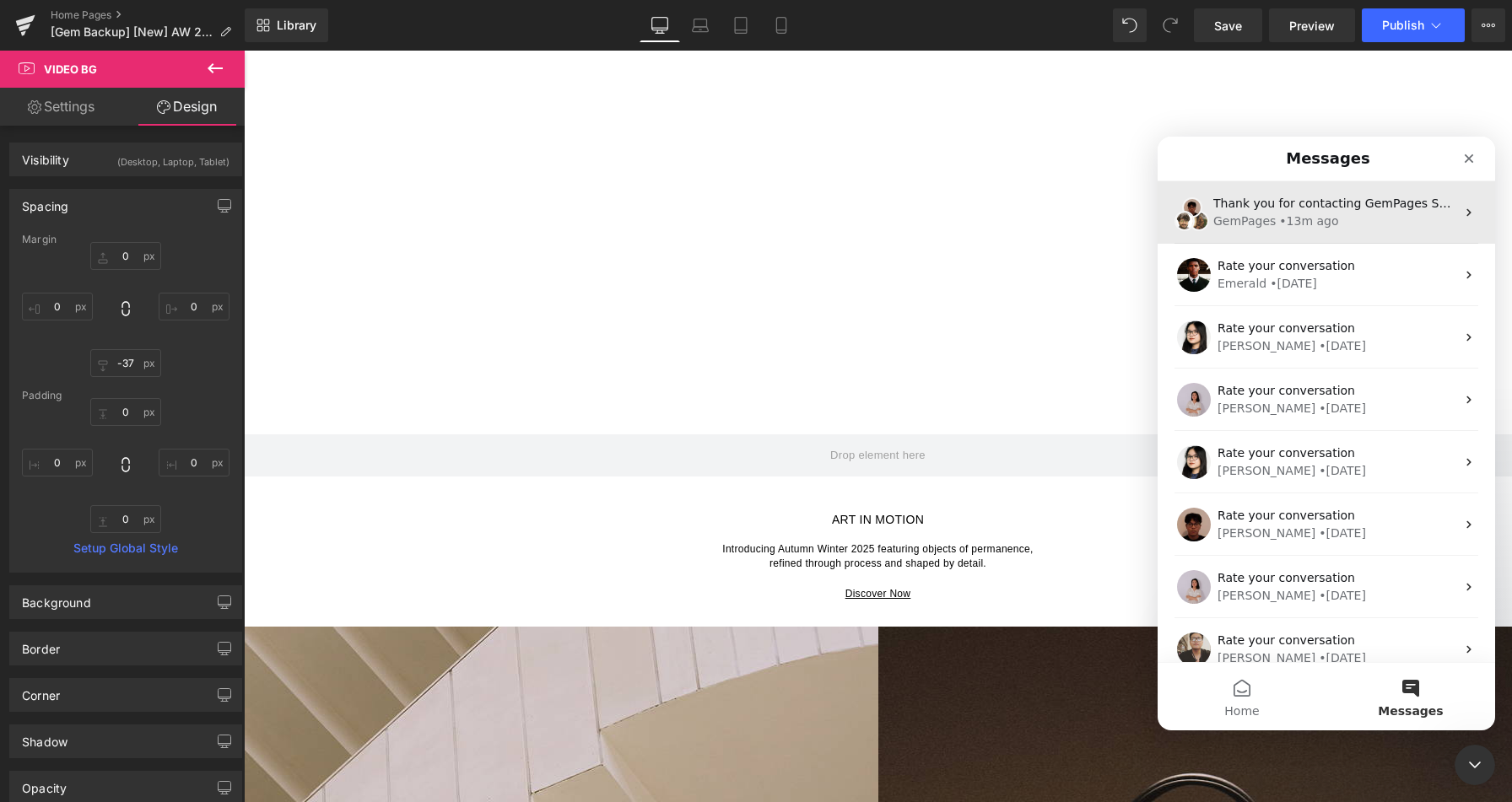
click at [1334, 212] on div "GemPages • 13m ago" at bounding box center [1333, 221] width 242 height 17
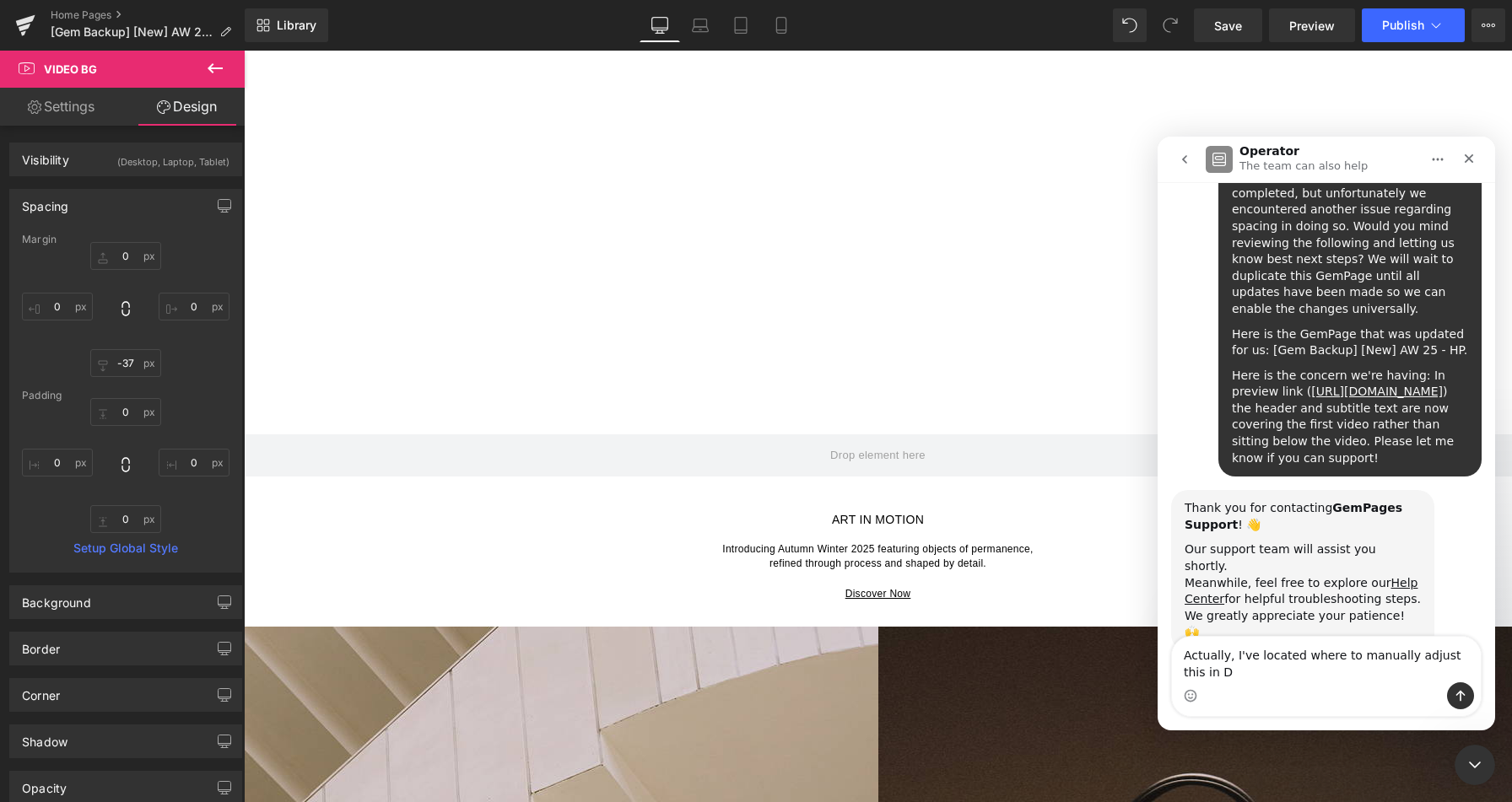
scroll to position [327, 0]
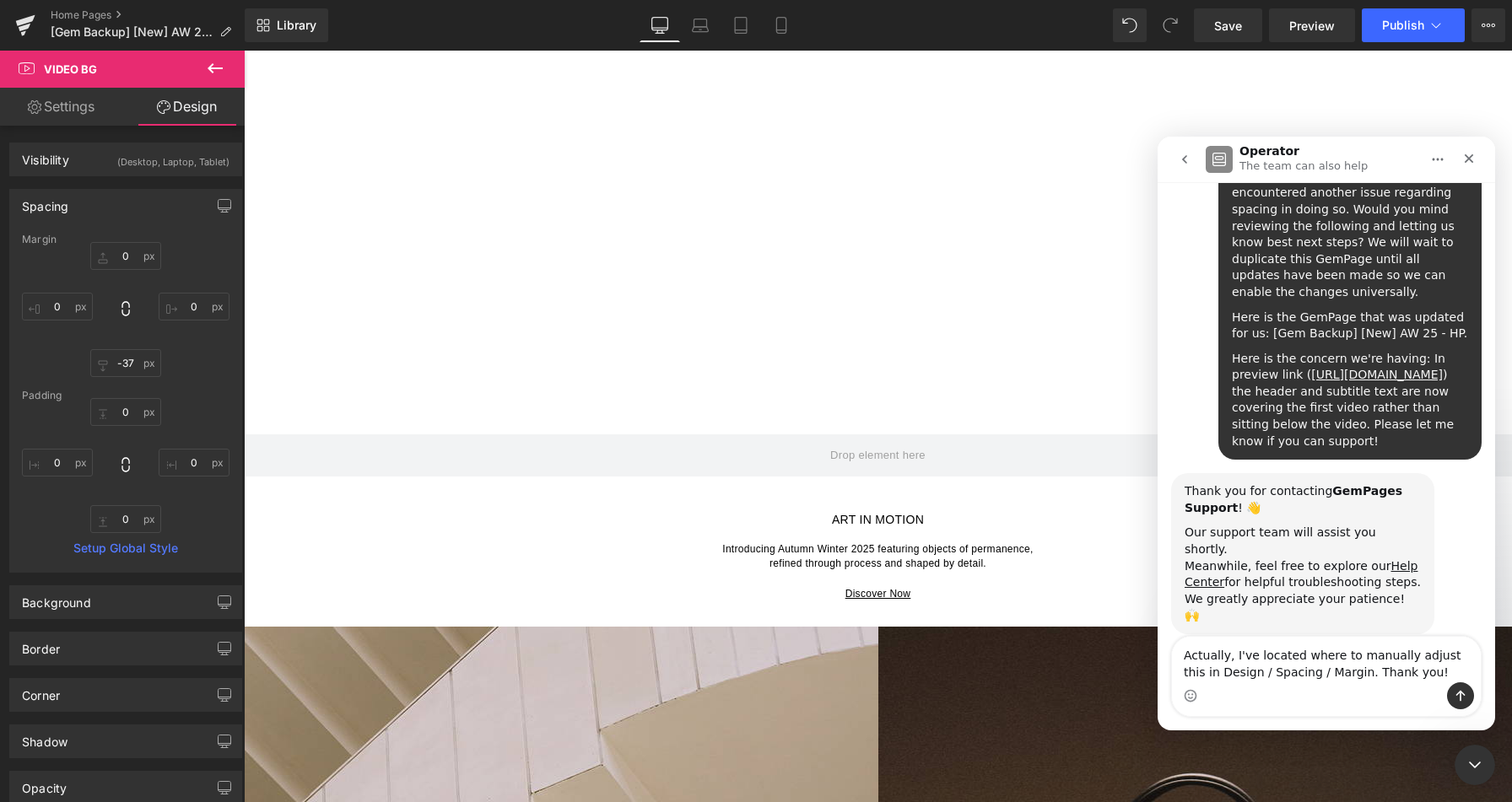
type textarea "Actually, I've located where to manually adjust this in Design / Spacing / Marg…"
click at [1452, 698] on button "Send a message…" at bounding box center [1460, 695] width 27 height 27
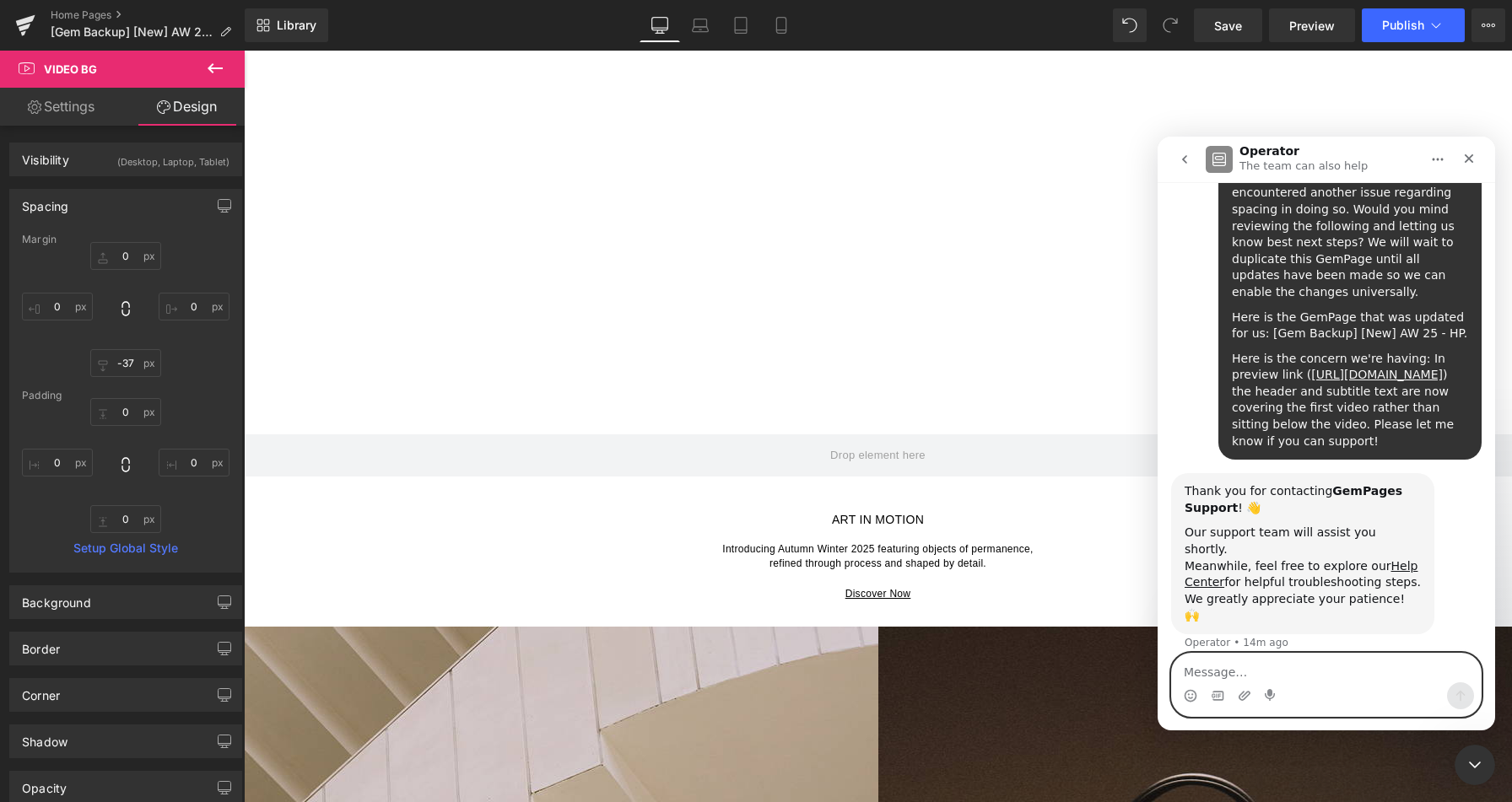
scroll to position [393, 0]
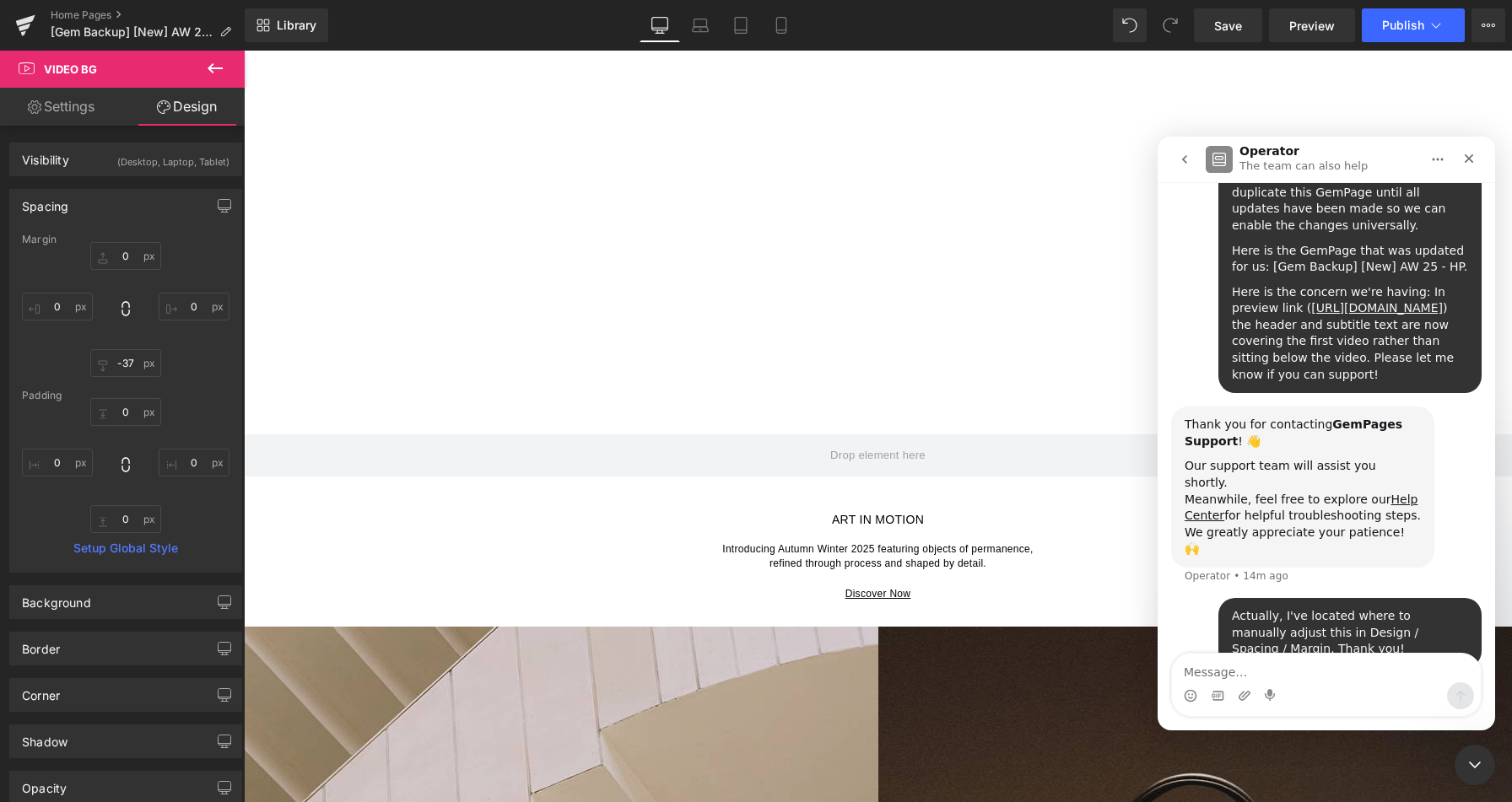
click at [1431, 161] on icon "Home" at bounding box center [1437, 159] width 14 height 14
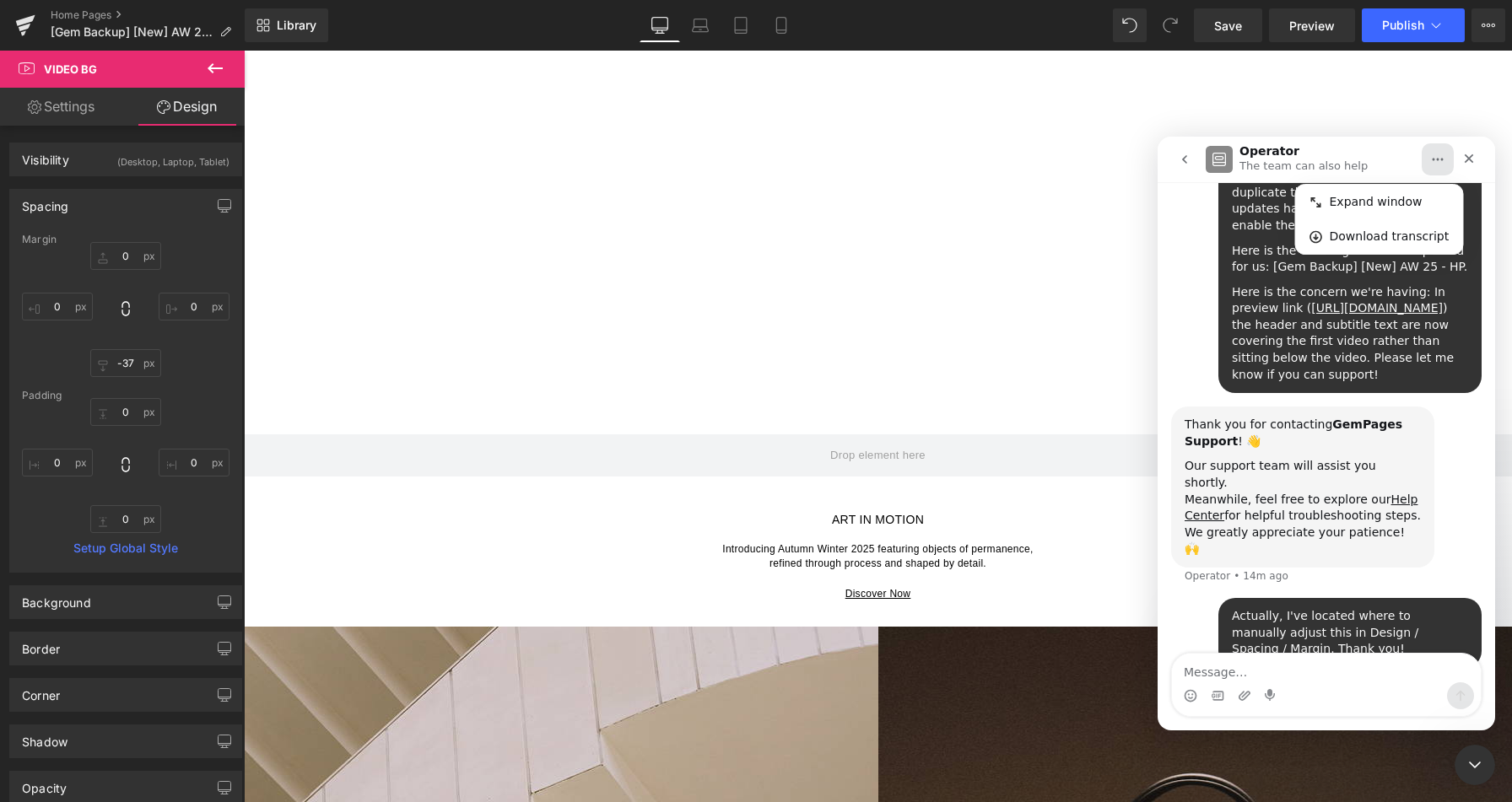
click at [1185, 159] on icon "go back" at bounding box center [1184, 159] width 14 height 14
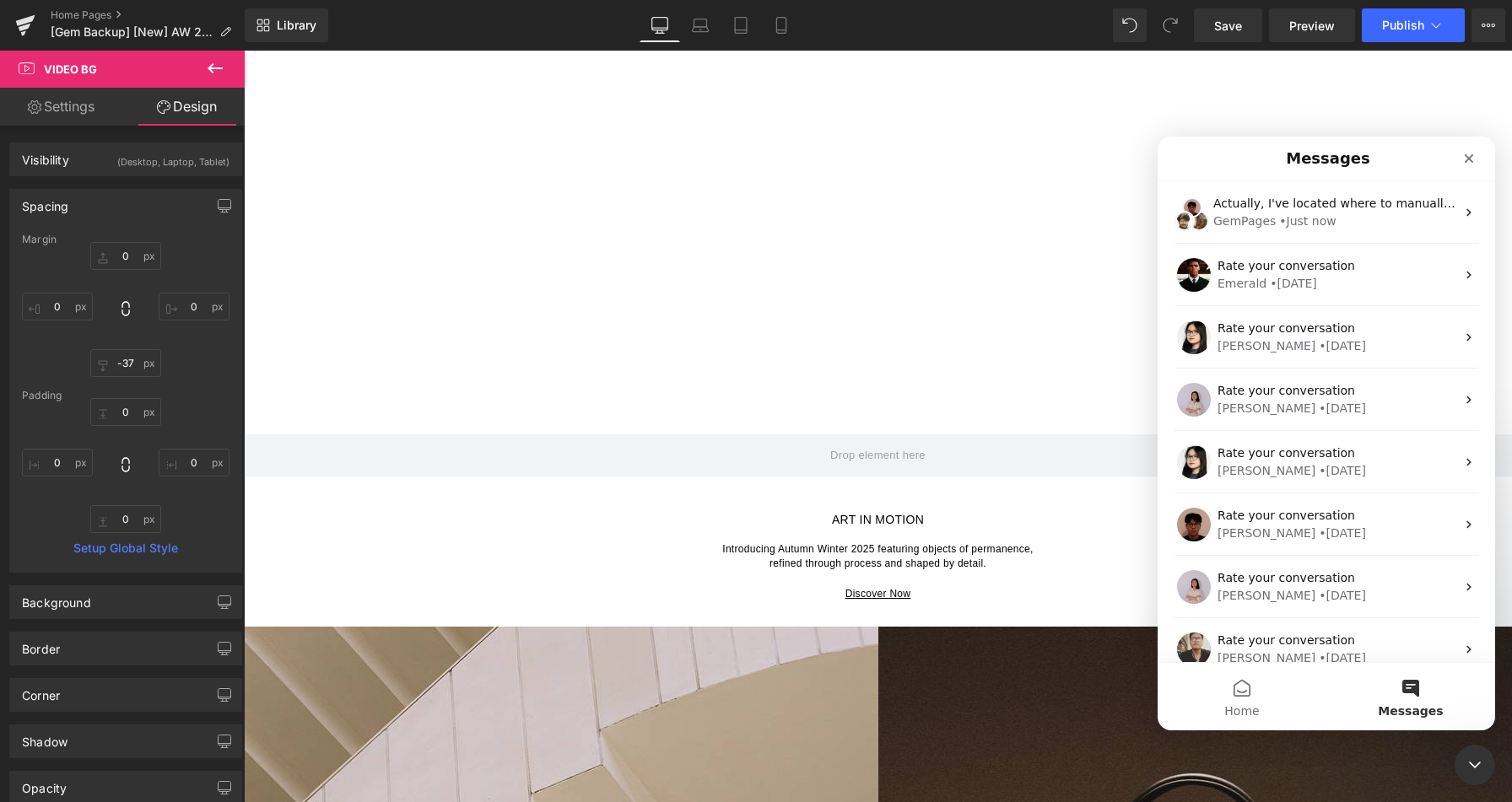
click at [1278, 90] on div at bounding box center [756, 375] width 1512 height 751
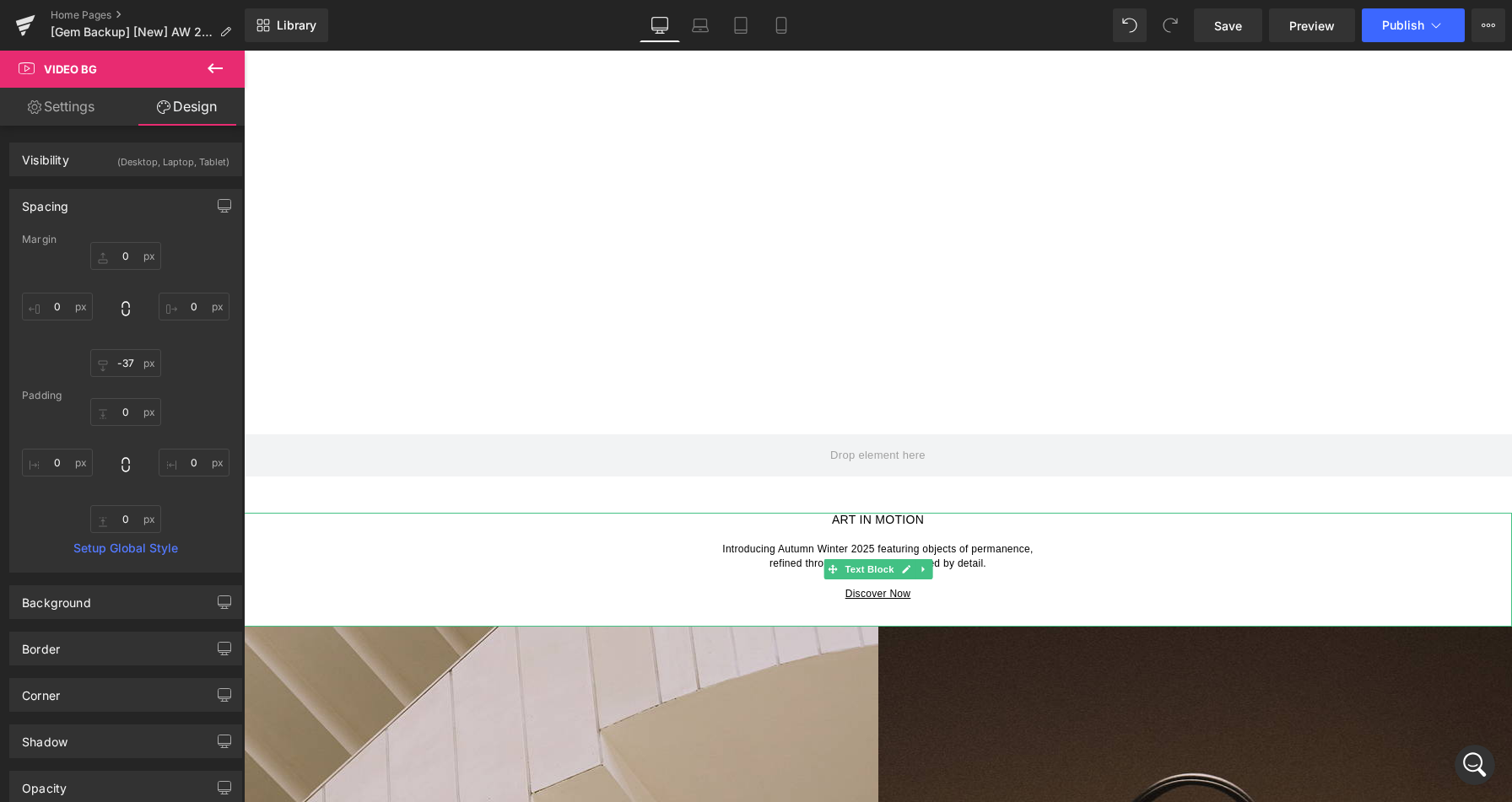
click at [811, 543] on span "Introducing Autumn Winter 2025 featuring objects of permanence," at bounding box center [877, 548] width 310 height 12
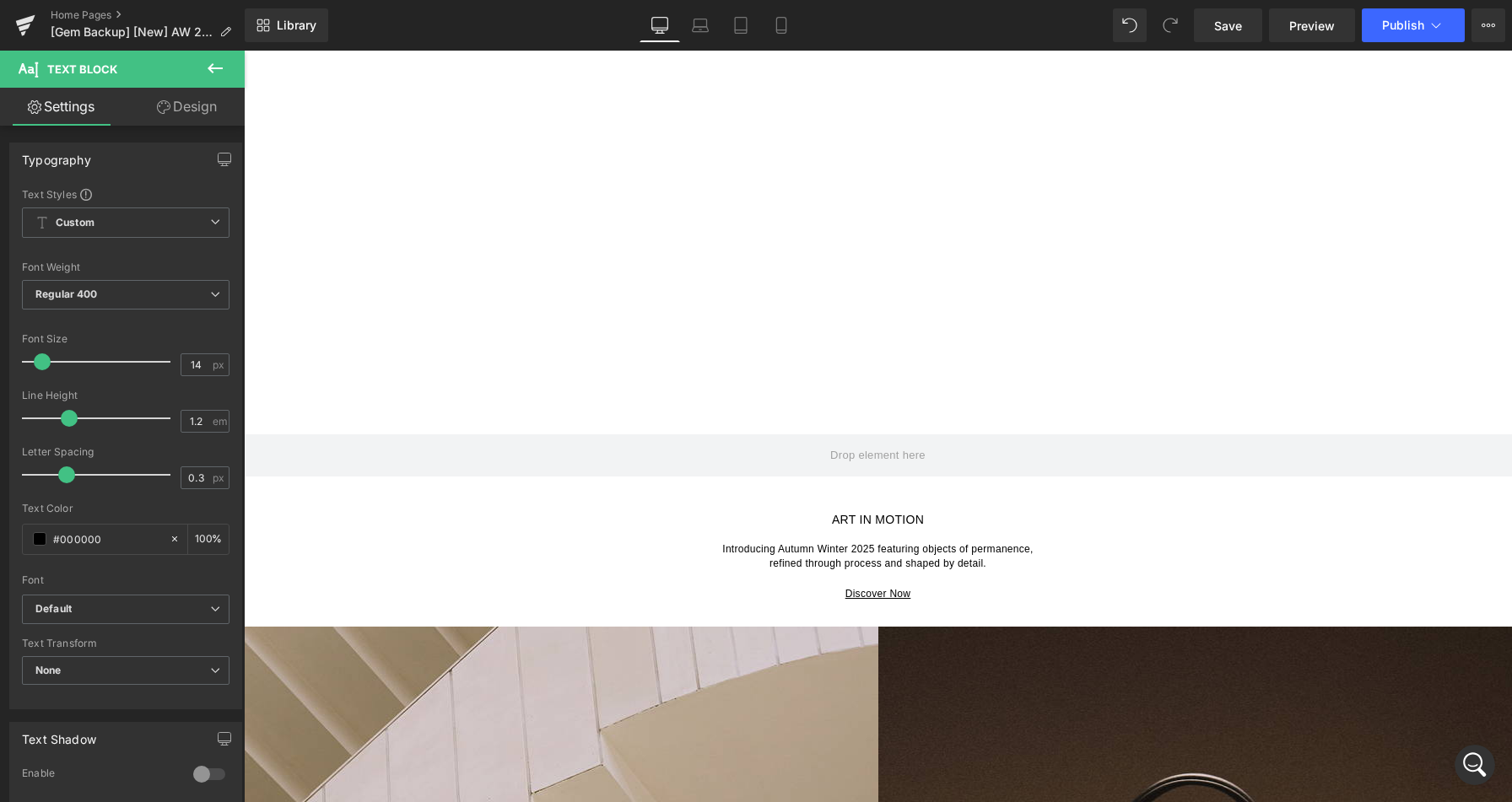
click at [187, 100] on link "Design" at bounding box center [187, 106] width 122 height 38
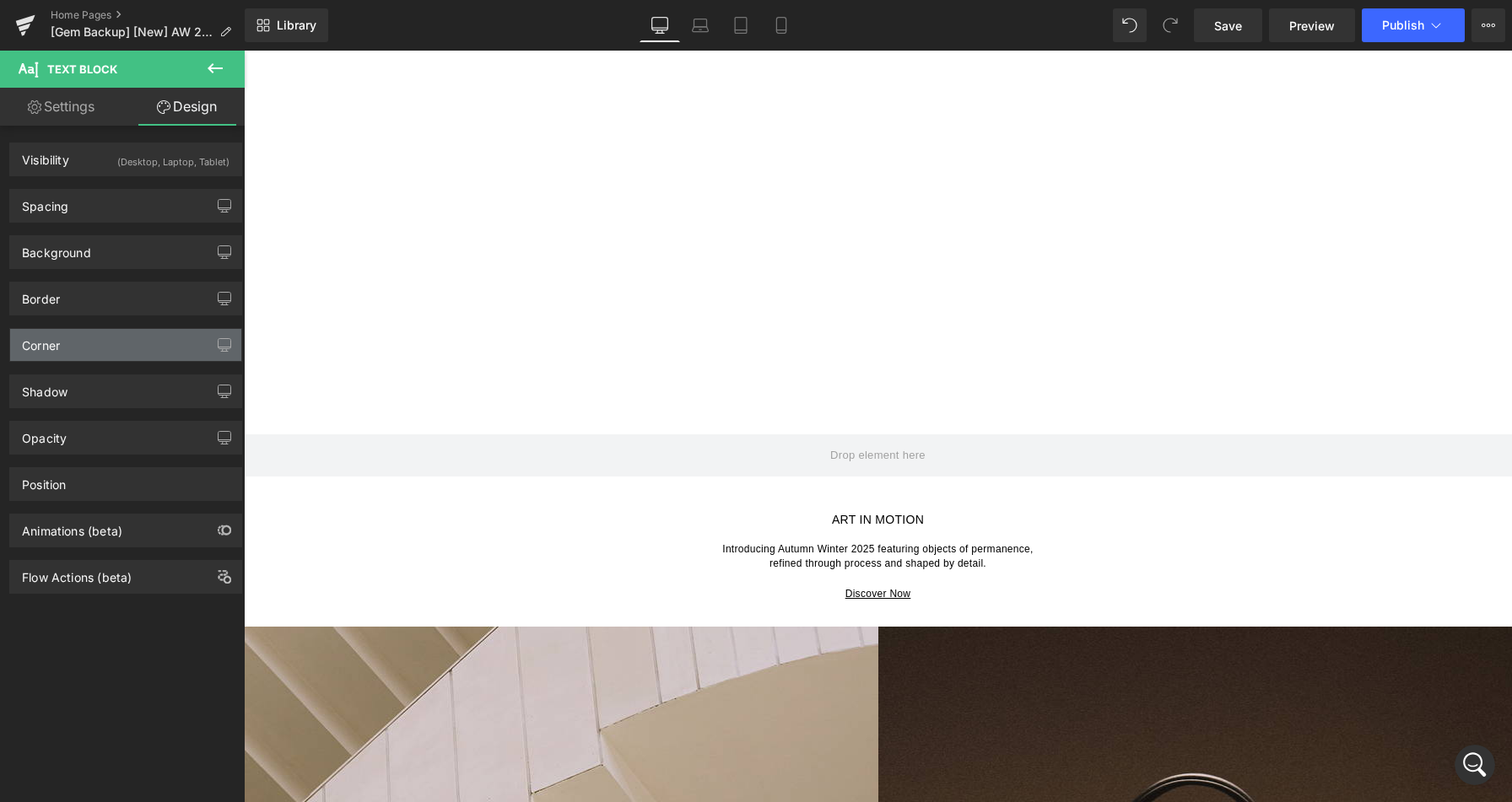
type input "0"
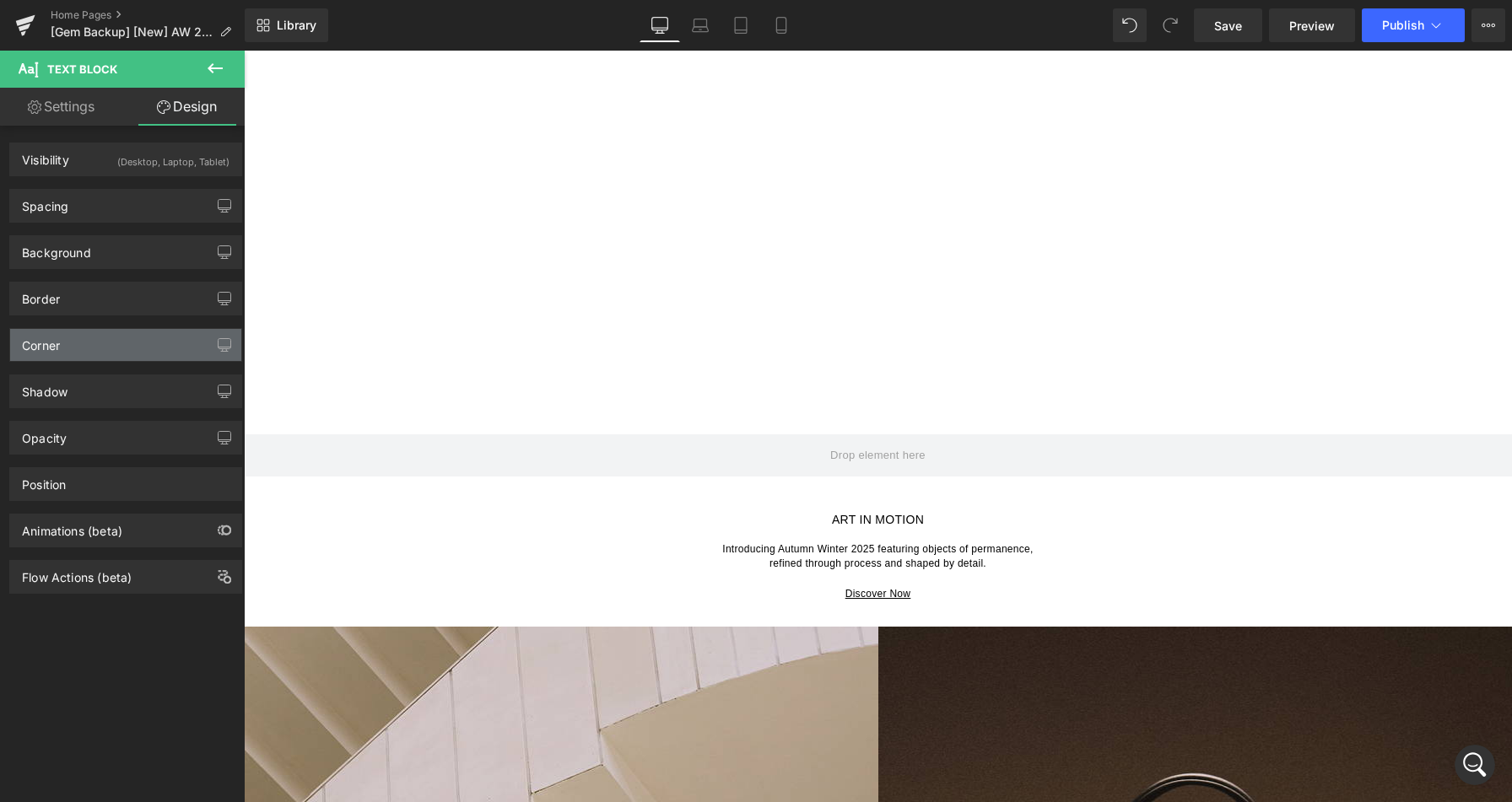
type input "0"
type input "30"
type input "0"
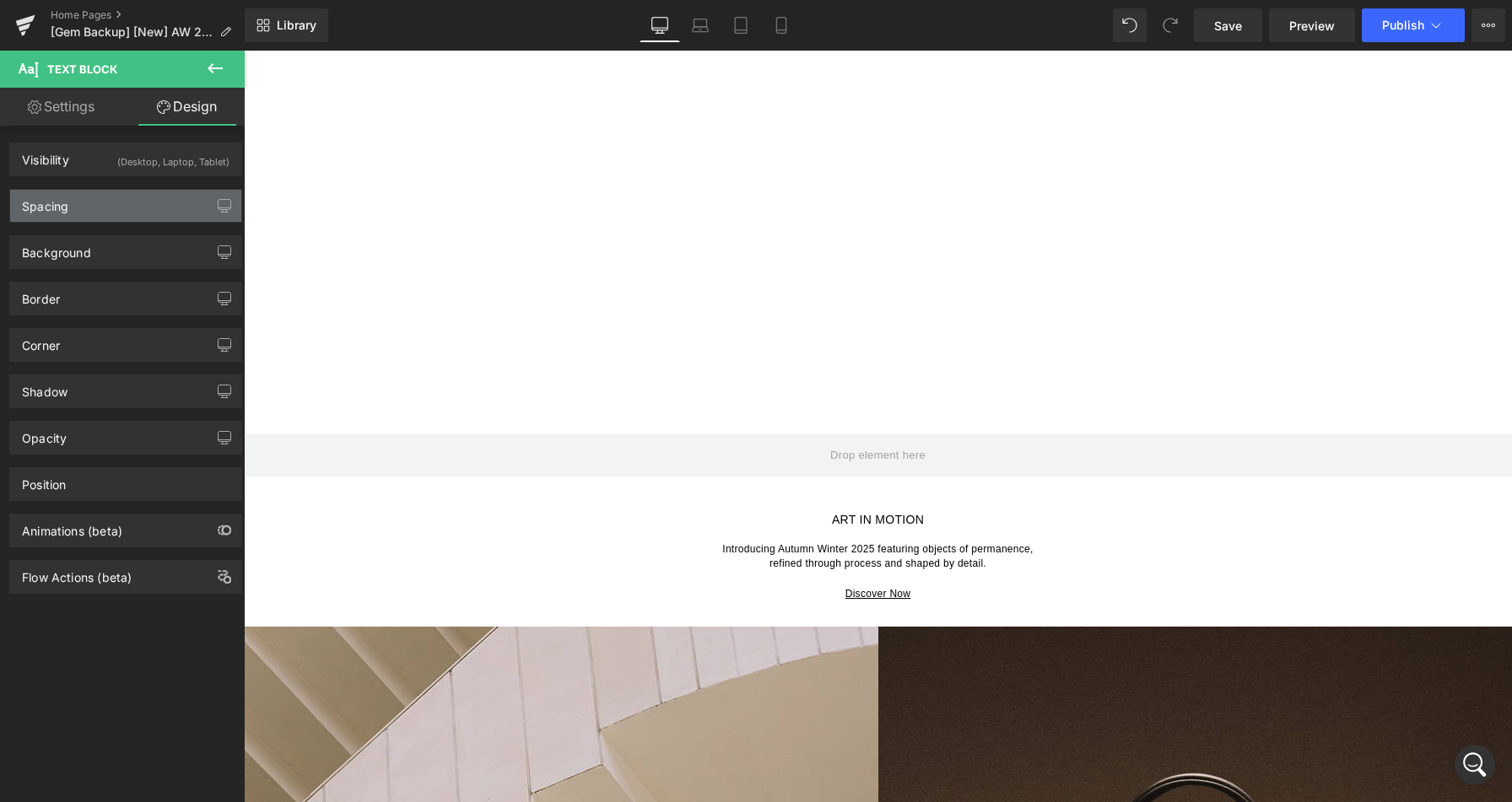
click at [101, 213] on div "Spacing" at bounding box center [125, 205] width 231 height 32
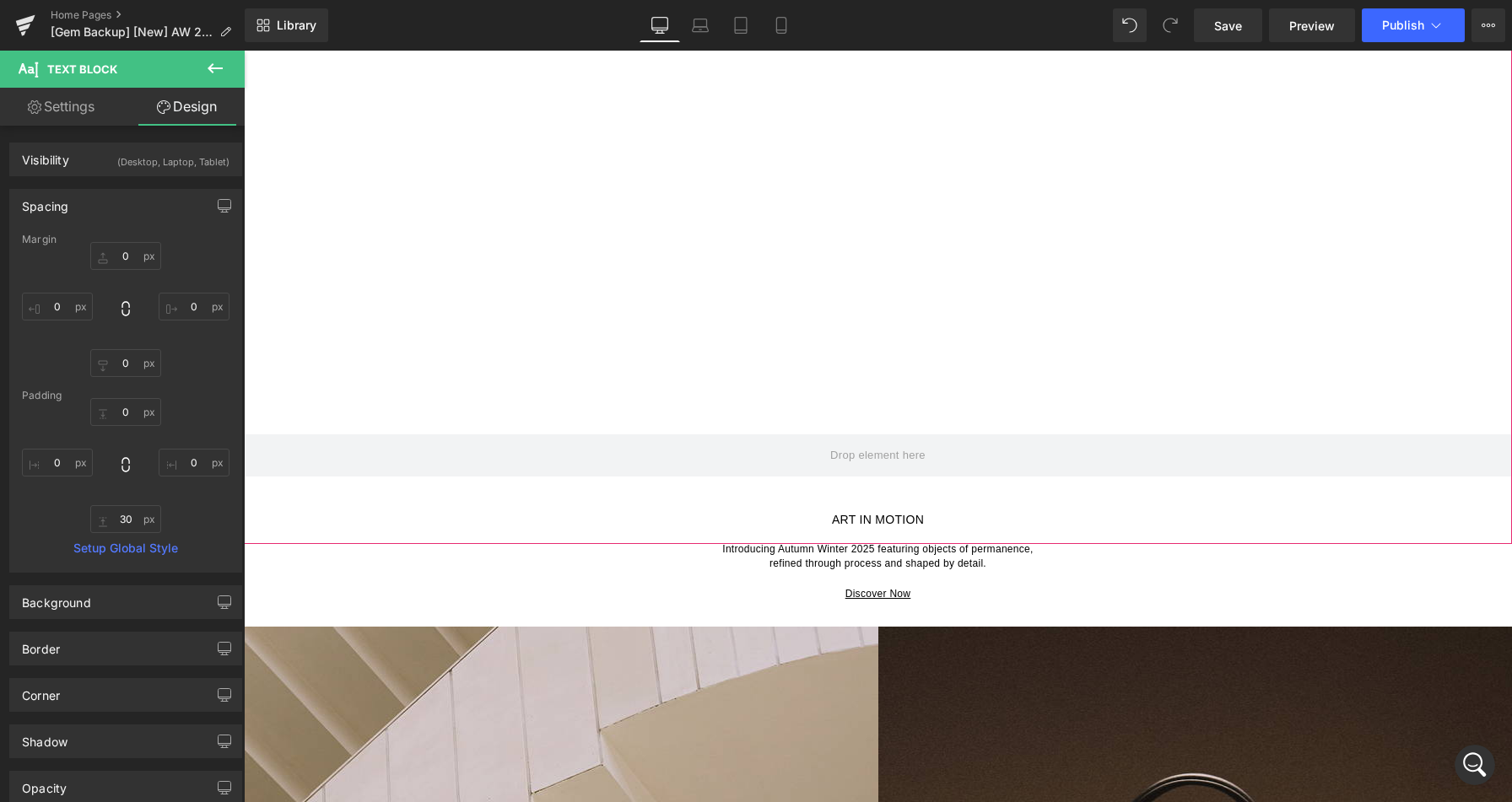
click at [814, 484] on div at bounding box center [878, 206] width 1268 height 674
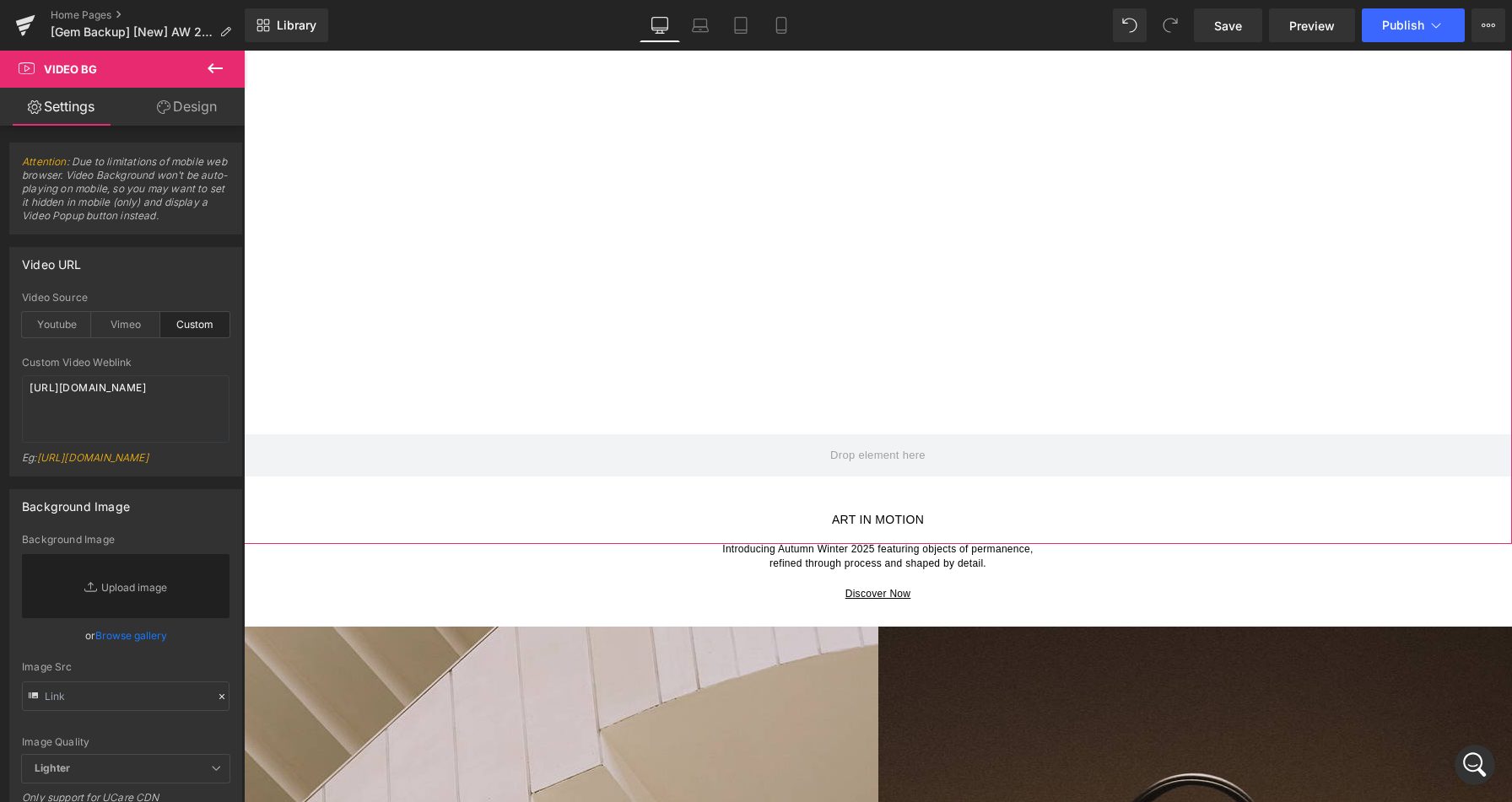
click at [191, 109] on link "Design" at bounding box center [187, 106] width 122 height 38
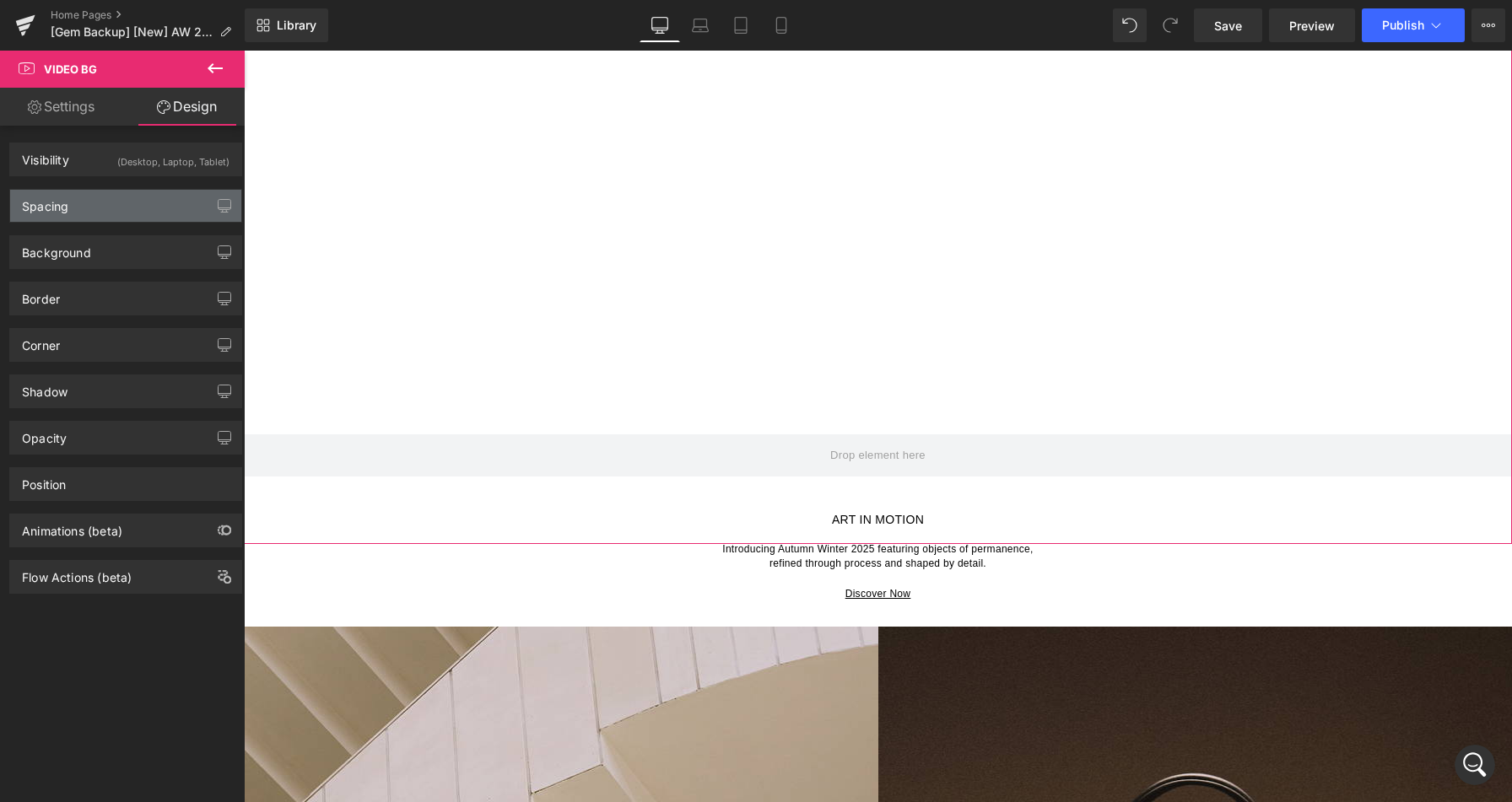
click at [113, 206] on div "Spacing" at bounding box center [125, 205] width 231 height 32
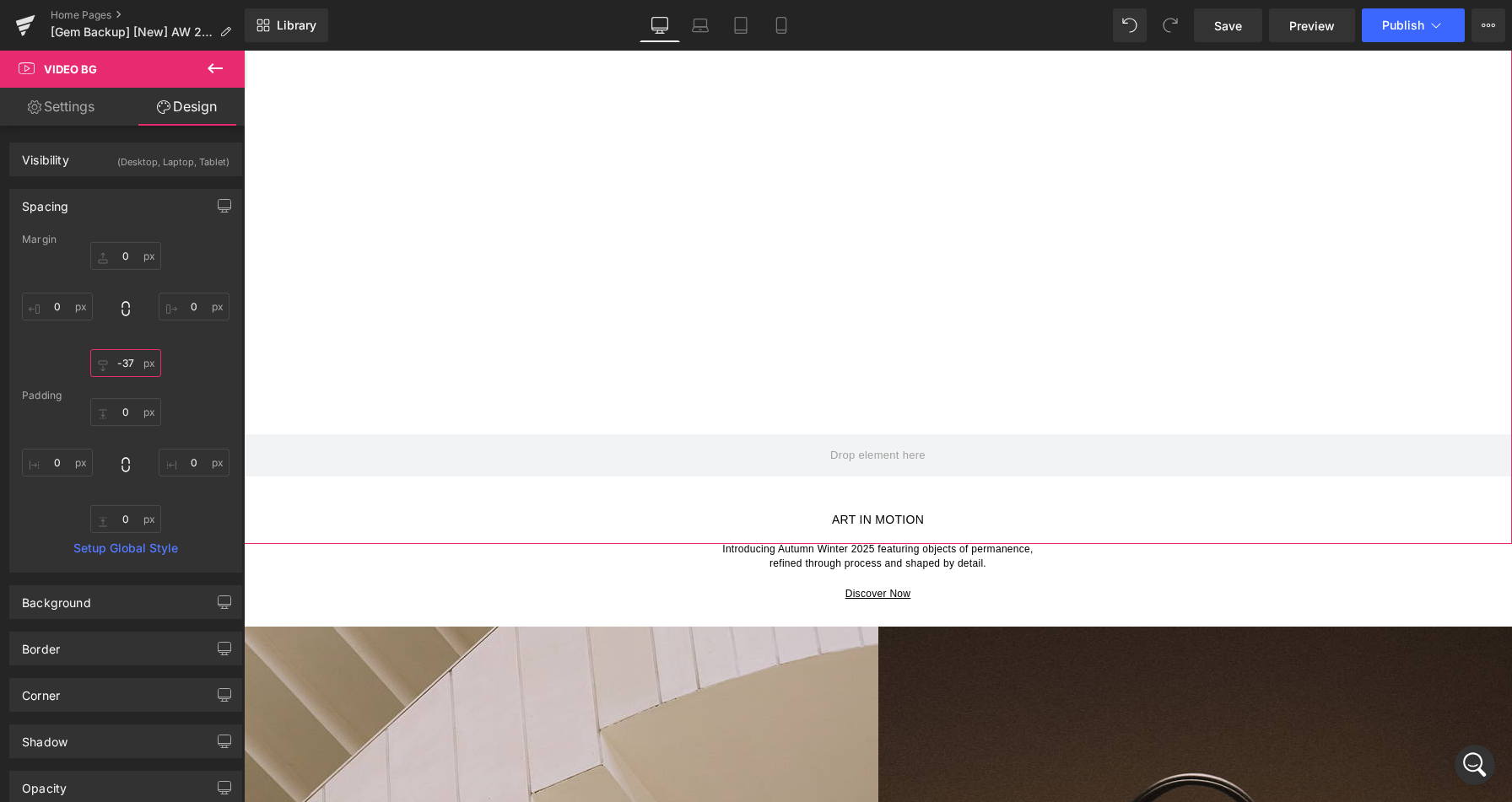
click at [124, 360] on input "-37" at bounding box center [125, 362] width 71 height 28
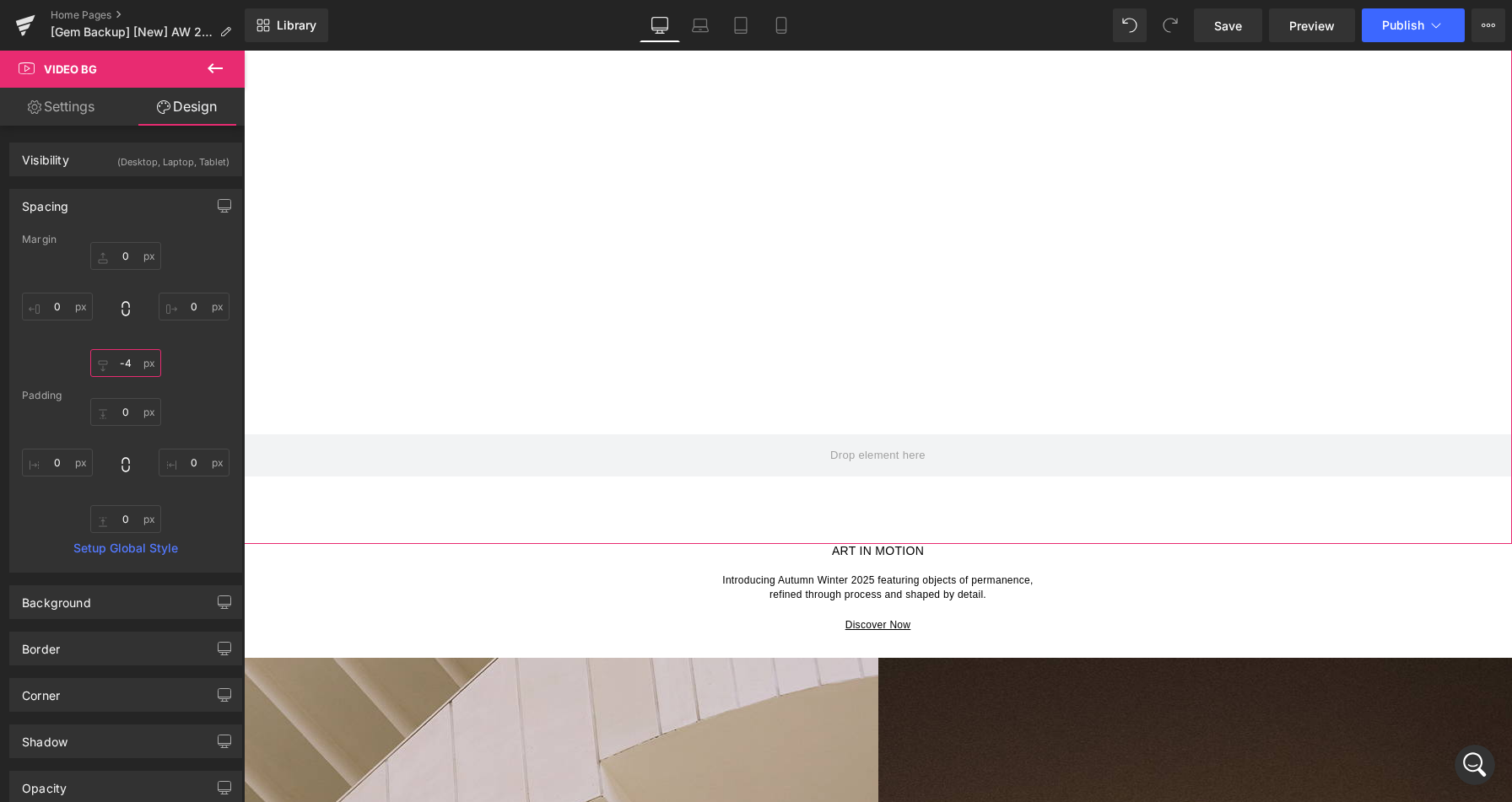
type input "-40"
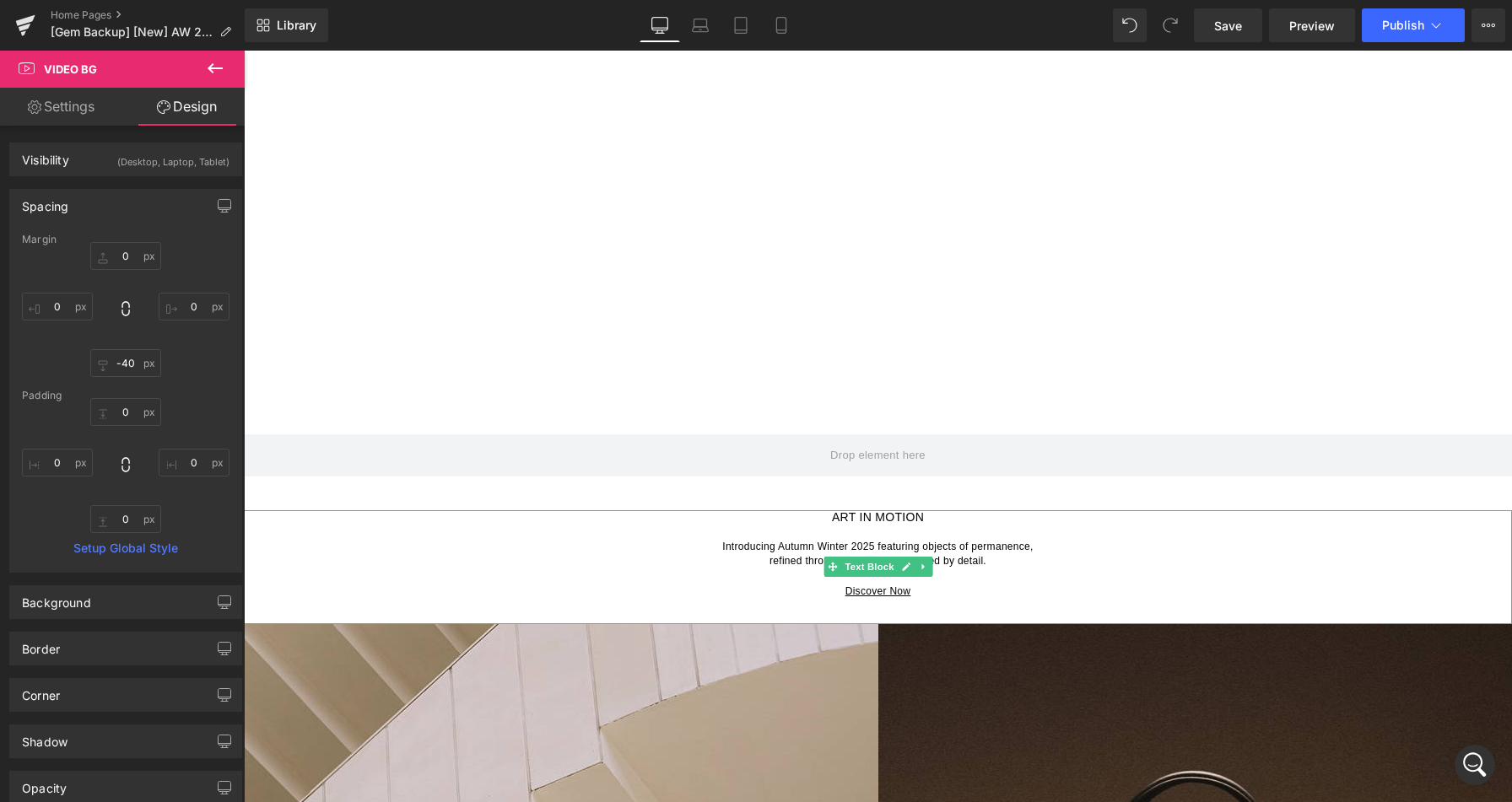
click at [723, 593] on p "Discover Now" at bounding box center [878, 590] width 1268 height 15
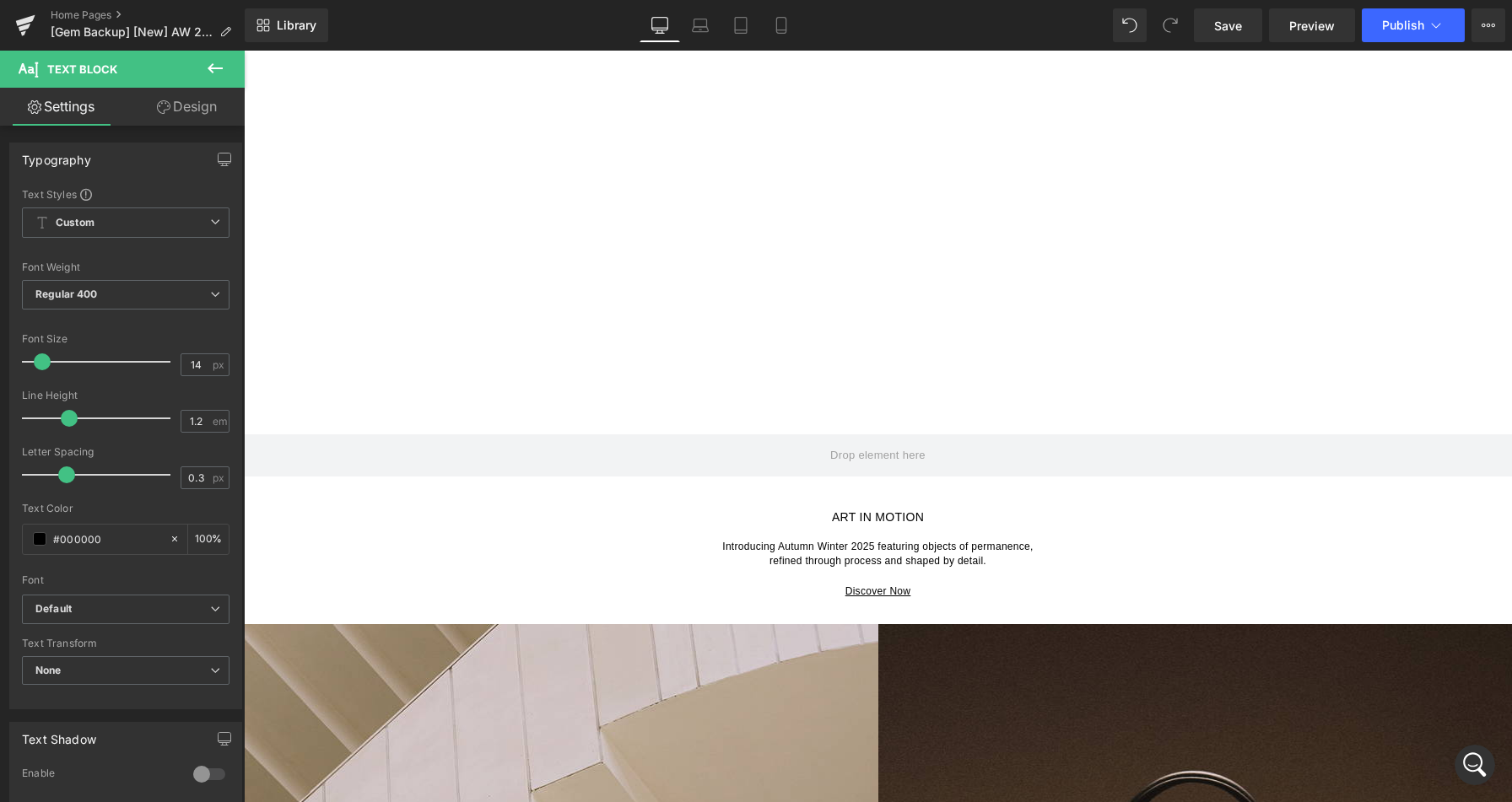
click at [187, 103] on link "Design" at bounding box center [187, 106] width 122 height 38
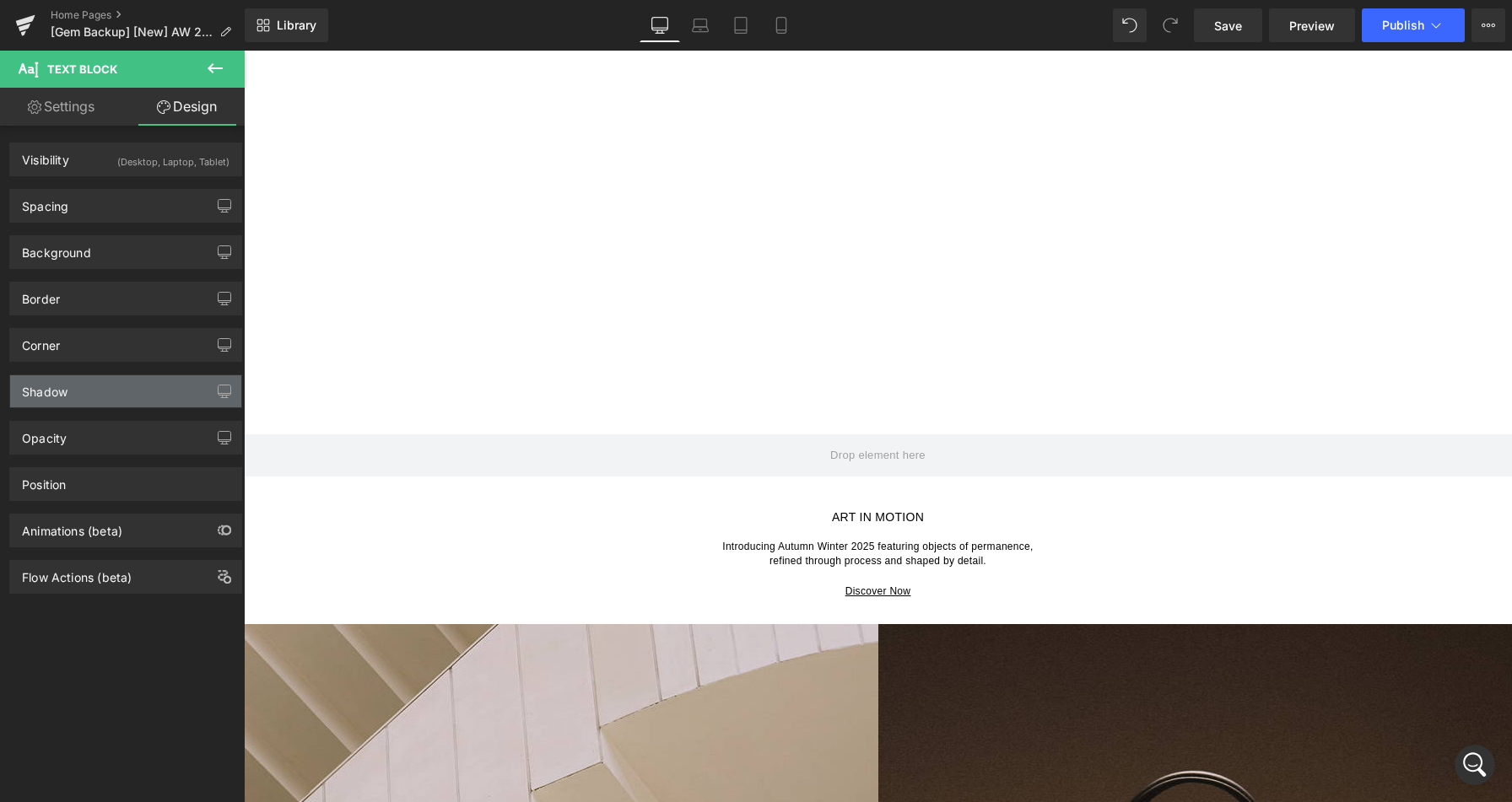
click at [105, 399] on div "Shadow" at bounding box center [125, 391] width 231 height 32
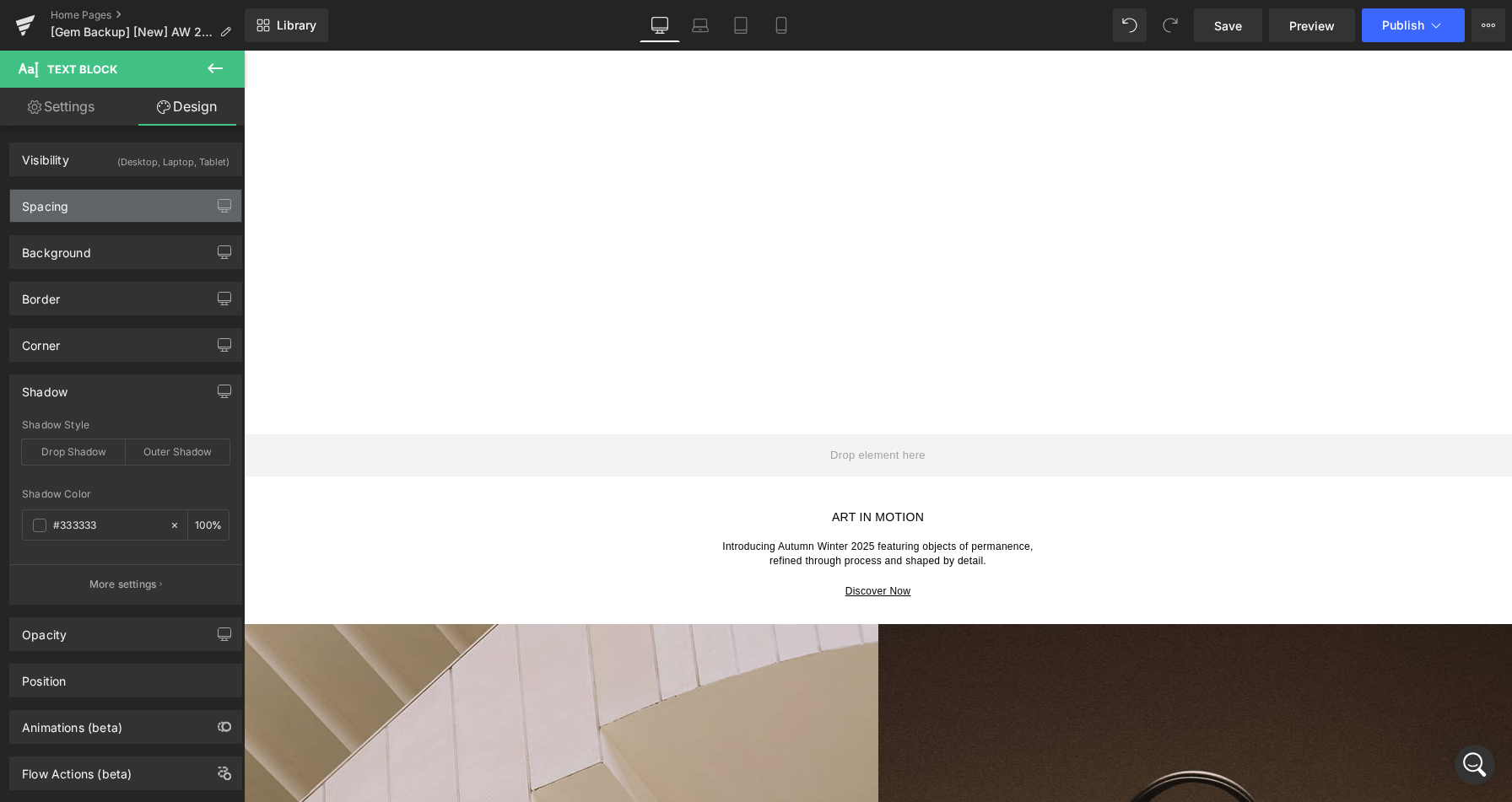
click at [121, 205] on div "Spacing" at bounding box center [125, 205] width 231 height 32
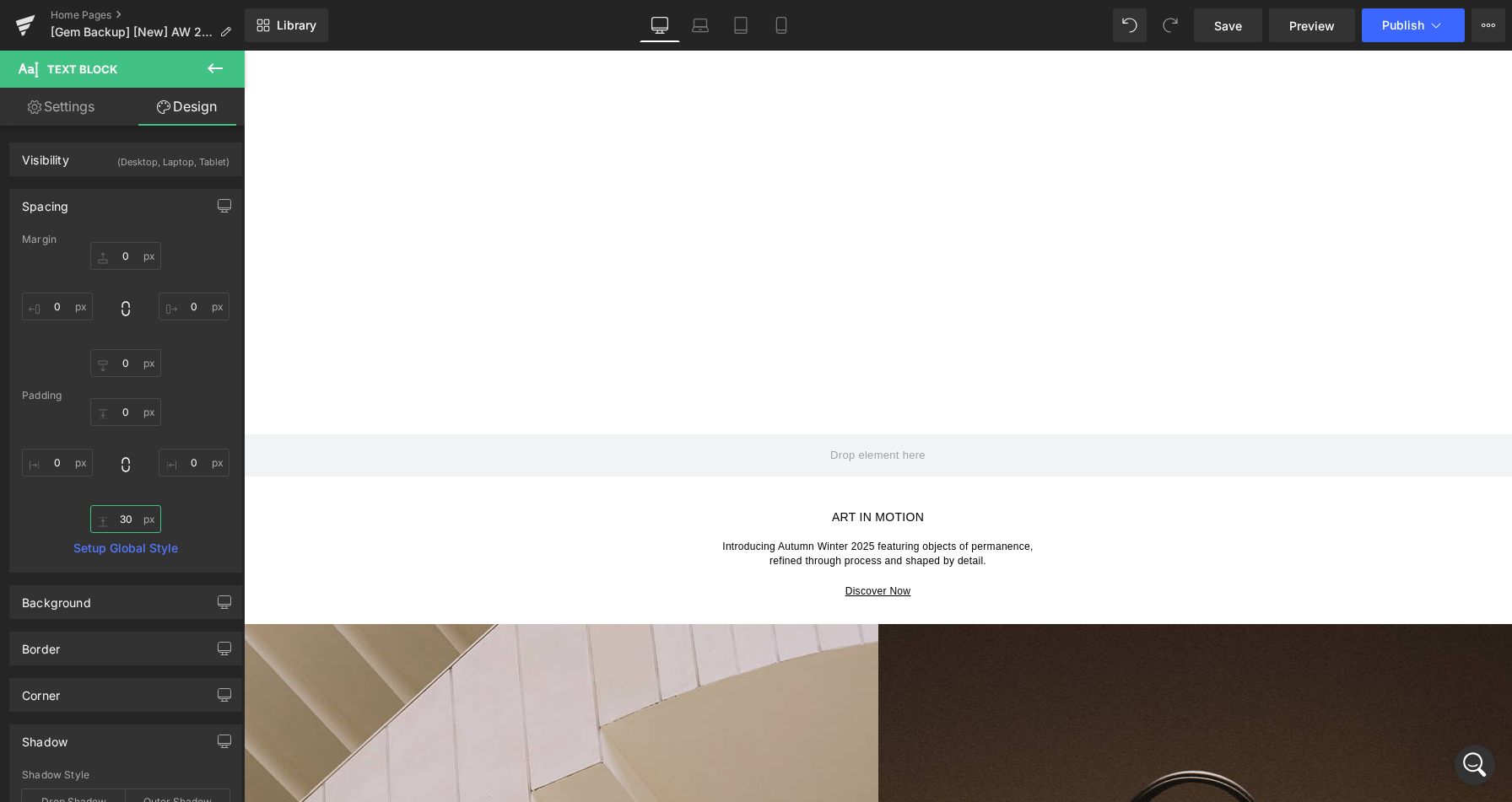
click at [122, 521] on input "30" at bounding box center [125, 519] width 71 height 28
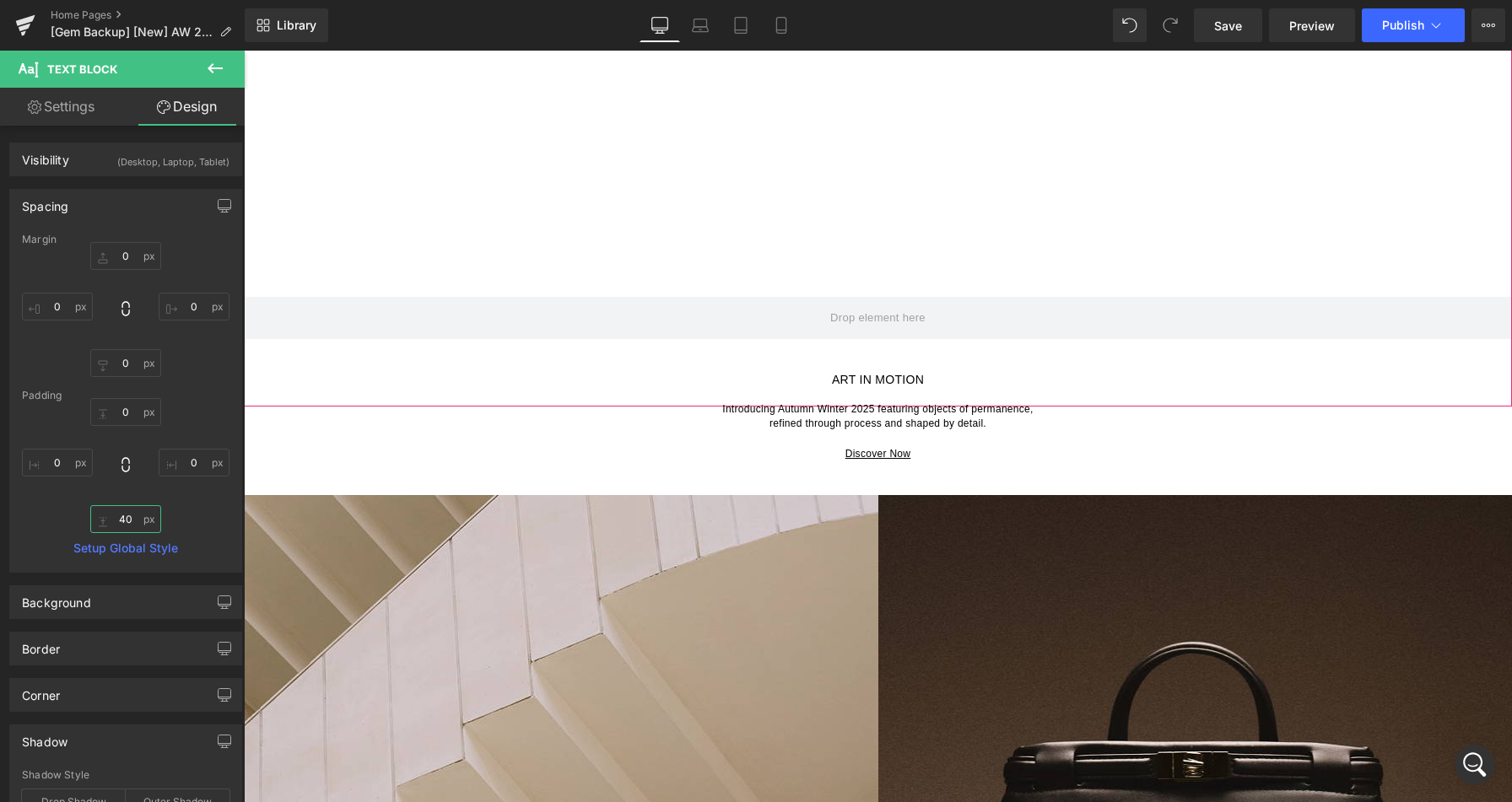
scroll to position [408, 0]
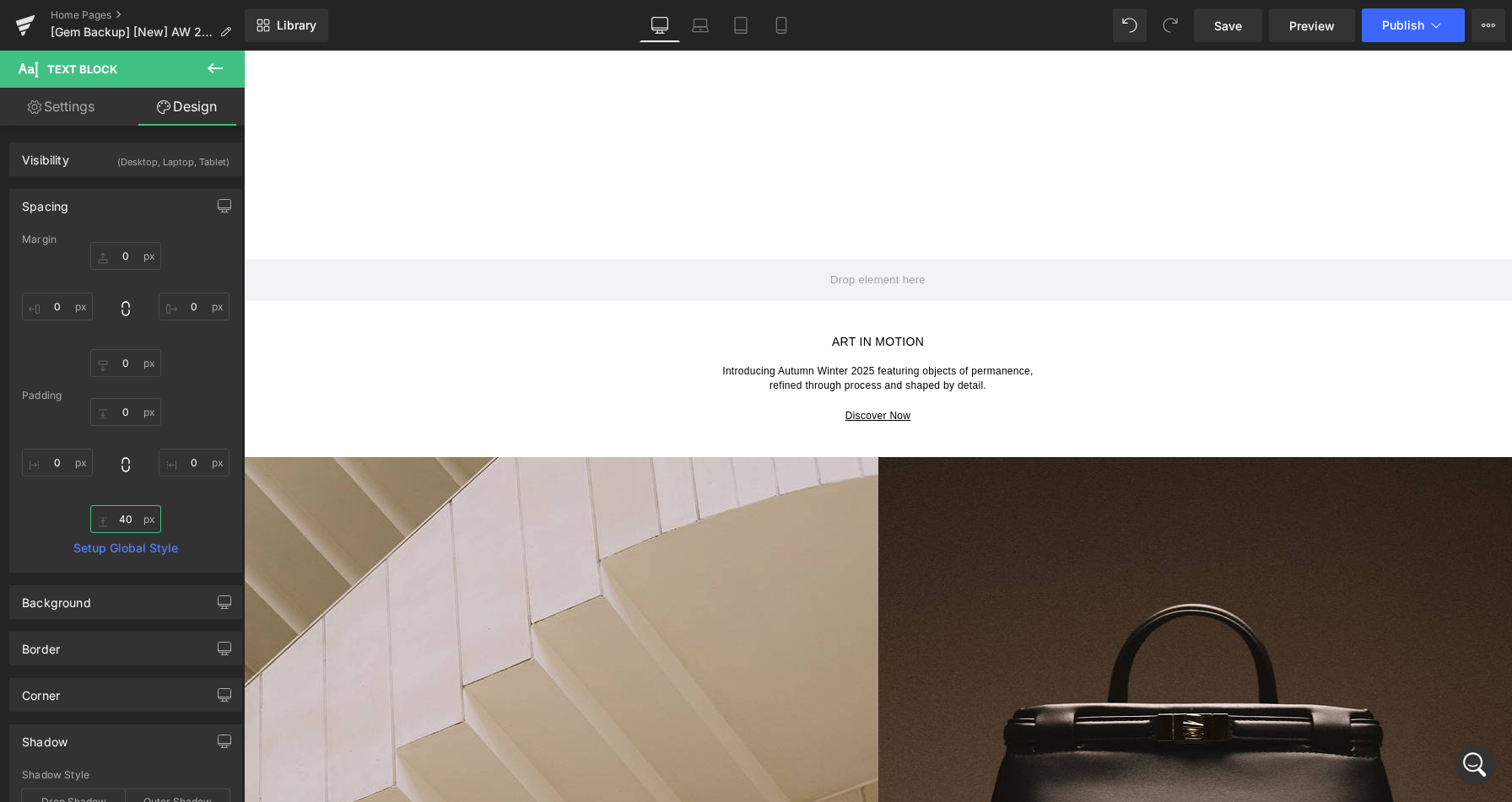
type input "40"
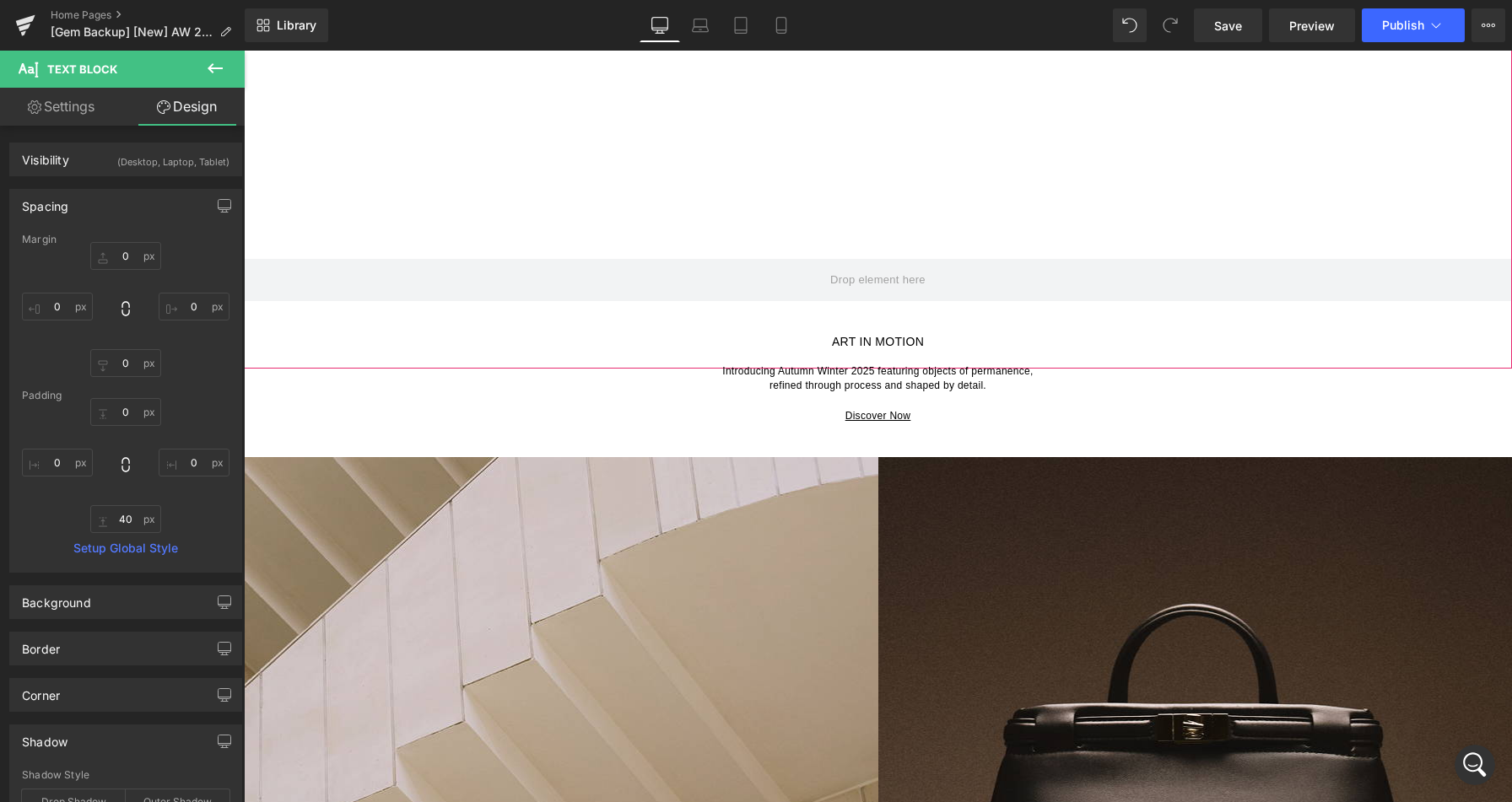
click at [924, 184] on div at bounding box center [878, 30] width 1268 height 674
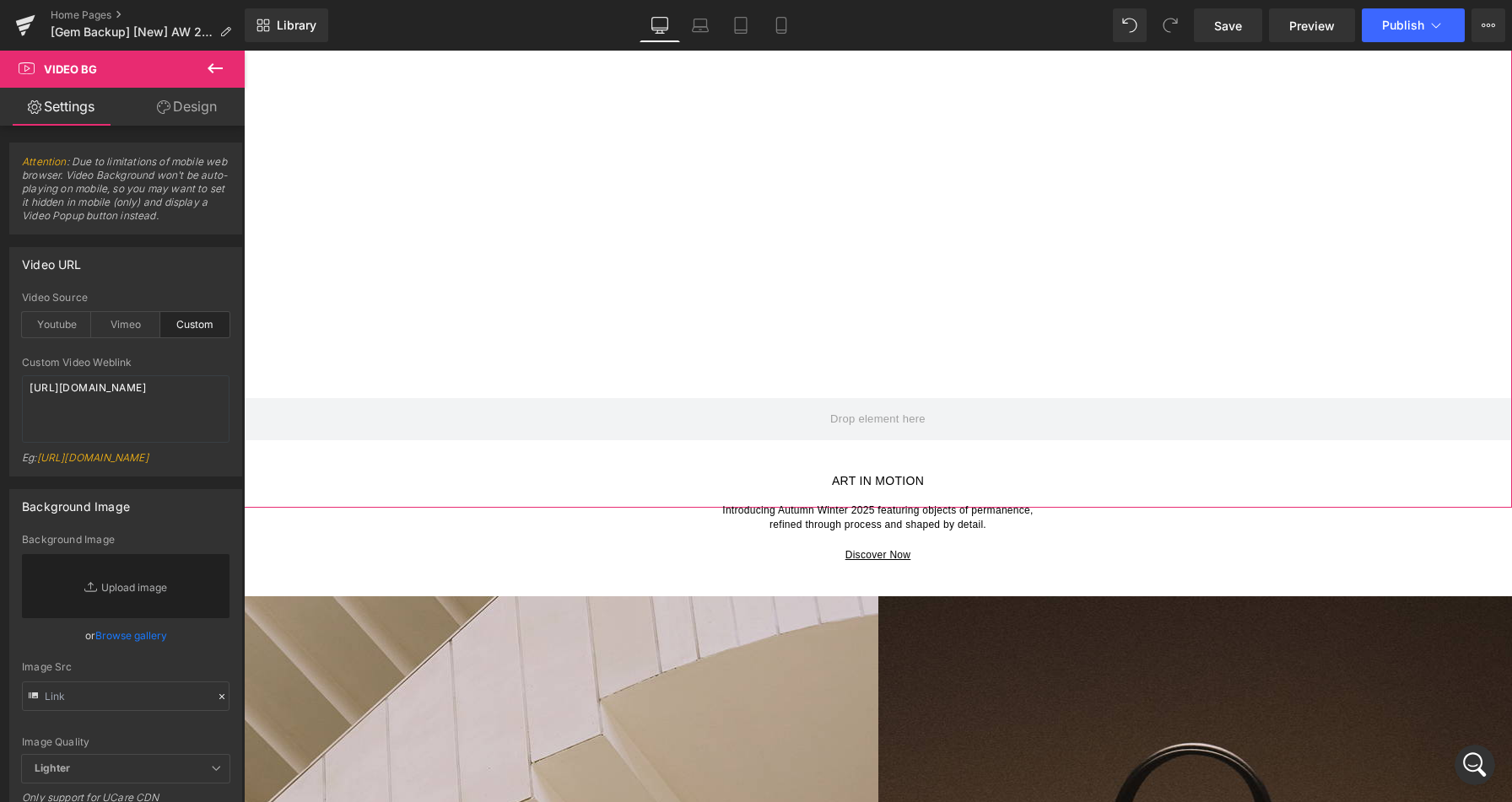
scroll to position [0, 0]
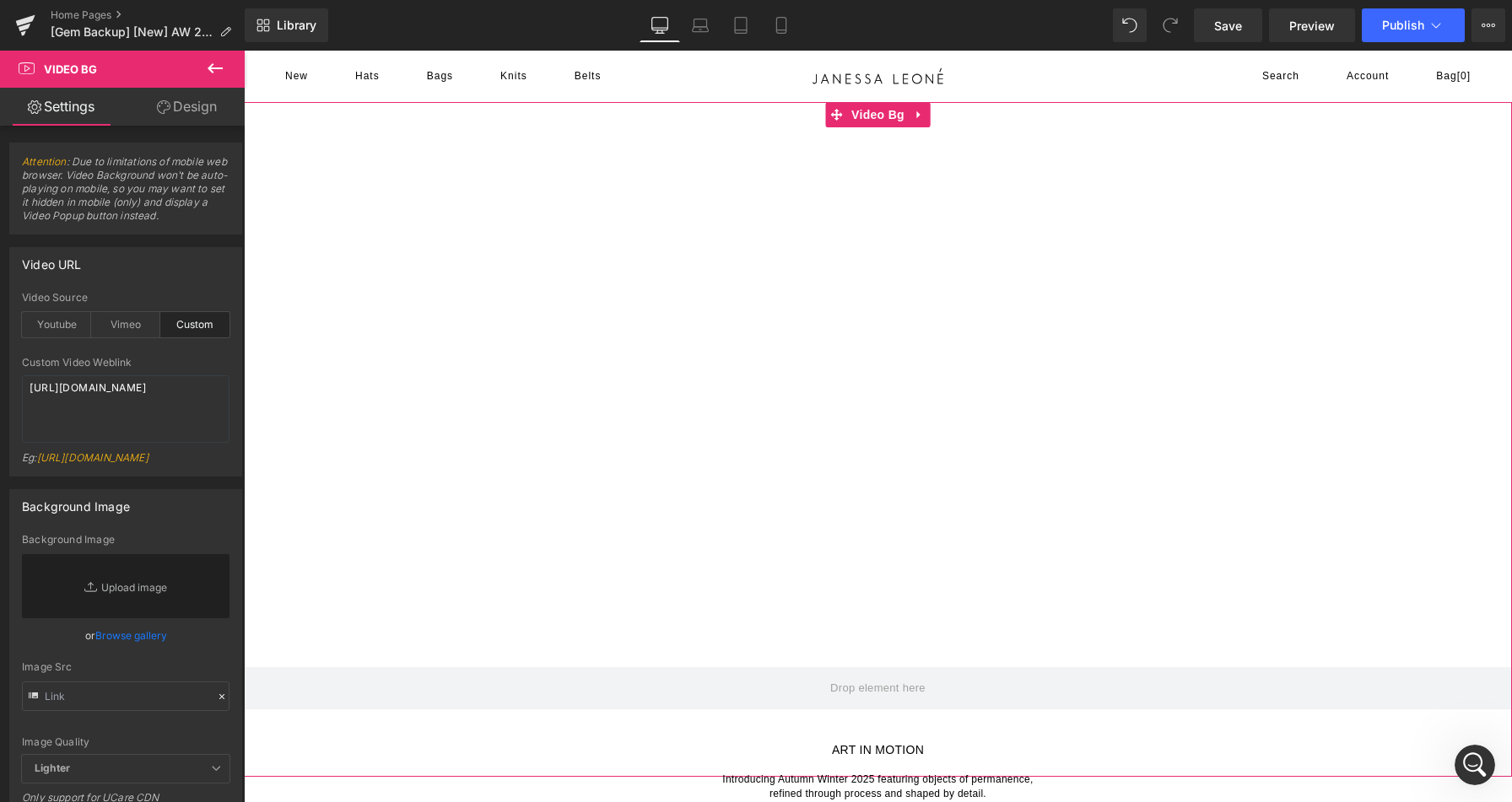
click at [1101, 145] on div at bounding box center [878, 439] width 1268 height 674
click at [197, 99] on link "Design" at bounding box center [187, 106] width 122 height 38
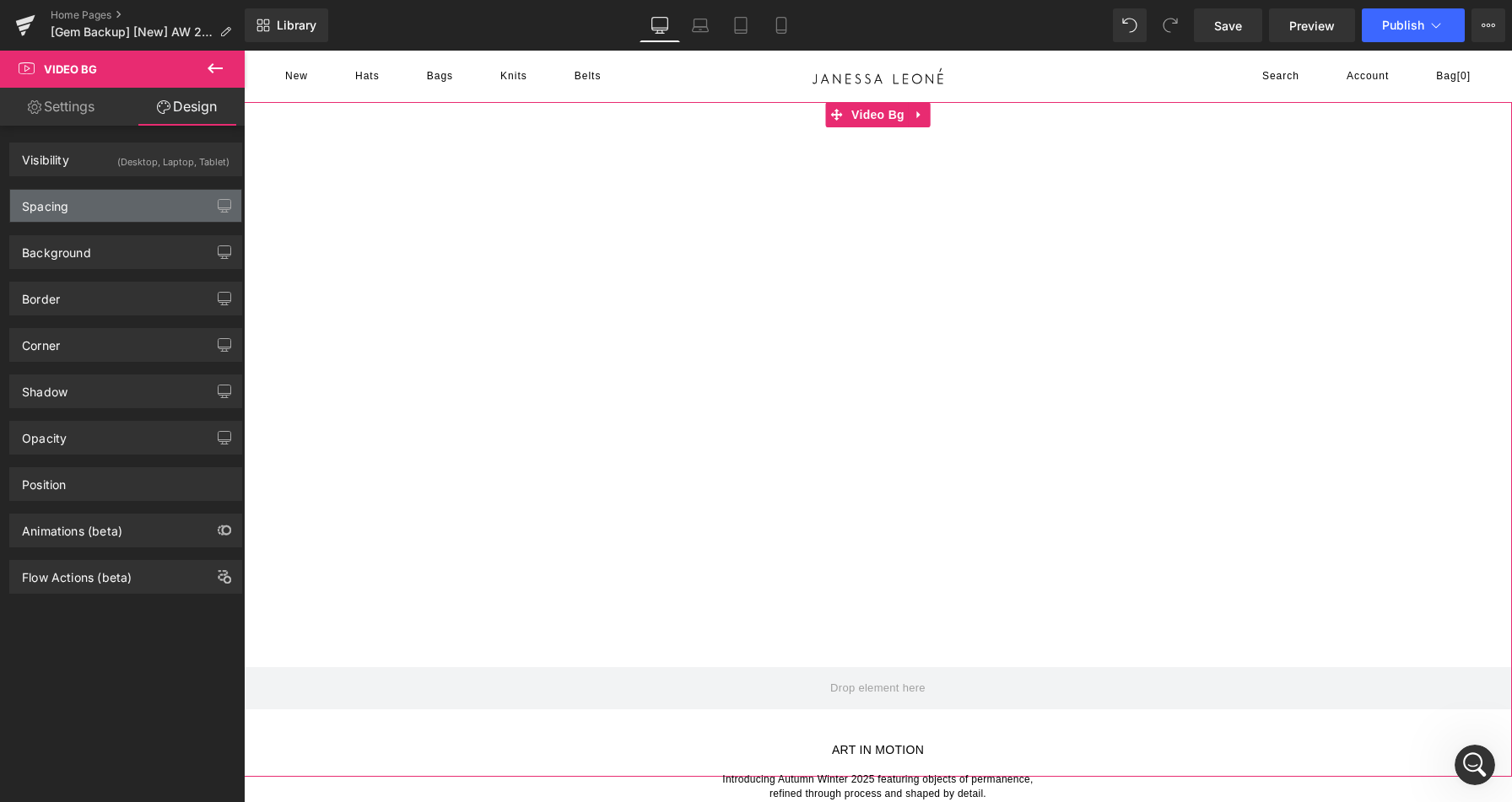
click at [133, 208] on div "Spacing" at bounding box center [125, 205] width 231 height 32
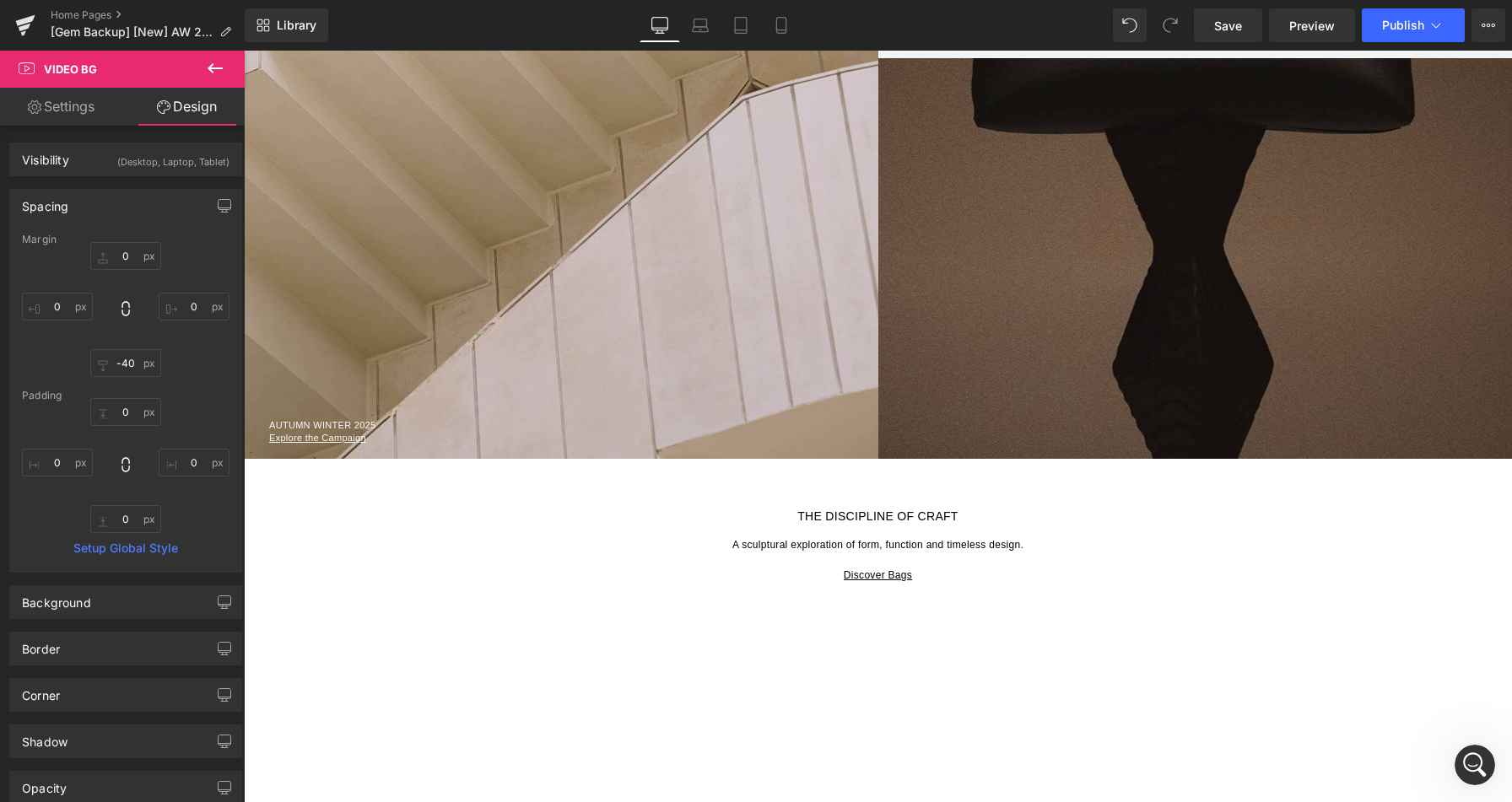
scroll to position [1439, 0]
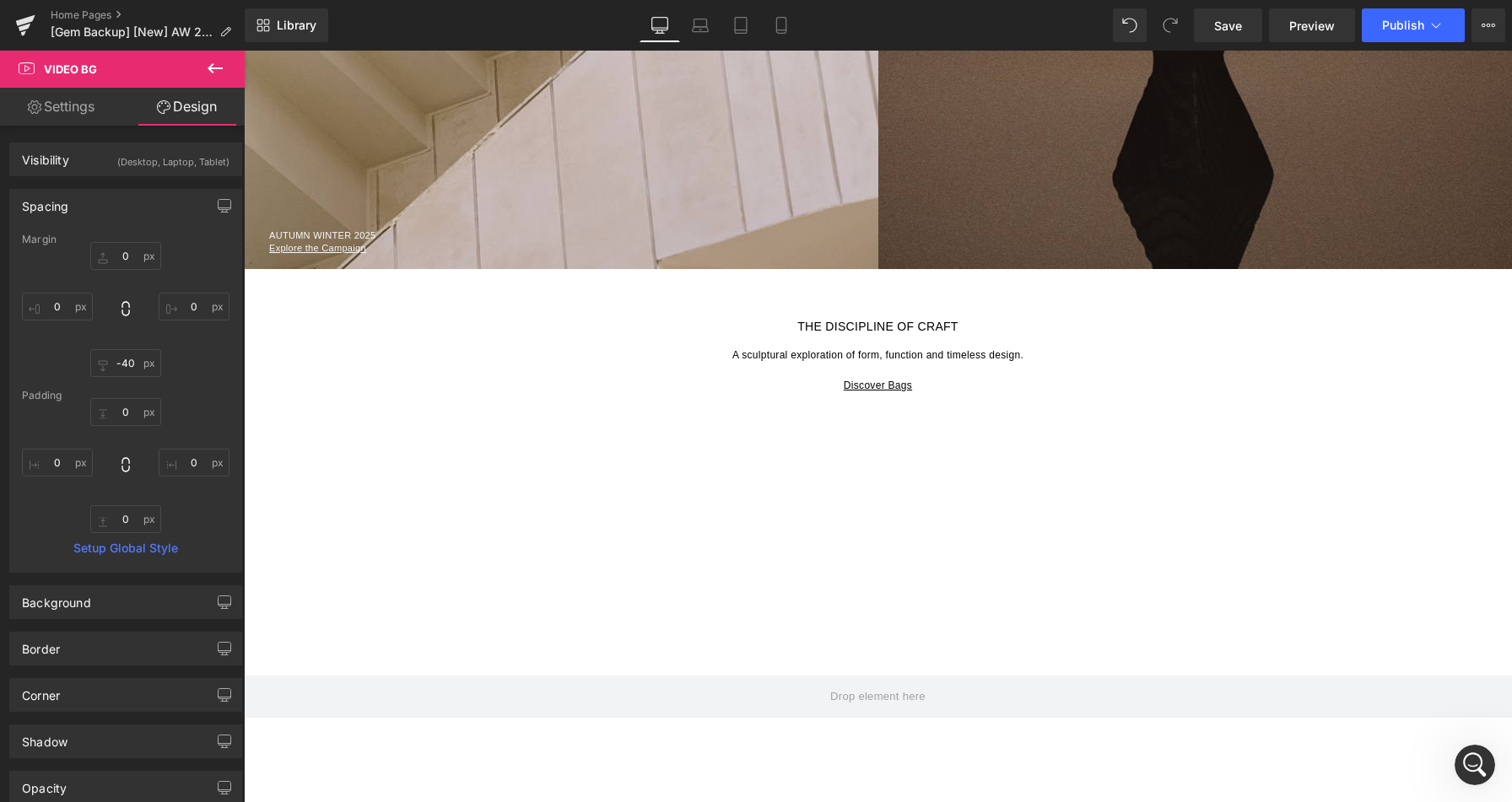
click at [969, 391] on div "THE DISCIPLINE OF CRAFT A sculptural exploration of form, function and timeless…" at bounding box center [878, 356] width 1268 height 74
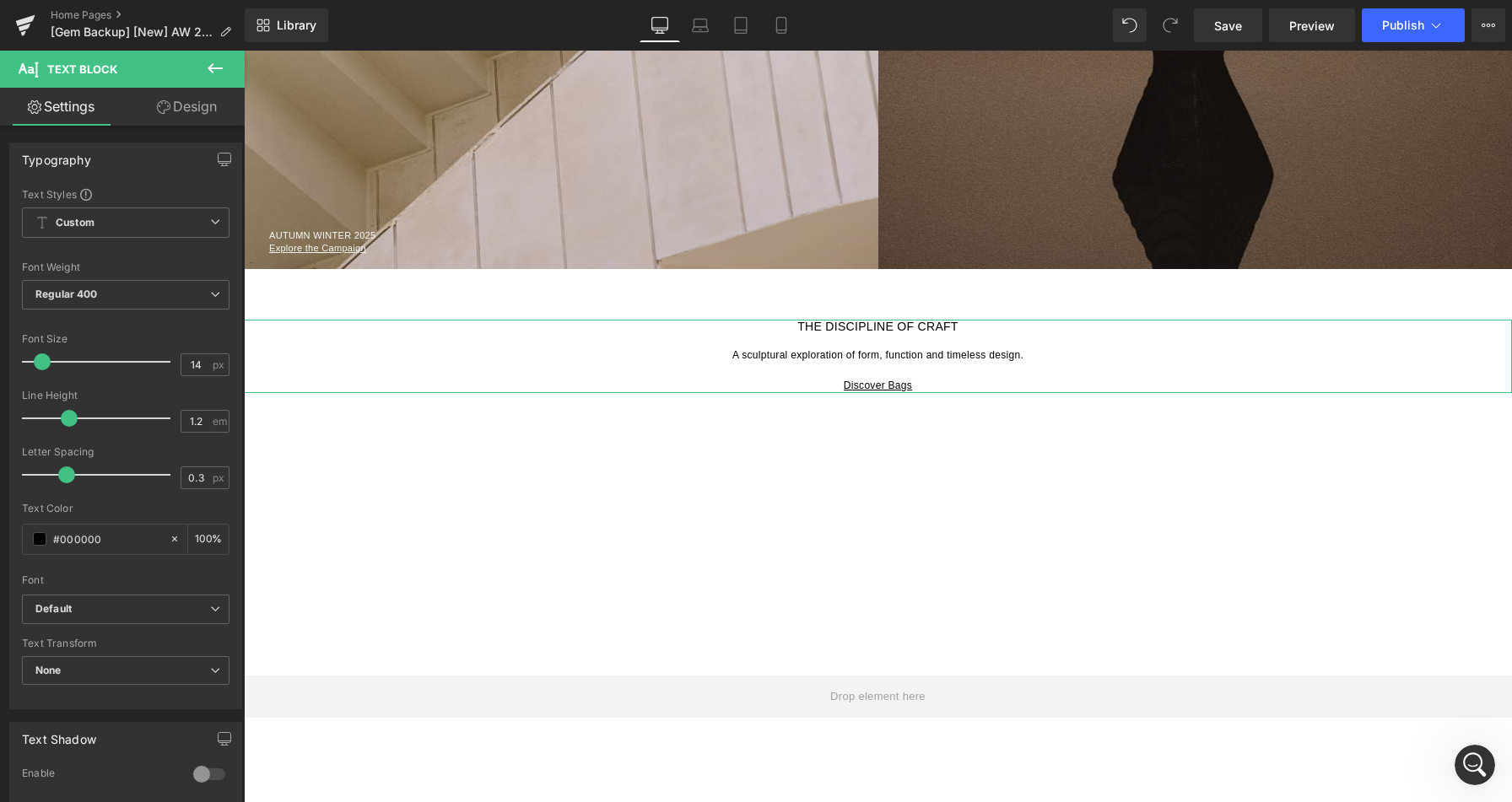
click at [179, 106] on link "Design" at bounding box center [187, 106] width 122 height 38
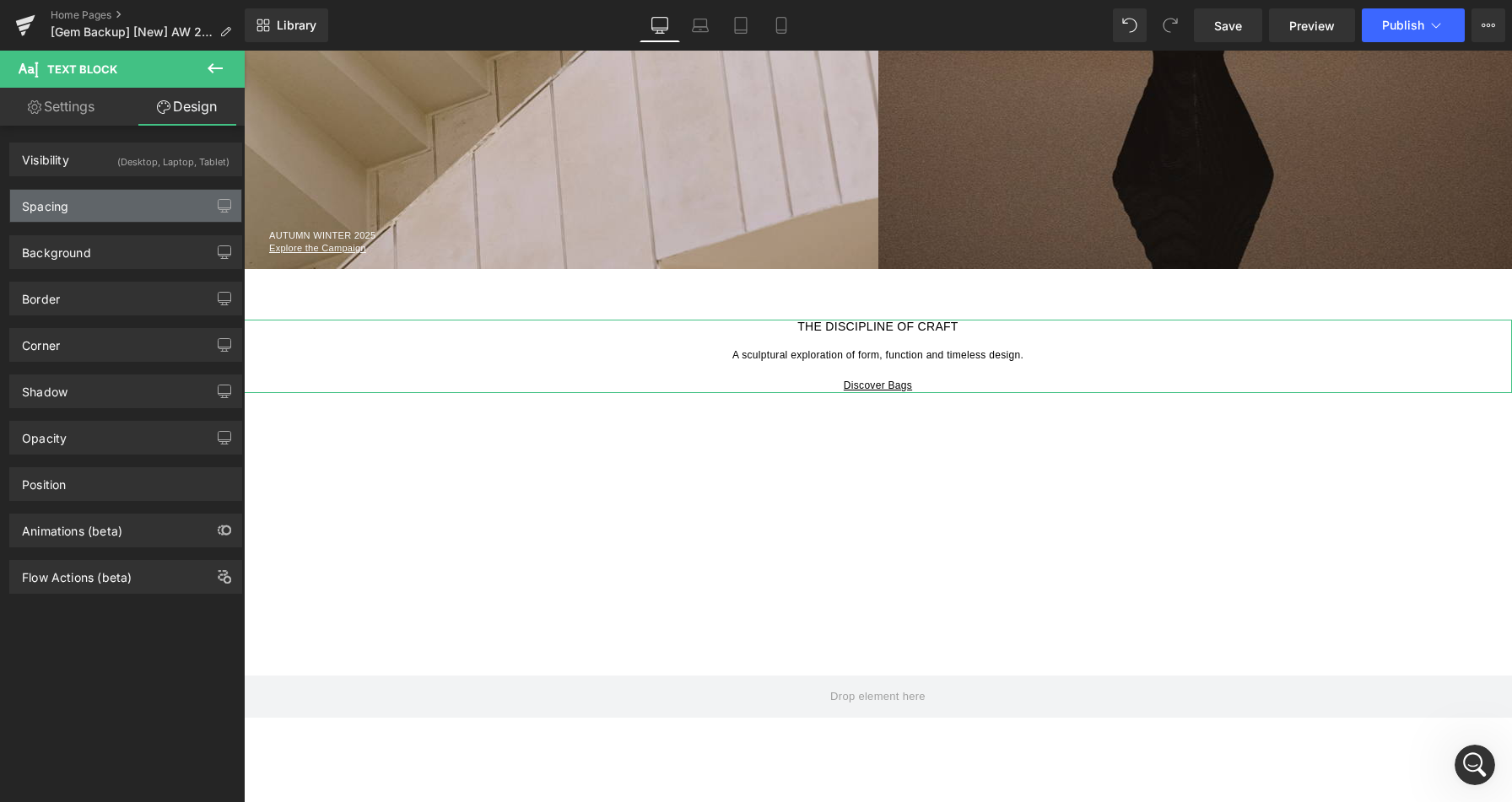
click at [120, 208] on div "Spacing" at bounding box center [125, 205] width 231 height 32
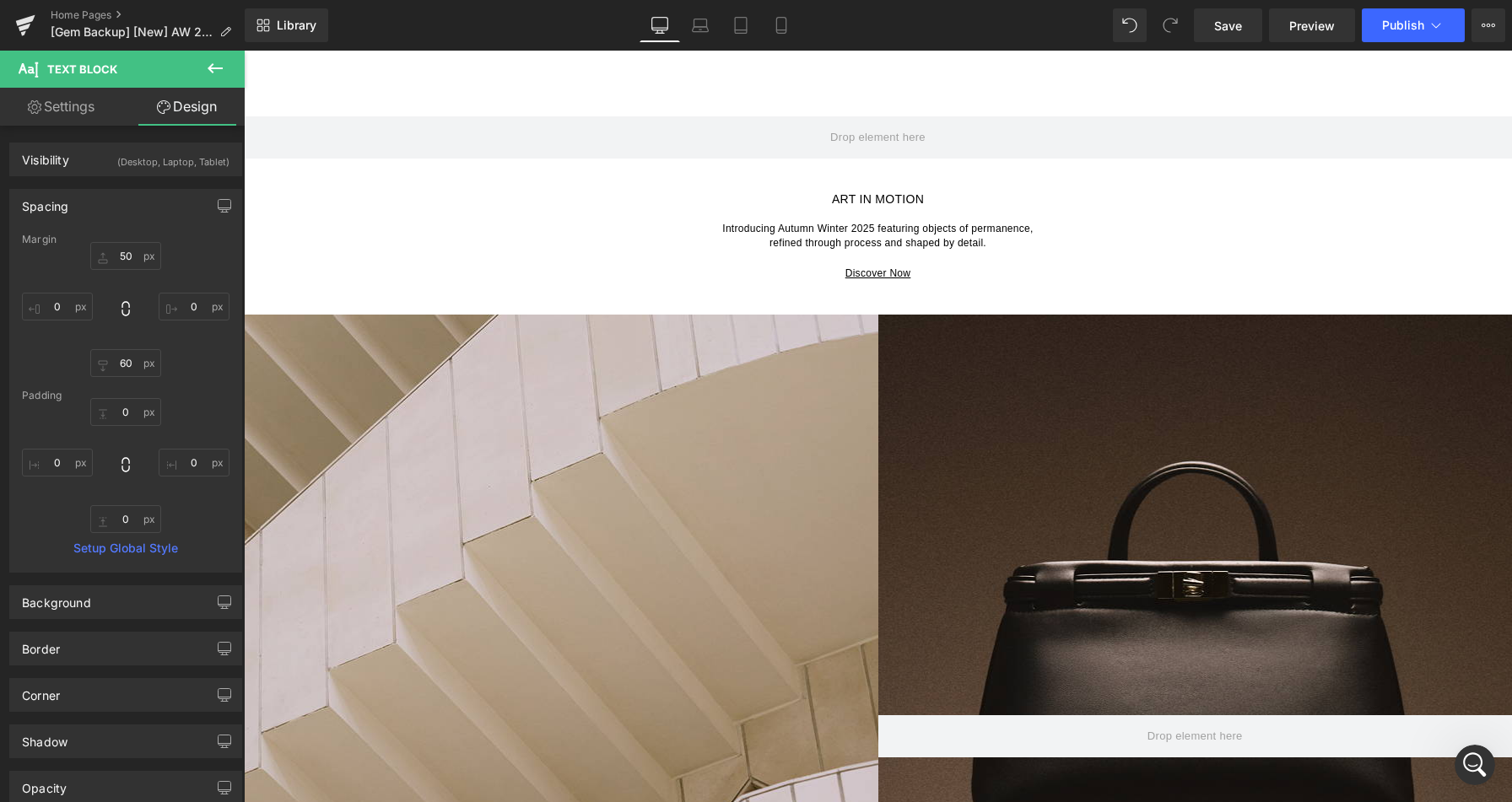
scroll to position [544, 0]
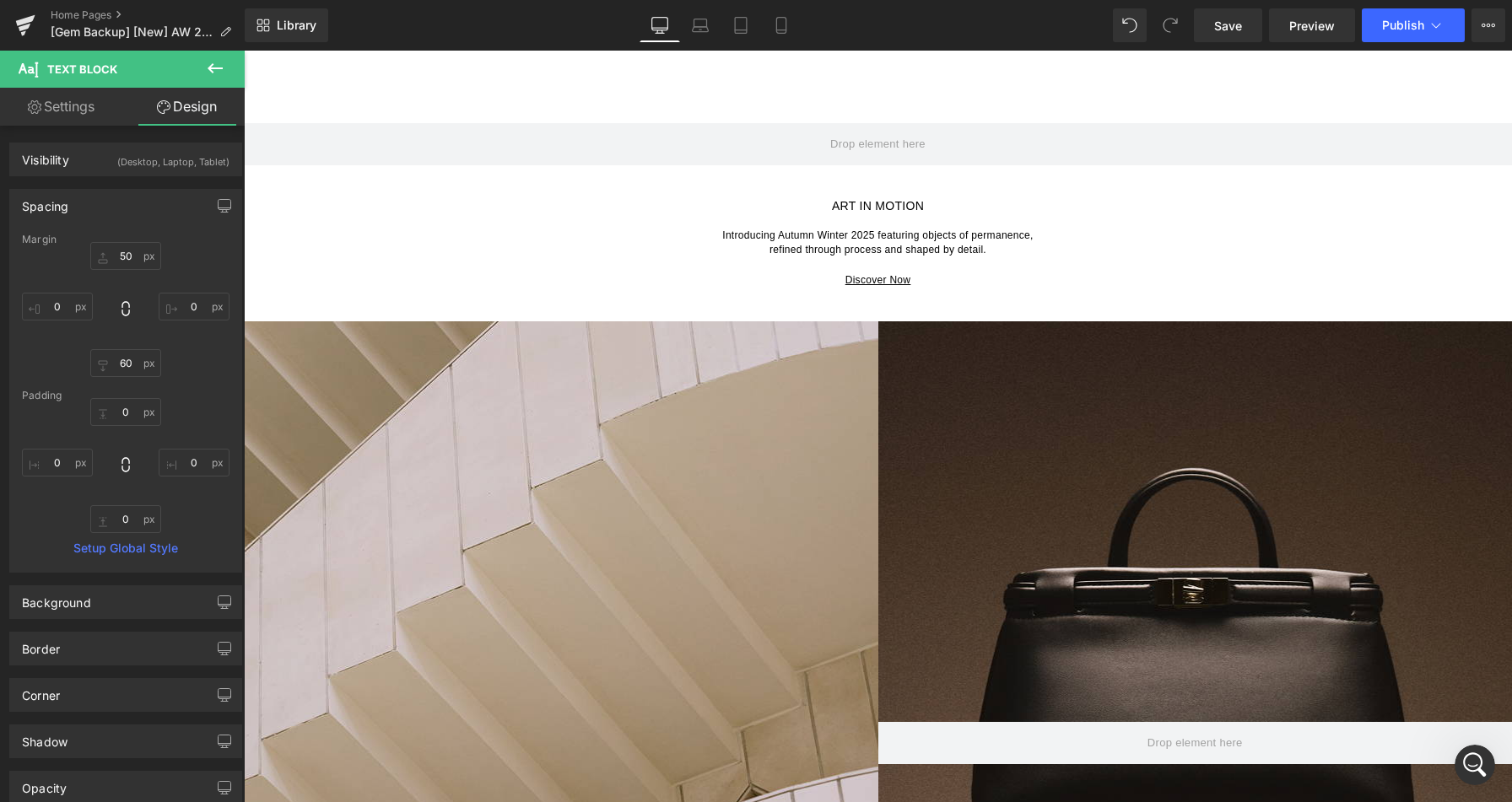
click at [637, 230] on p "Introducing Autumn Winter 2025 featuring objects of permanence, refined through…" at bounding box center [878, 242] width 1268 height 30
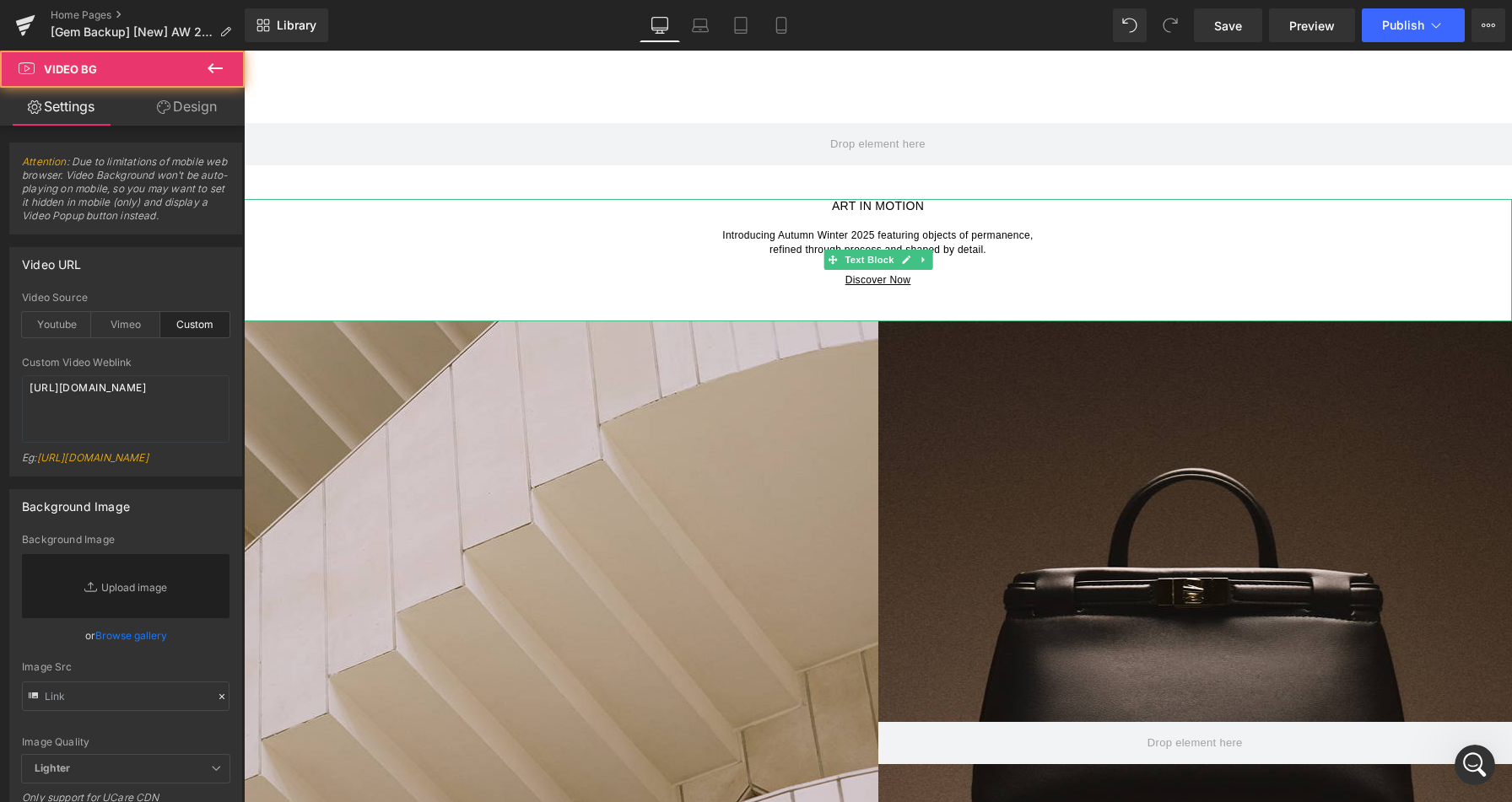
click at [636, 246] on p "Introducing Autumn Winter 2025 featuring objects of permanence, refined through…" at bounding box center [878, 242] width 1268 height 30
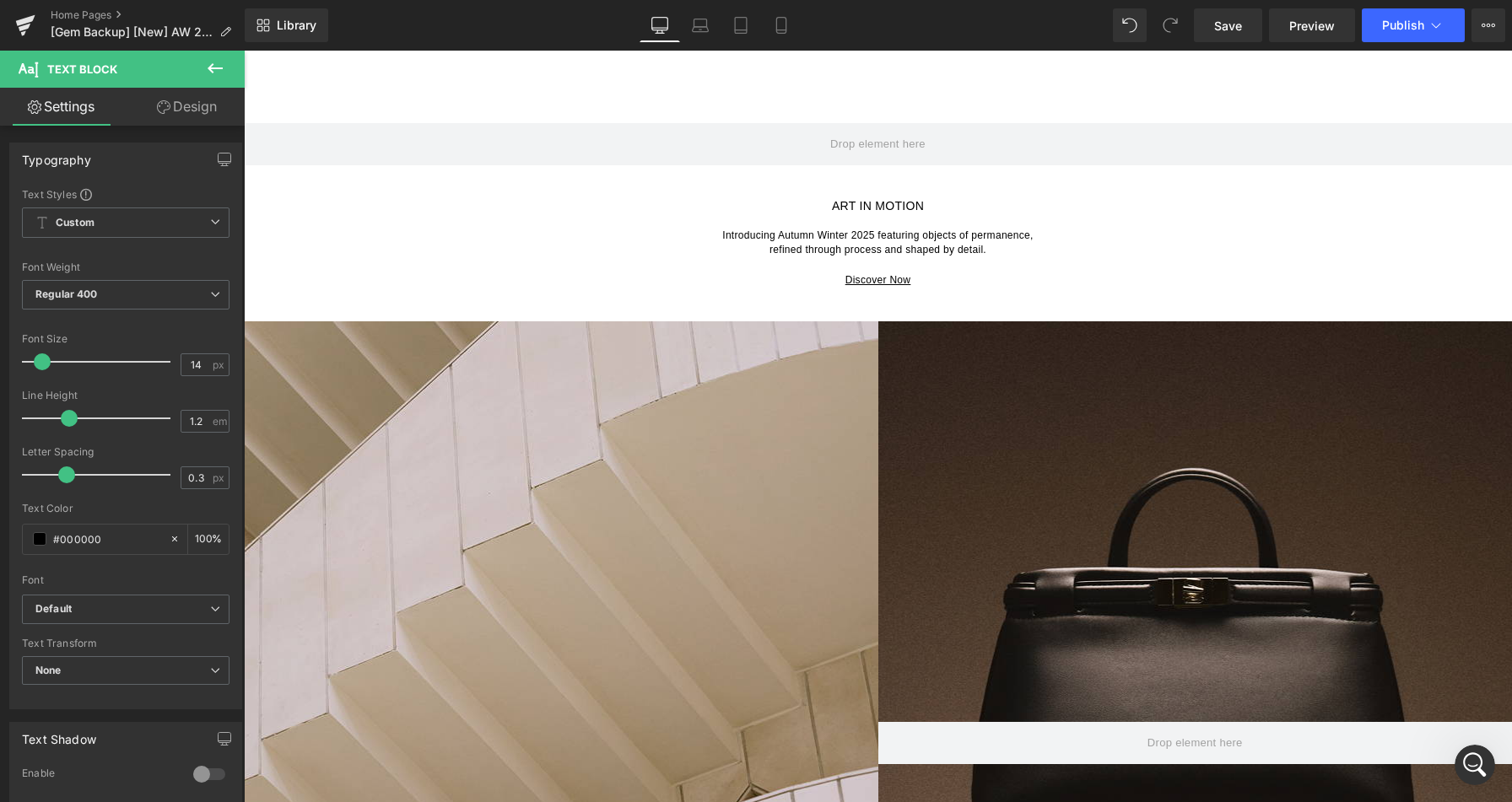
click at [181, 109] on link "Design" at bounding box center [187, 106] width 122 height 38
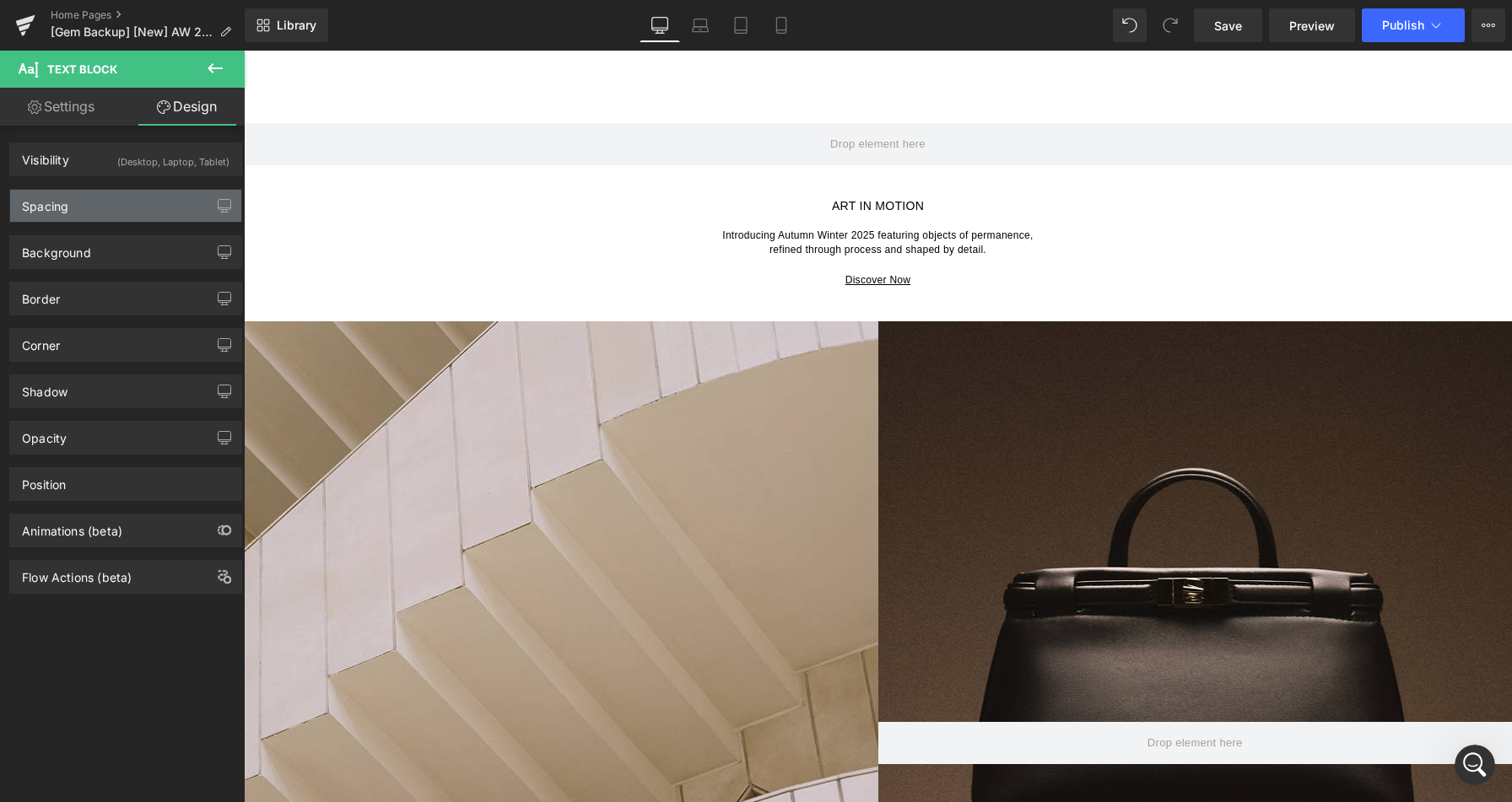
click at [101, 208] on div "Spacing" at bounding box center [125, 205] width 231 height 32
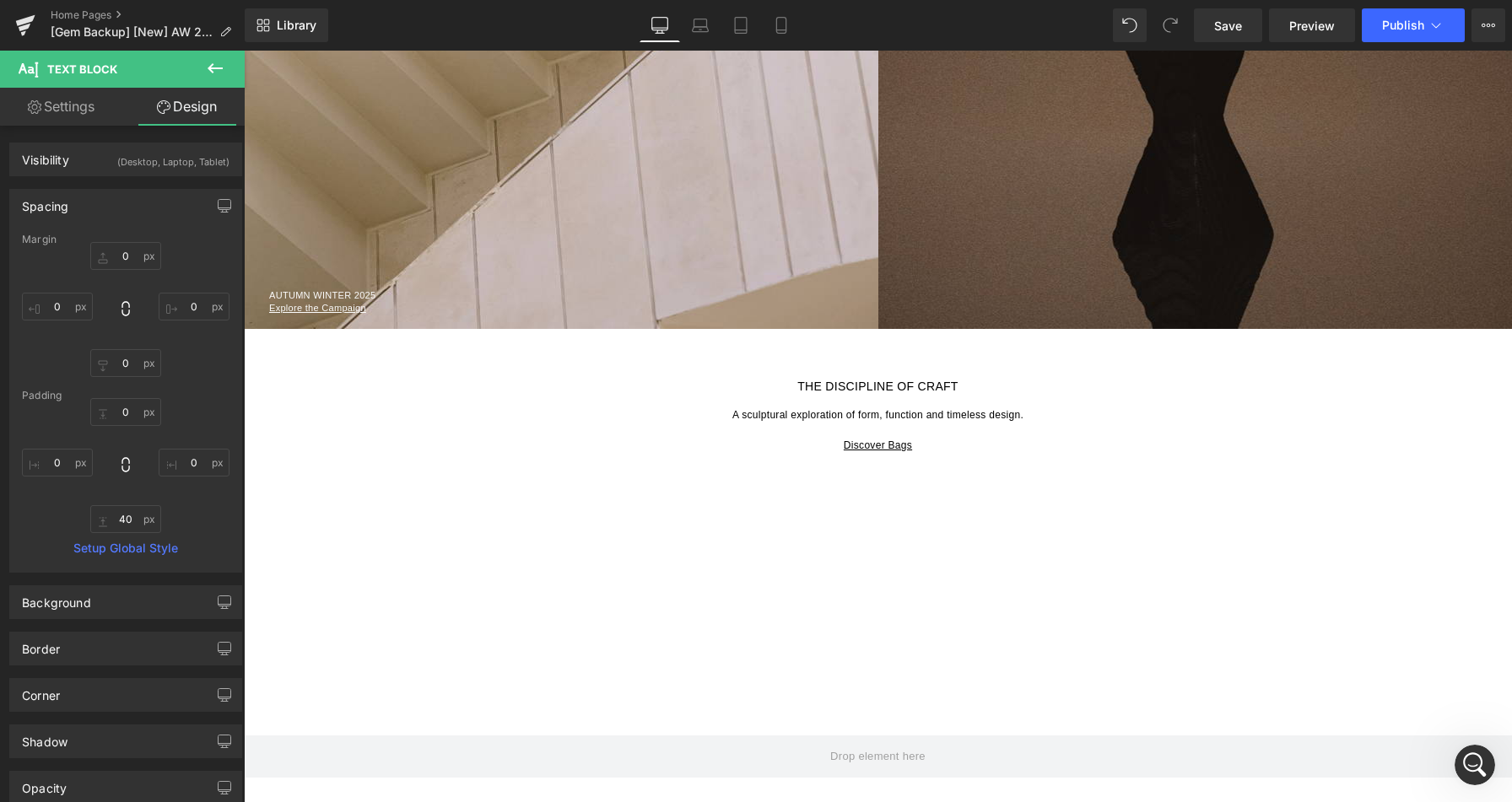
scroll to position [1394, 0]
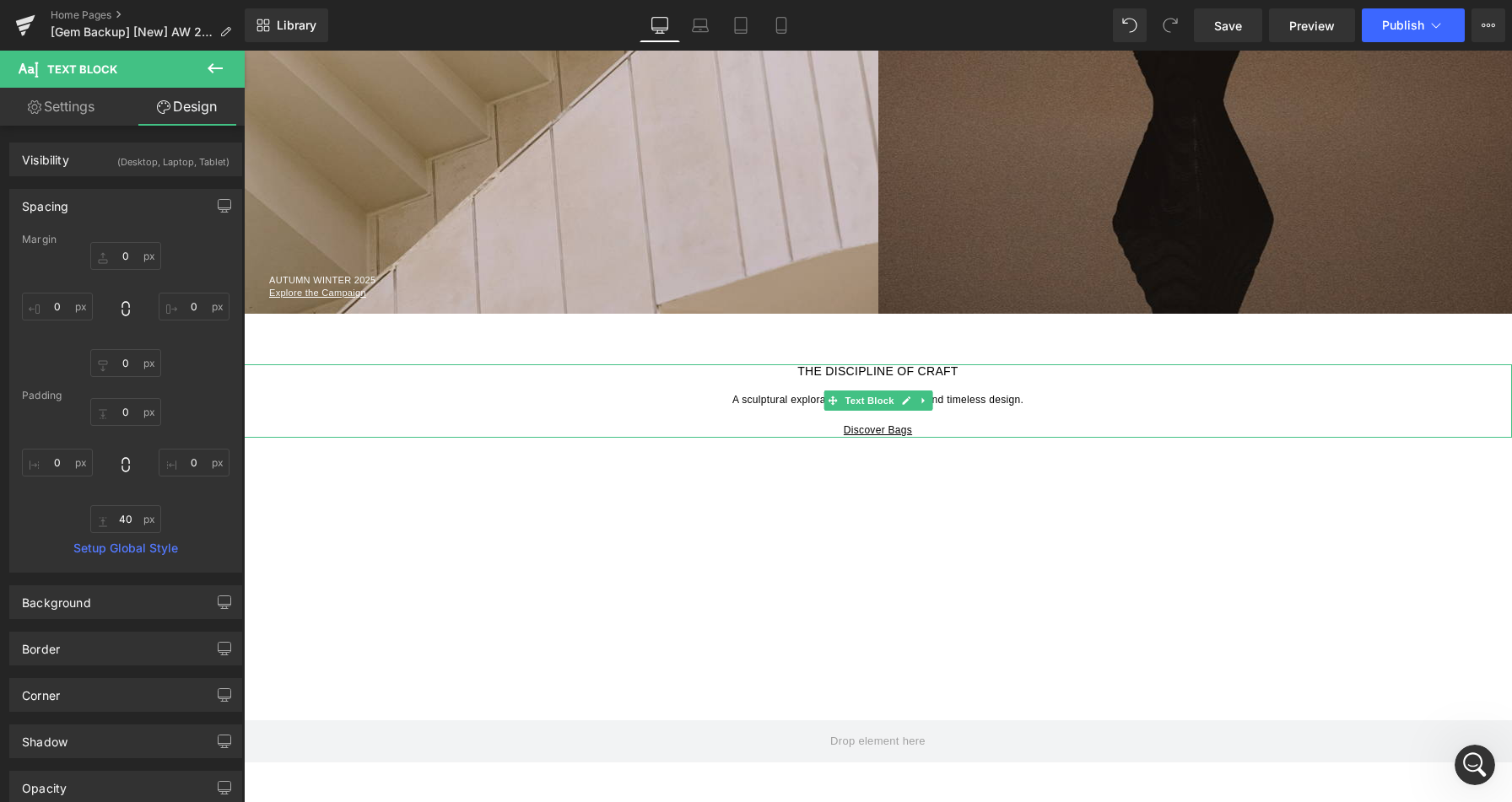
click at [622, 392] on p "A sculptural exploration of form, function and timeless design." at bounding box center [878, 399] width 1268 height 15
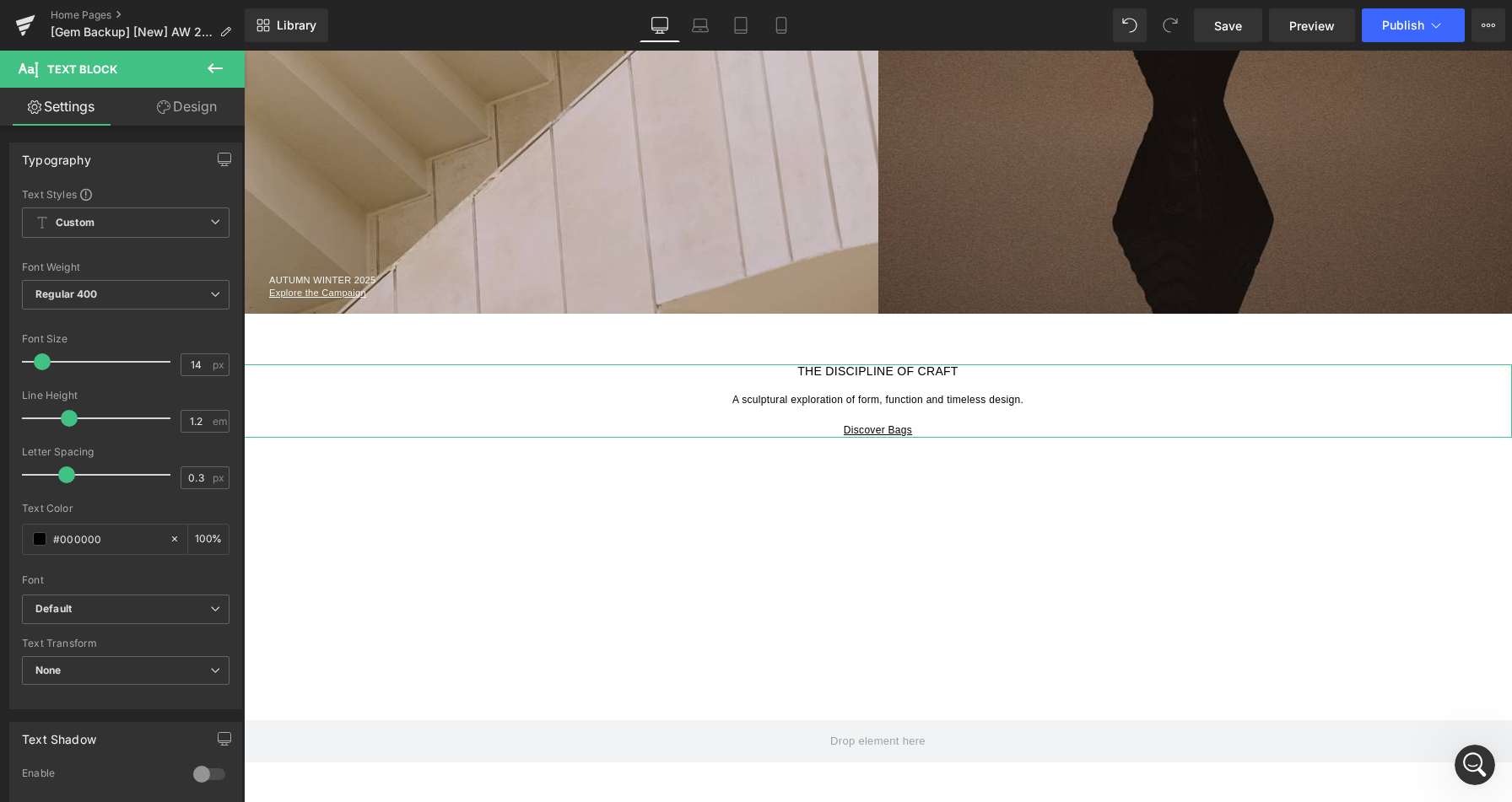
click at [193, 96] on link "Design" at bounding box center [187, 106] width 122 height 38
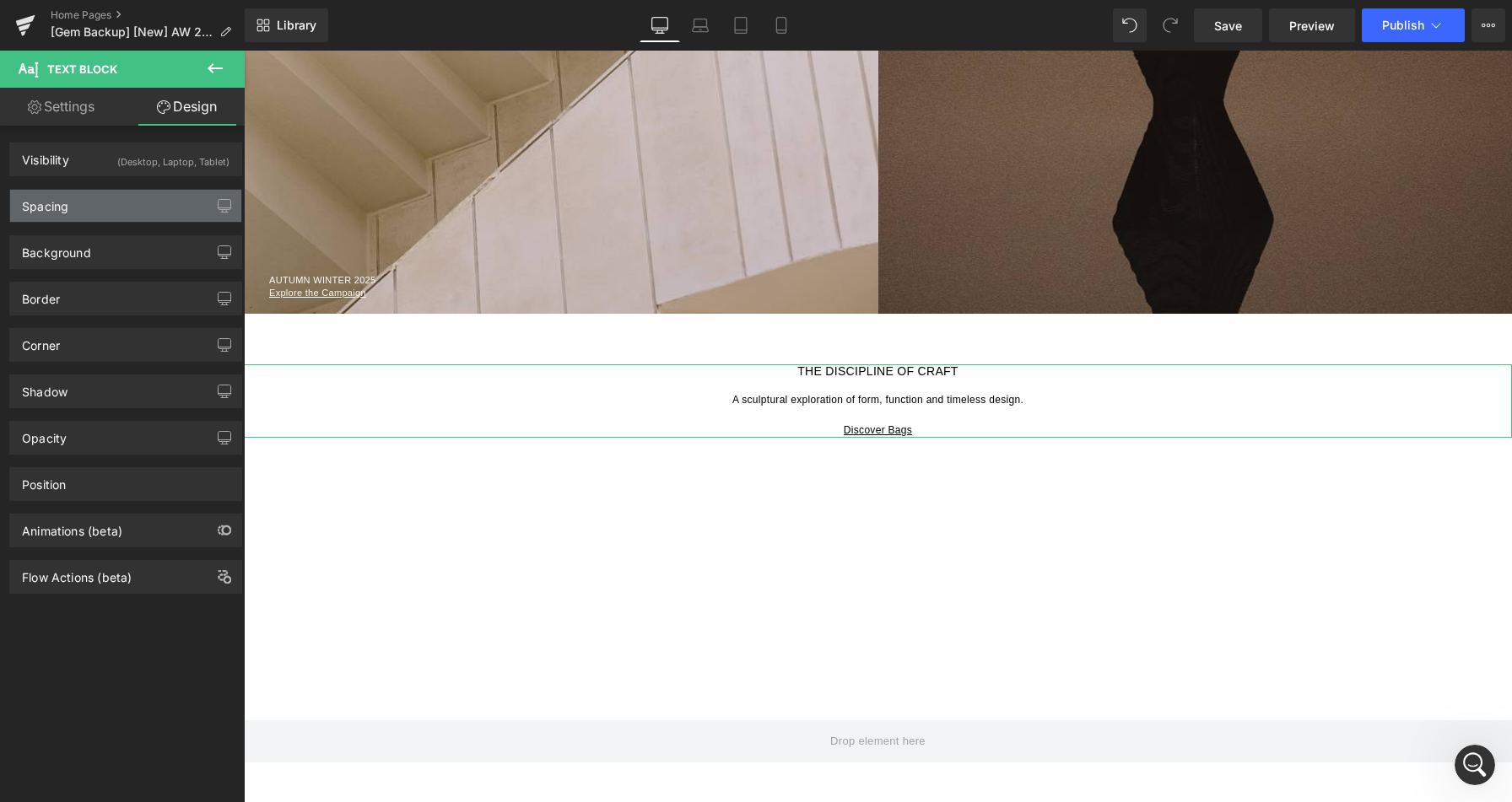
click at [126, 198] on div "Spacing" at bounding box center [125, 205] width 231 height 32
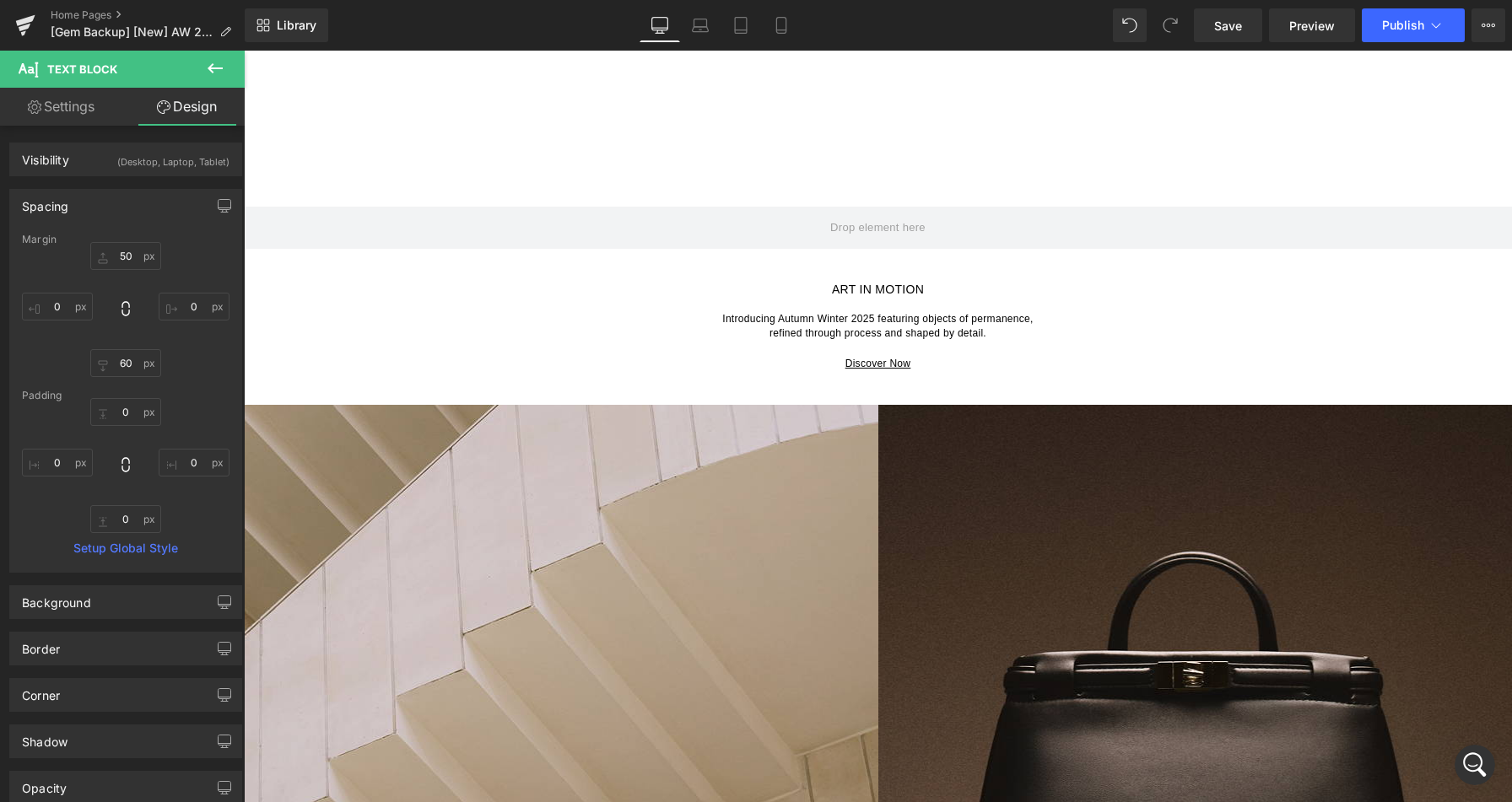
scroll to position [458, 0]
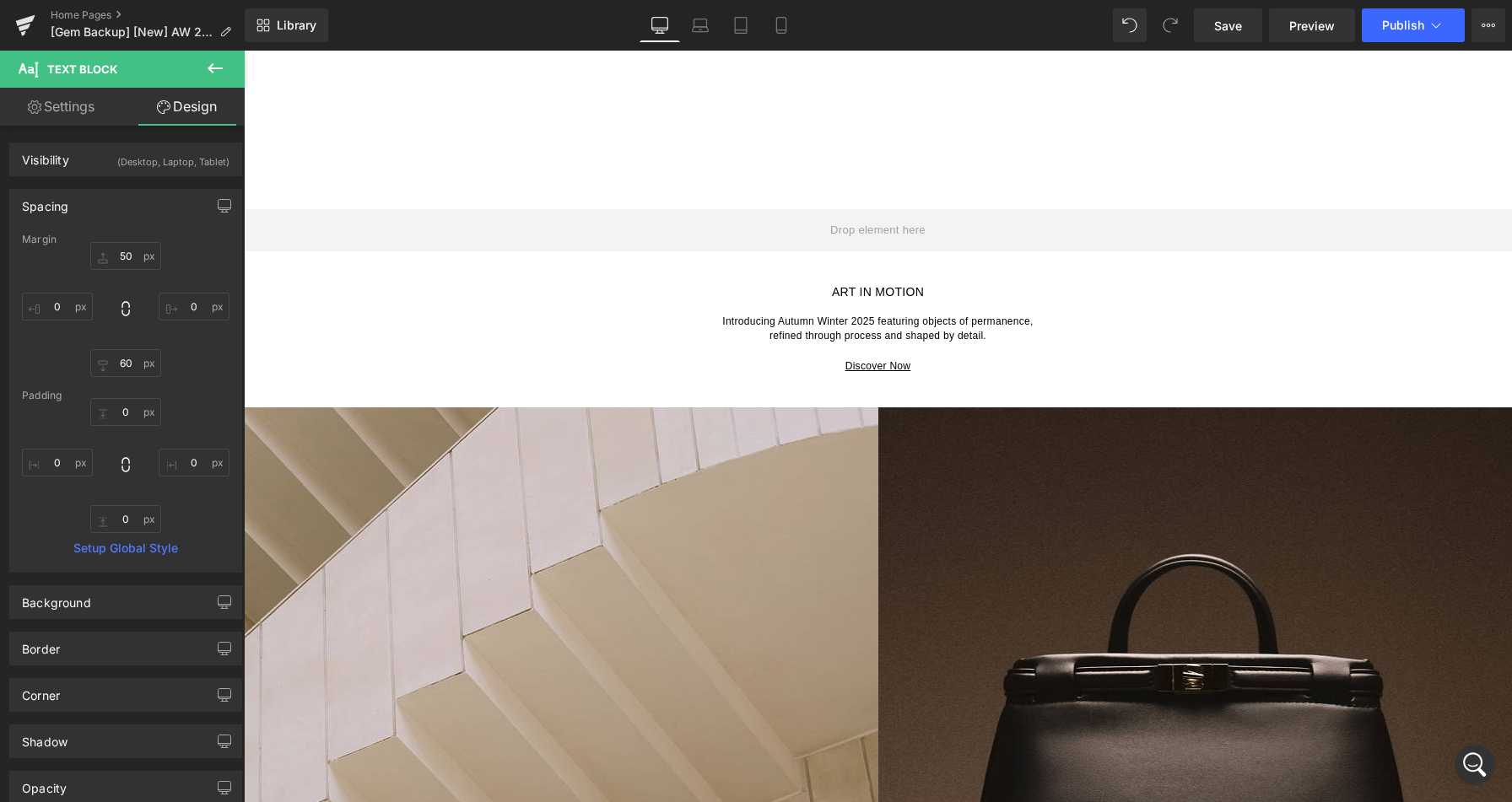
click at [585, 332] on p "Introducing Autumn Winter 2025 featuring objects of permanence, refined through…" at bounding box center [878, 328] width 1268 height 30
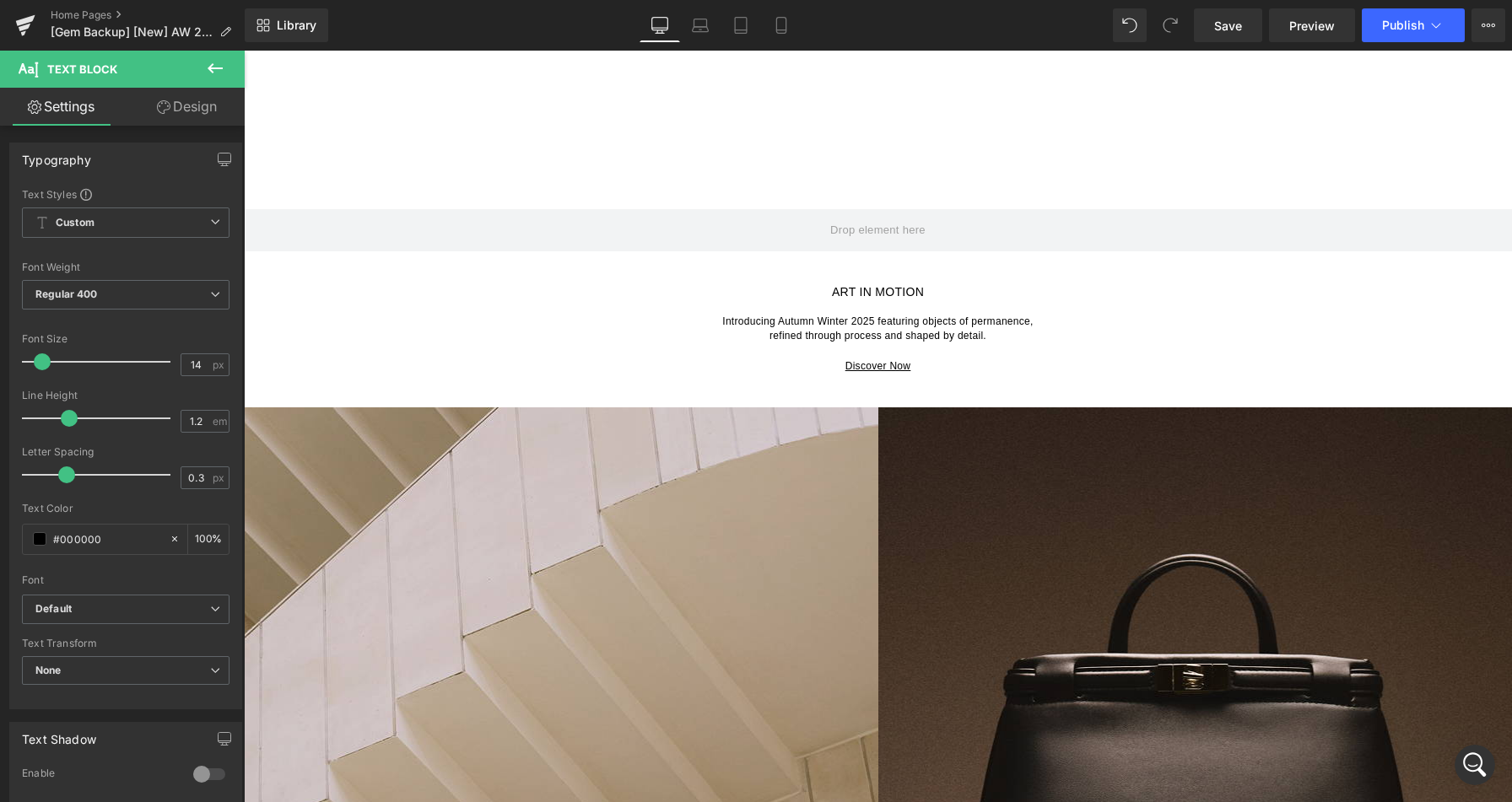
click at [192, 97] on link "Design" at bounding box center [187, 106] width 122 height 38
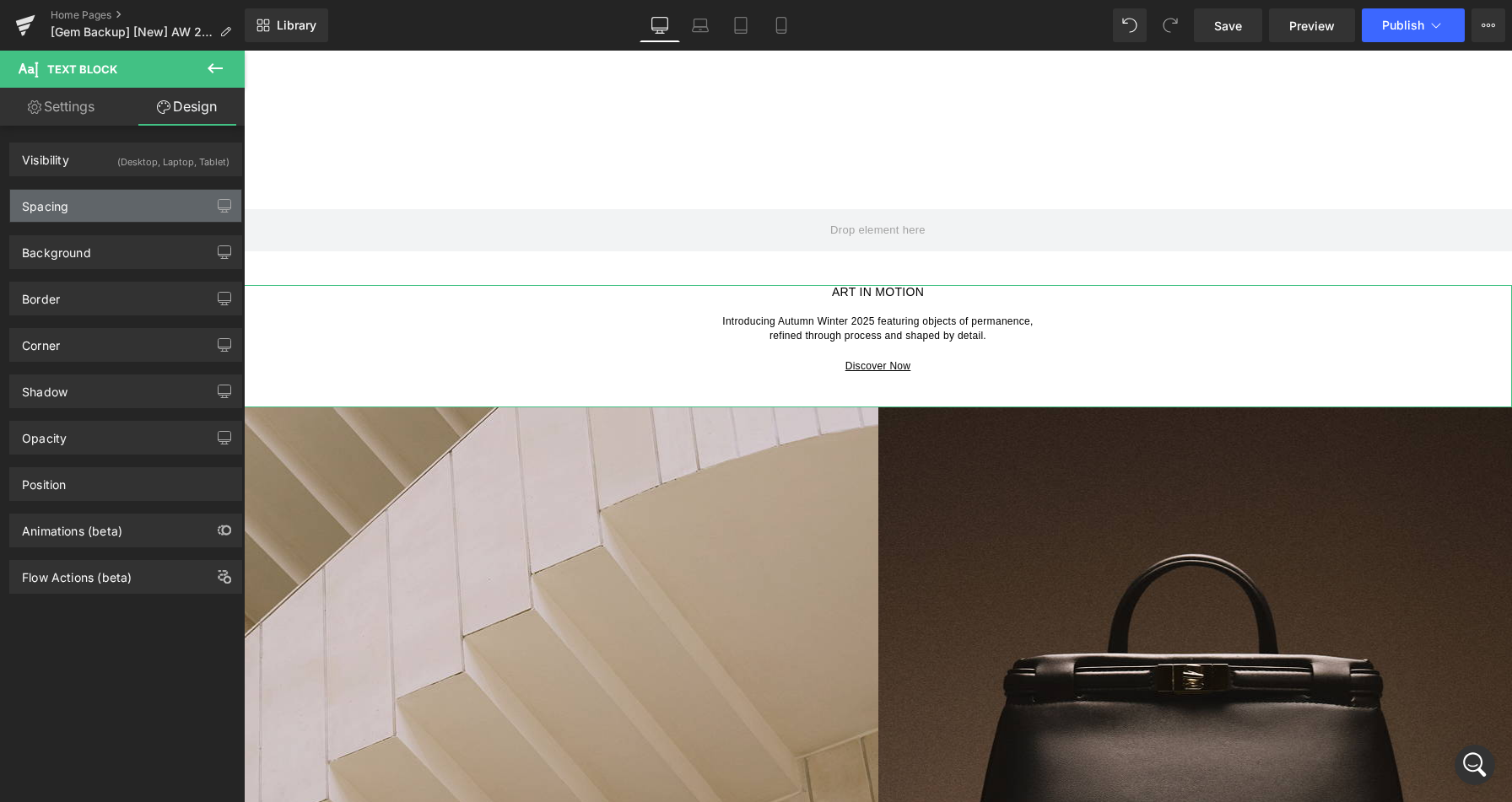
click at [110, 211] on div "Spacing" at bounding box center [125, 205] width 231 height 32
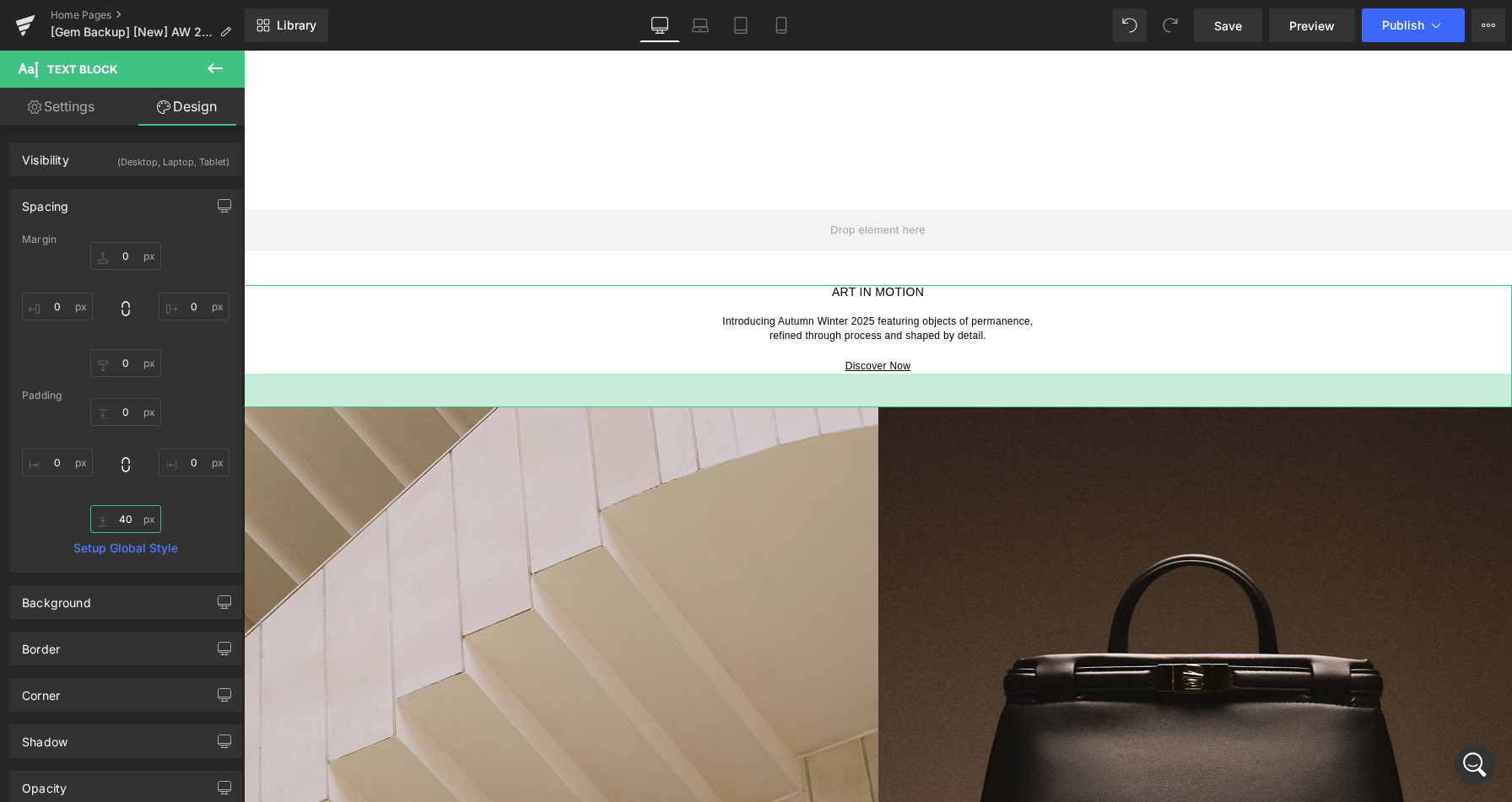
click at [125, 518] on input "40" at bounding box center [125, 519] width 71 height 28
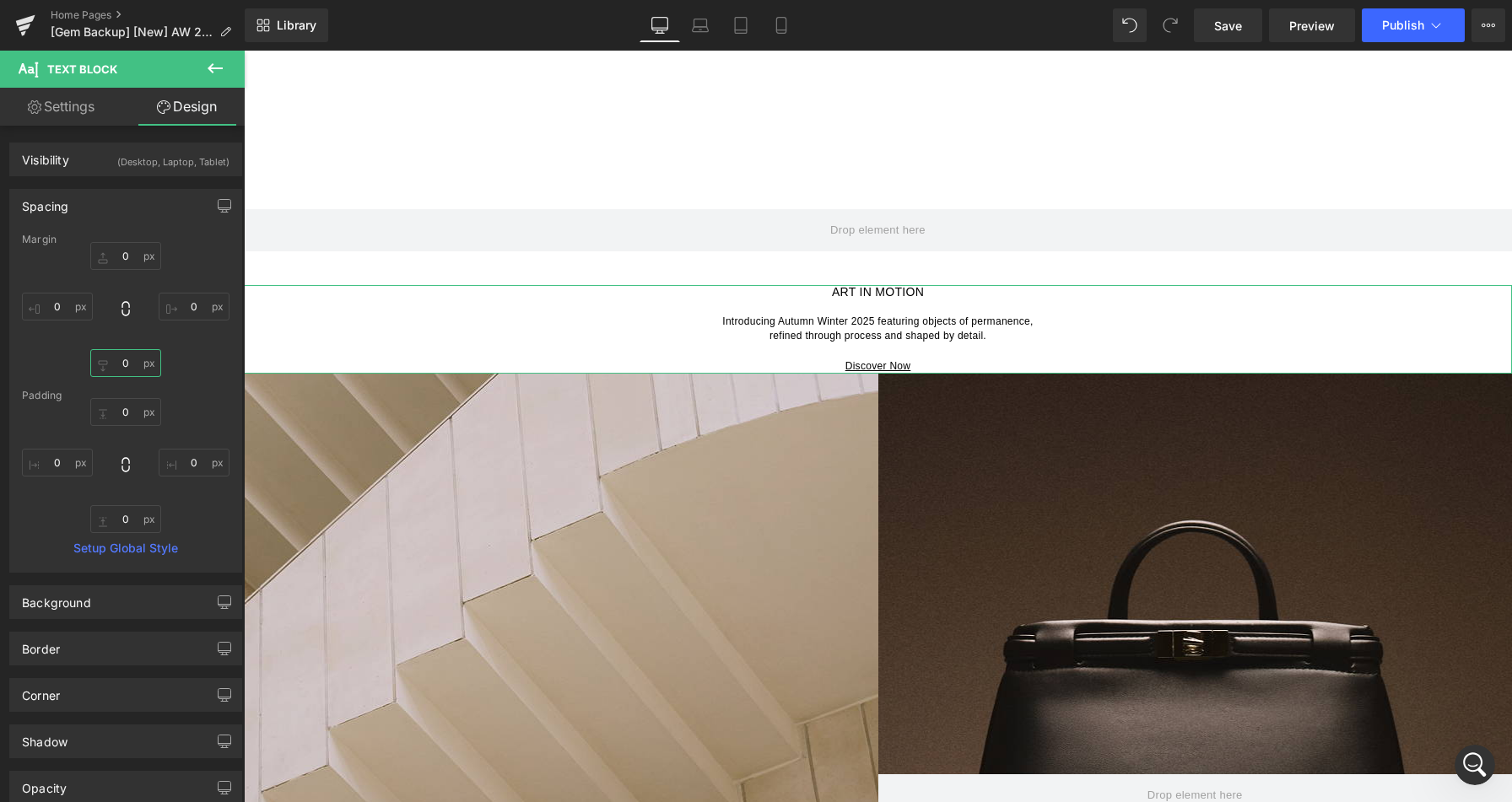
click at [124, 359] on input "0" at bounding box center [125, 362] width 71 height 28
paste input "4"
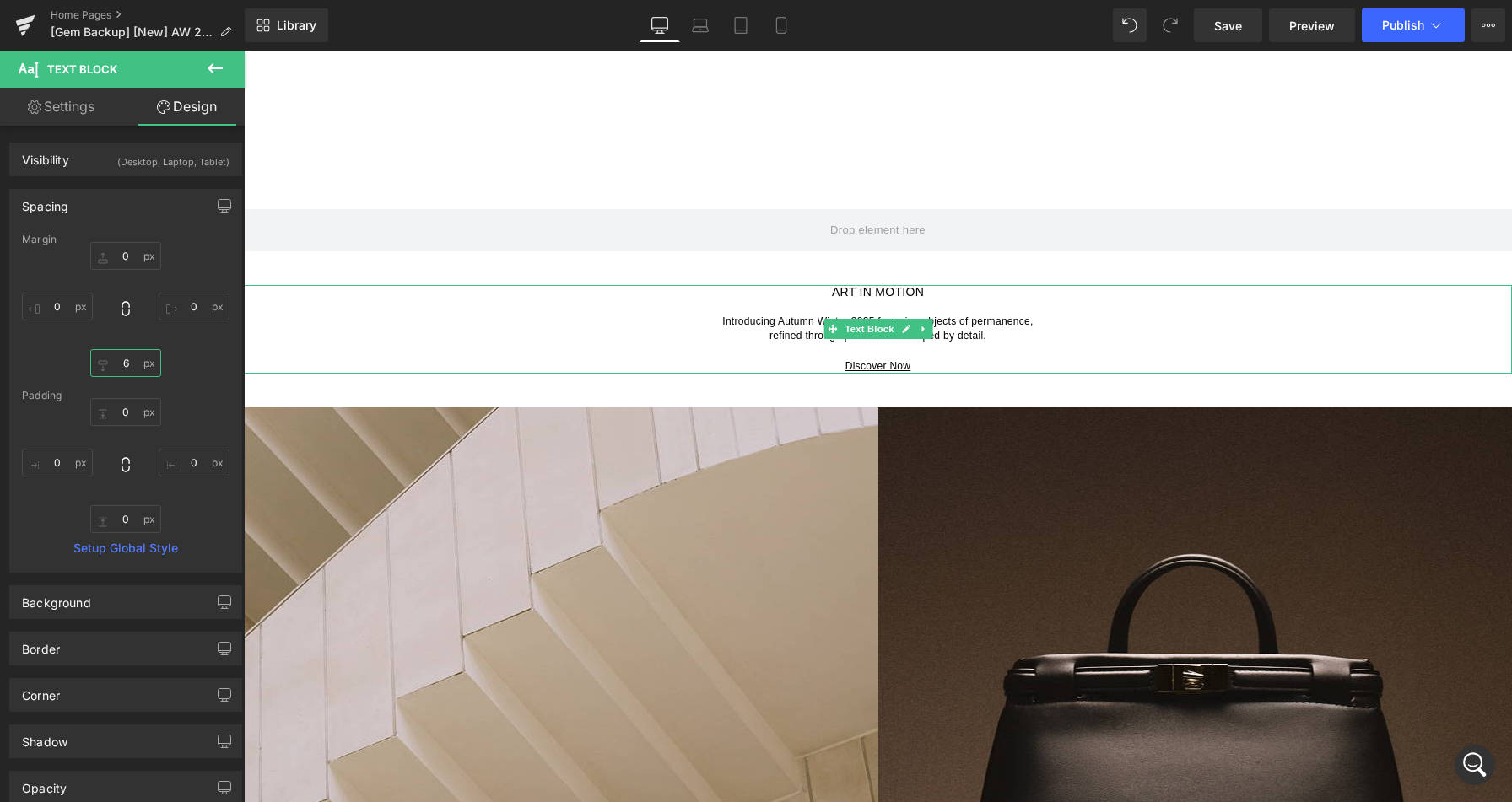
type input "60"
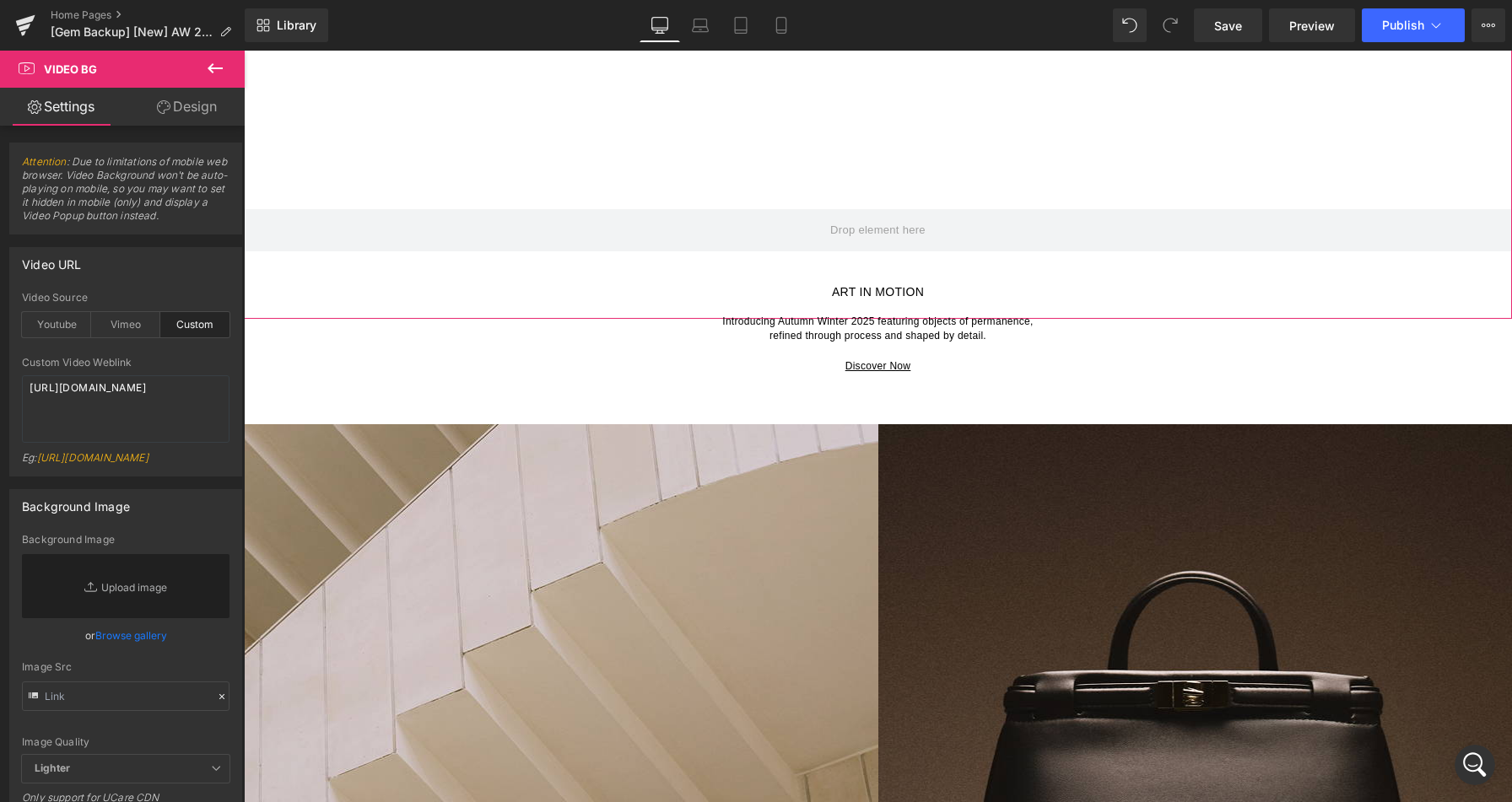
click at [170, 105] on link "Design" at bounding box center [187, 106] width 122 height 38
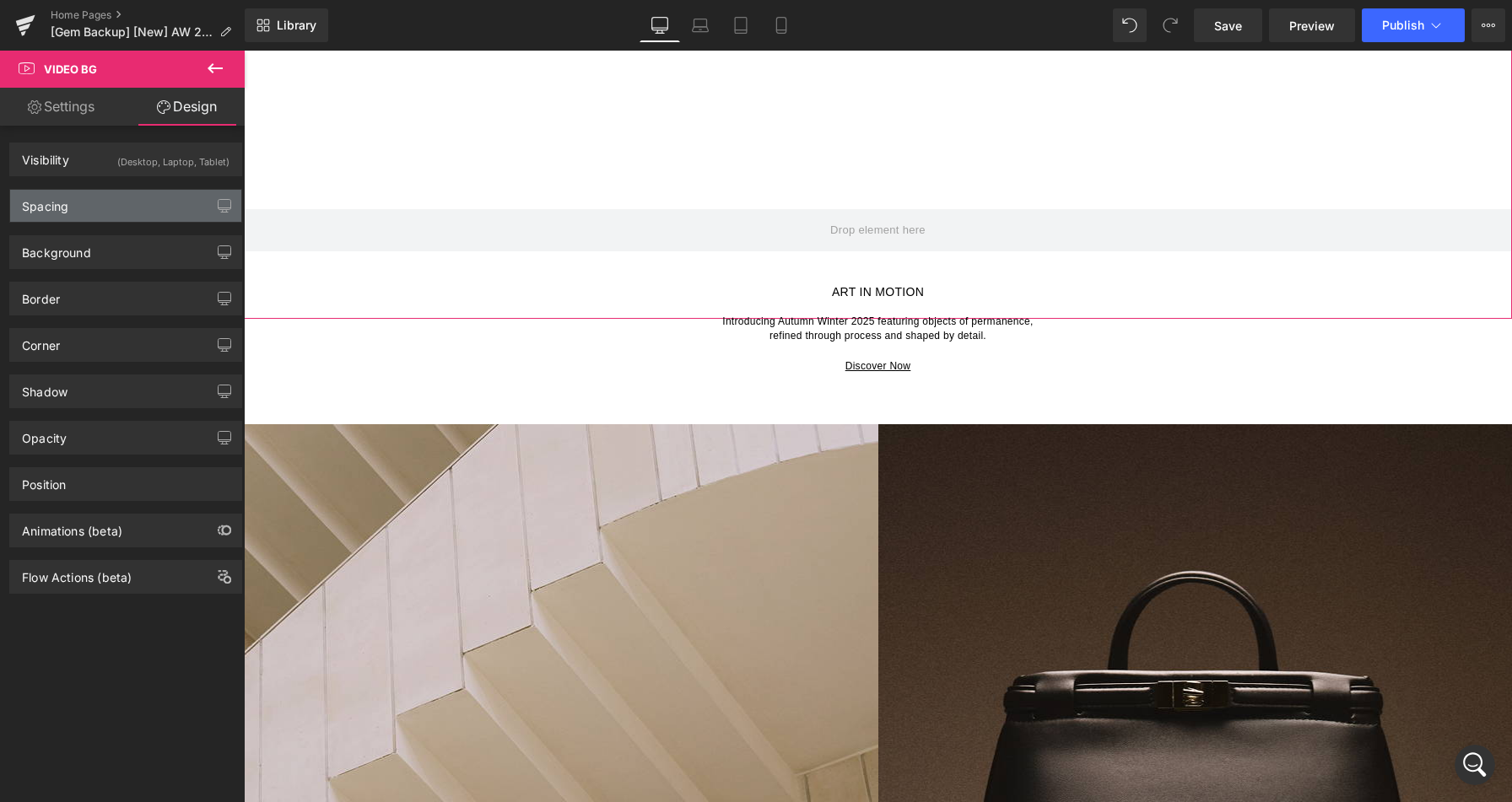
click at [100, 202] on div "Spacing" at bounding box center [125, 205] width 231 height 32
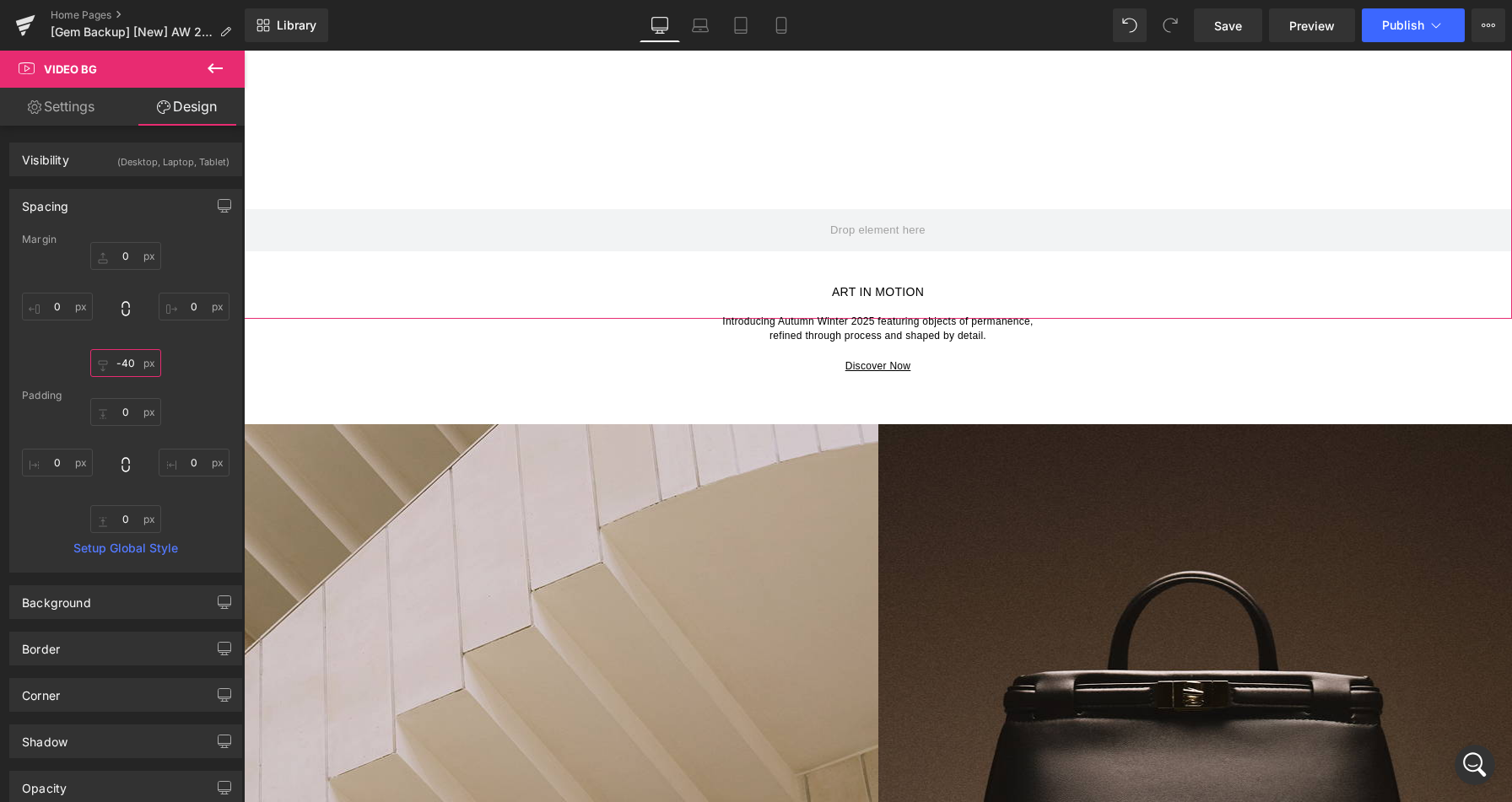
click at [123, 360] on input "-40" at bounding box center [125, 362] width 71 height 28
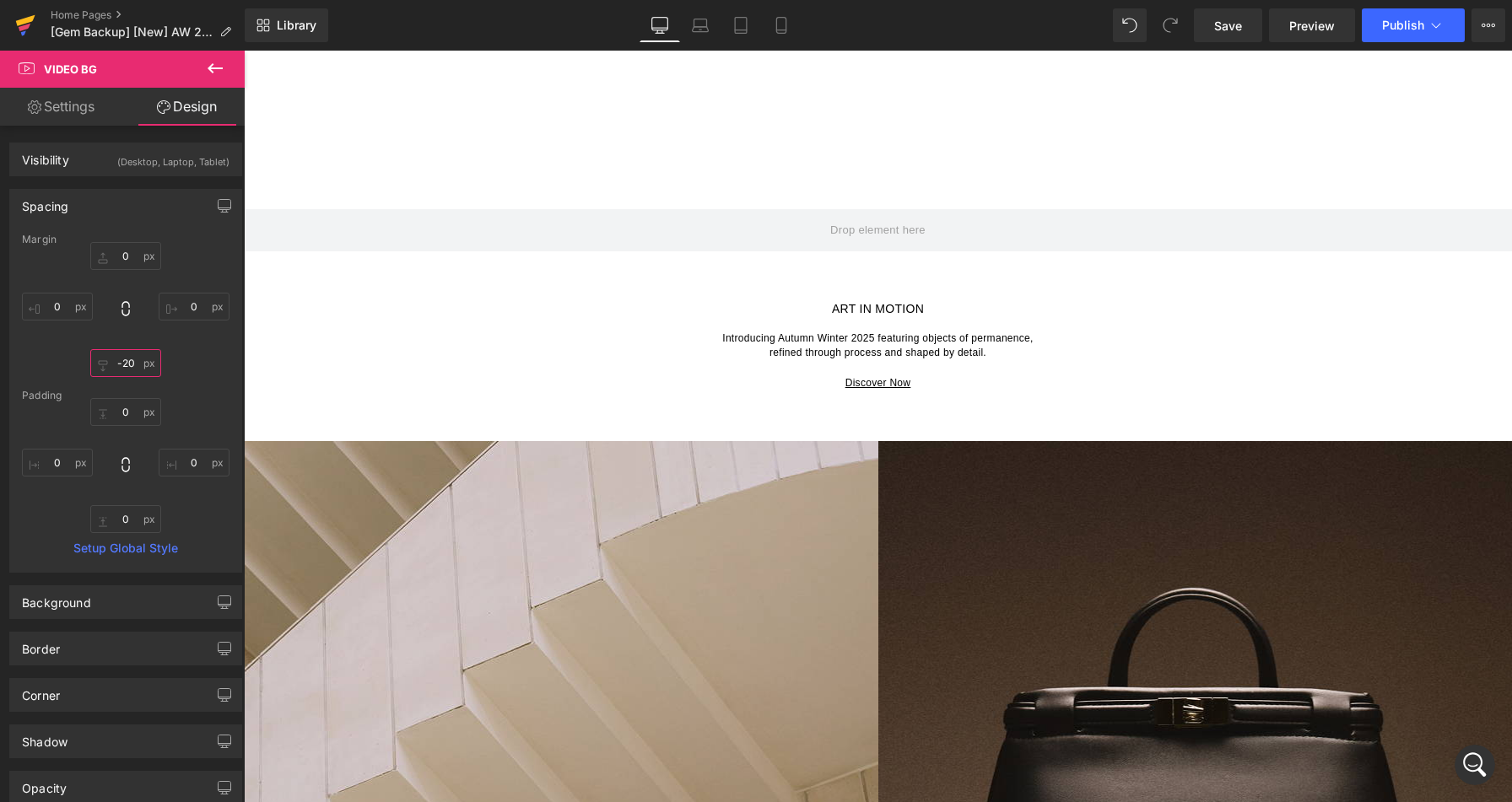
type input "-20"
click at [24, 21] on icon at bounding box center [25, 20] width 19 height 11
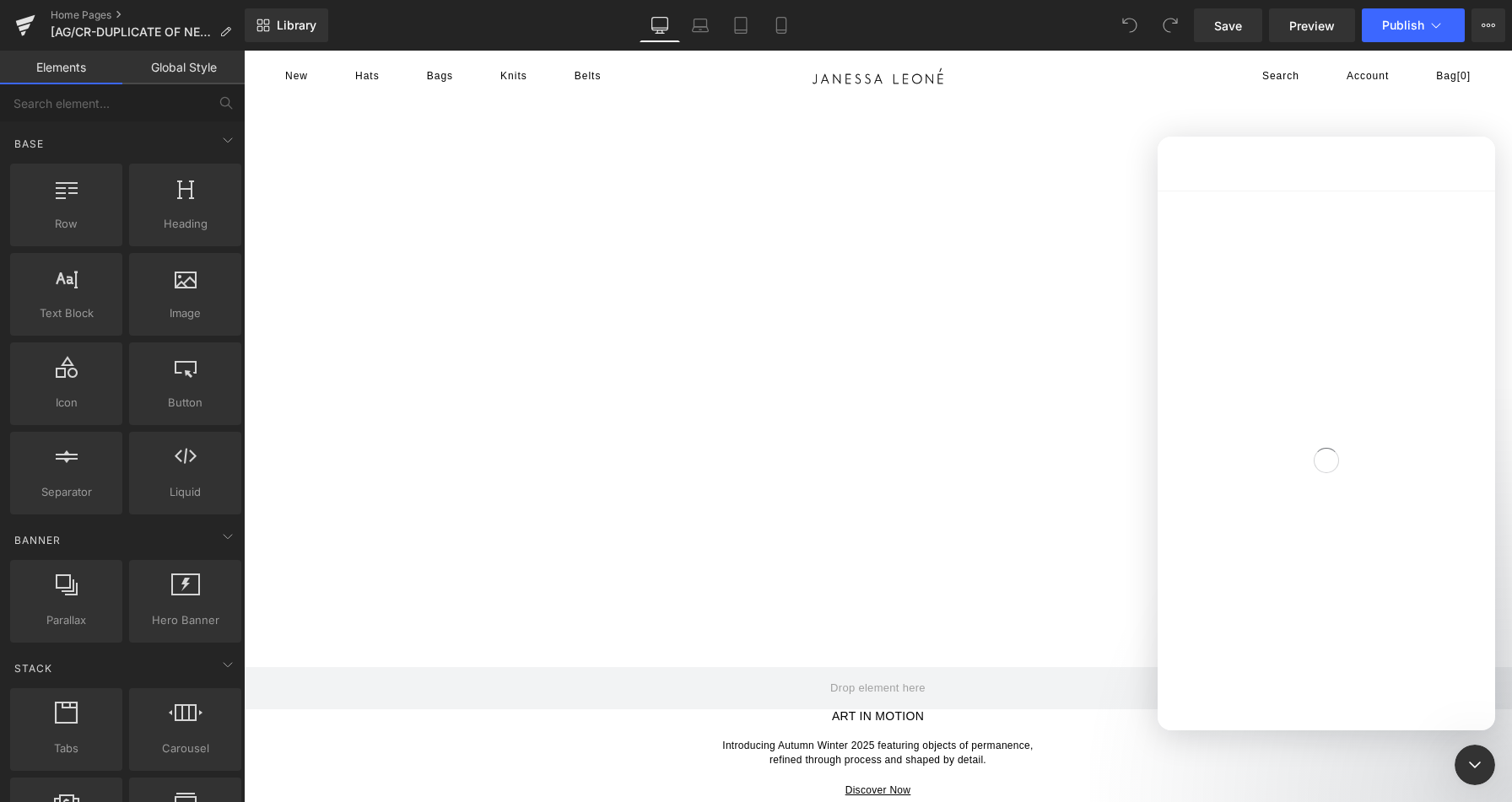
click at [549, 607] on div at bounding box center [756, 375] width 1512 height 751
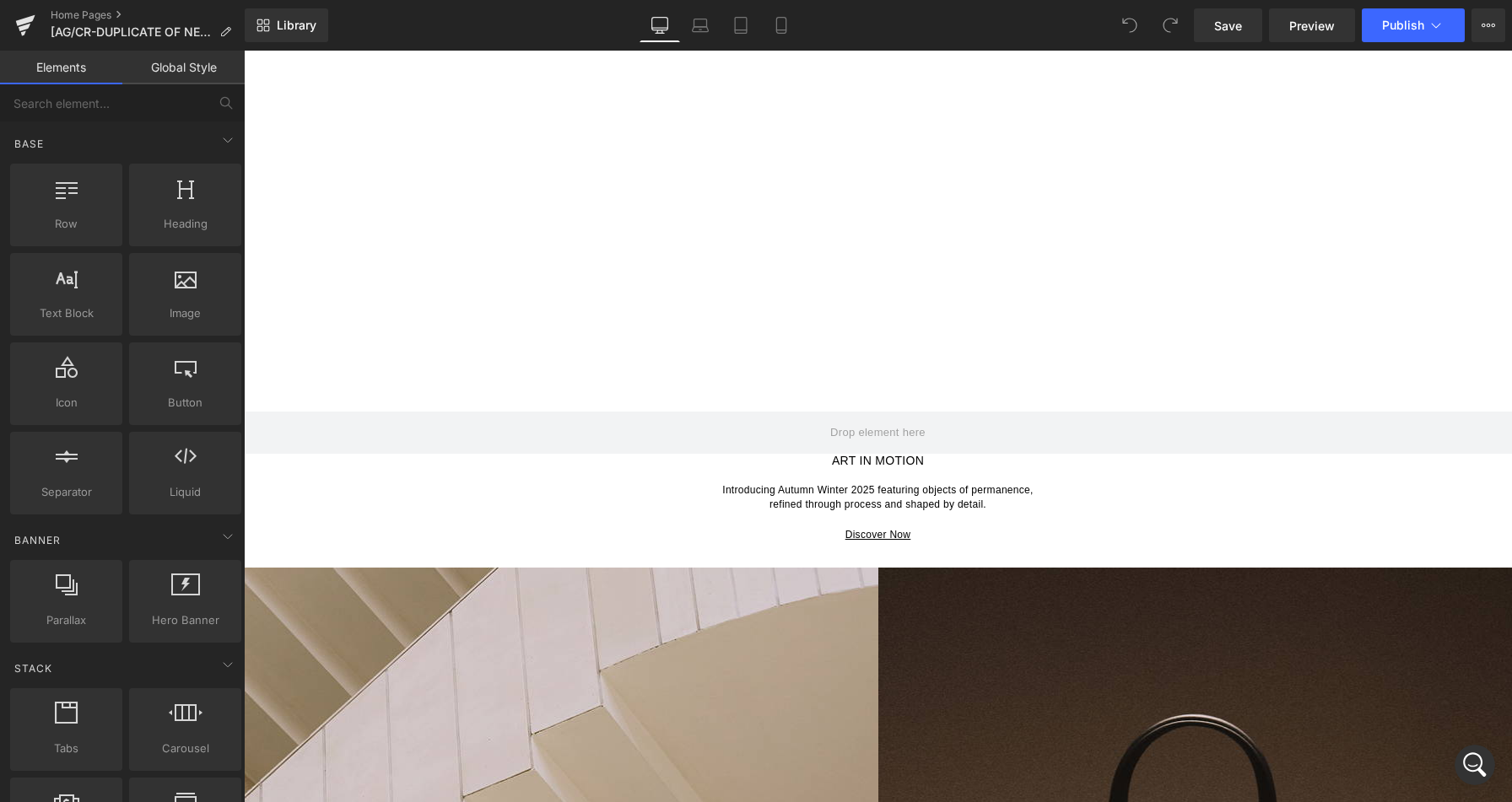
scroll to position [258, 0]
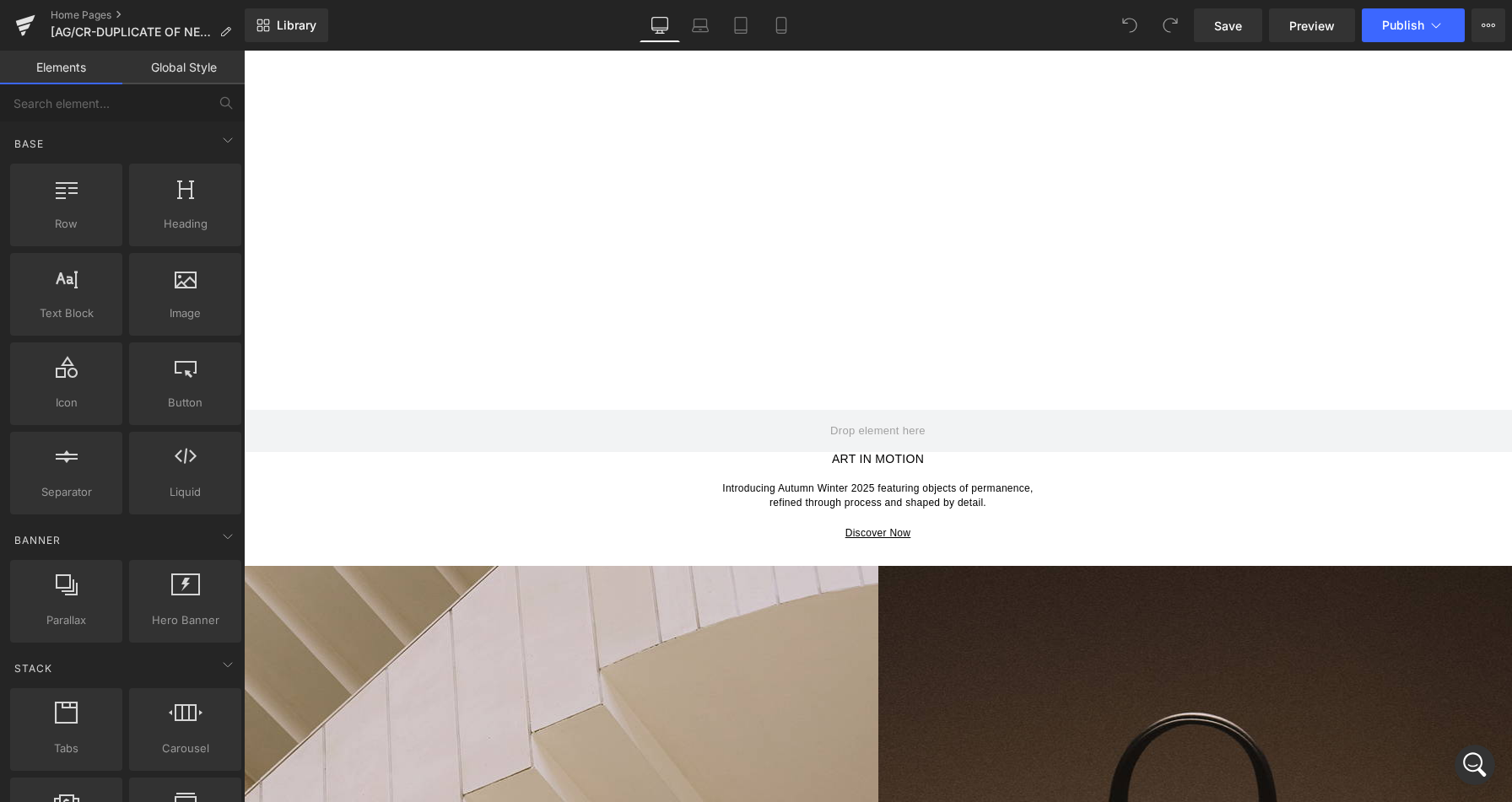
click at [585, 488] on p "Introducing Autumn Winter 2025 featuring objects of permanence, refined through…" at bounding box center [878, 495] width 1268 height 30
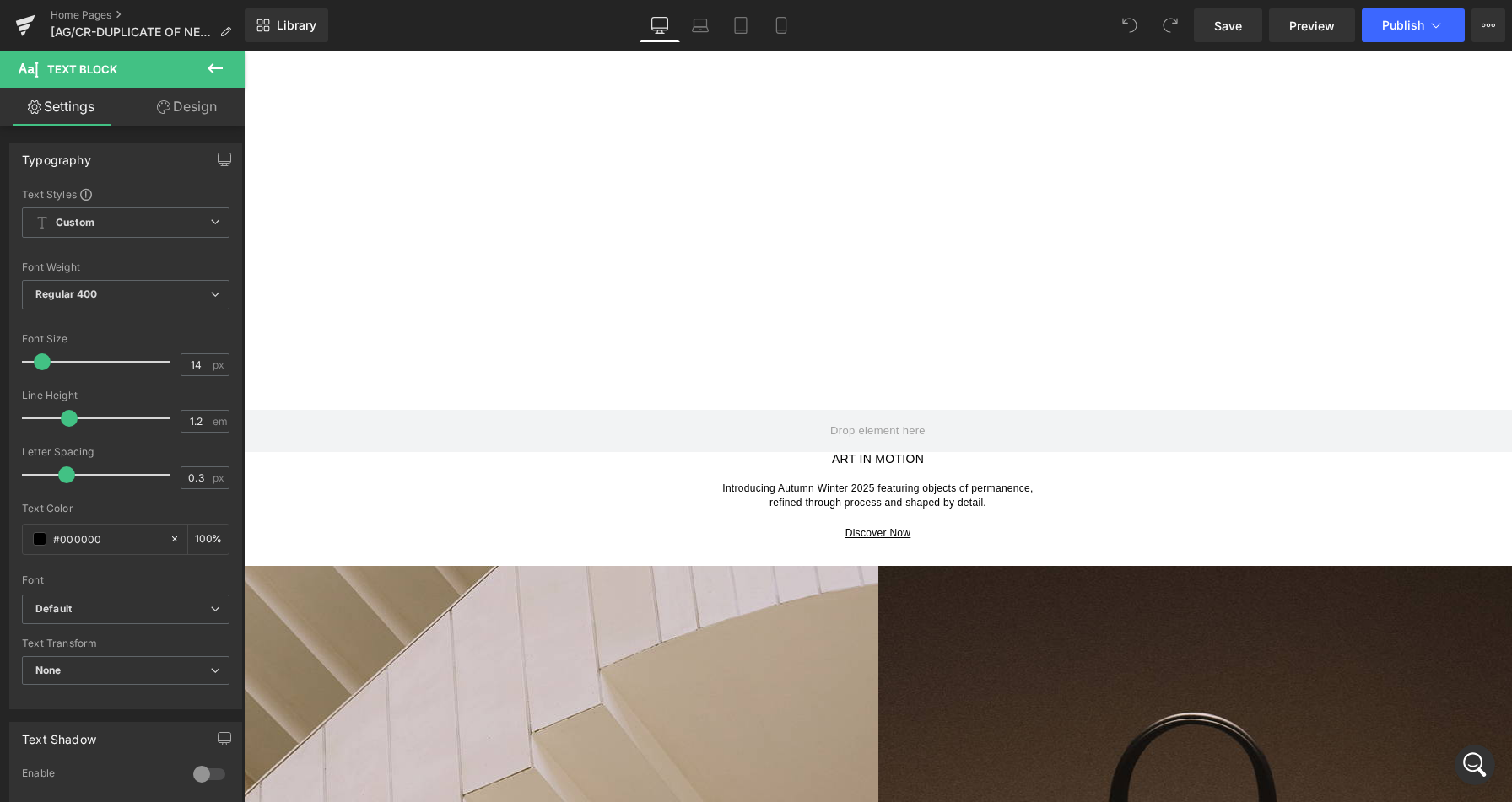
click at [169, 106] on link "Design" at bounding box center [187, 106] width 122 height 38
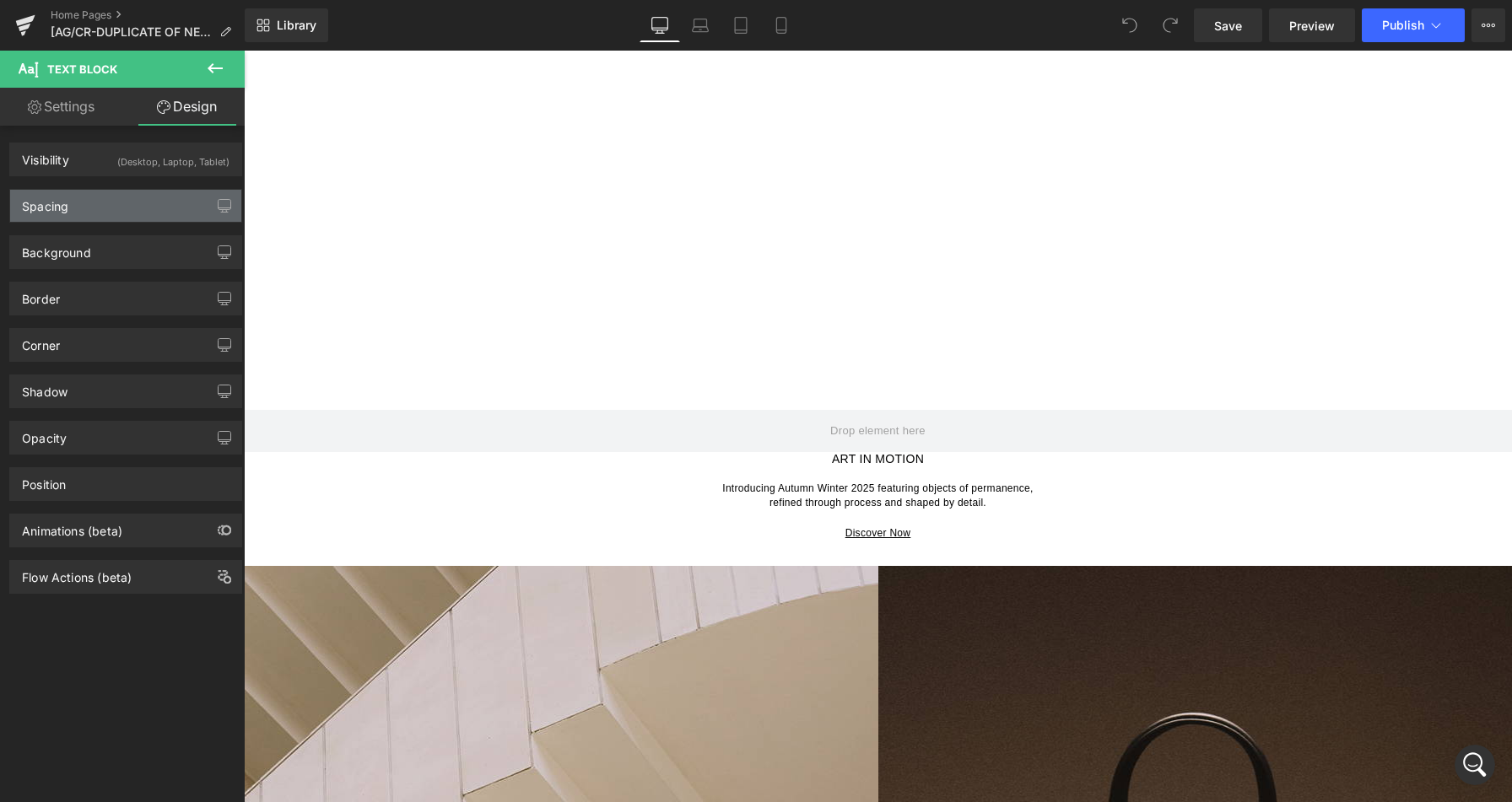
click at [112, 210] on div "Spacing" at bounding box center [125, 205] width 231 height 32
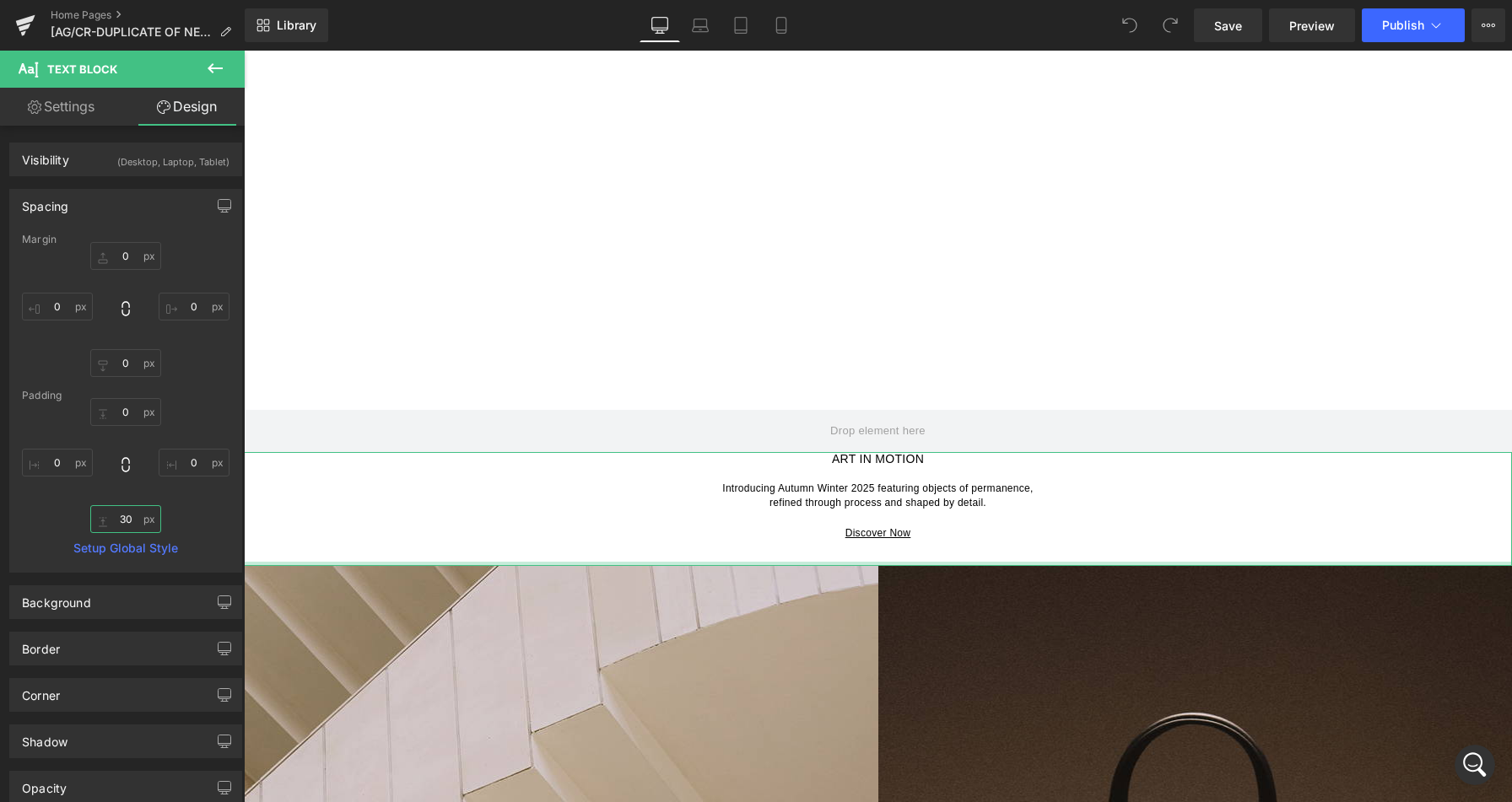
click at [120, 521] on input "30" at bounding box center [125, 519] width 71 height 28
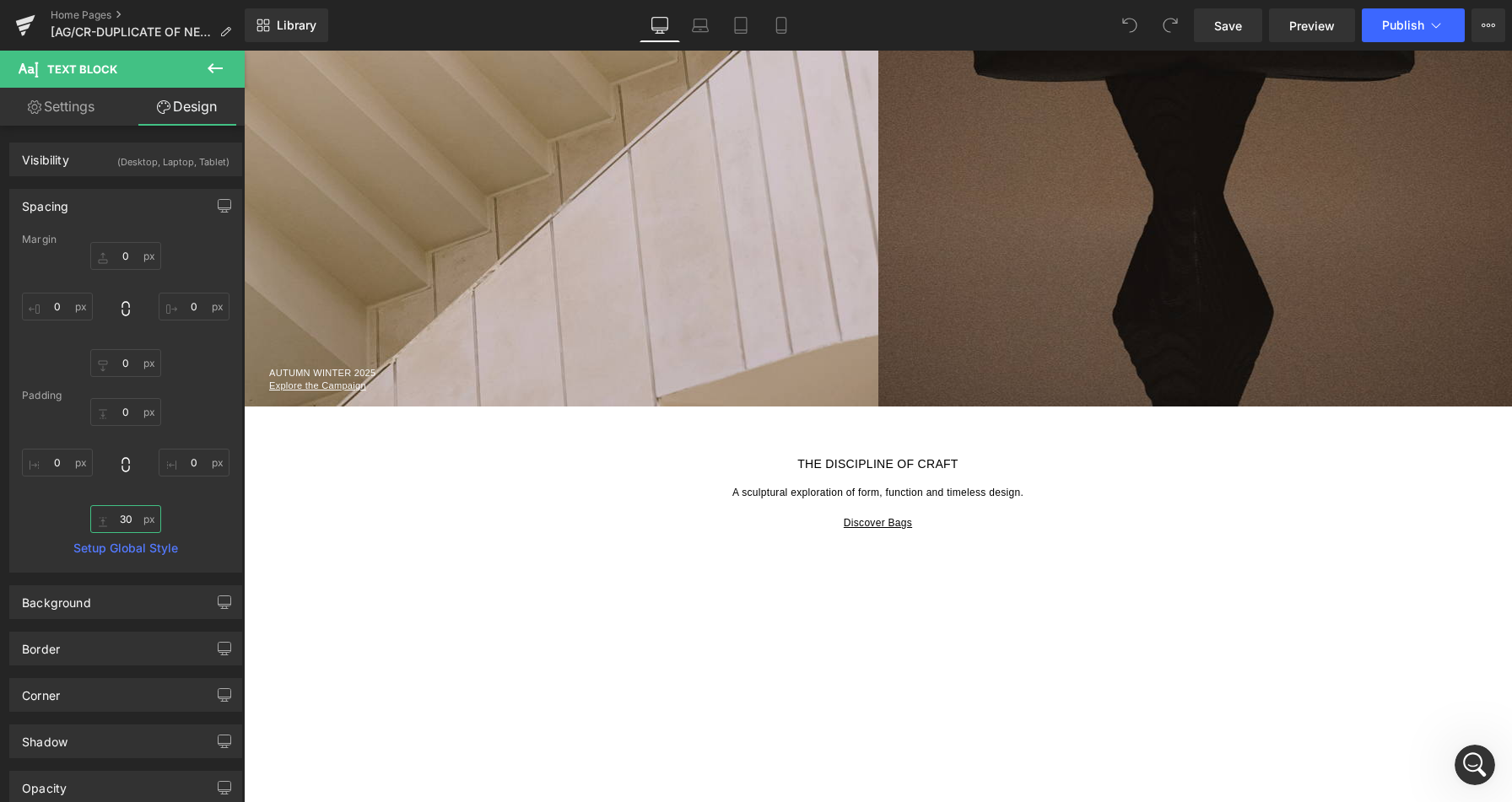
scroll to position [1290, 0]
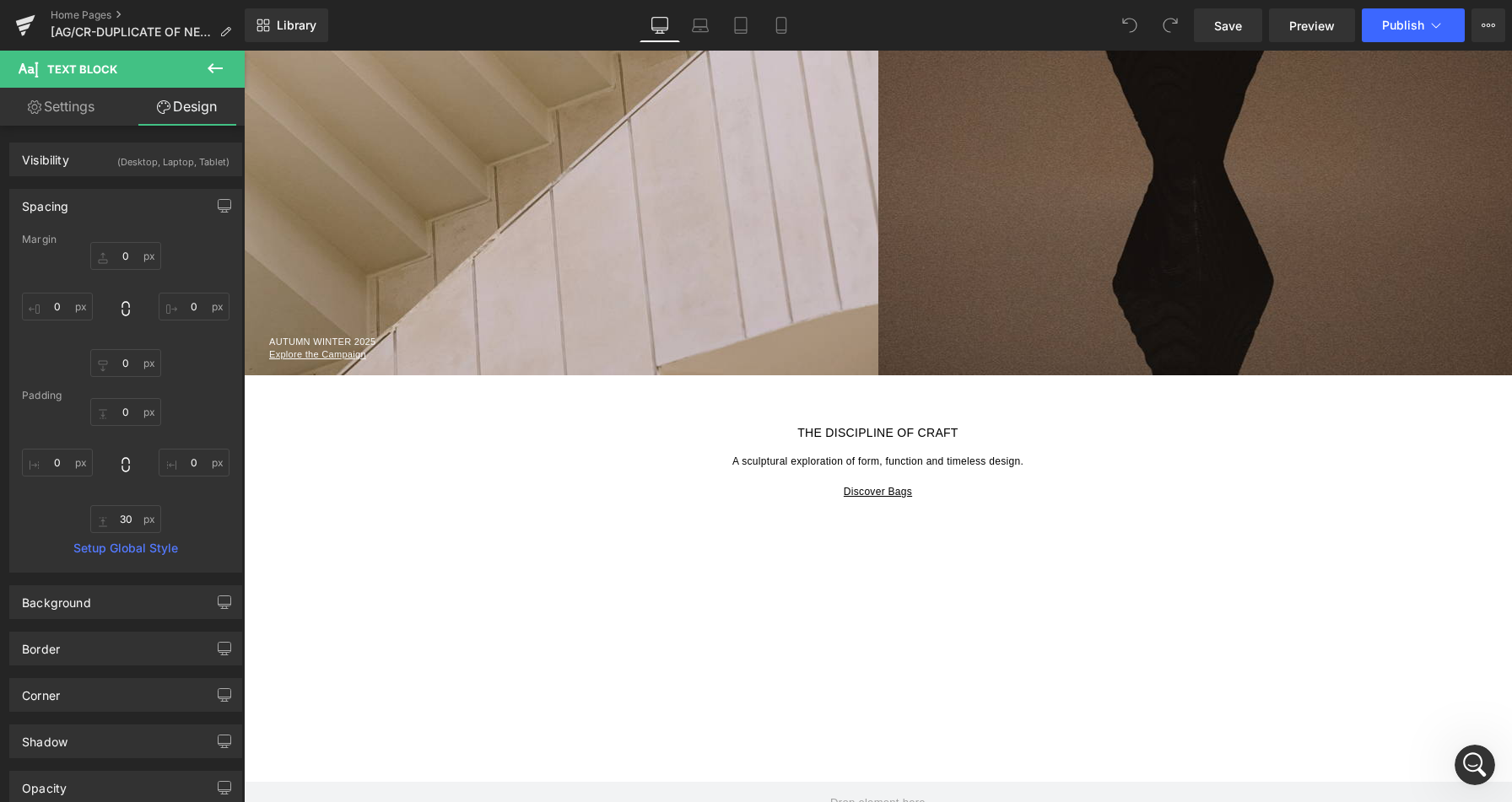
click at [524, 443] on p at bounding box center [878, 447] width 1268 height 15
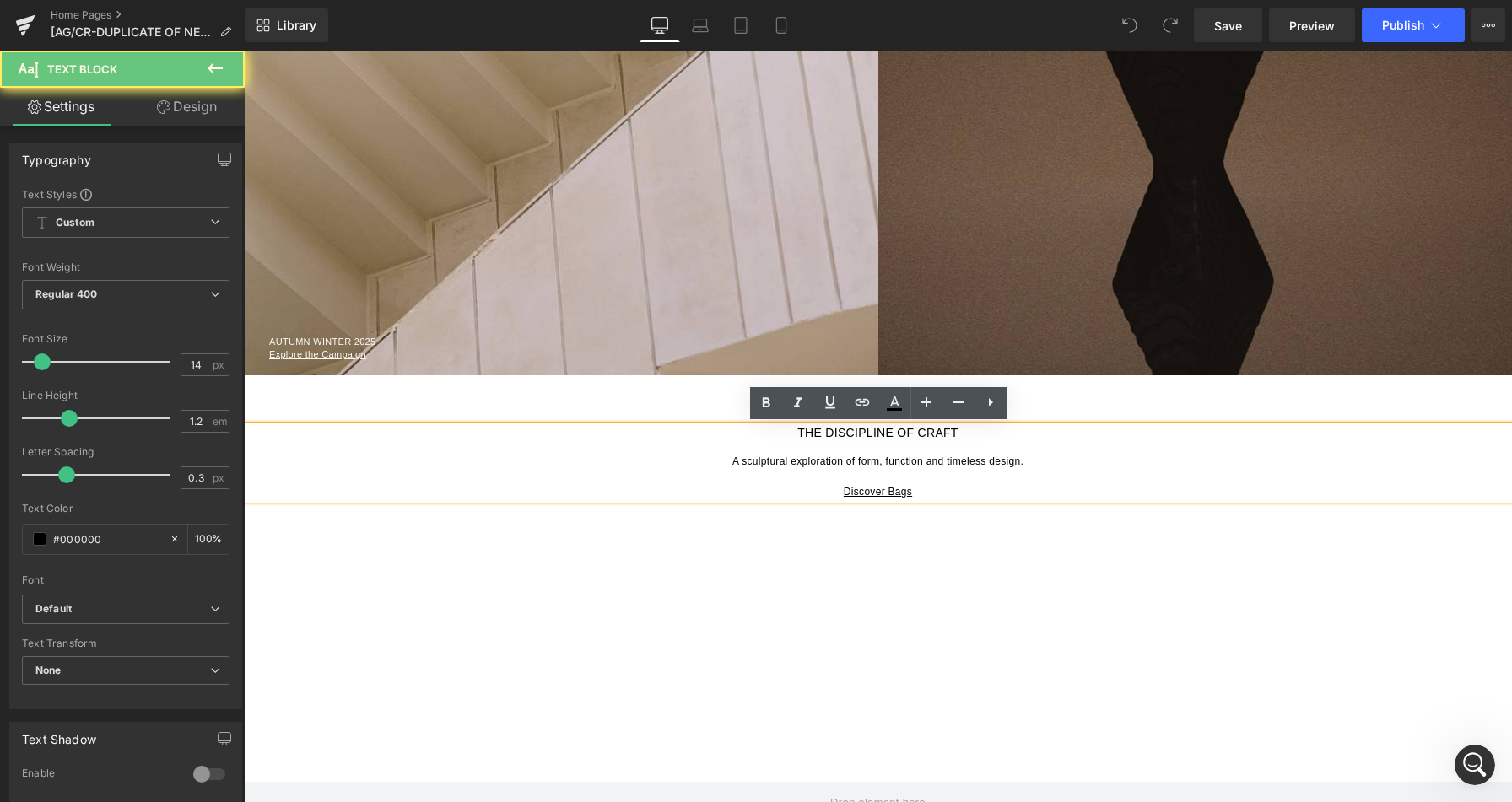
click at [604, 463] on p "A sculptural exploration of form, function and timeless design." at bounding box center [878, 461] width 1268 height 15
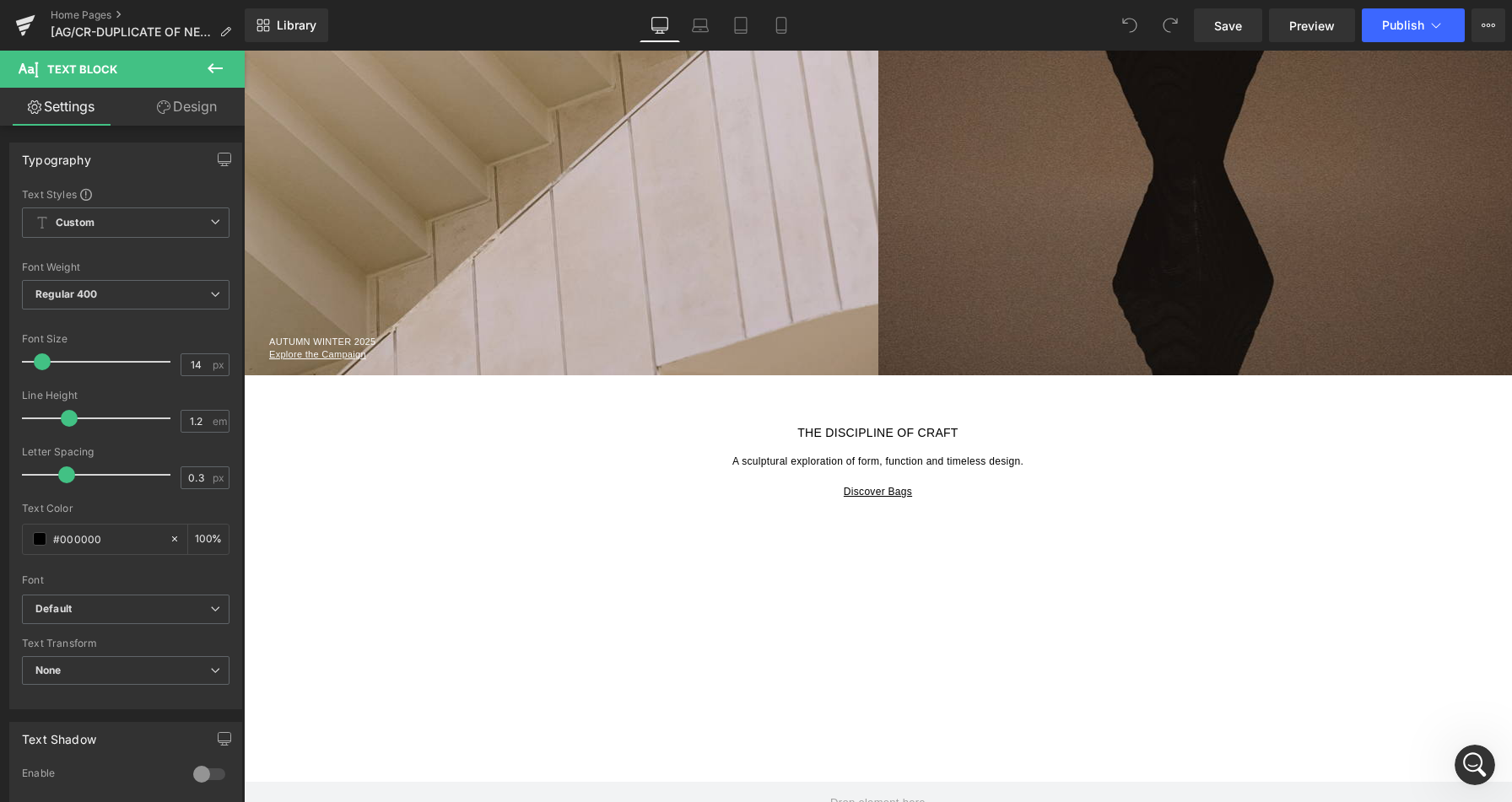
click at [168, 115] on link "Design" at bounding box center [187, 106] width 122 height 38
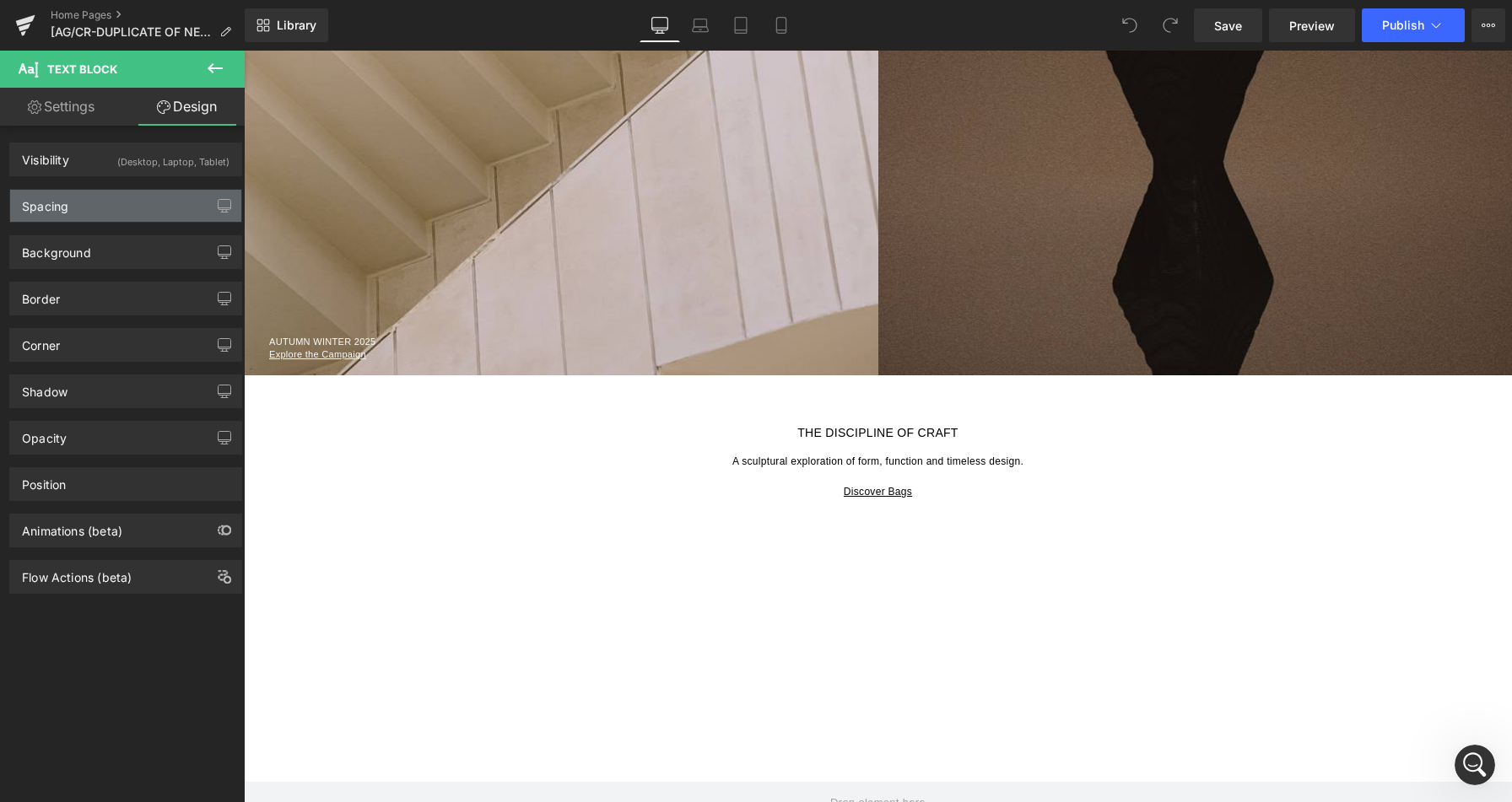
click at [106, 202] on div "Spacing" at bounding box center [125, 205] width 231 height 32
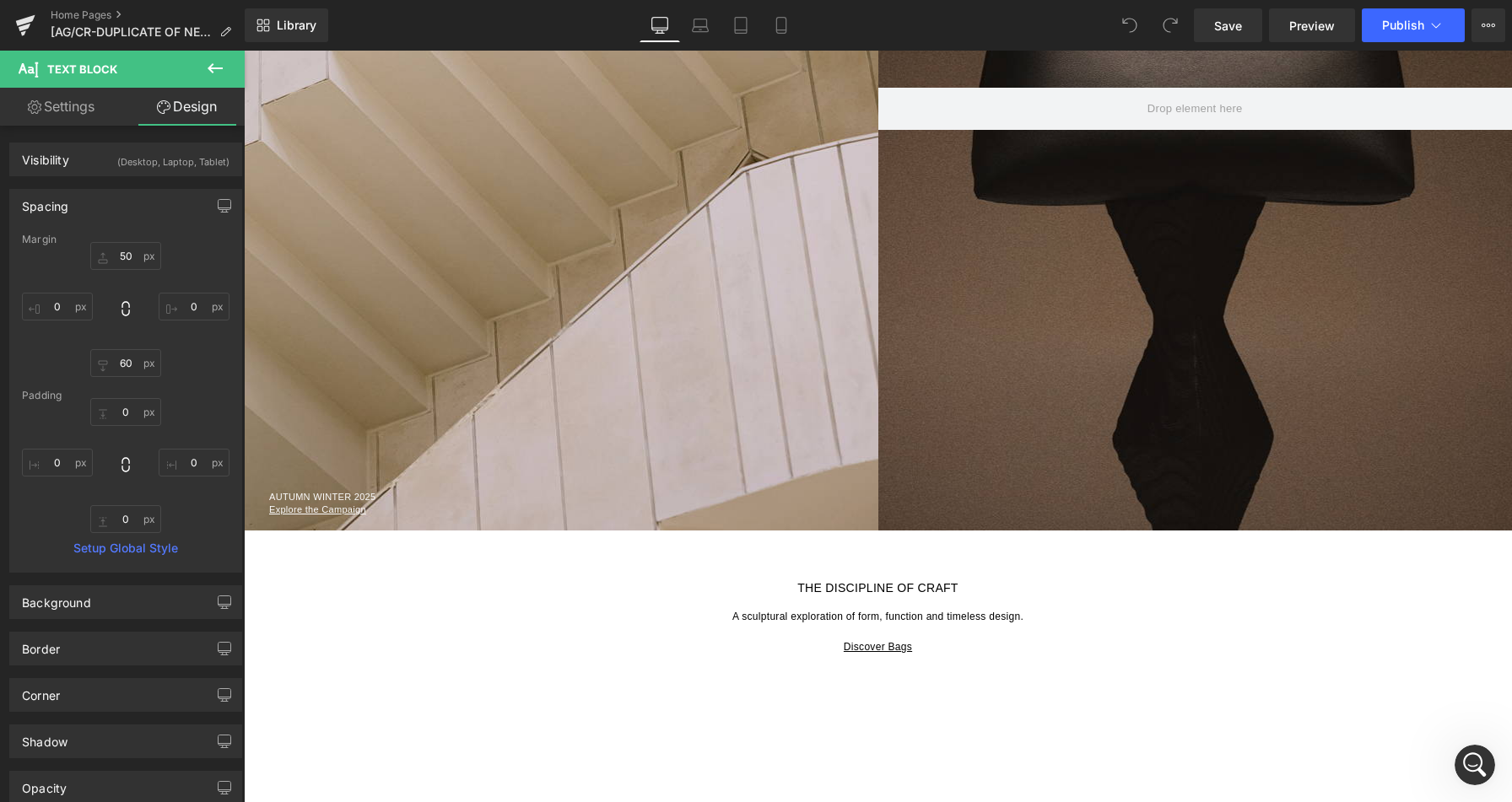
scroll to position [1102, 0]
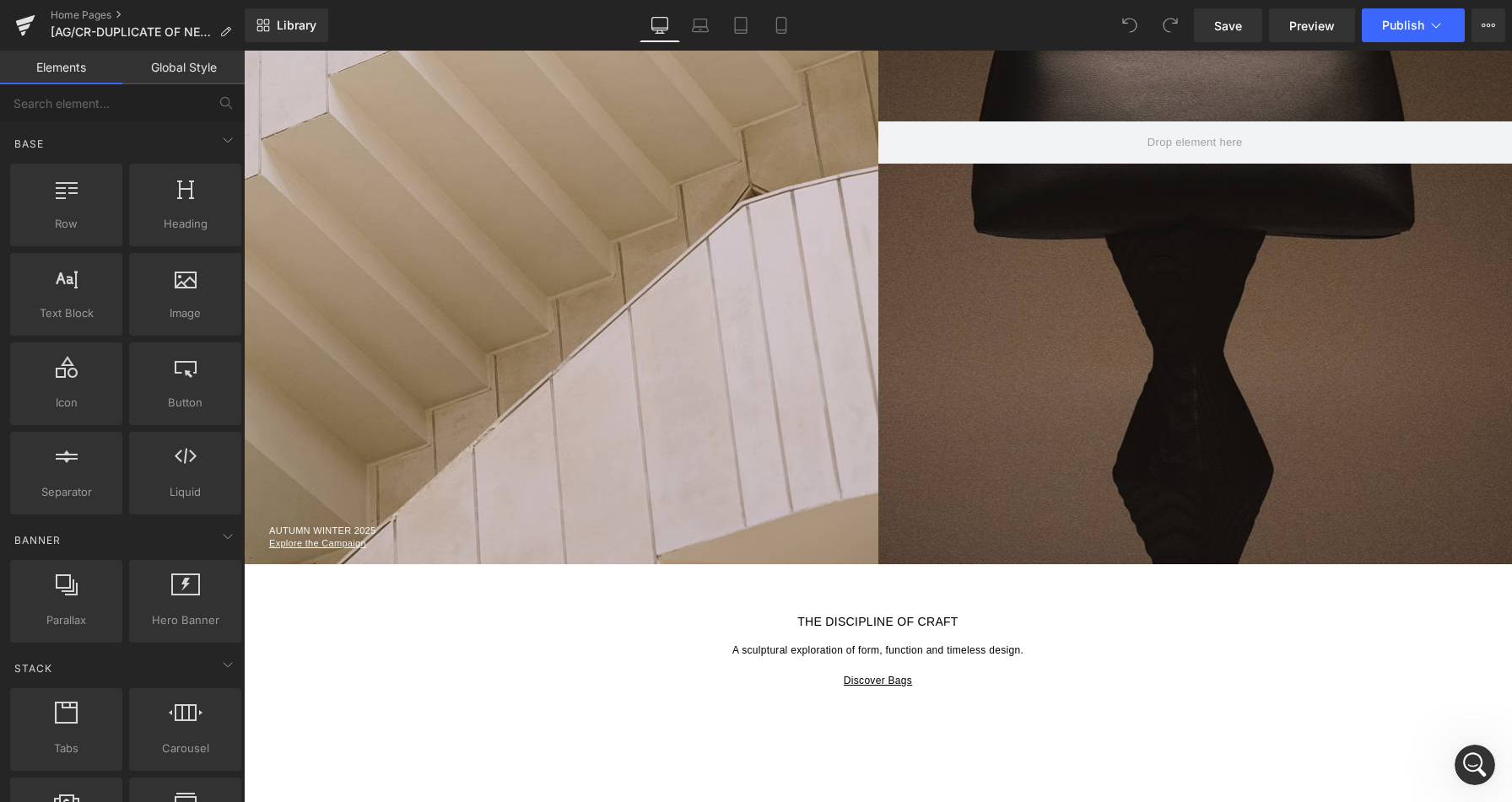
click at [613, 590] on div "Video Bg Row Video Bg ART IN MOTION Introducing Autumn Winter 2025 featuring ob…" at bounding box center [878, 254] width 1268 height 2510
click at [627, 650] on p "A sculptural exploration of form, function and timeless design." at bounding box center [878, 649] width 1268 height 15
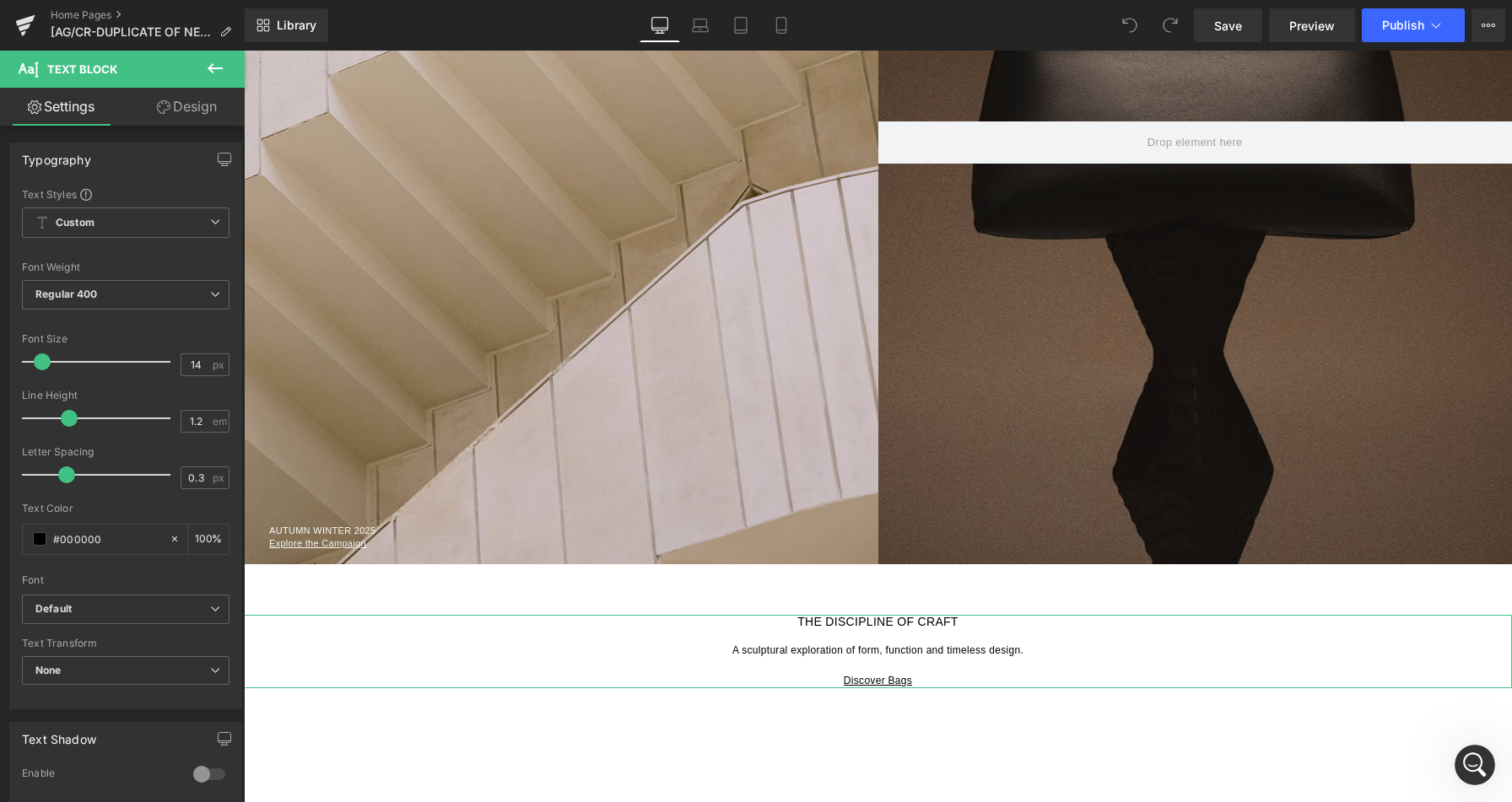
click at [170, 110] on link "Design" at bounding box center [187, 106] width 122 height 38
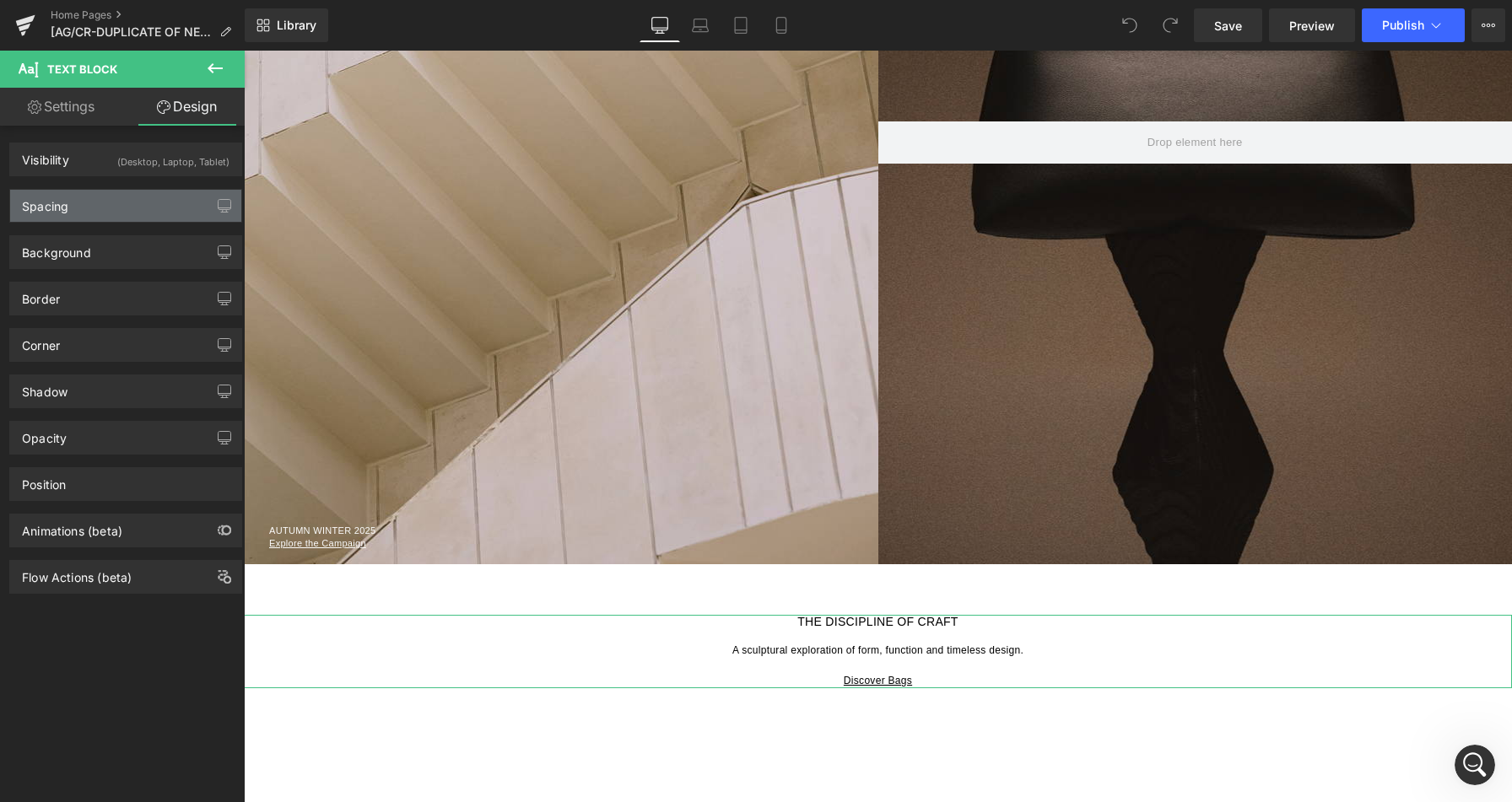
click at [114, 209] on div "Spacing" at bounding box center [125, 205] width 231 height 32
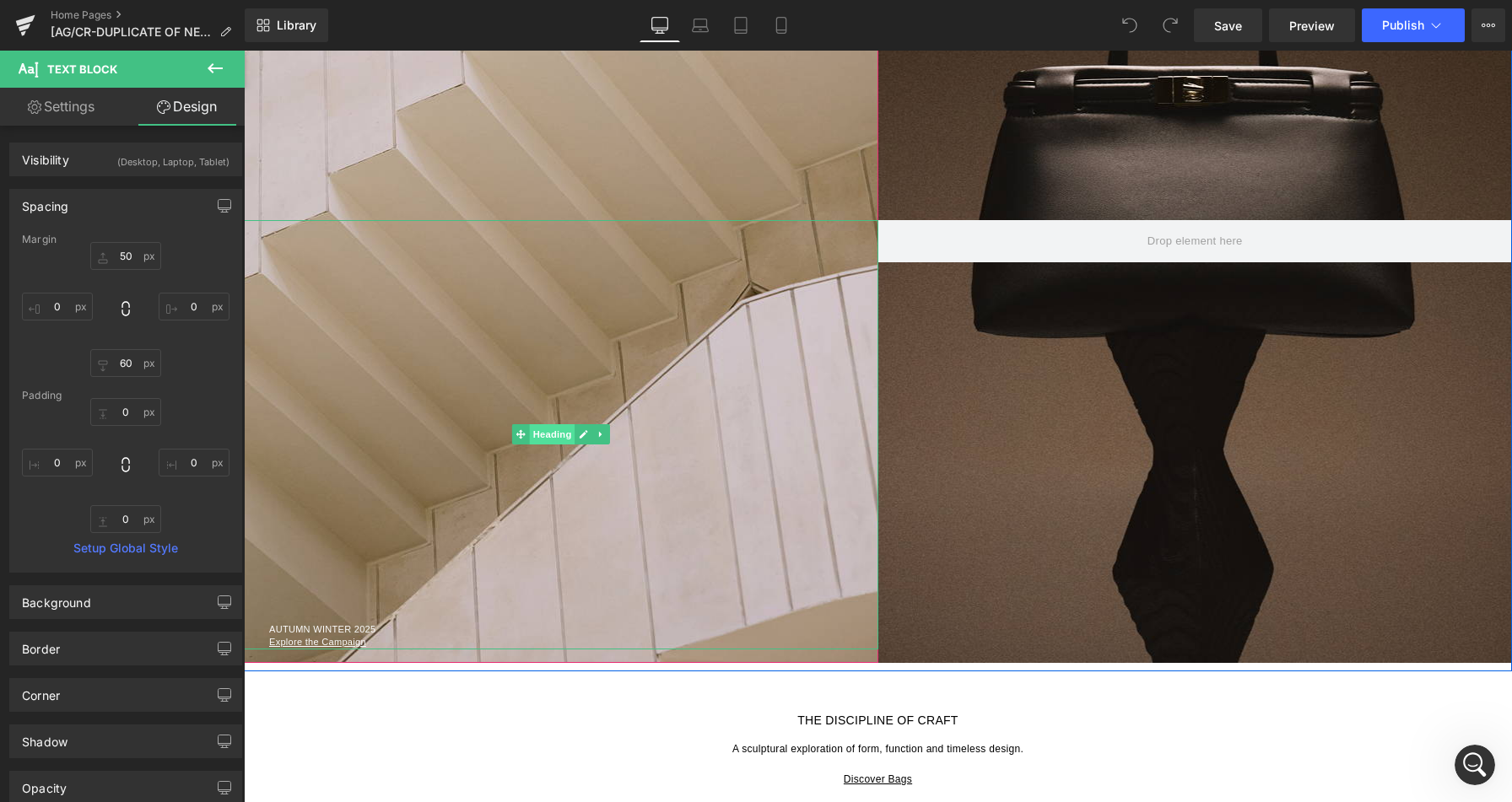
scroll to position [417, 0]
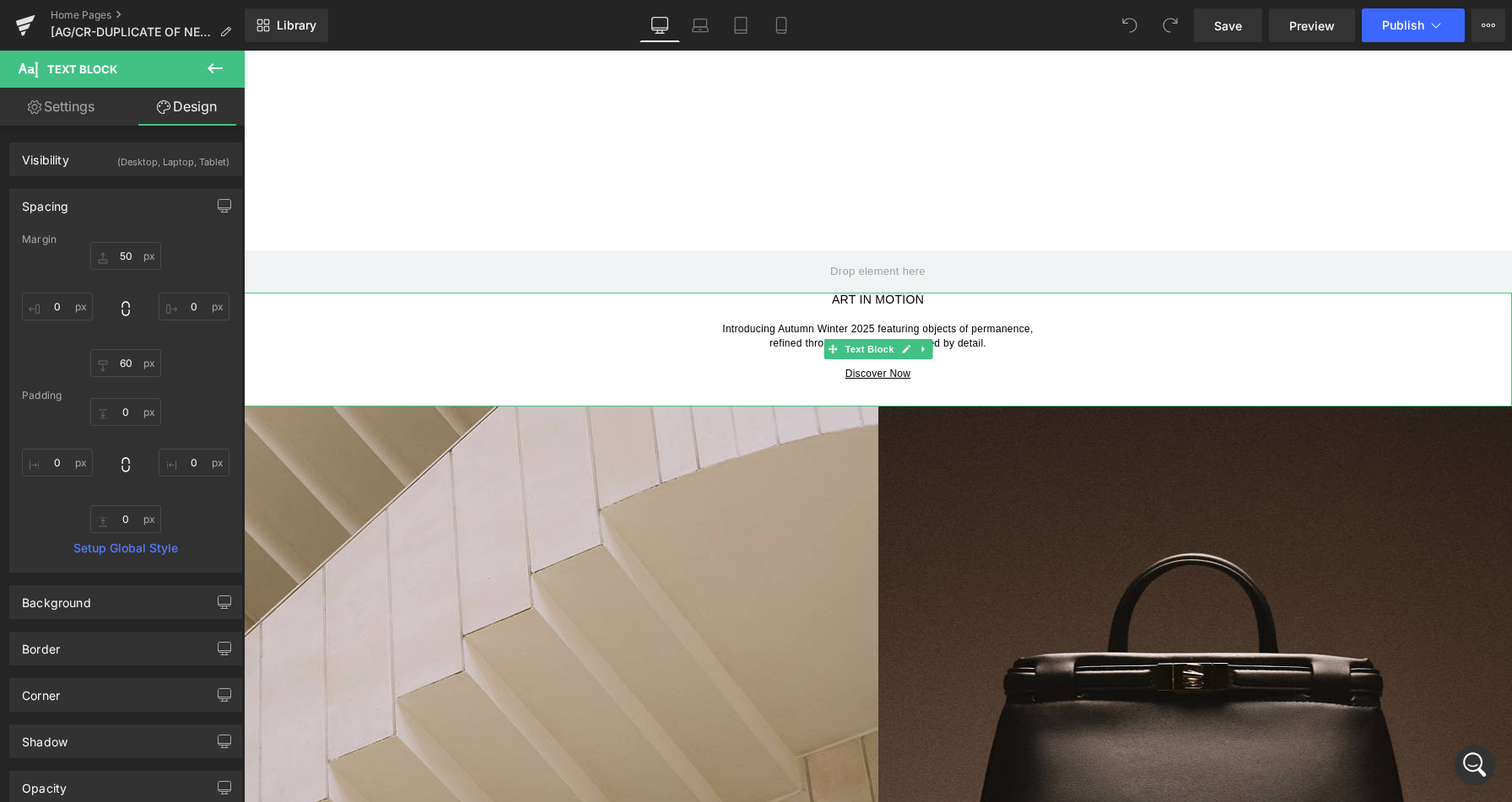
click at [623, 324] on p "Introducing Autumn Winter 2025 featuring objects of permanence, refined through…" at bounding box center [878, 336] width 1268 height 30
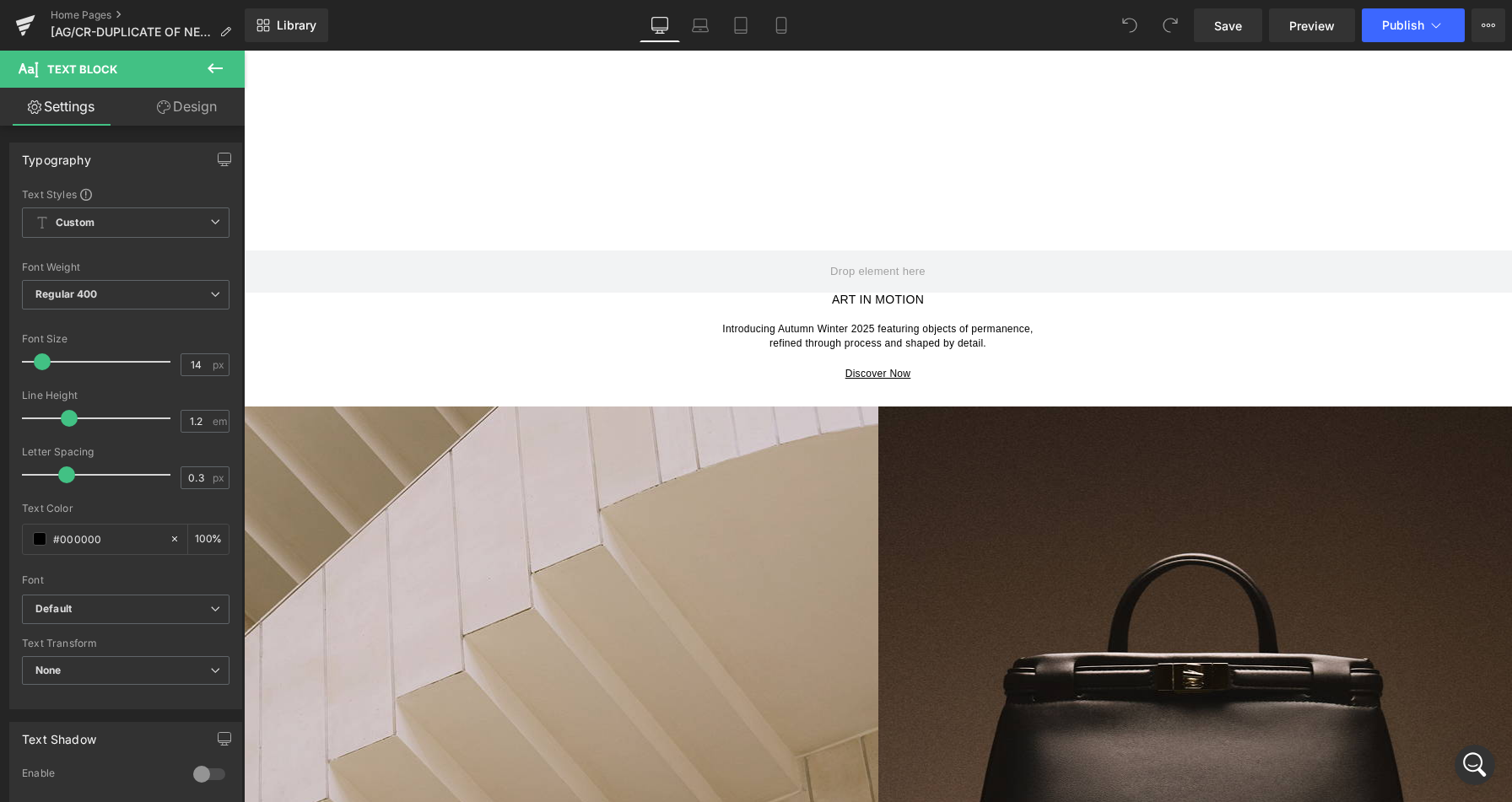
click at [207, 116] on link "Design" at bounding box center [187, 106] width 122 height 38
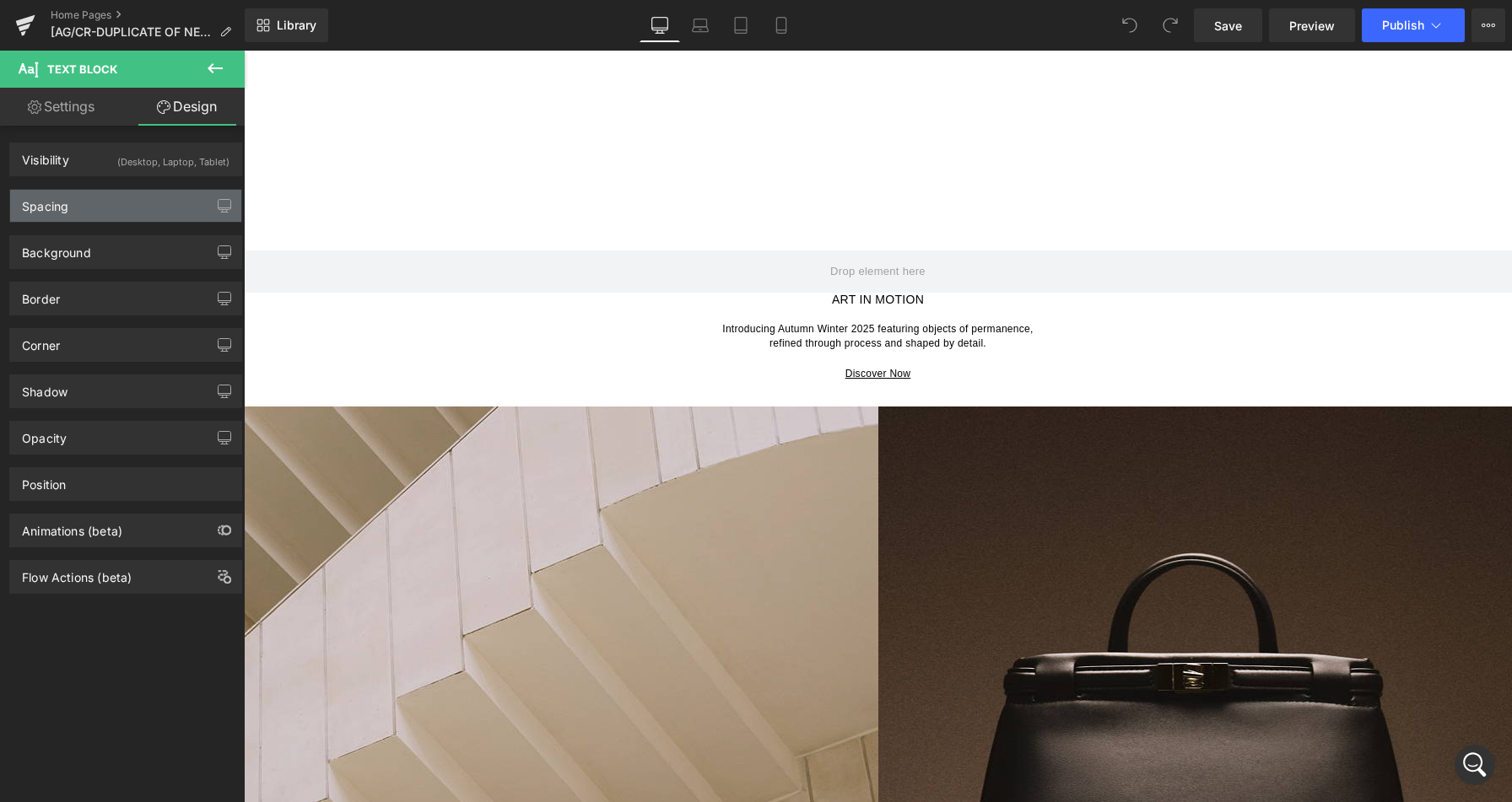
click at [126, 212] on div "Spacing" at bounding box center [125, 205] width 231 height 32
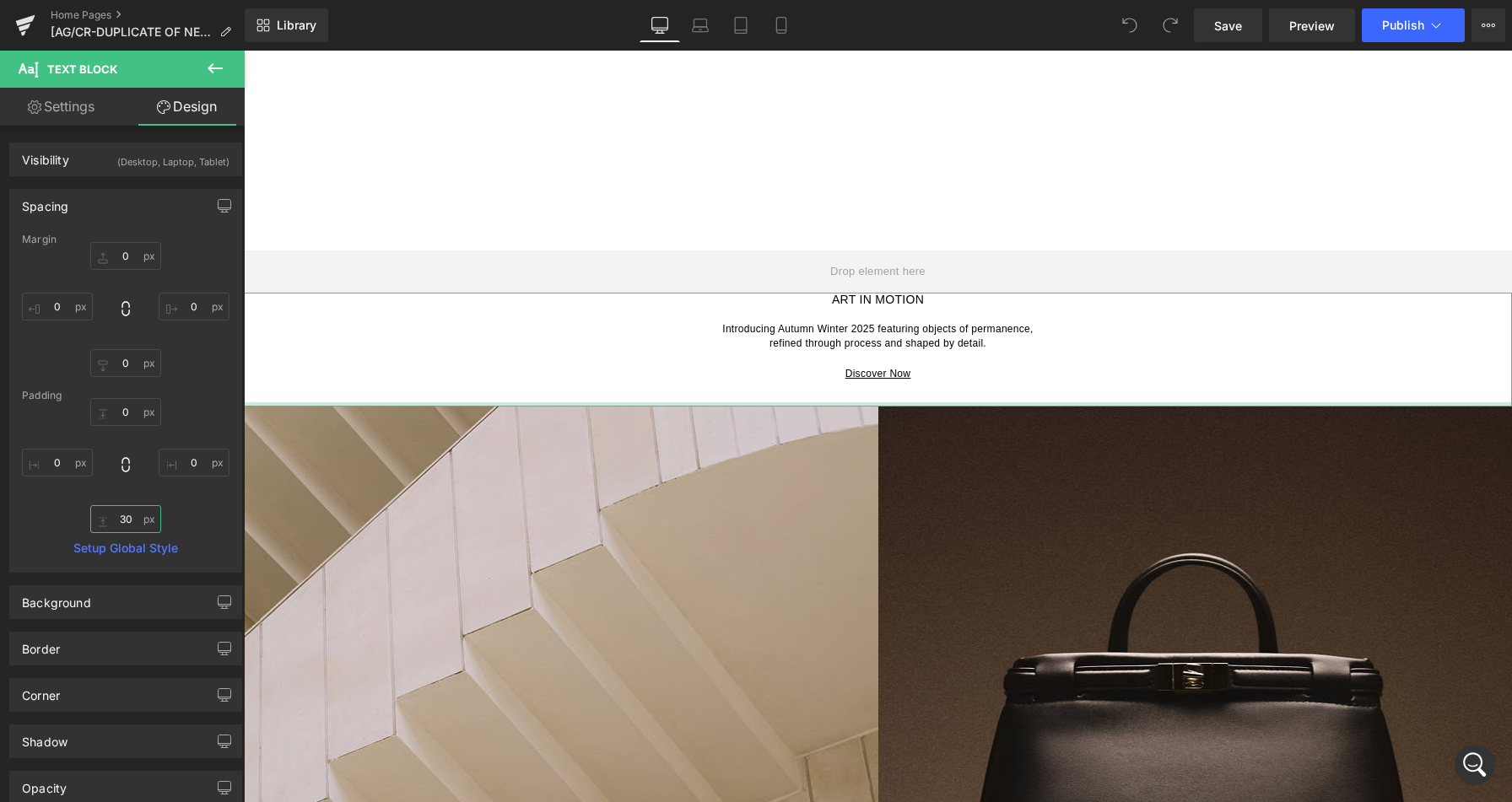
click at [130, 521] on input "30" at bounding box center [125, 519] width 71 height 28
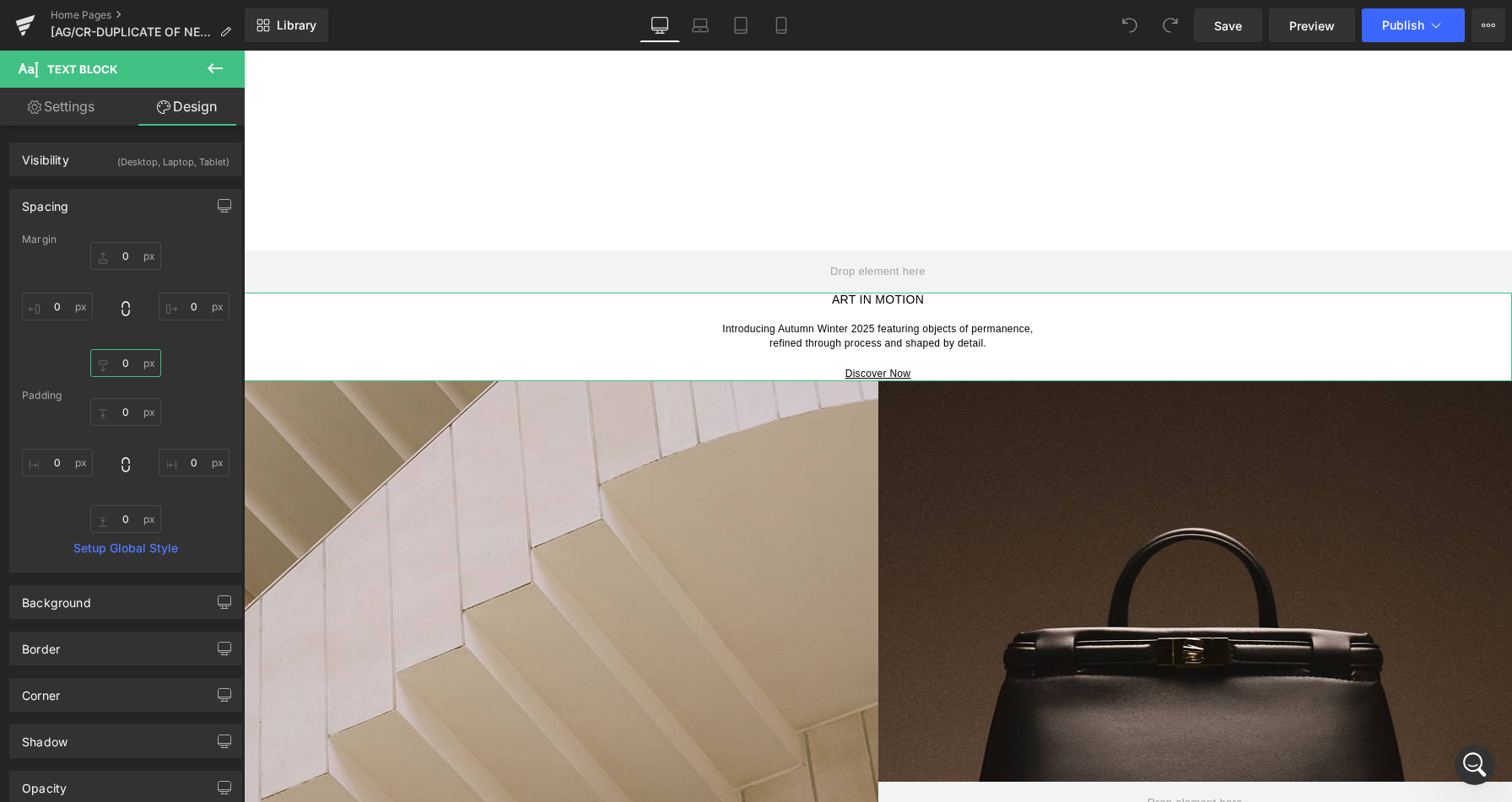
click at [119, 369] on input "0" at bounding box center [125, 362] width 71 height 28
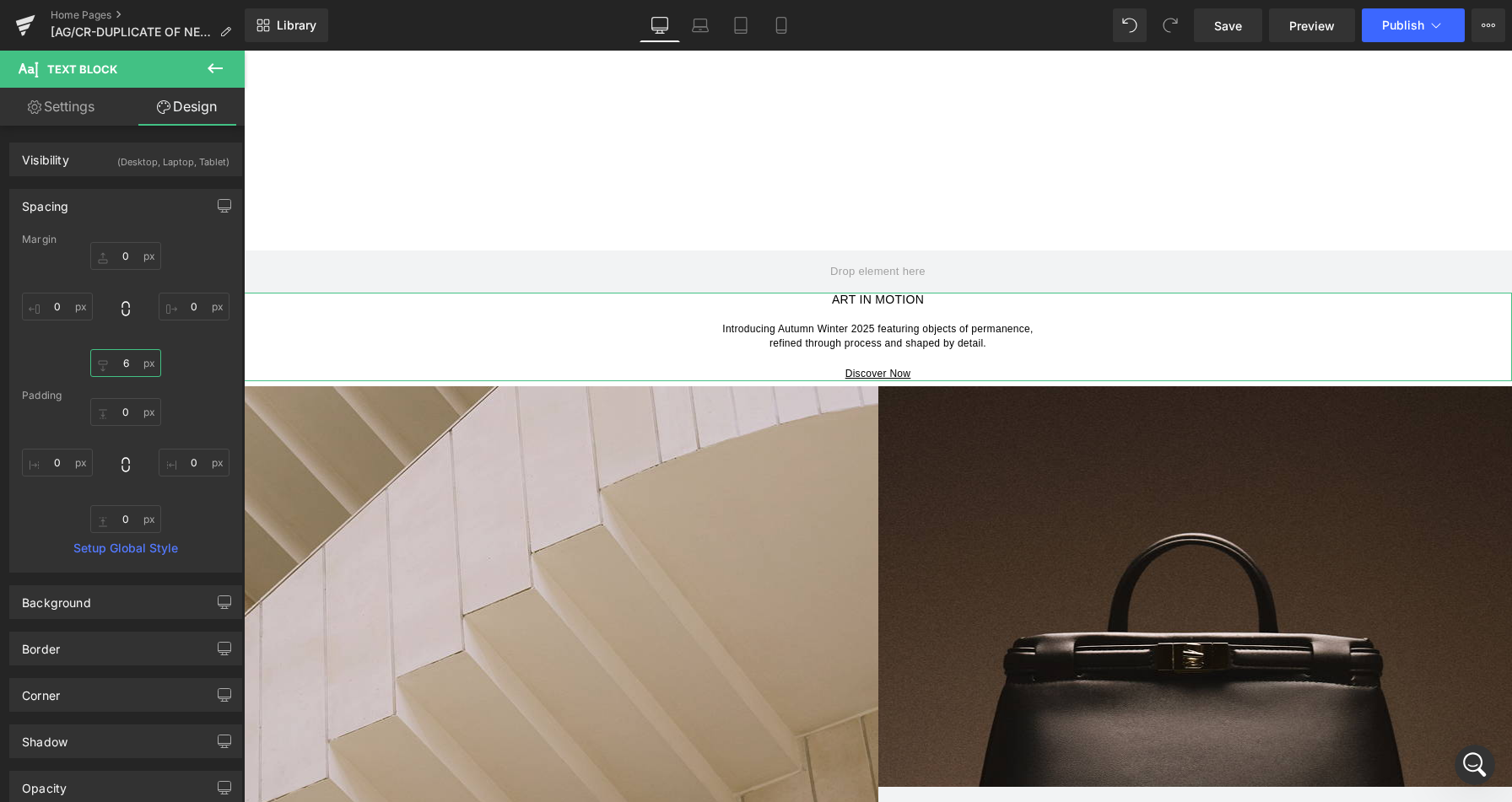
type input "60"
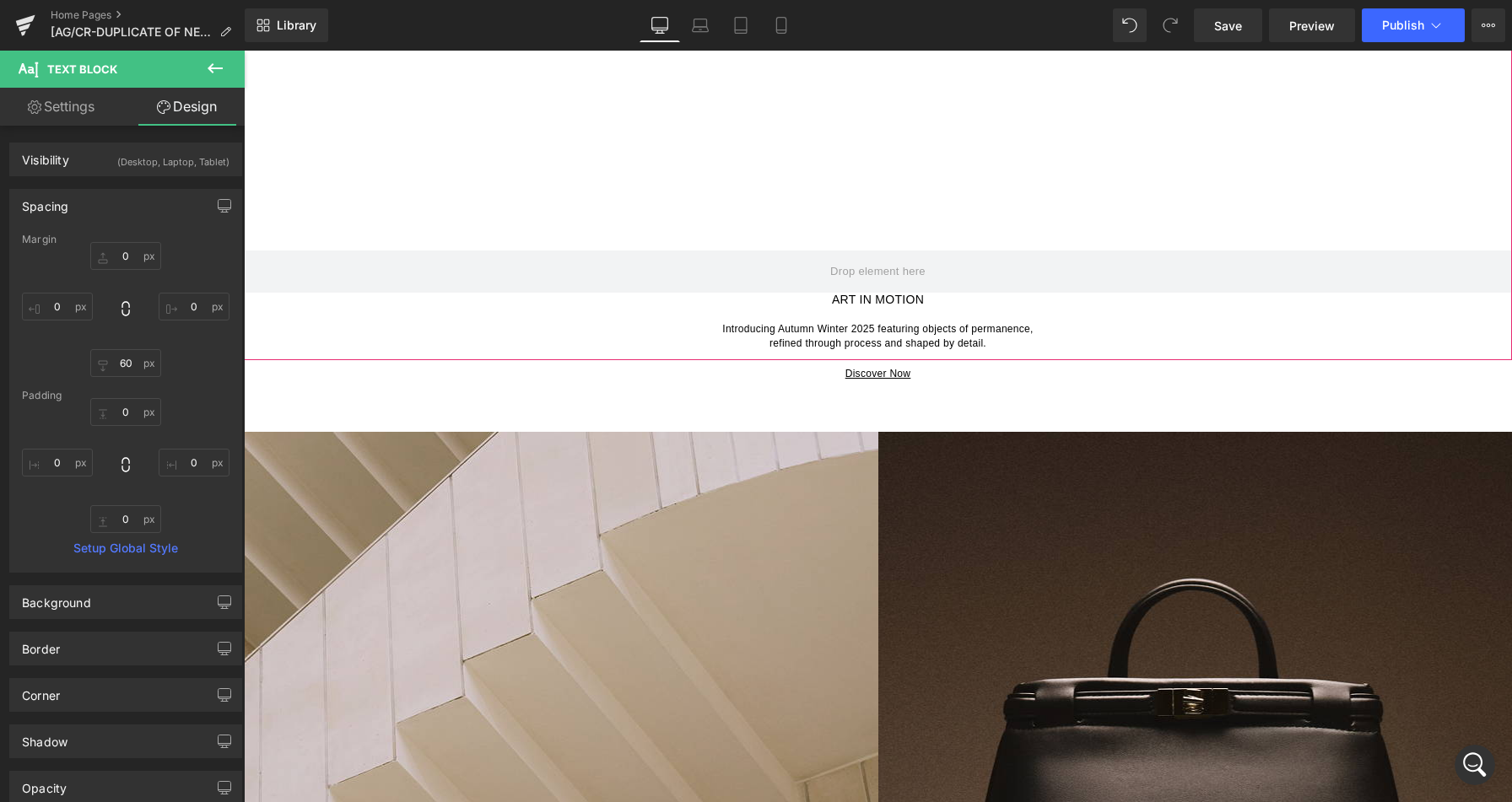
click at [558, 207] on div at bounding box center [878, 22] width 1268 height 674
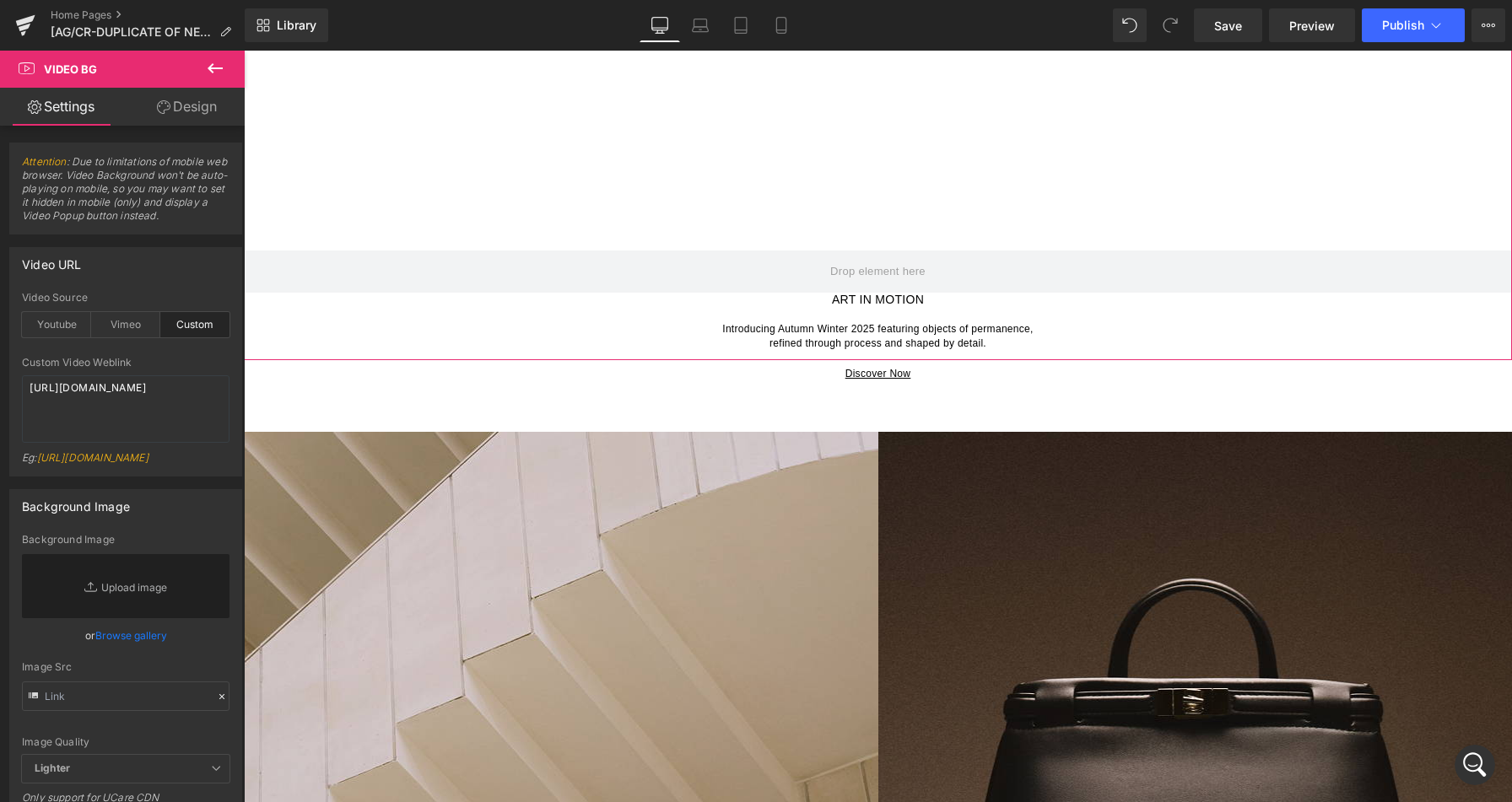
click at [179, 106] on link "Design" at bounding box center [187, 106] width 122 height 38
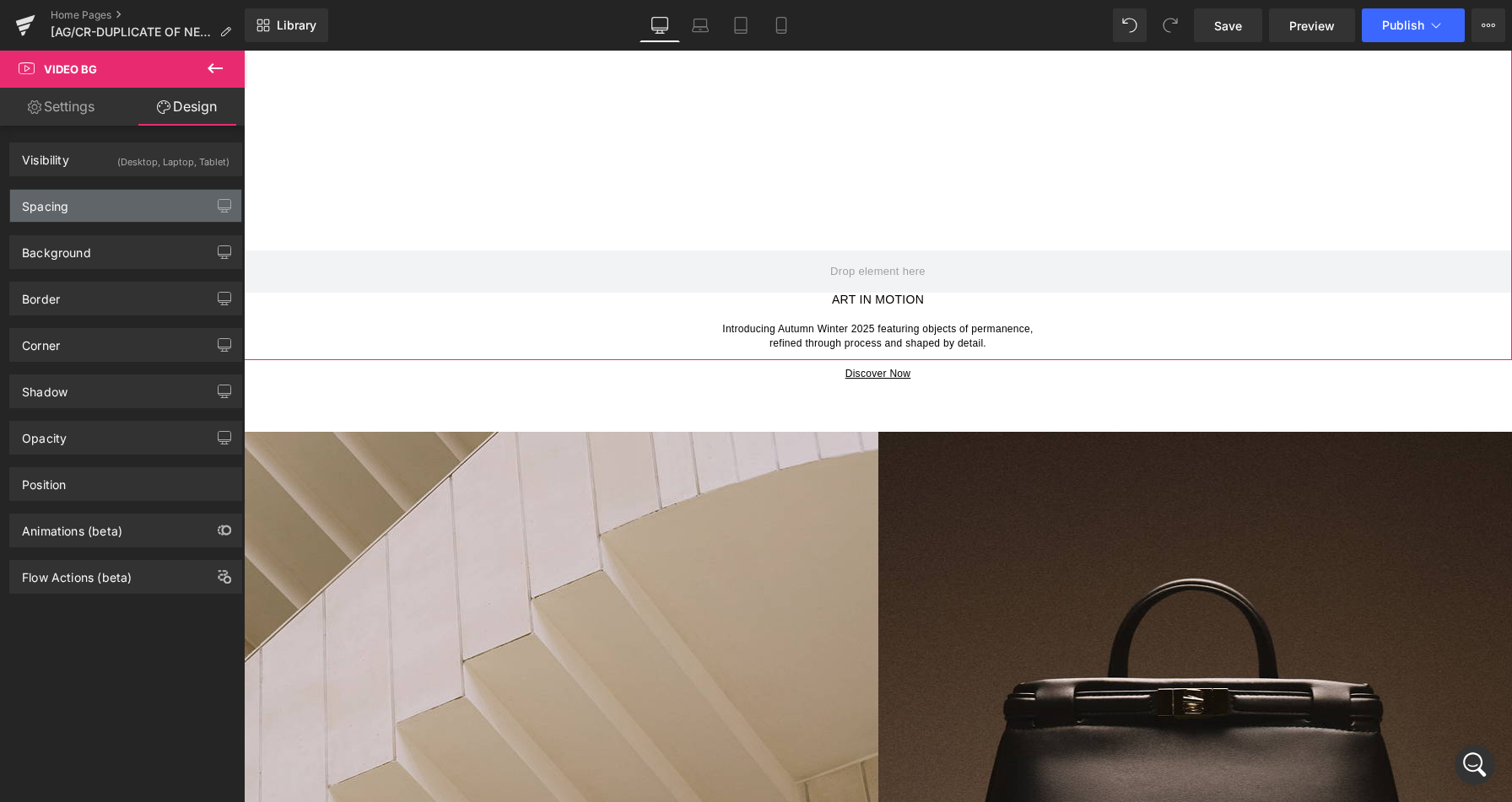
click at [104, 217] on div "Spacing" at bounding box center [125, 205] width 231 height 32
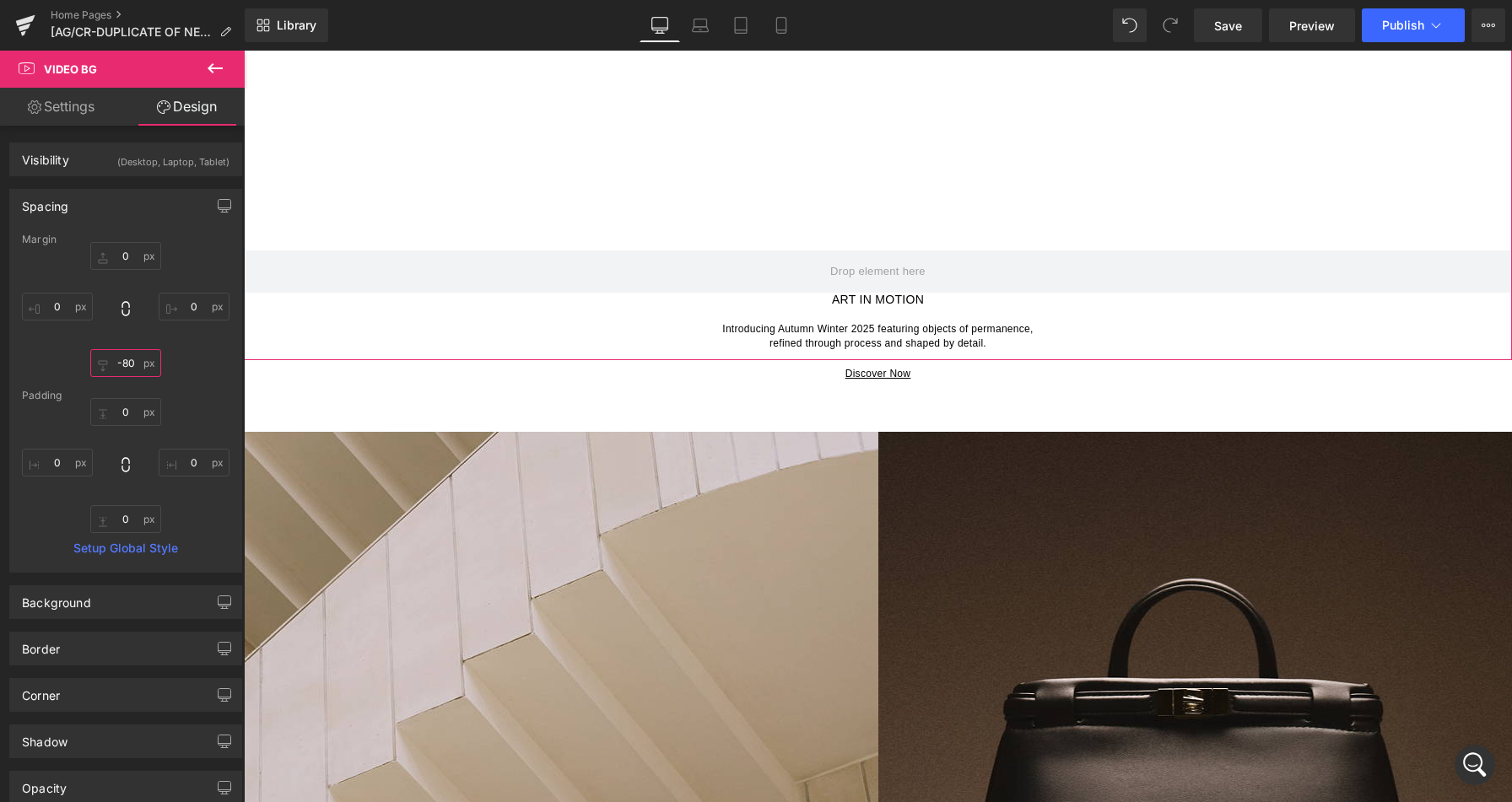
click at [122, 363] on input "-80" at bounding box center [125, 362] width 71 height 28
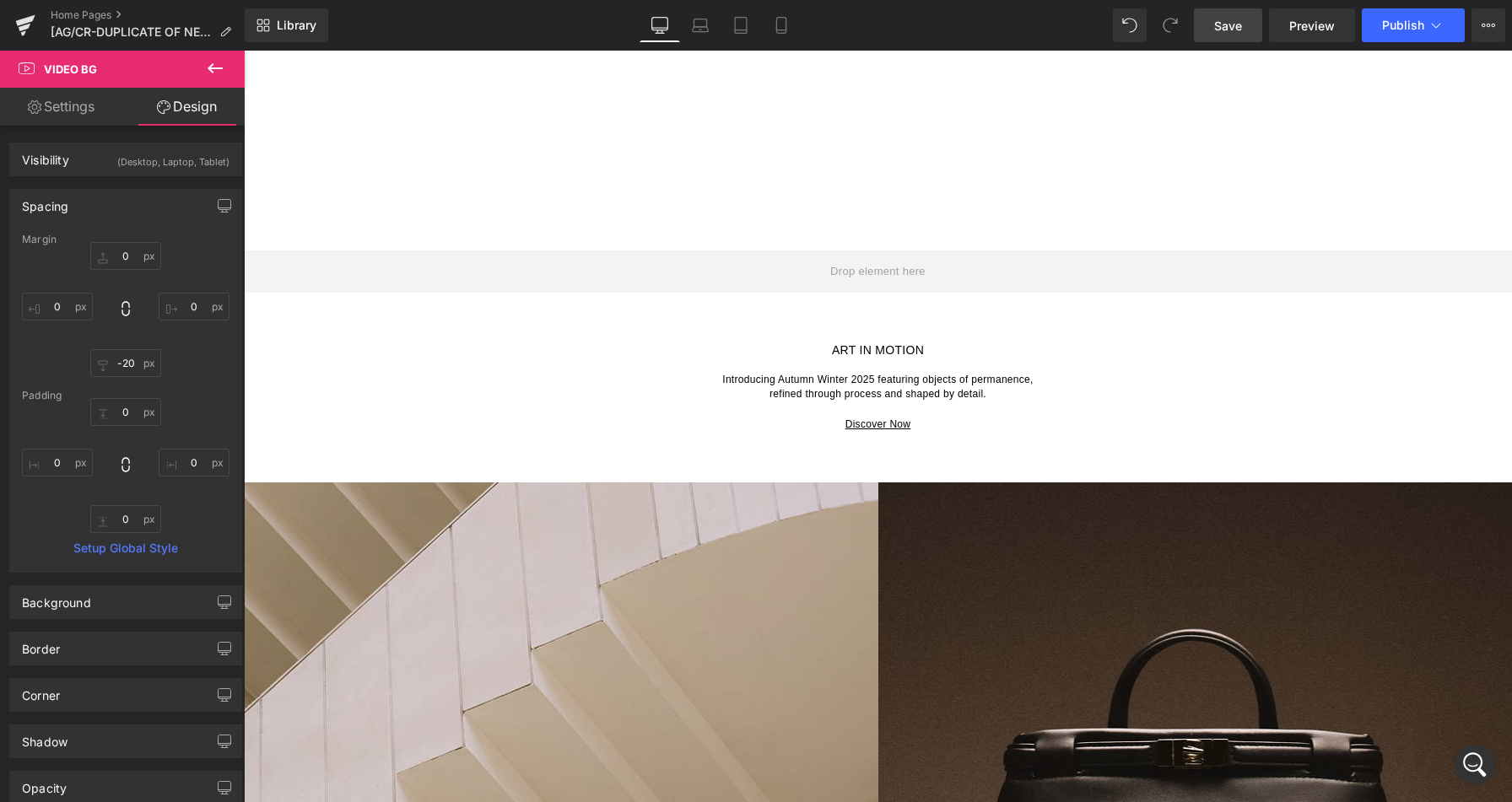
click at [1229, 28] on span "Save" at bounding box center [1228, 25] width 28 height 17
click at [1301, 21] on span "Preview" at bounding box center [1311, 25] width 45 height 17
click at [129, 362] on input "-20" at bounding box center [125, 362] width 71 height 28
type input "40"
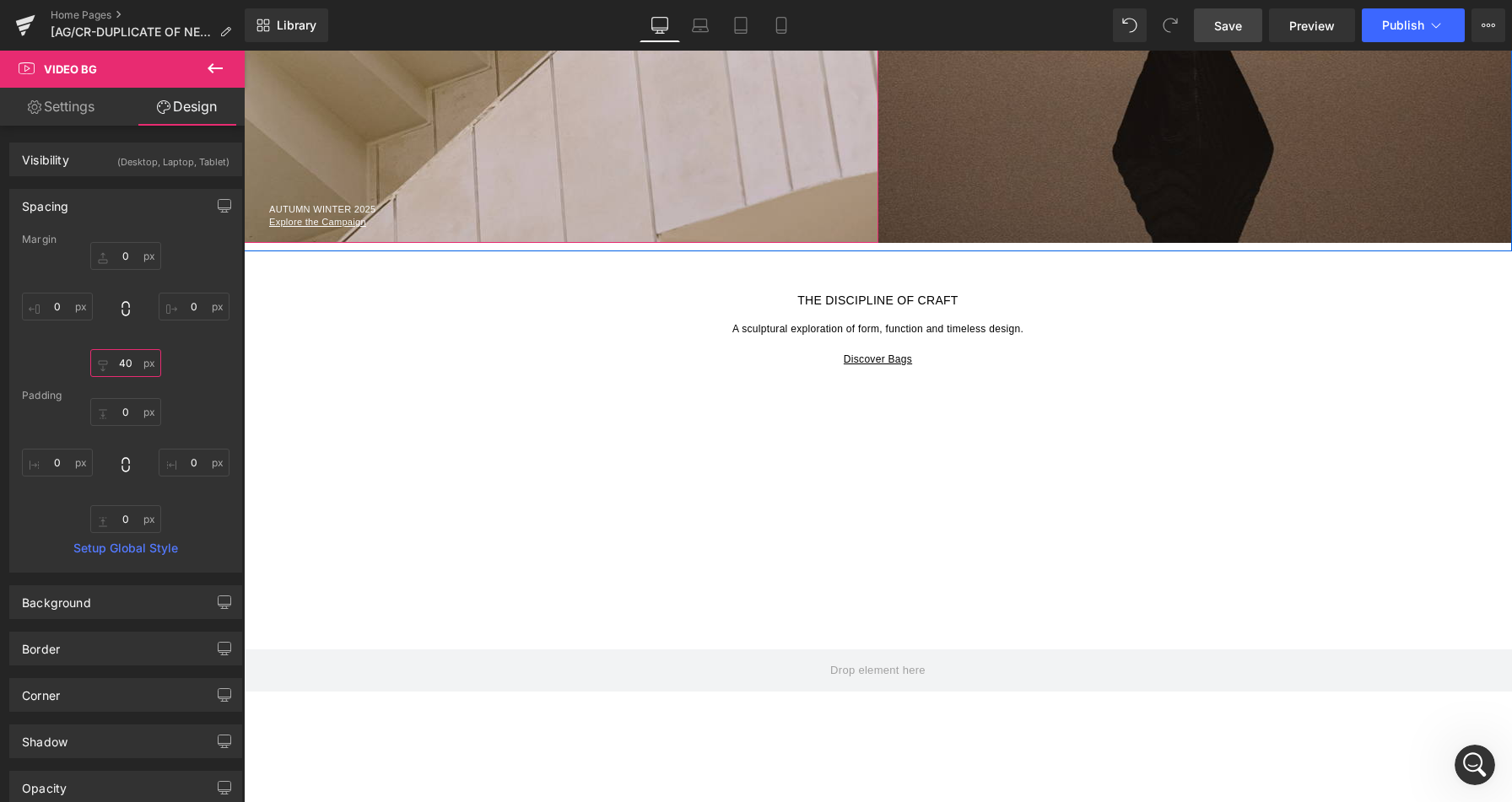
scroll to position [1555, 0]
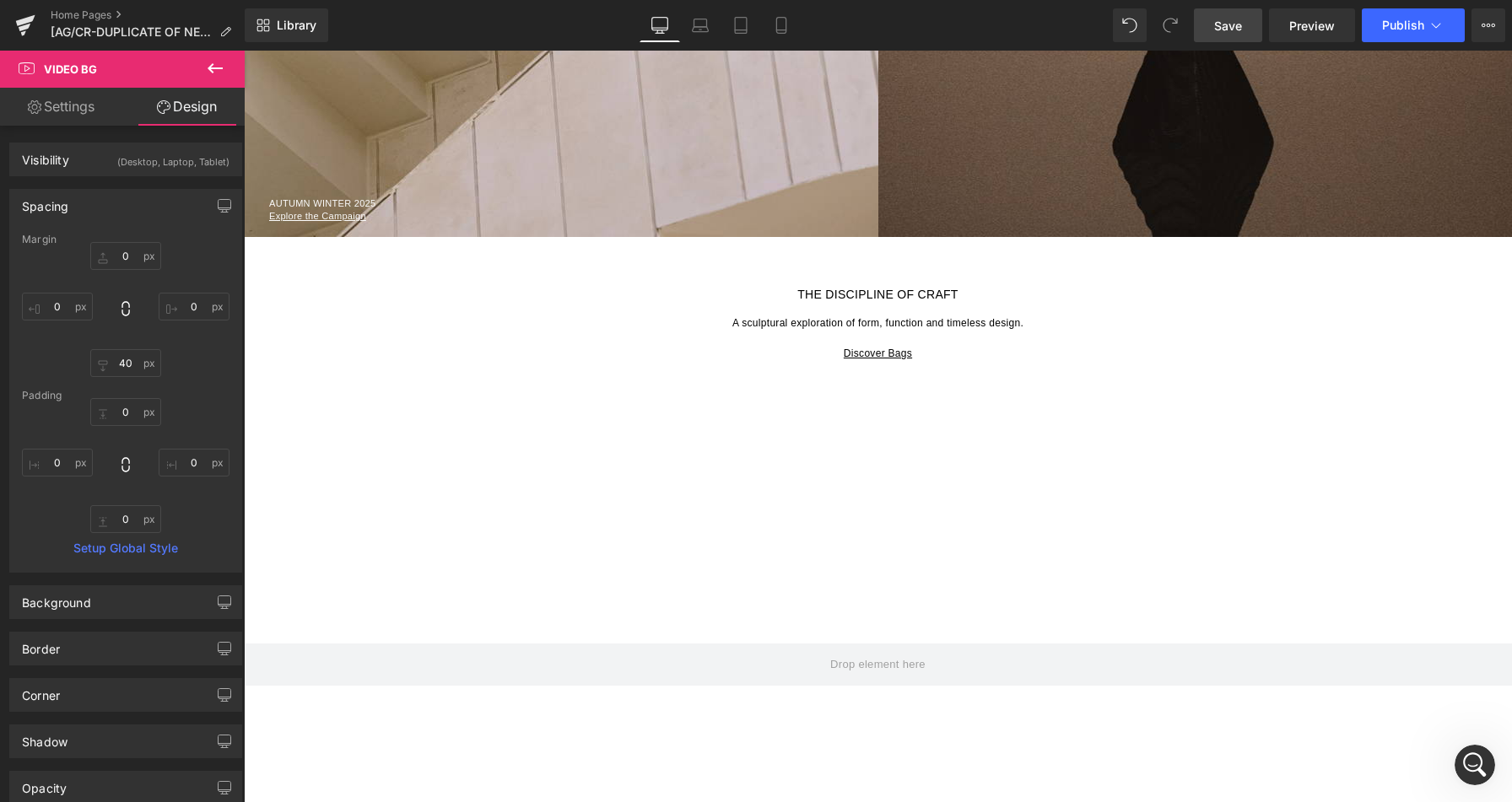
click at [244, 51] on div at bounding box center [244, 51] width 0 height 0
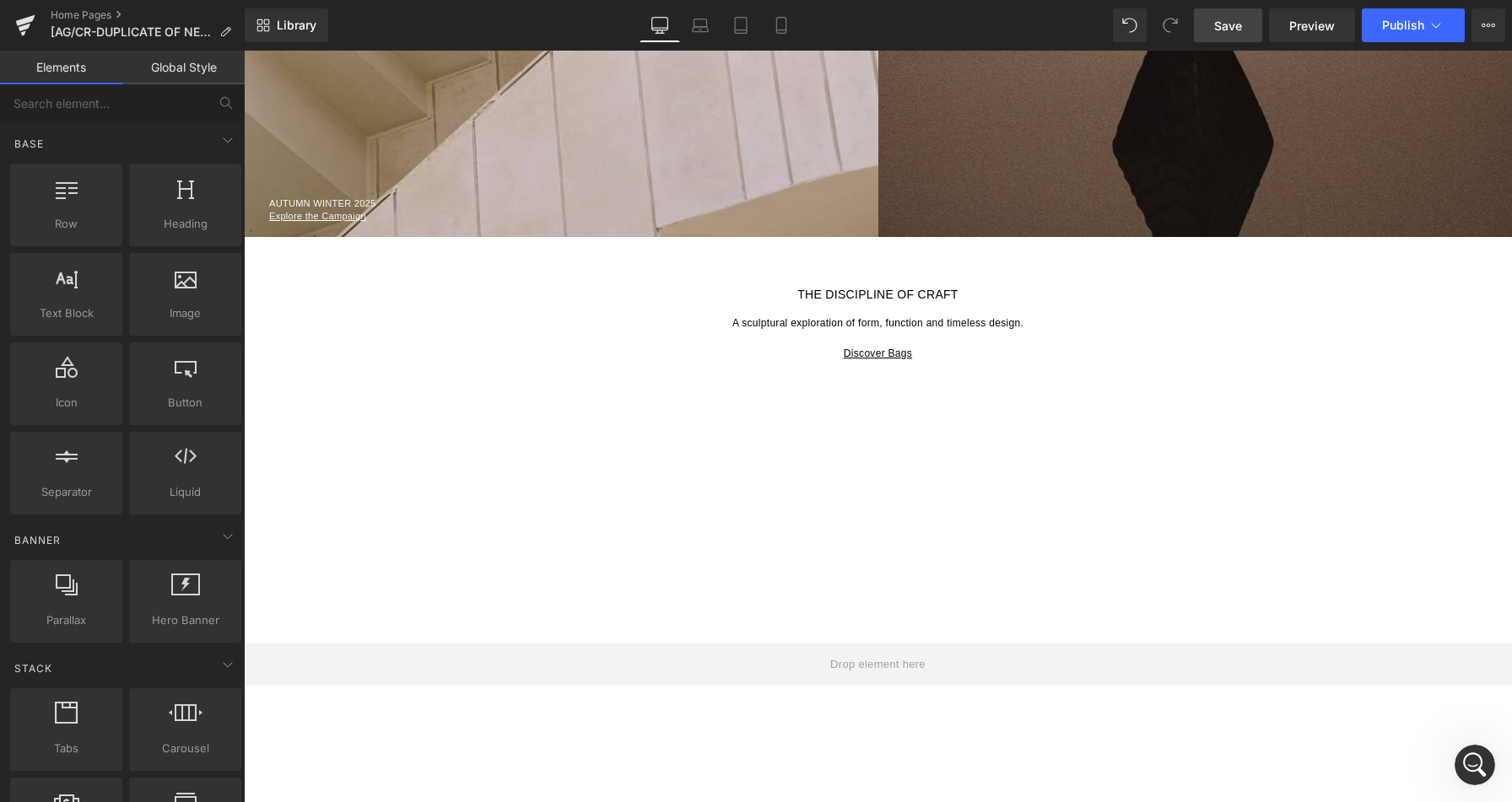
click at [643, 216] on div "Explore the Campaign" at bounding box center [573, 215] width 609 height 15
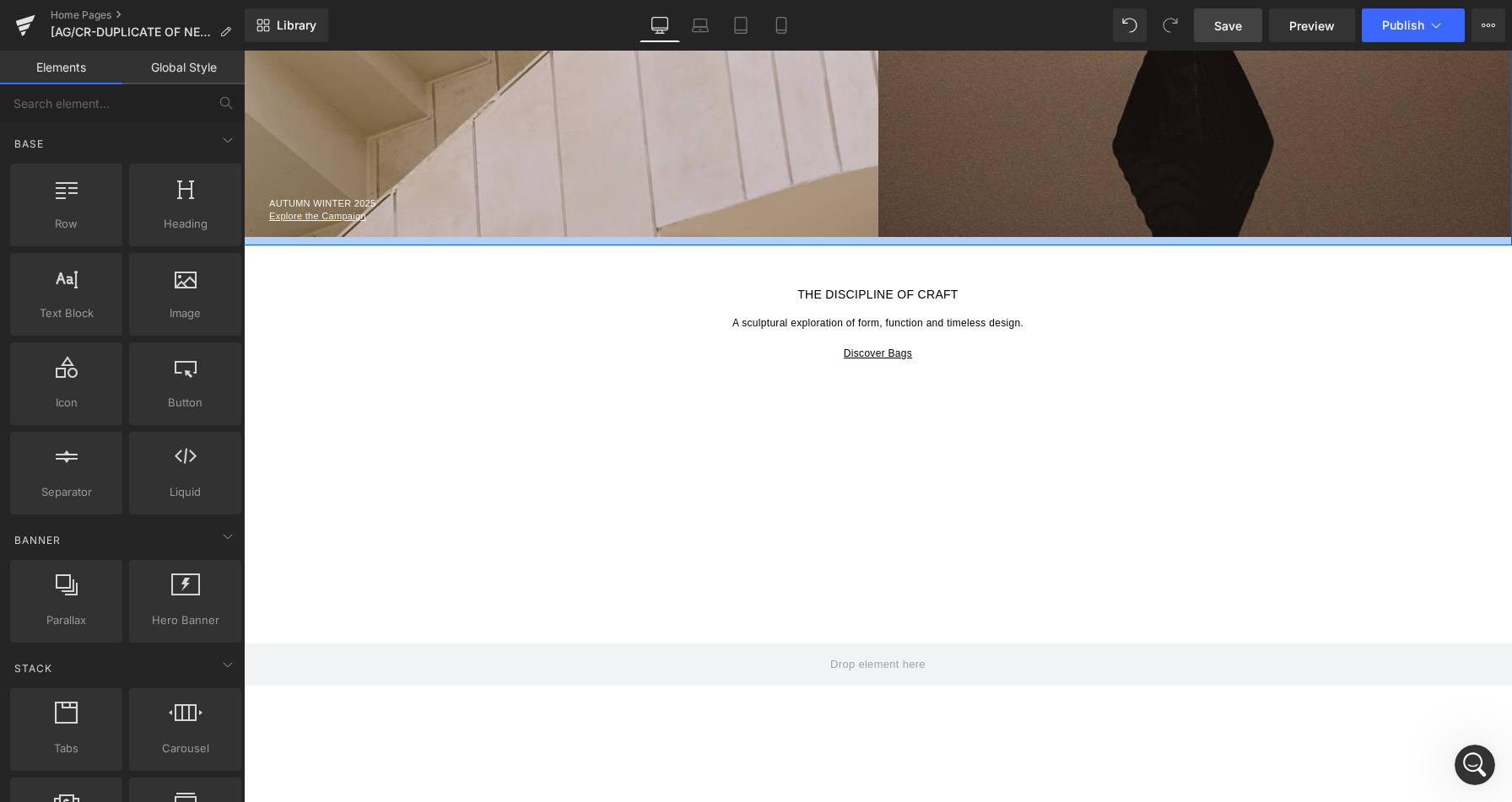
click at [906, 243] on div at bounding box center [878, 241] width 1268 height 8
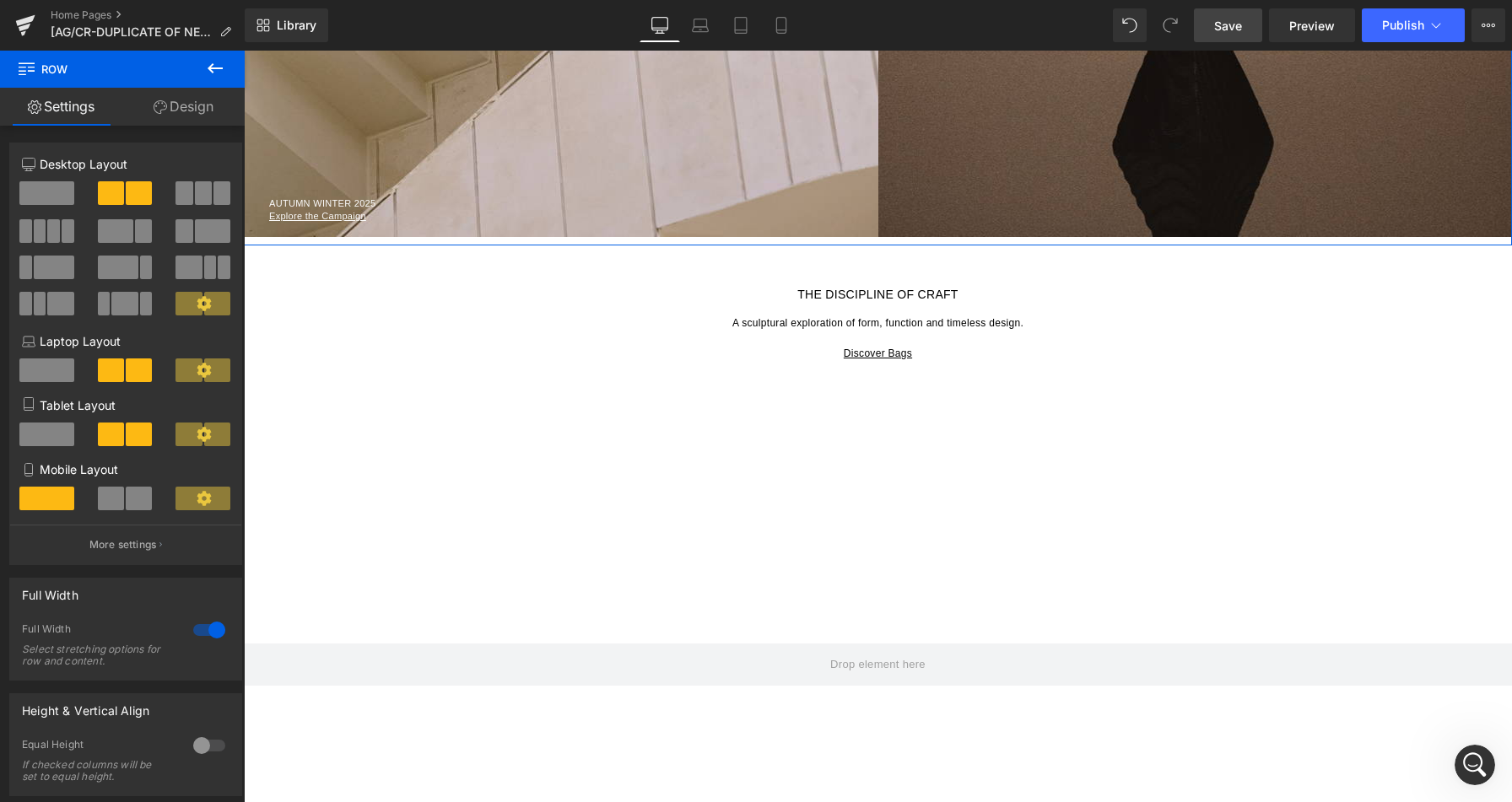
click at [178, 112] on link "Design" at bounding box center [183, 106] width 122 height 38
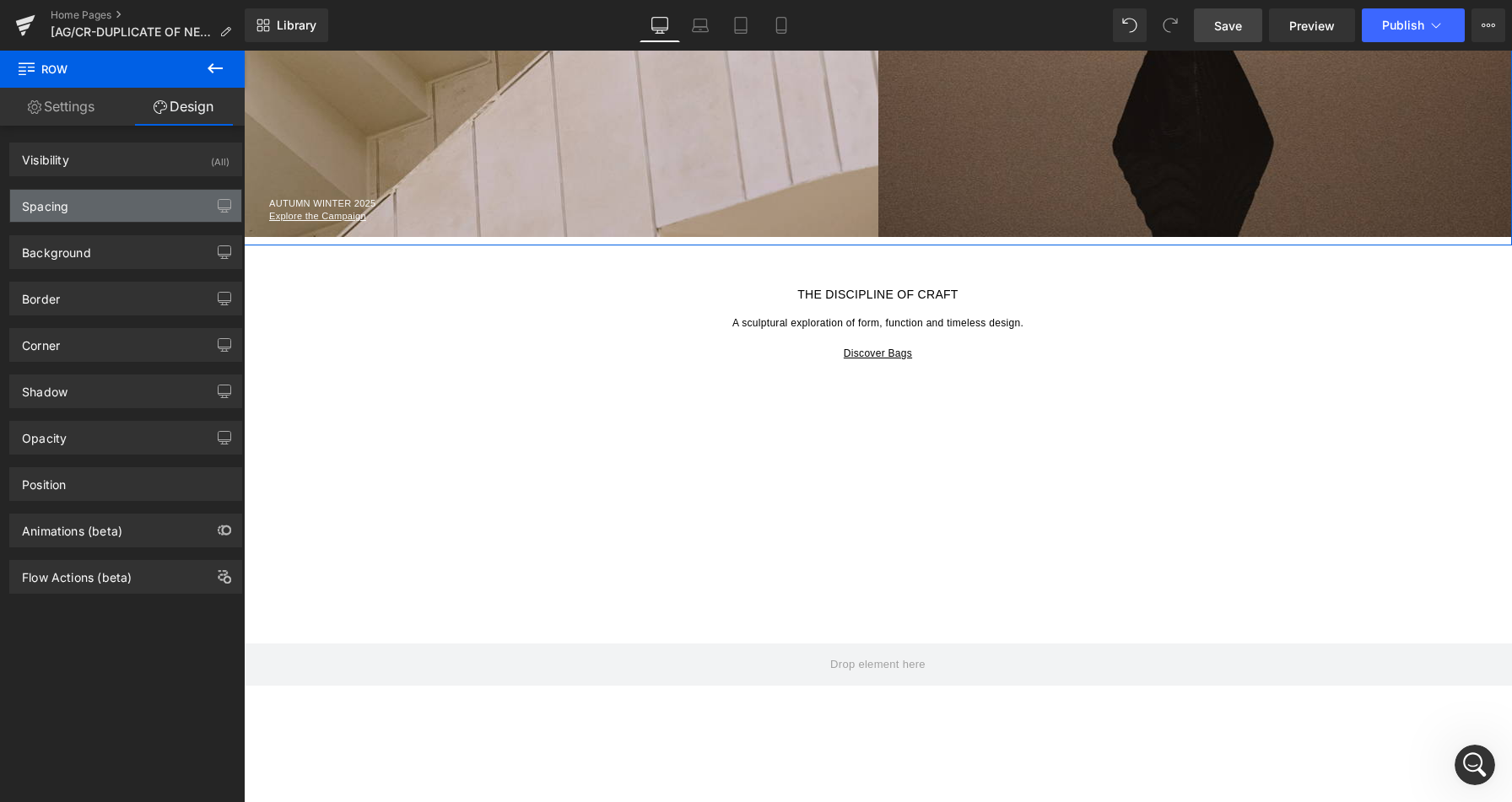
click at [110, 201] on div "Spacing" at bounding box center [125, 205] width 231 height 32
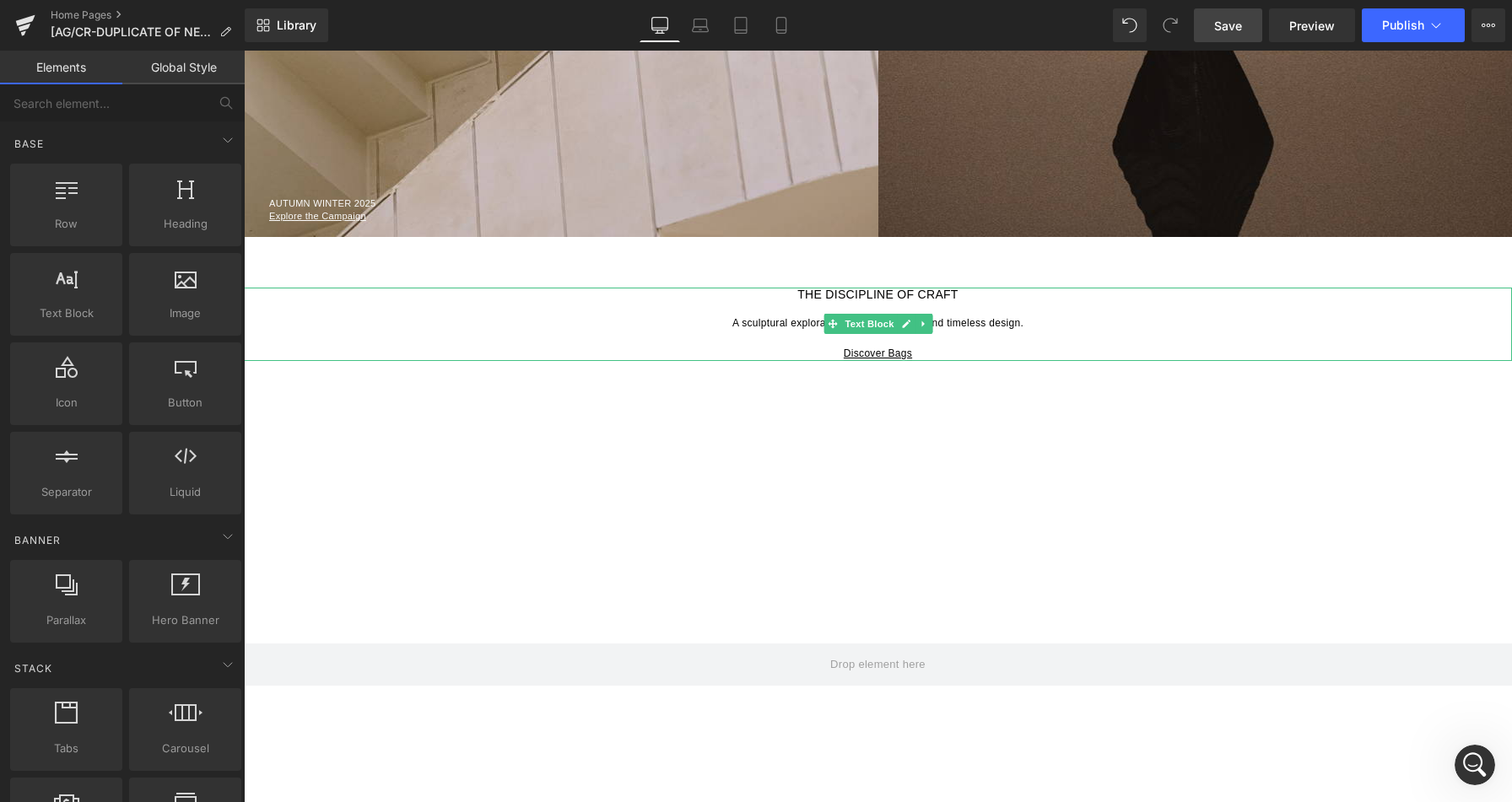
click at [755, 302] on p at bounding box center [878, 309] width 1268 height 15
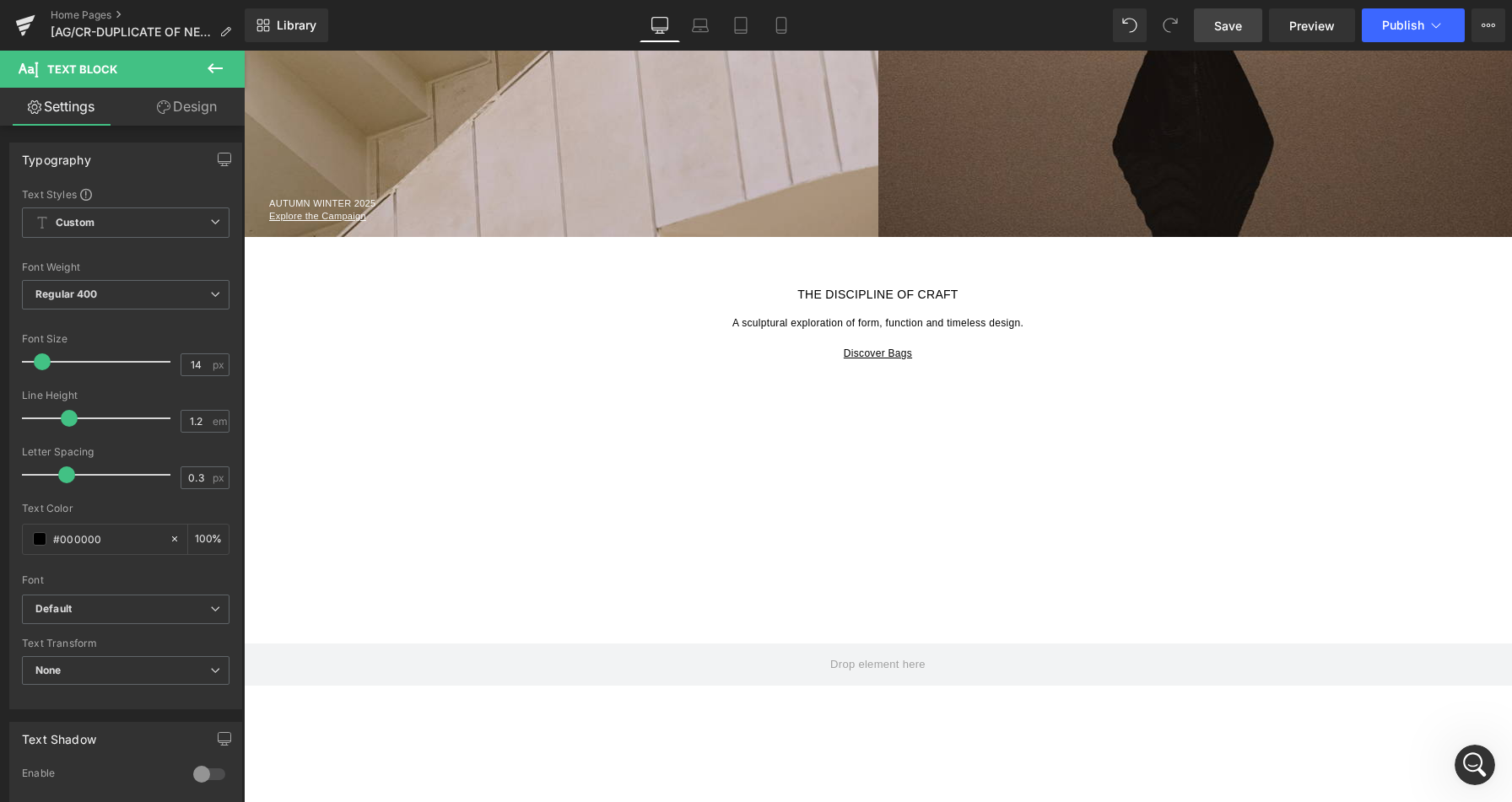
click at [163, 96] on link "Design" at bounding box center [187, 106] width 122 height 38
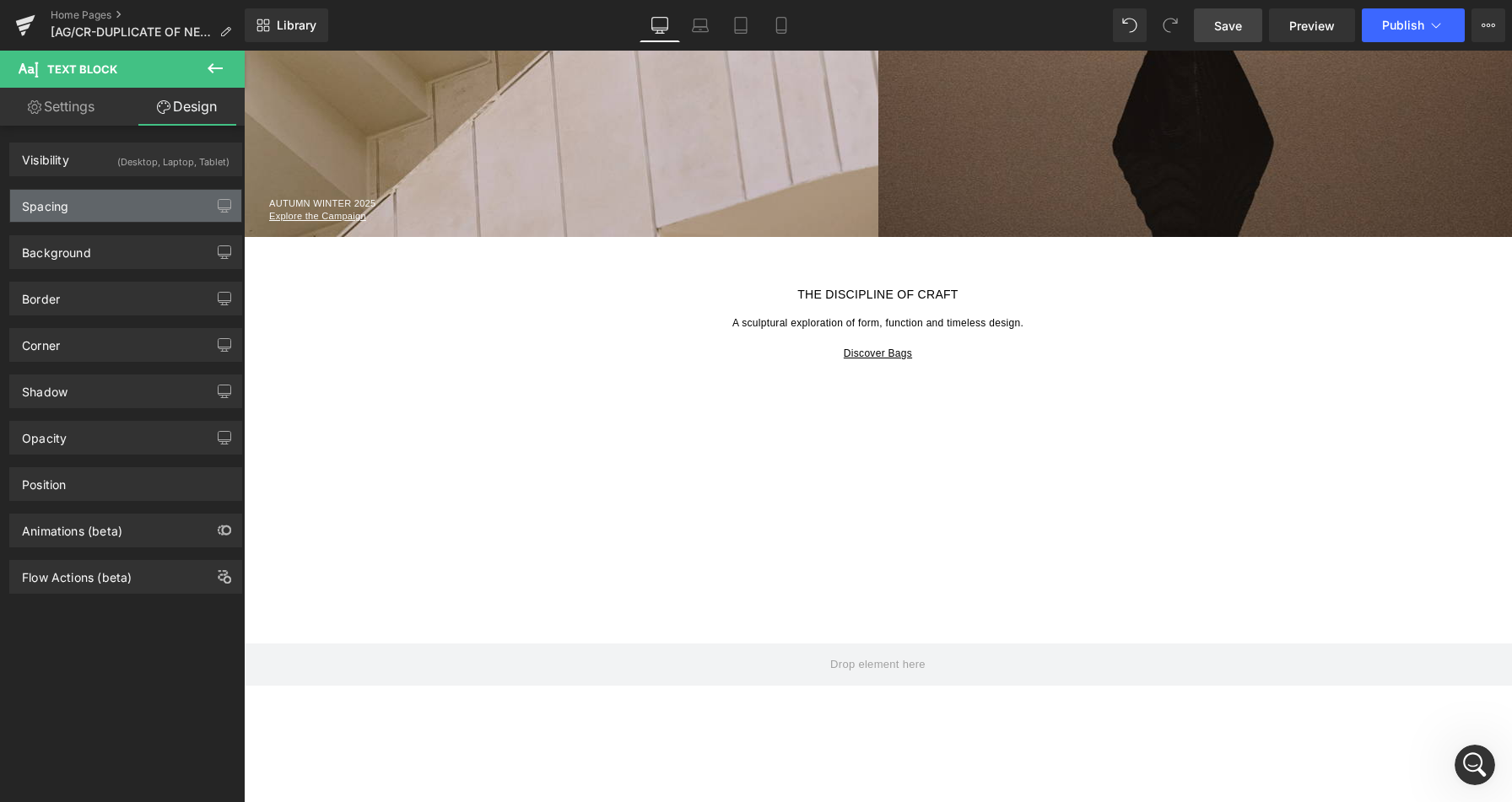
click at [101, 205] on div "Spacing" at bounding box center [125, 205] width 231 height 32
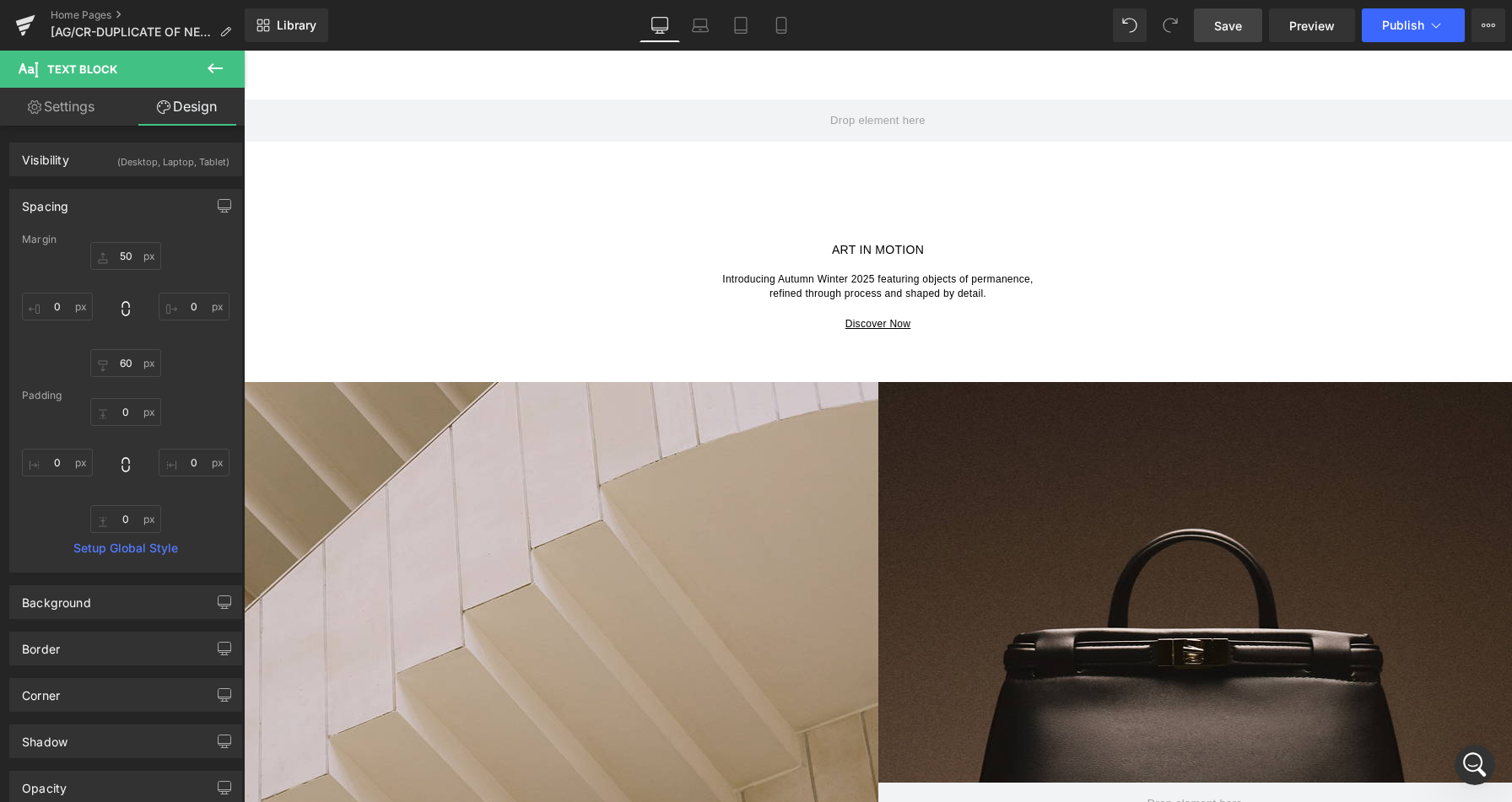
scroll to position [552, 0]
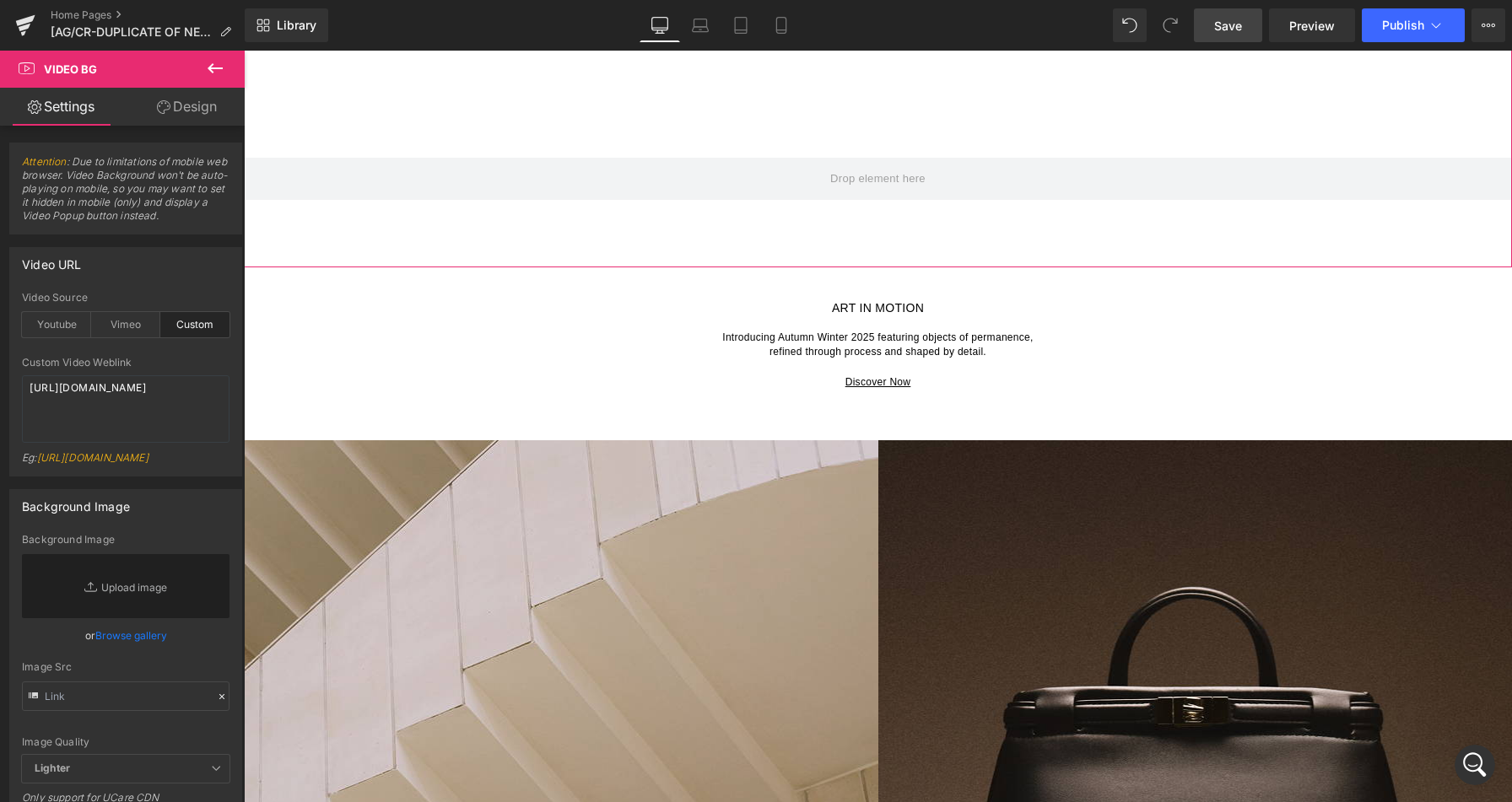
scroll to position [508, 0]
click at [199, 113] on link "Design" at bounding box center [187, 106] width 122 height 38
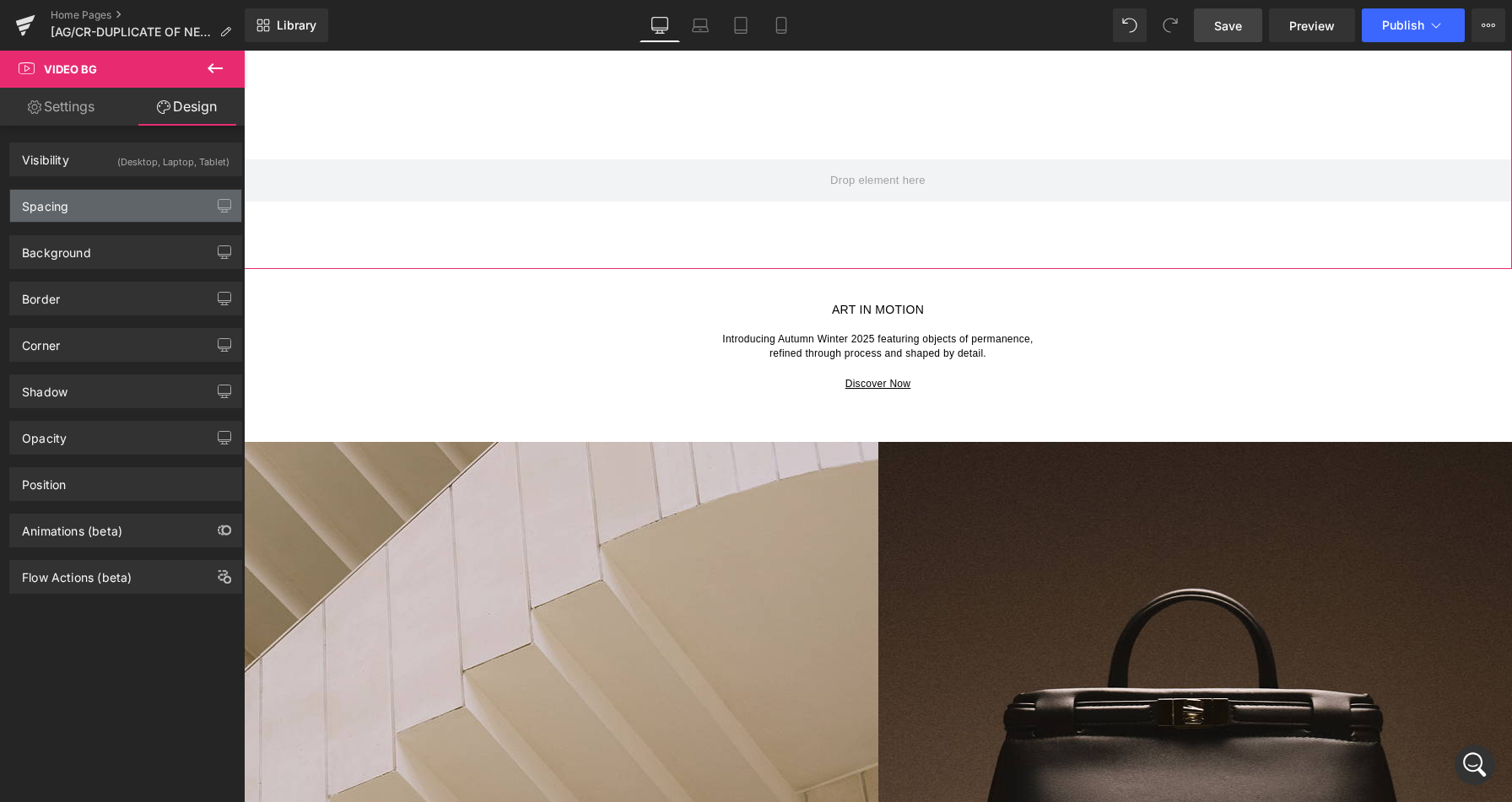
click at [117, 206] on div "Spacing" at bounding box center [125, 205] width 231 height 32
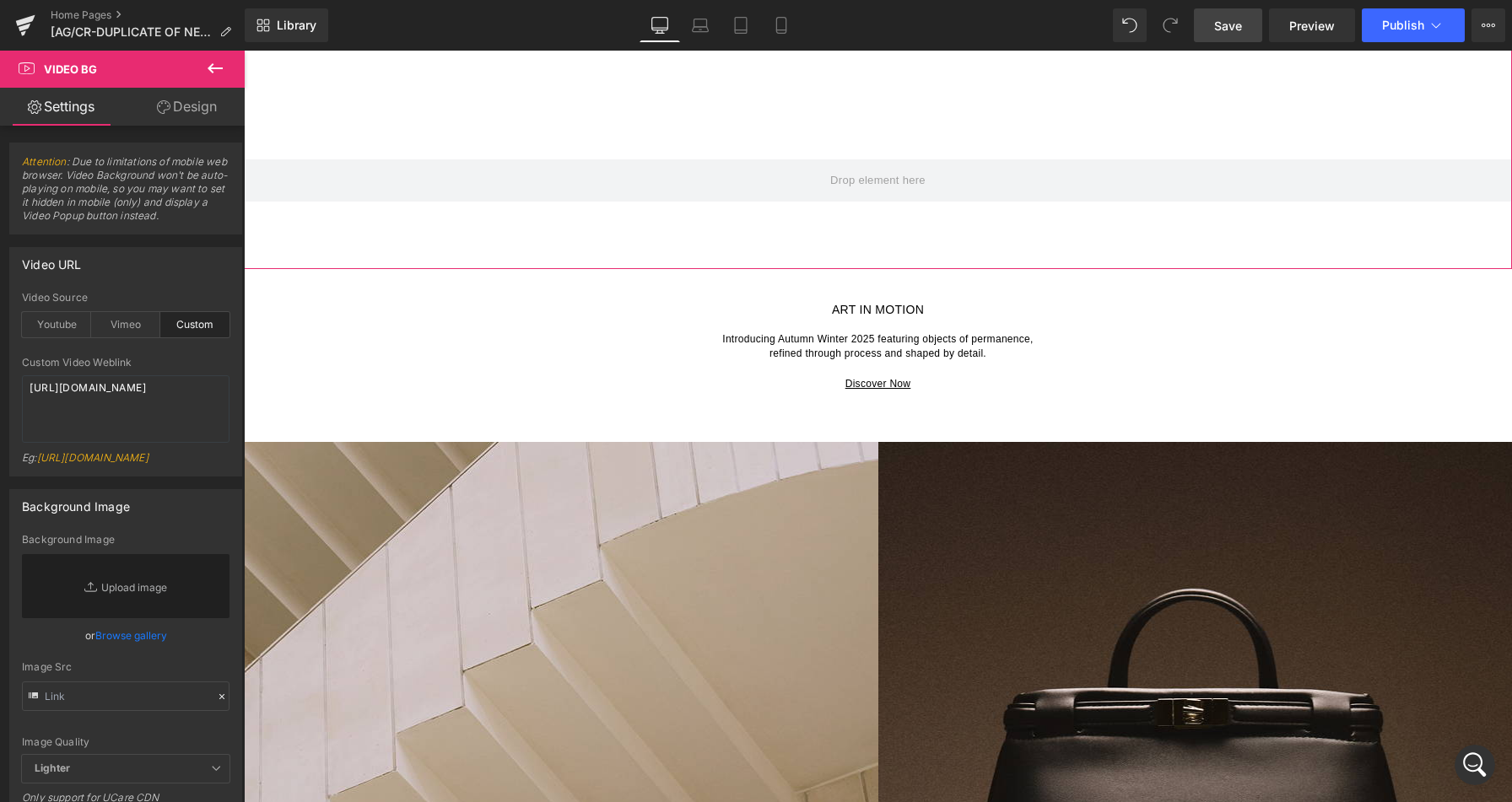
click at [183, 107] on link "Design" at bounding box center [187, 106] width 122 height 38
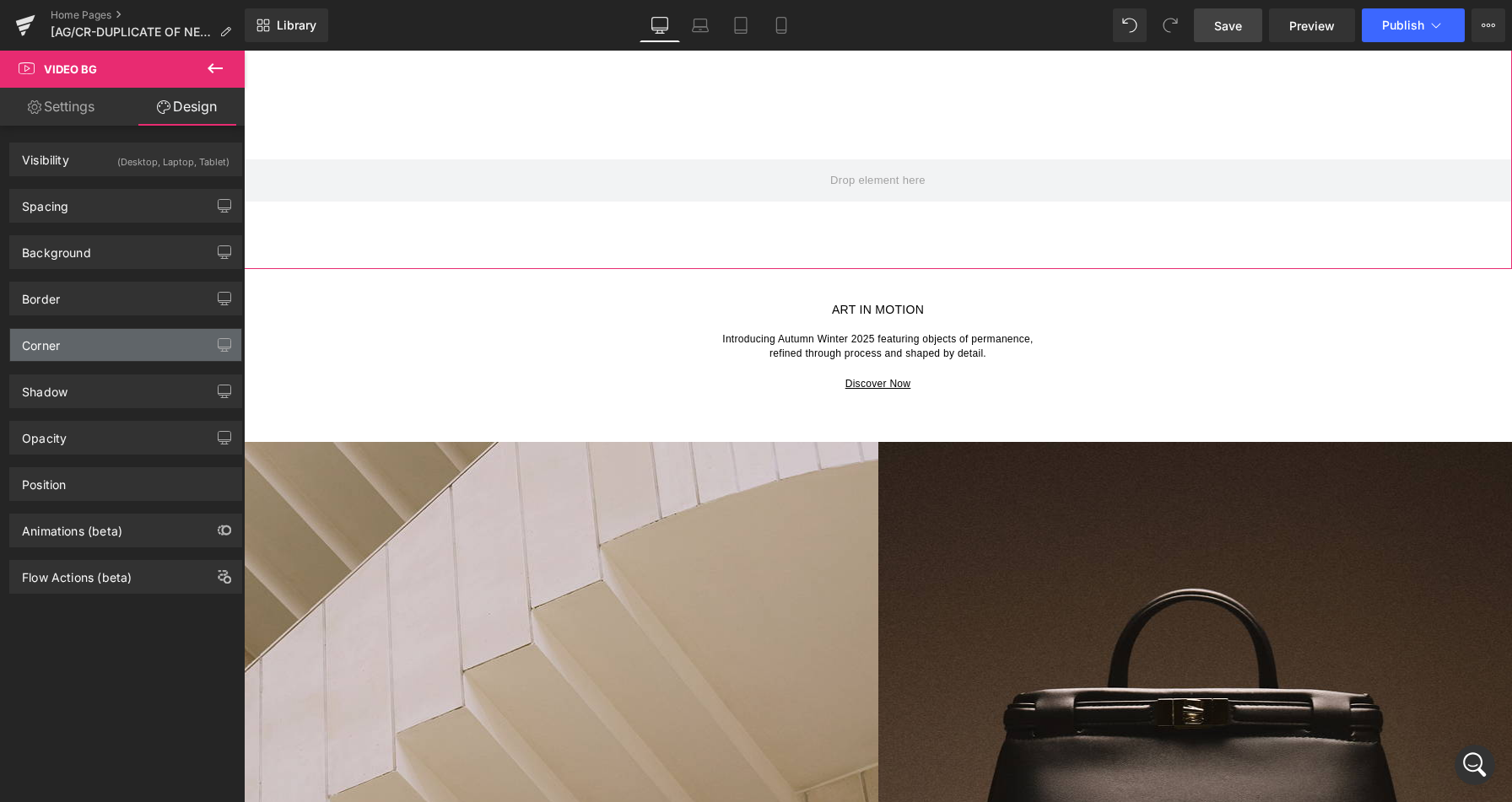
type input "0"
type input "40"
type input "0"
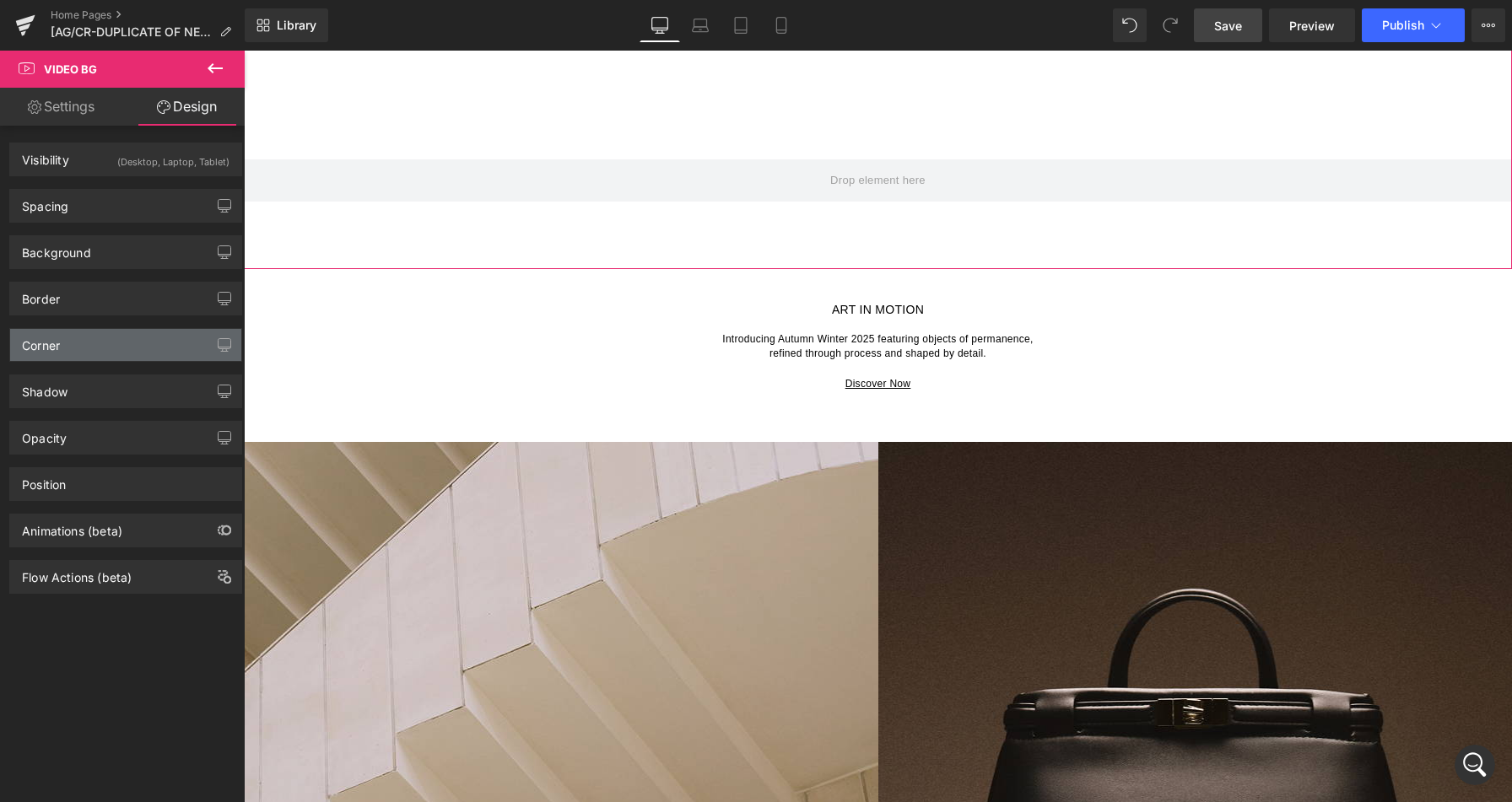
type input "0"
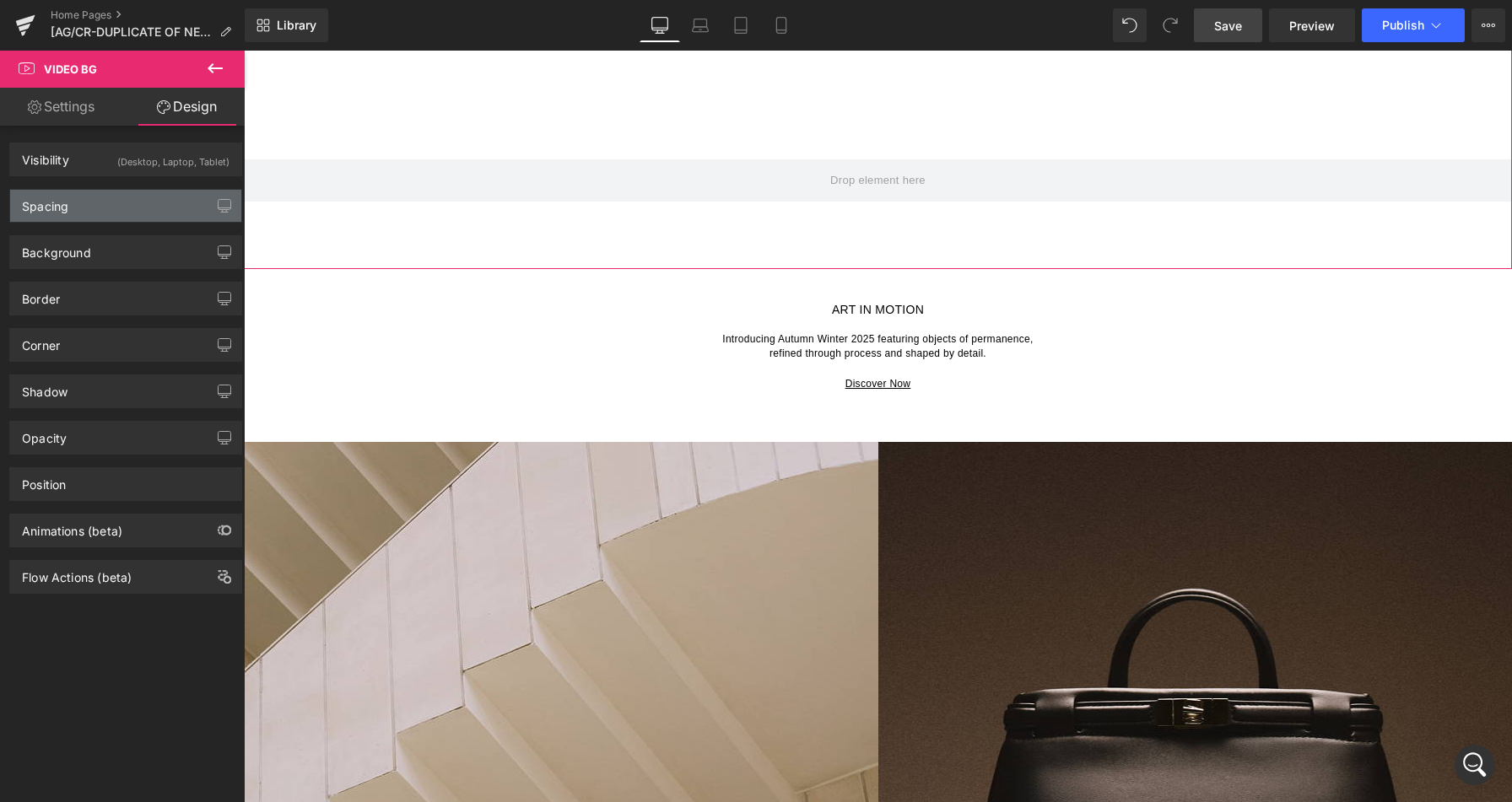
click at [119, 207] on div "Spacing" at bounding box center [125, 205] width 231 height 32
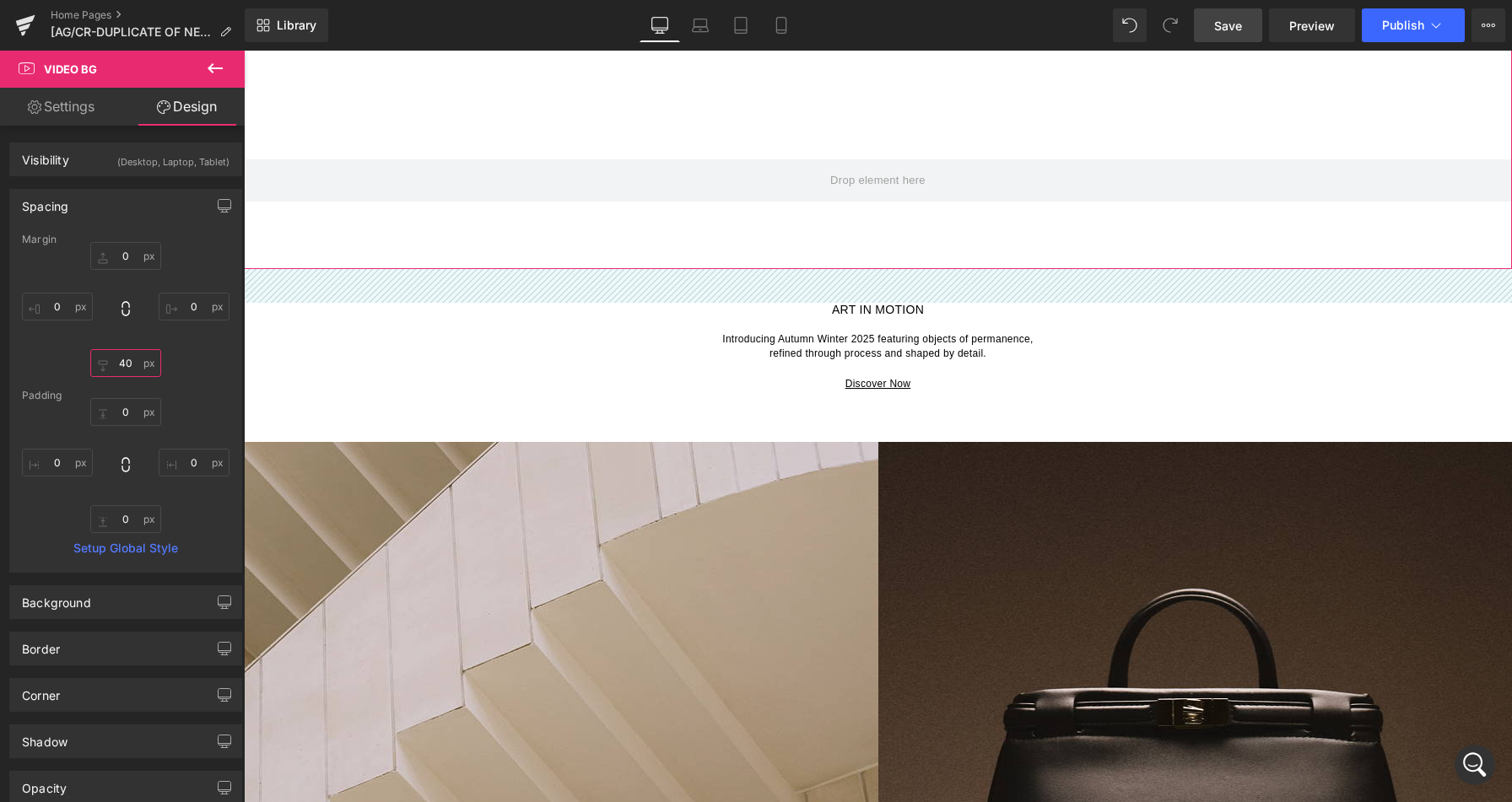
click at [131, 361] on input "40" at bounding box center [125, 362] width 71 height 28
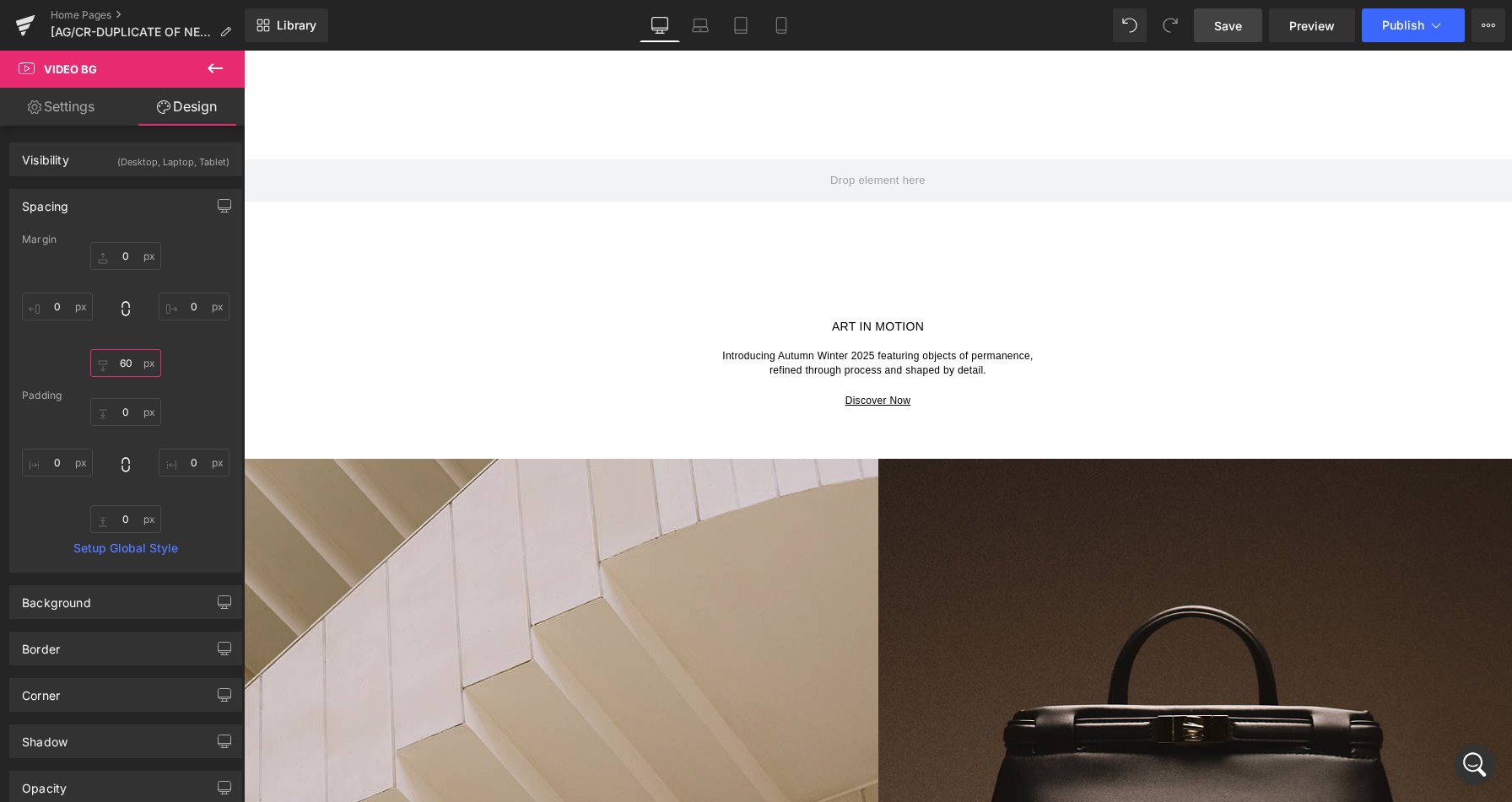
type input "60"
drag, startPoint x: 1229, startPoint y: 18, endPoint x: 920, endPoint y: 52, distance: 310.9
click at [1229, 18] on span "Save" at bounding box center [1228, 25] width 28 height 17
click at [1318, 26] on span "Preview" at bounding box center [1311, 25] width 45 height 17
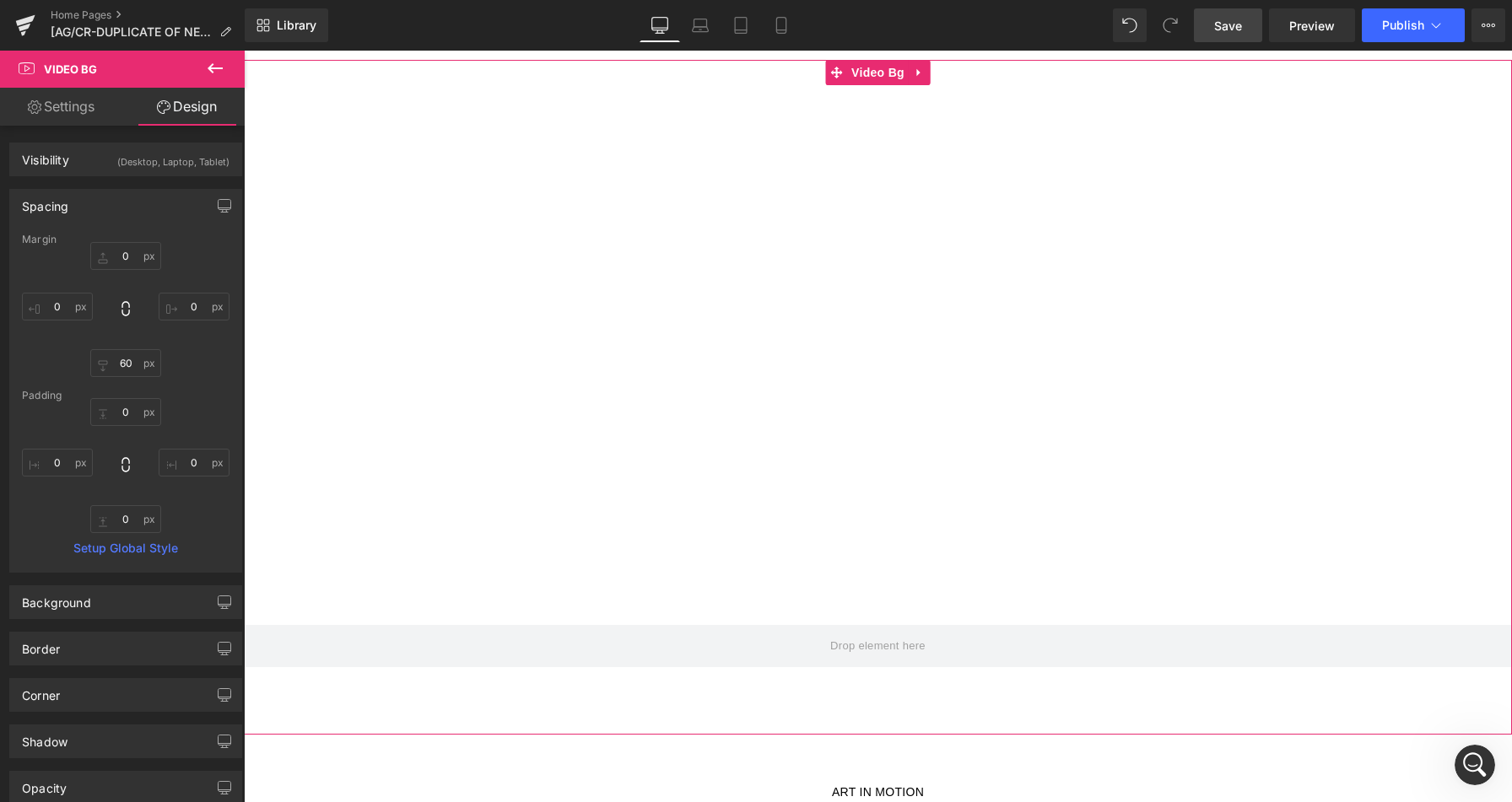
scroll to position [0, 0]
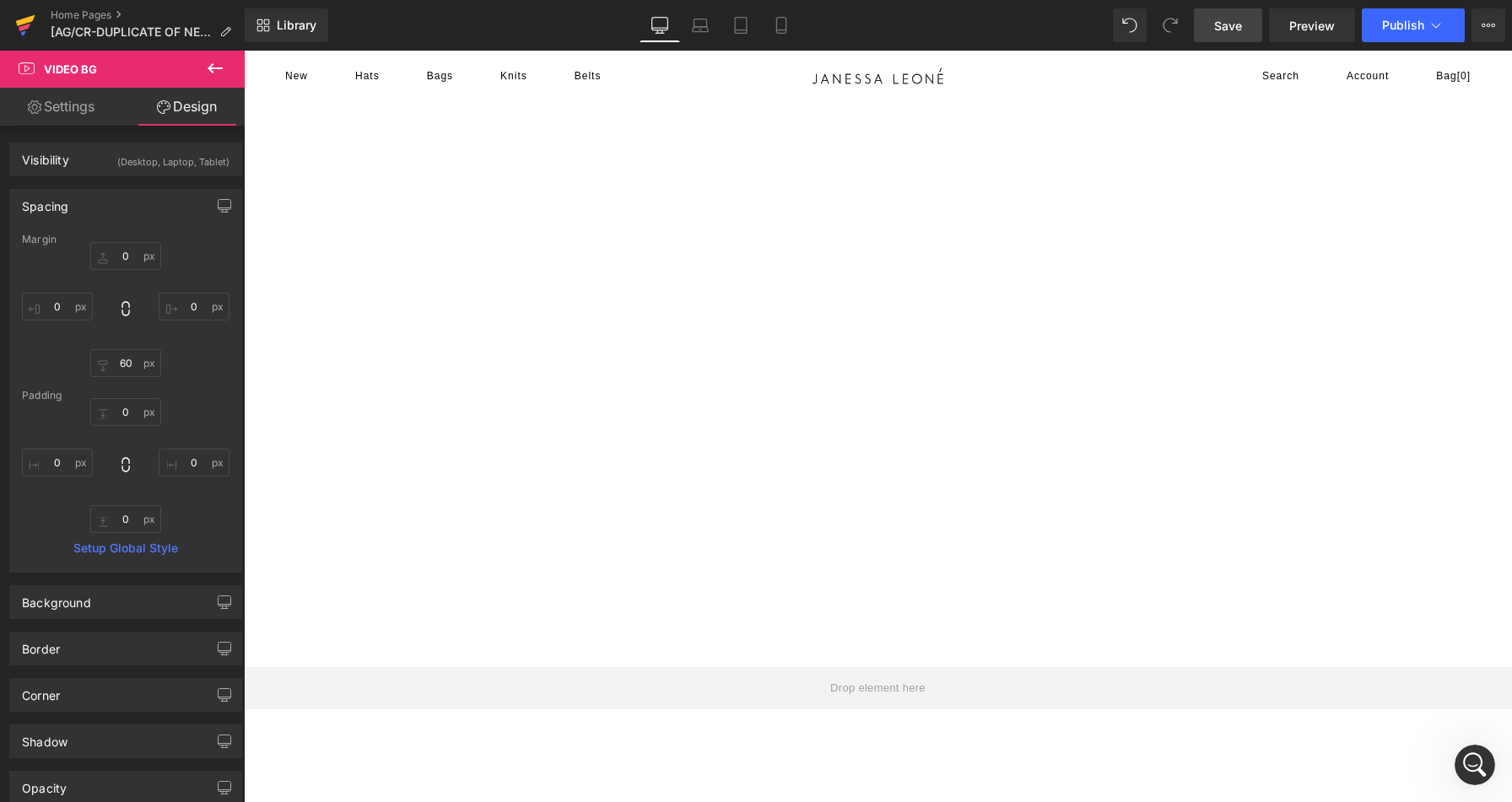
click at [25, 20] on icon at bounding box center [25, 20] width 19 height 11
